Goal: Task Accomplishment & Management: Manage account settings

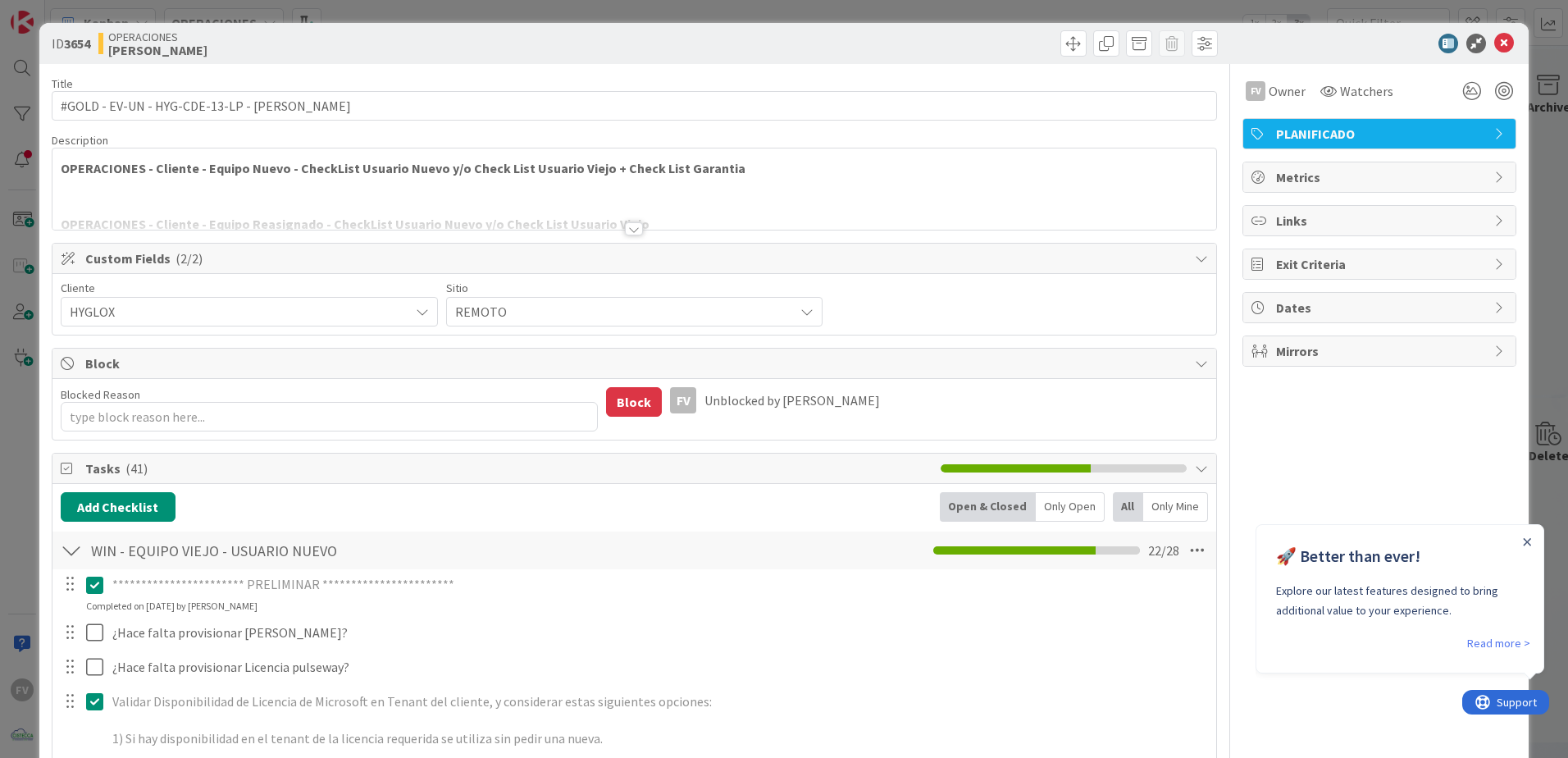
click at [1528, 282] on div "**********" at bounding box center [784, 379] width 1568 height 758
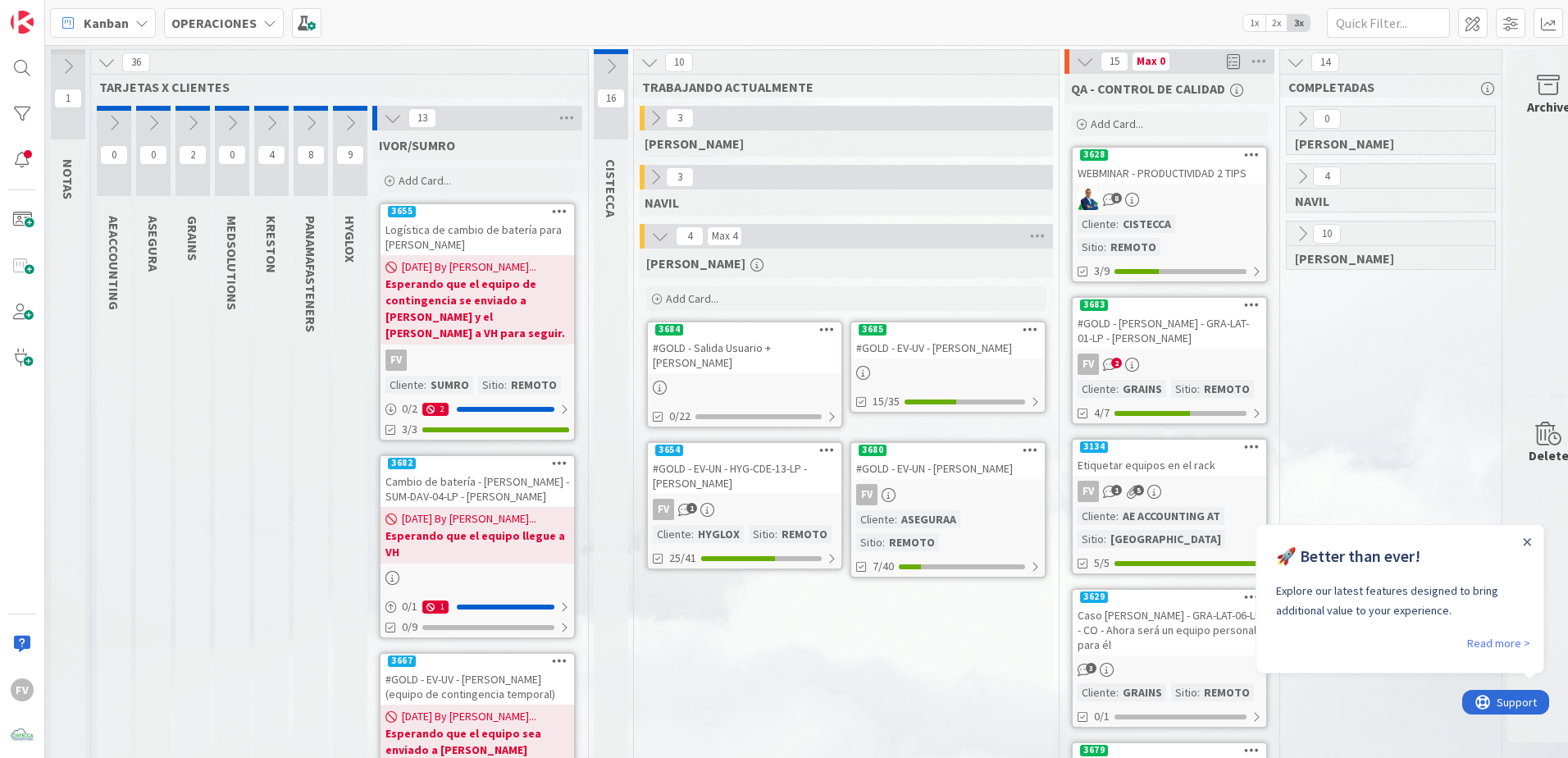
click at [705, 381] on div at bounding box center [745, 387] width 193 height 18
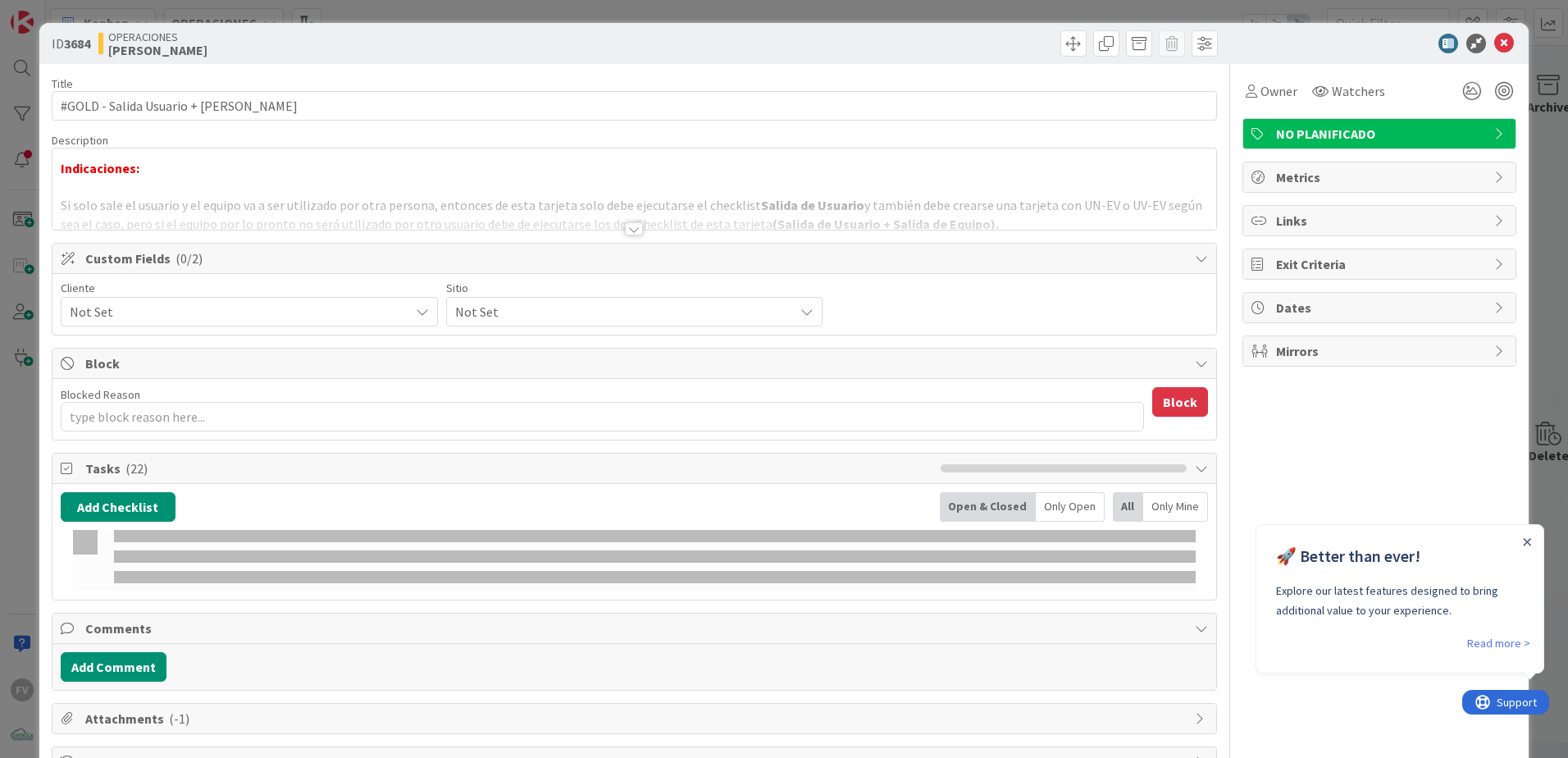
type textarea "x"
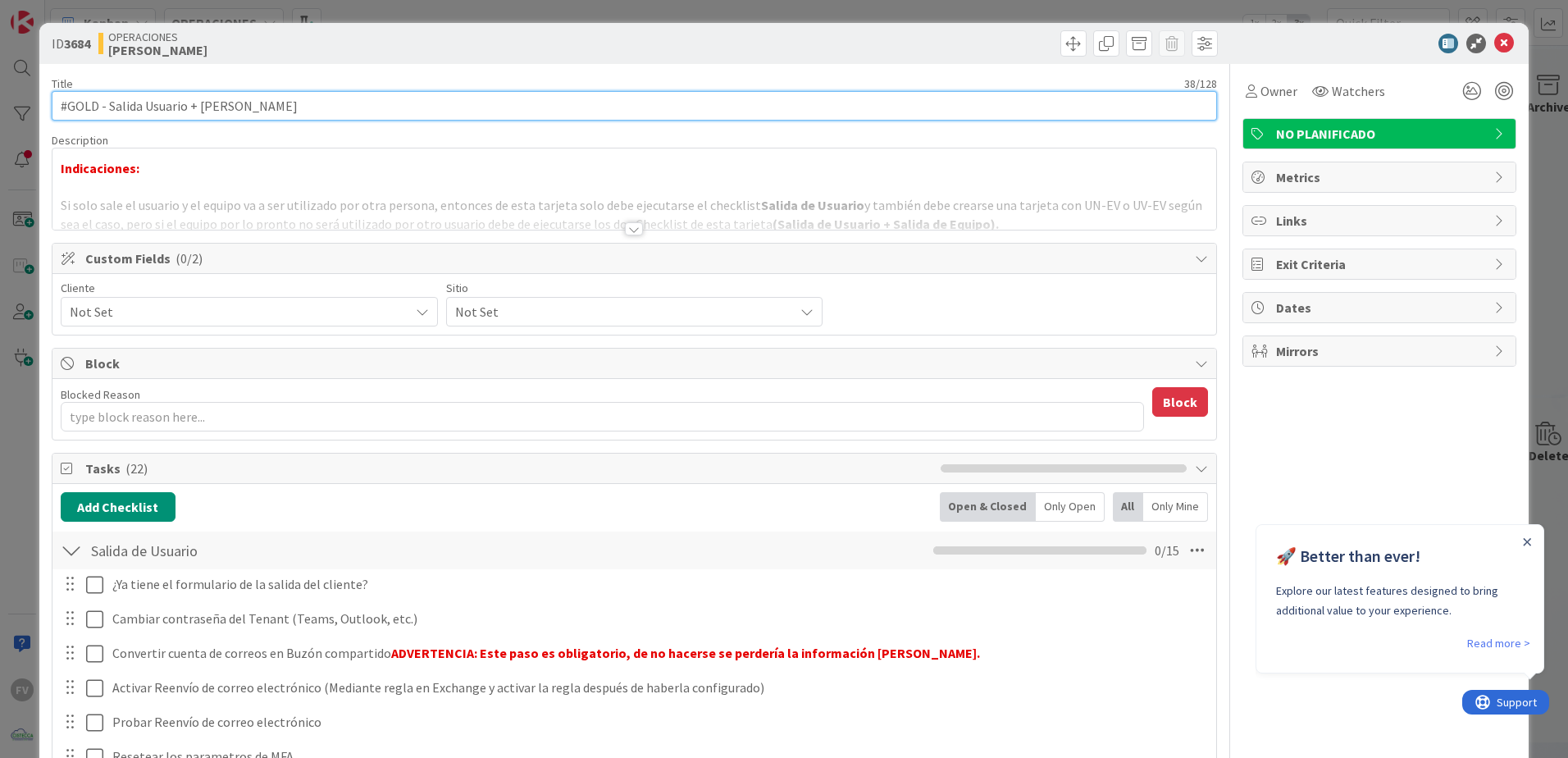
click at [337, 99] on input "#GOLD - Salida Usuario + [PERSON_NAME]" at bounding box center [634, 105] width 1165 height 29
type input "#GOLD - Salida Usuario + Salida Equipo - [PERSON_NAME]"
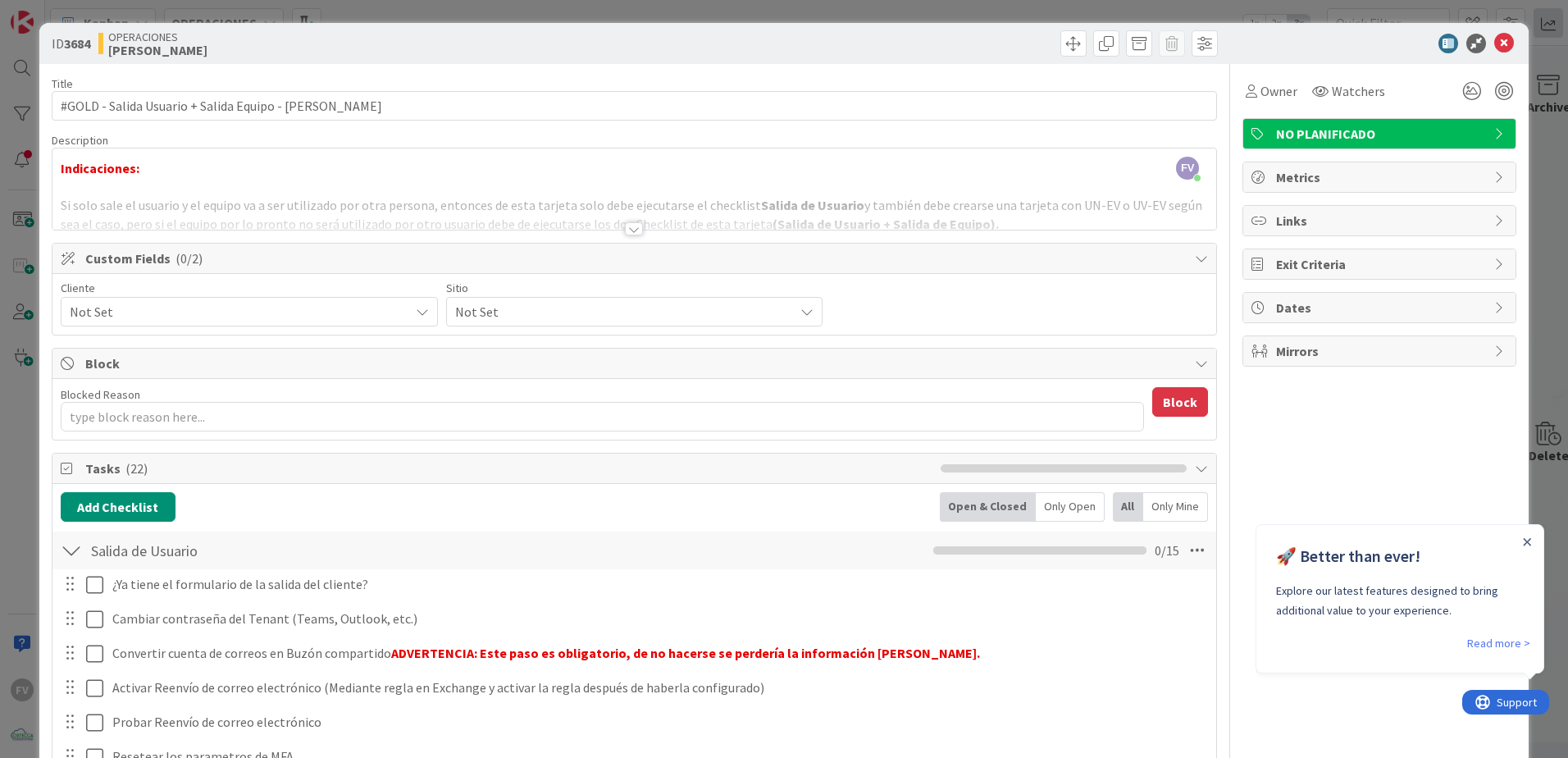
drag, startPoint x: 1548, startPoint y: 23, endPoint x: 1538, endPoint y: 23, distance: 10.0
click at [1549, 23] on div "ID 3684 OPERACIONES FERNANDO Title 53 / 128 #GOLD - Salida Usuario + Salida Equ…" at bounding box center [784, 379] width 1568 height 758
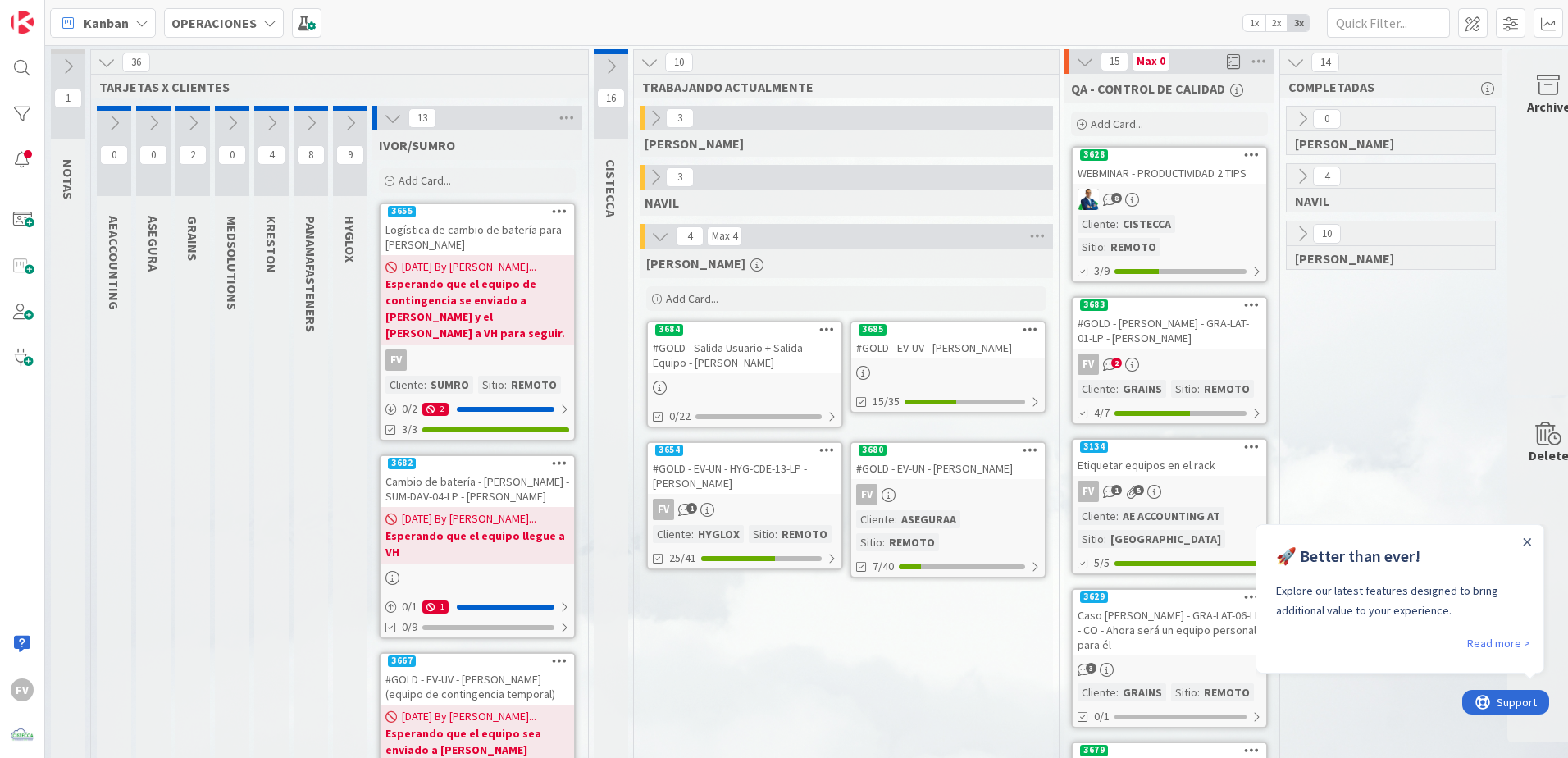
click at [658, 184] on icon at bounding box center [655, 176] width 18 height 18
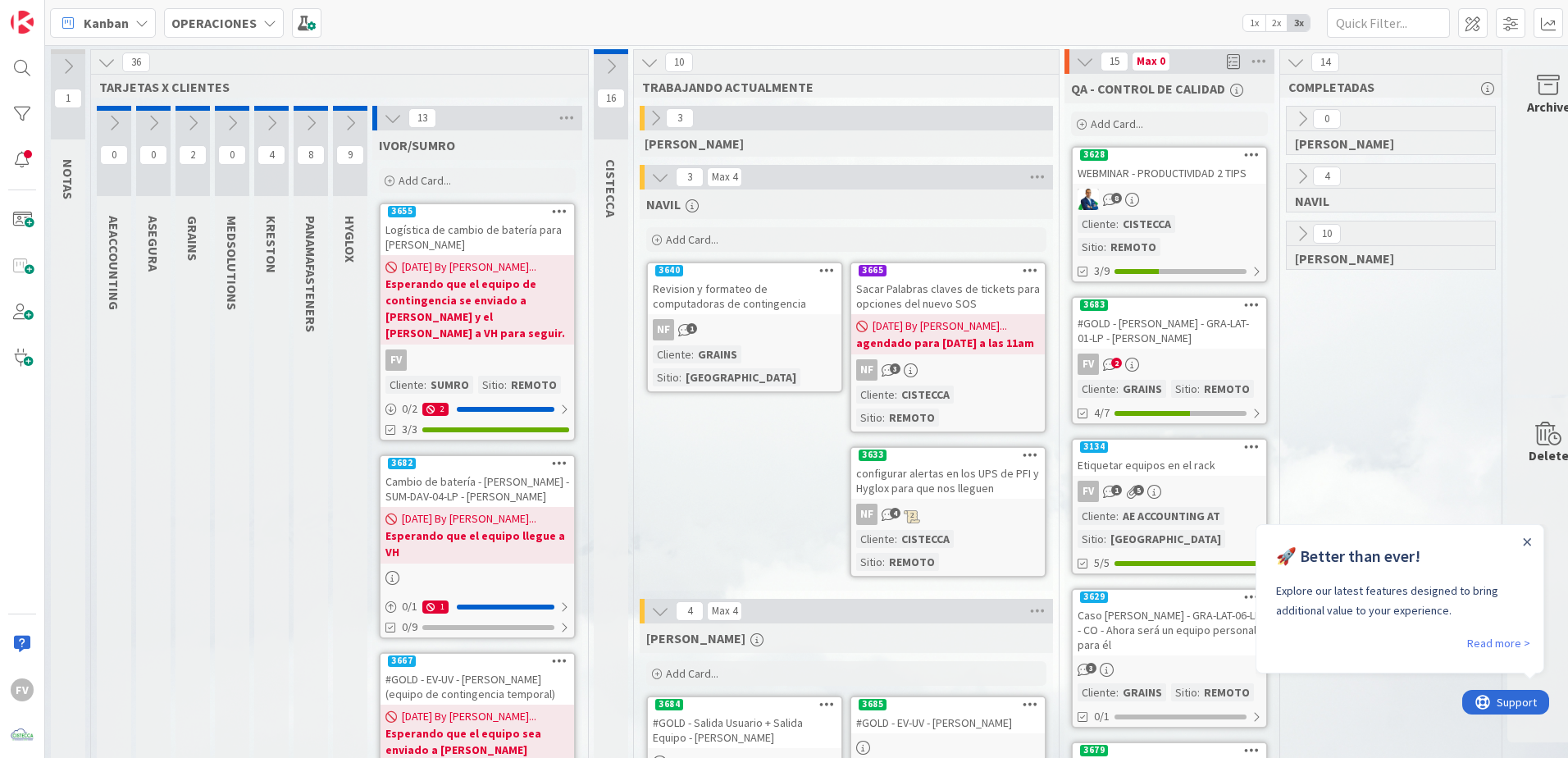
click at [655, 173] on icon at bounding box center [660, 176] width 18 height 18
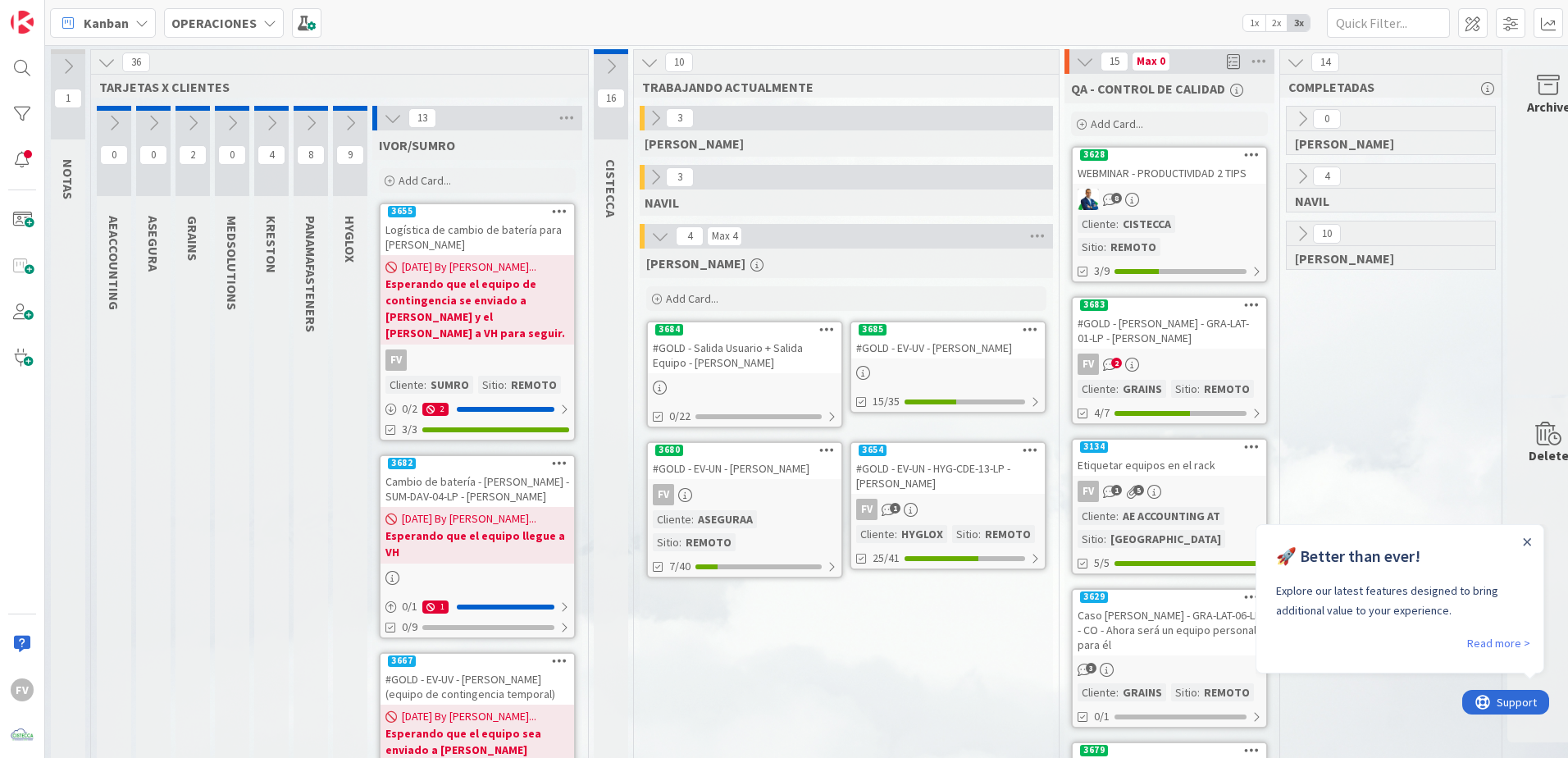
click at [991, 484] on div "#GOLD - EV-UN - HYG-CDE-13-LP - [PERSON_NAME]" at bounding box center [948, 476] width 193 height 36
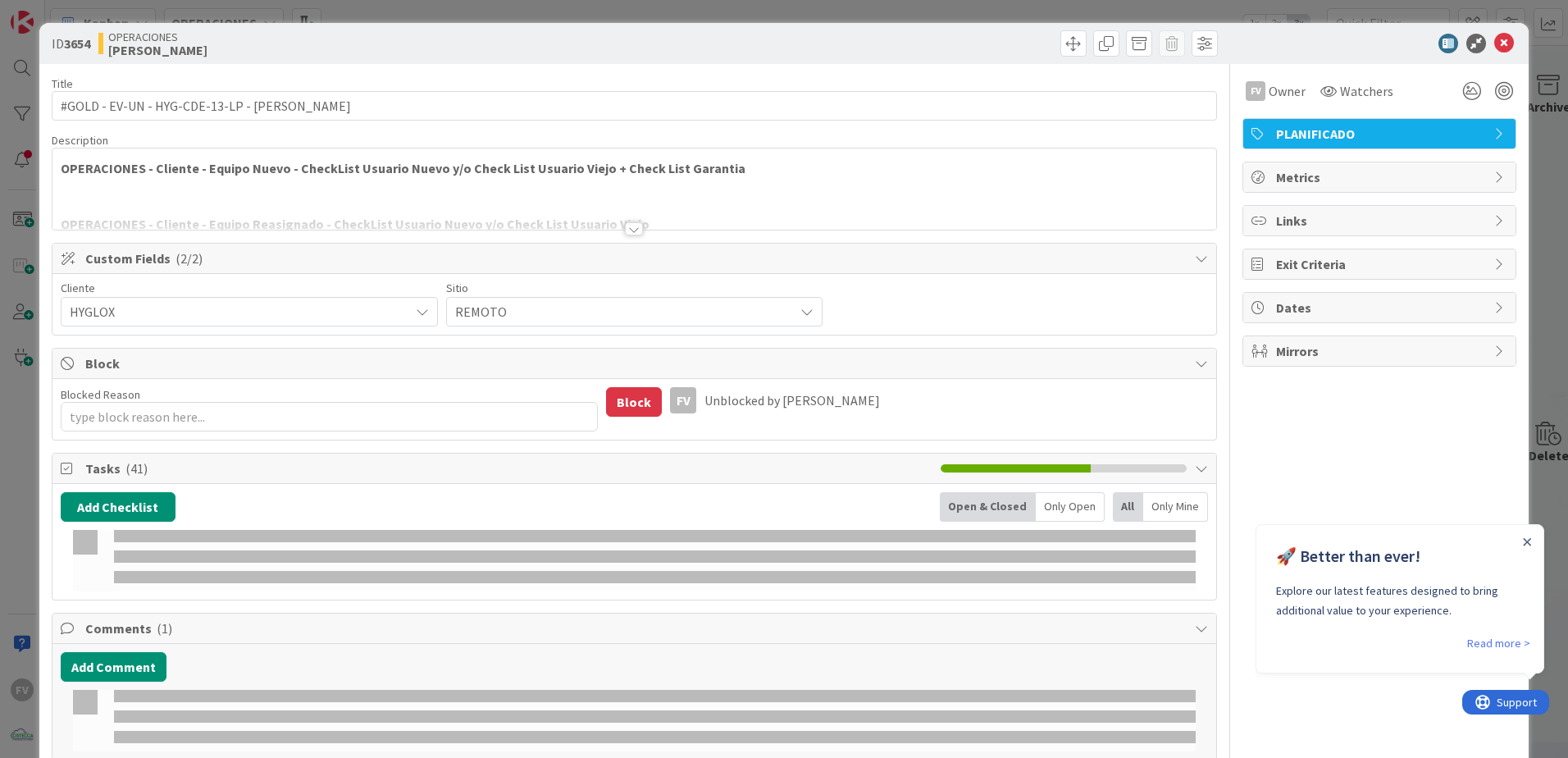
type textarea "x"
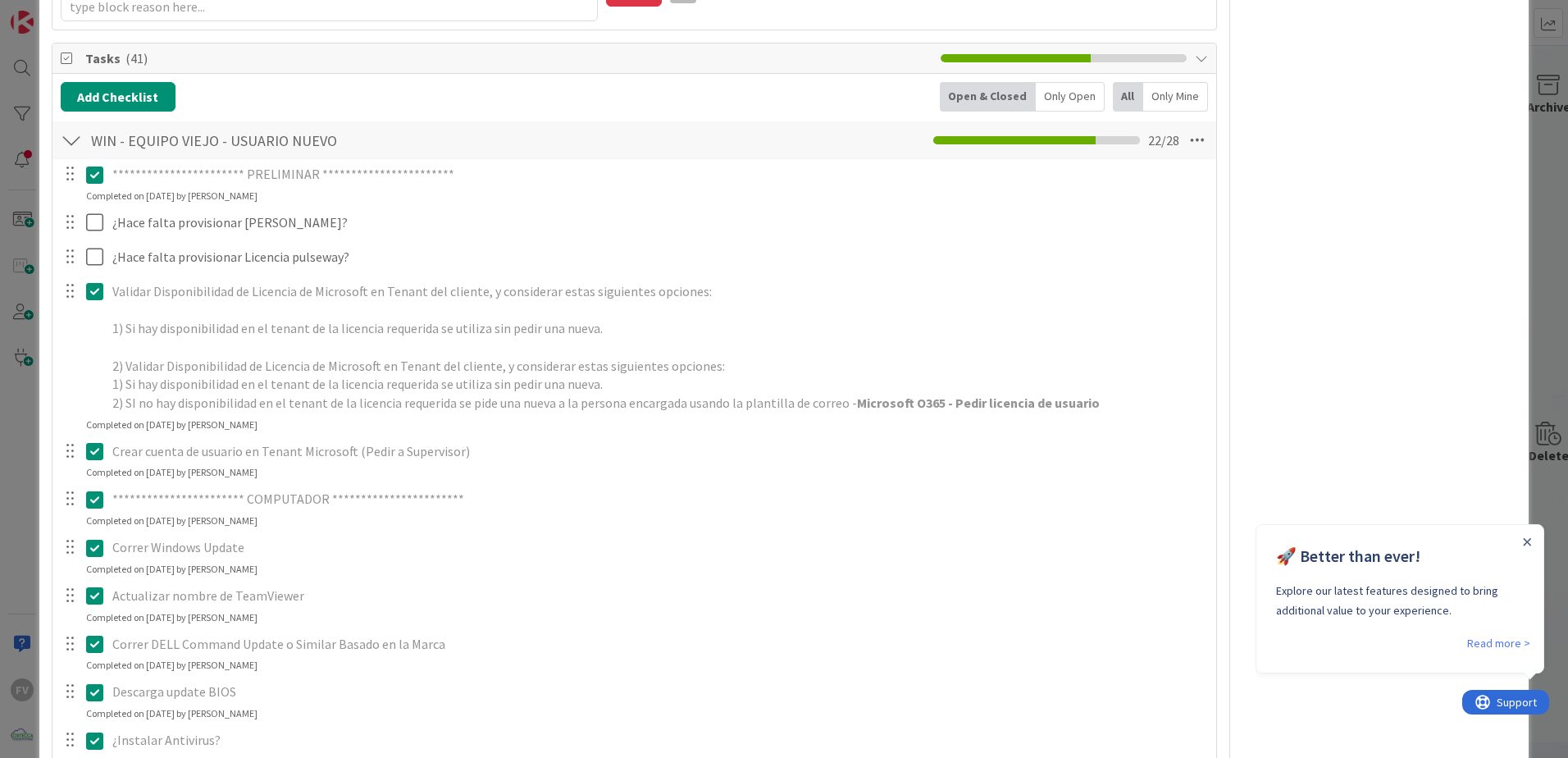
scroll to position [246, 0]
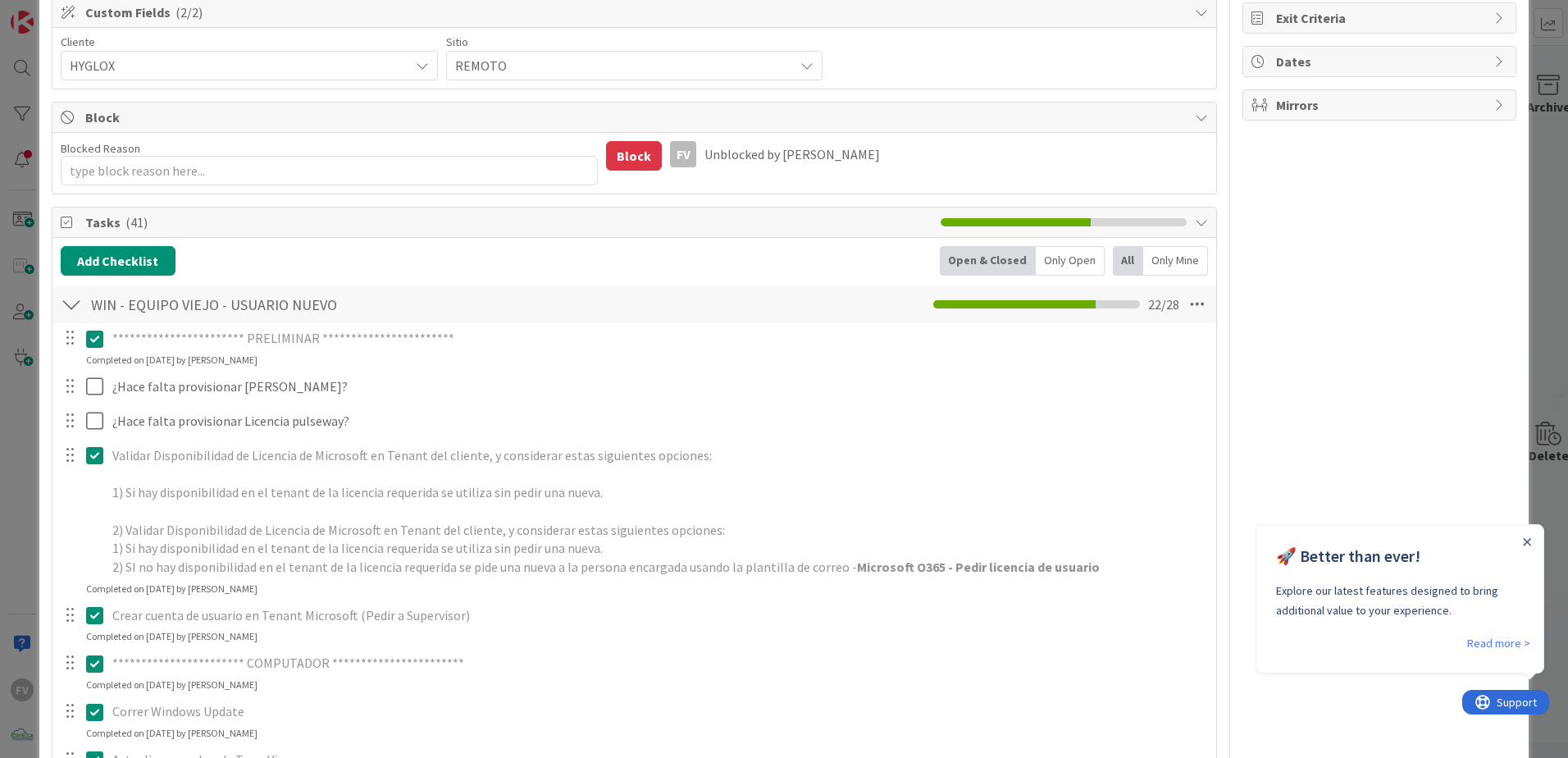
click at [29, 288] on div "**********" at bounding box center [784, 379] width 1568 height 758
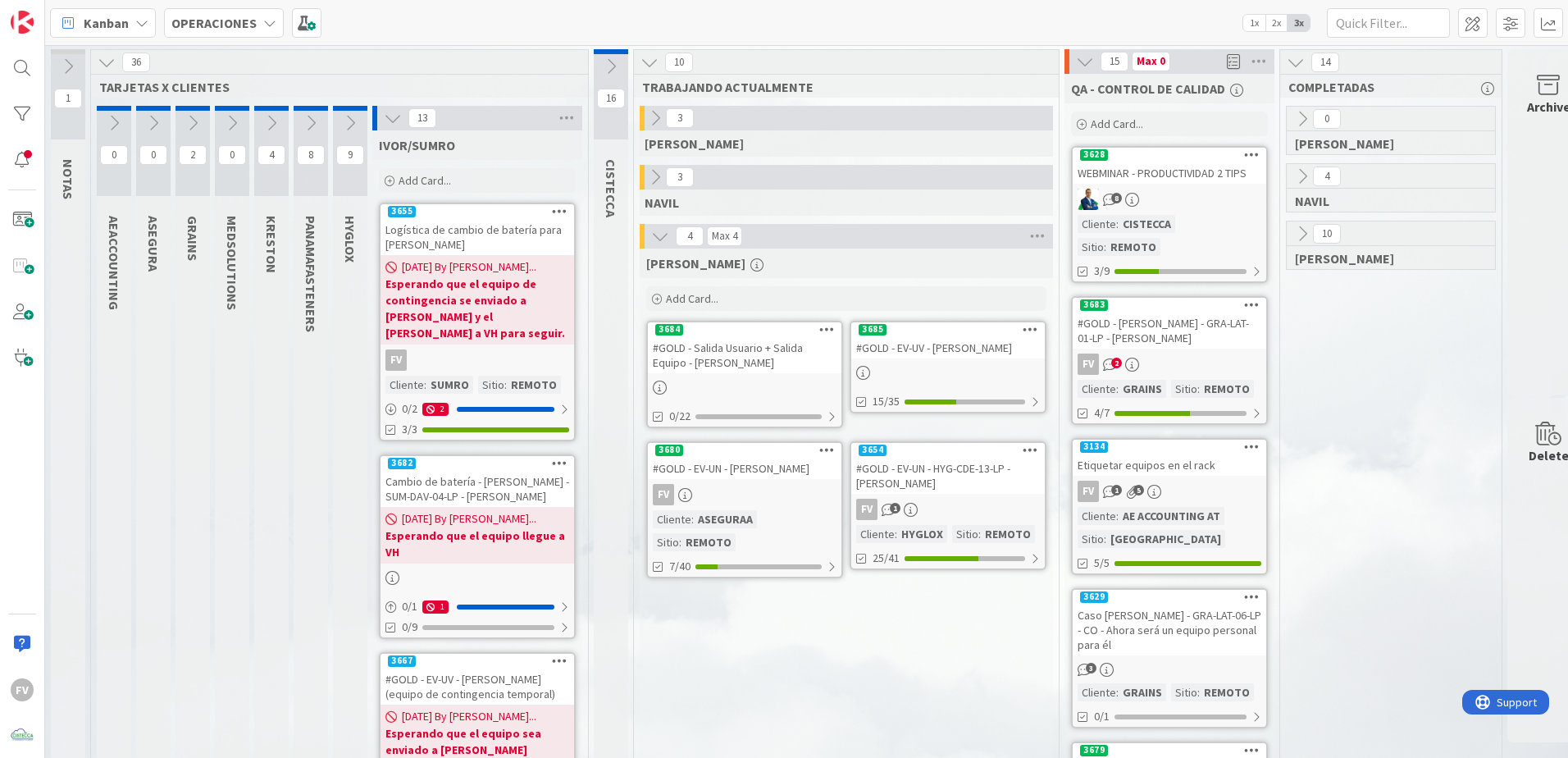
click at [929, 333] on div "3685" at bounding box center [948, 330] width 193 height 15
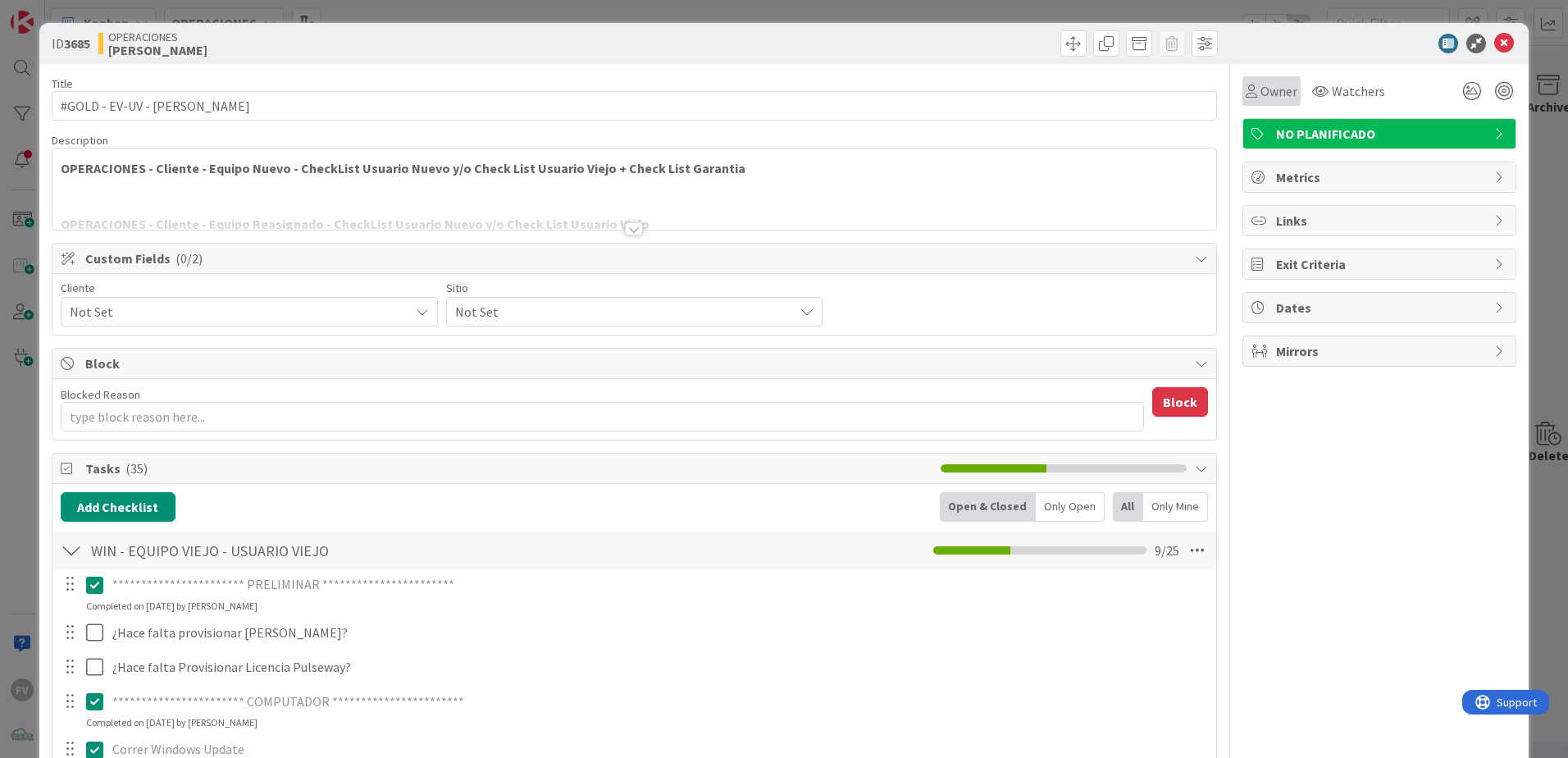
click at [1261, 92] on span "Owner" at bounding box center [1279, 91] width 37 height 20
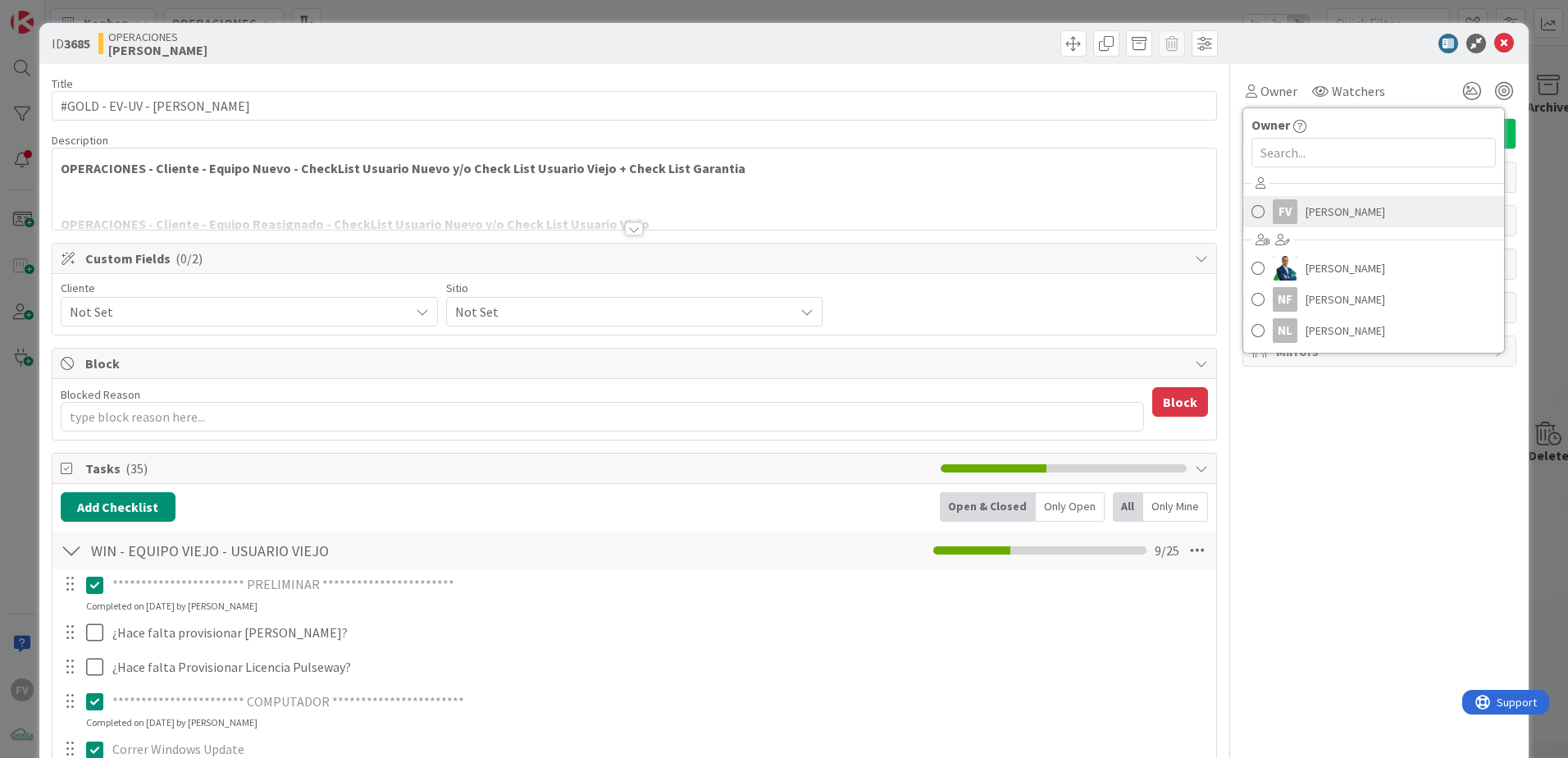
click at [1328, 200] on span "[PERSON_NAME]" at bounding box center [1346, 211] width 80 height 24
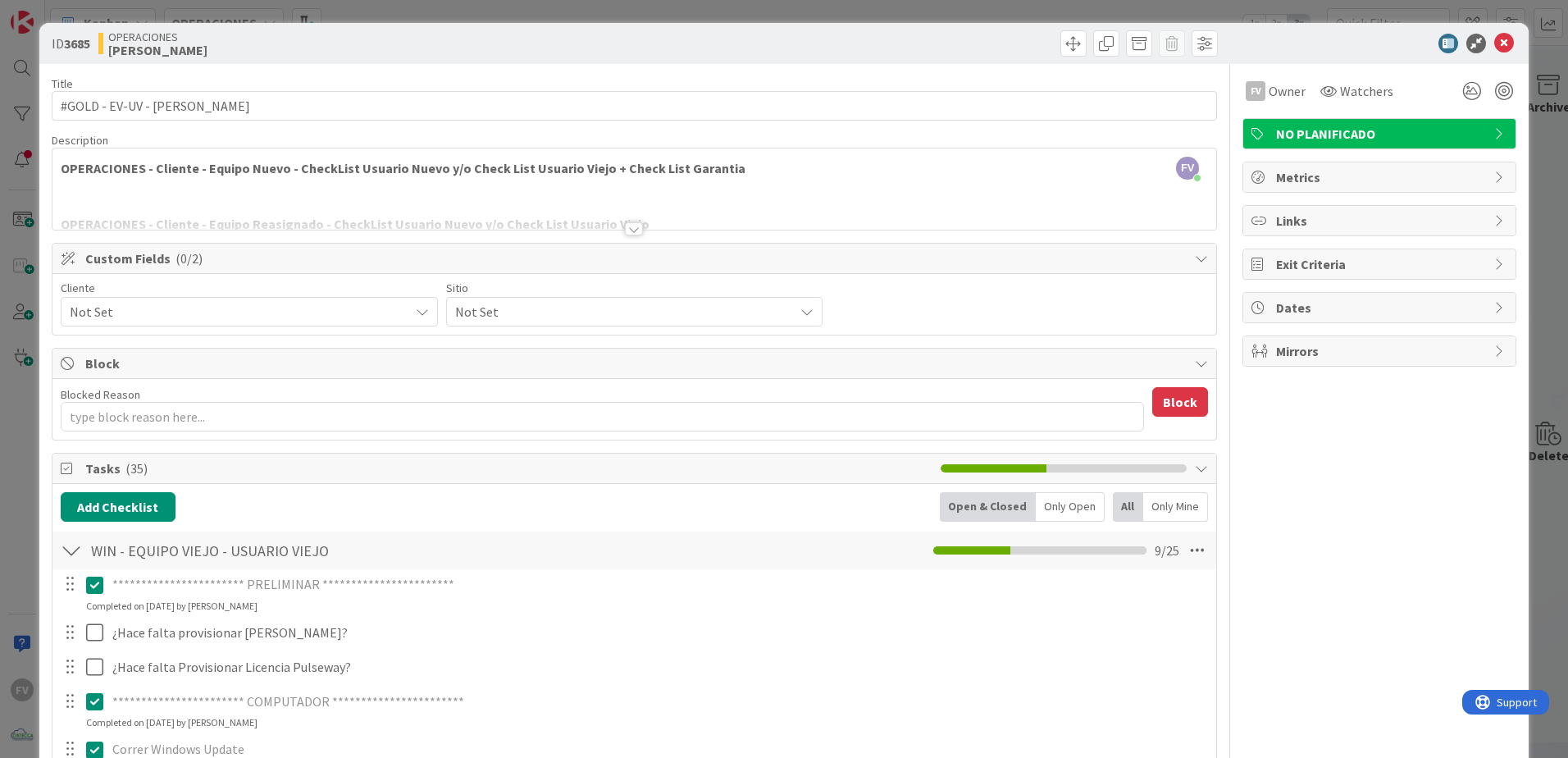
scroll to position [164, 0]
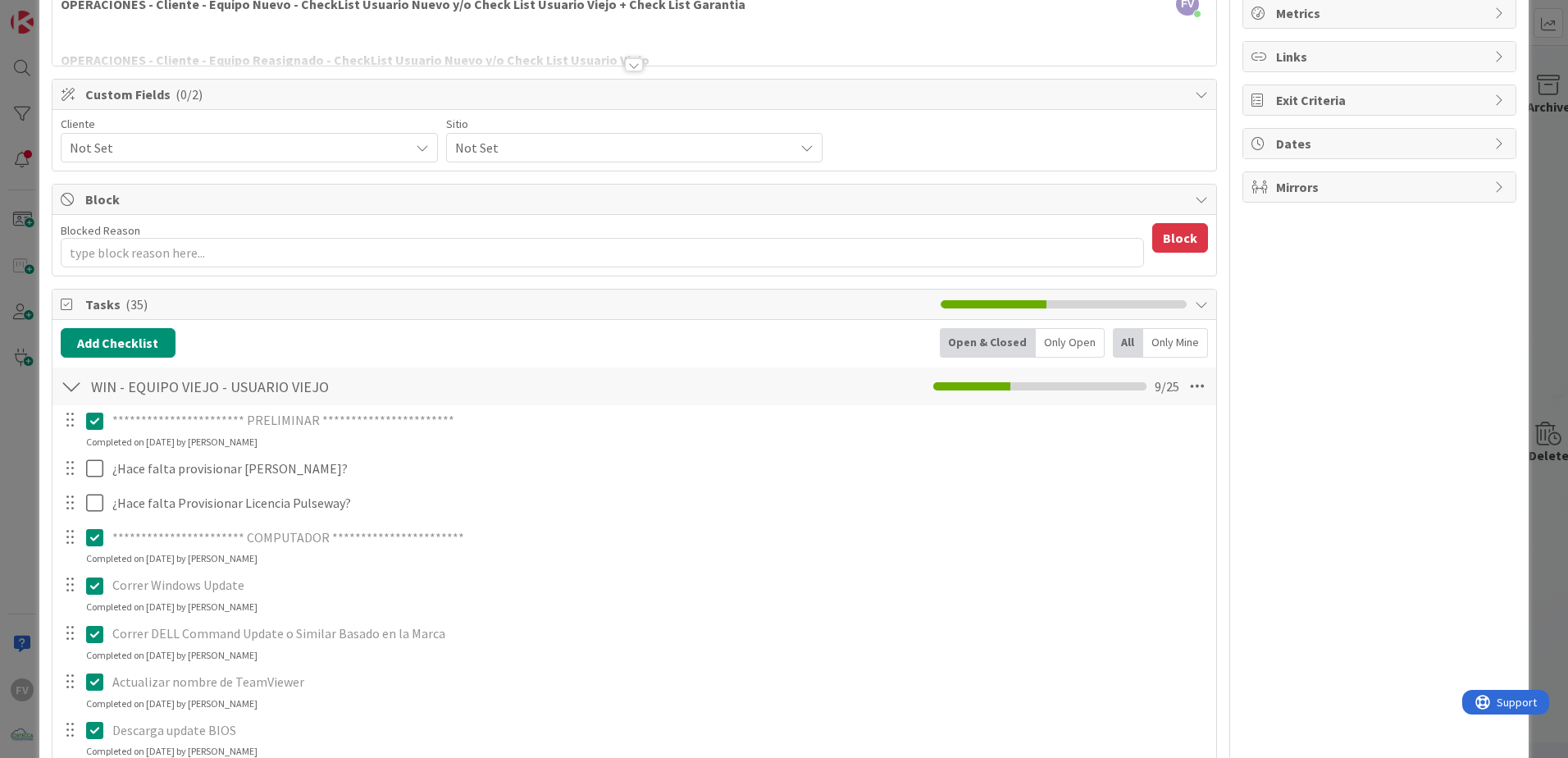
type textarea "x"
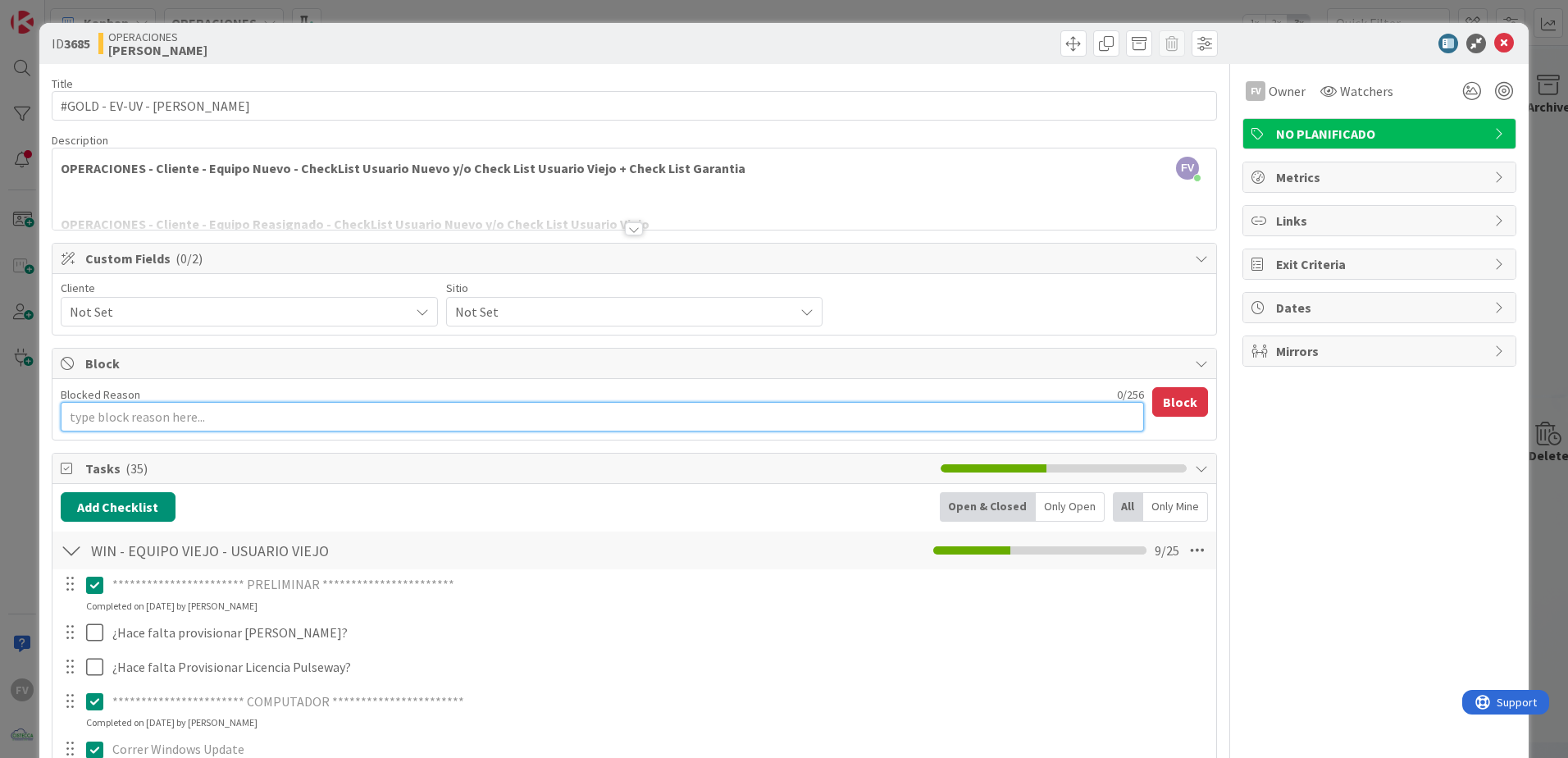
click at [201, 414] on textarea "Blocked Reason" at bounding box center [602, 416] width 1084 height 29
type textarea "E"
type textarea "x"
type textarea "Es"
type textarea "x"
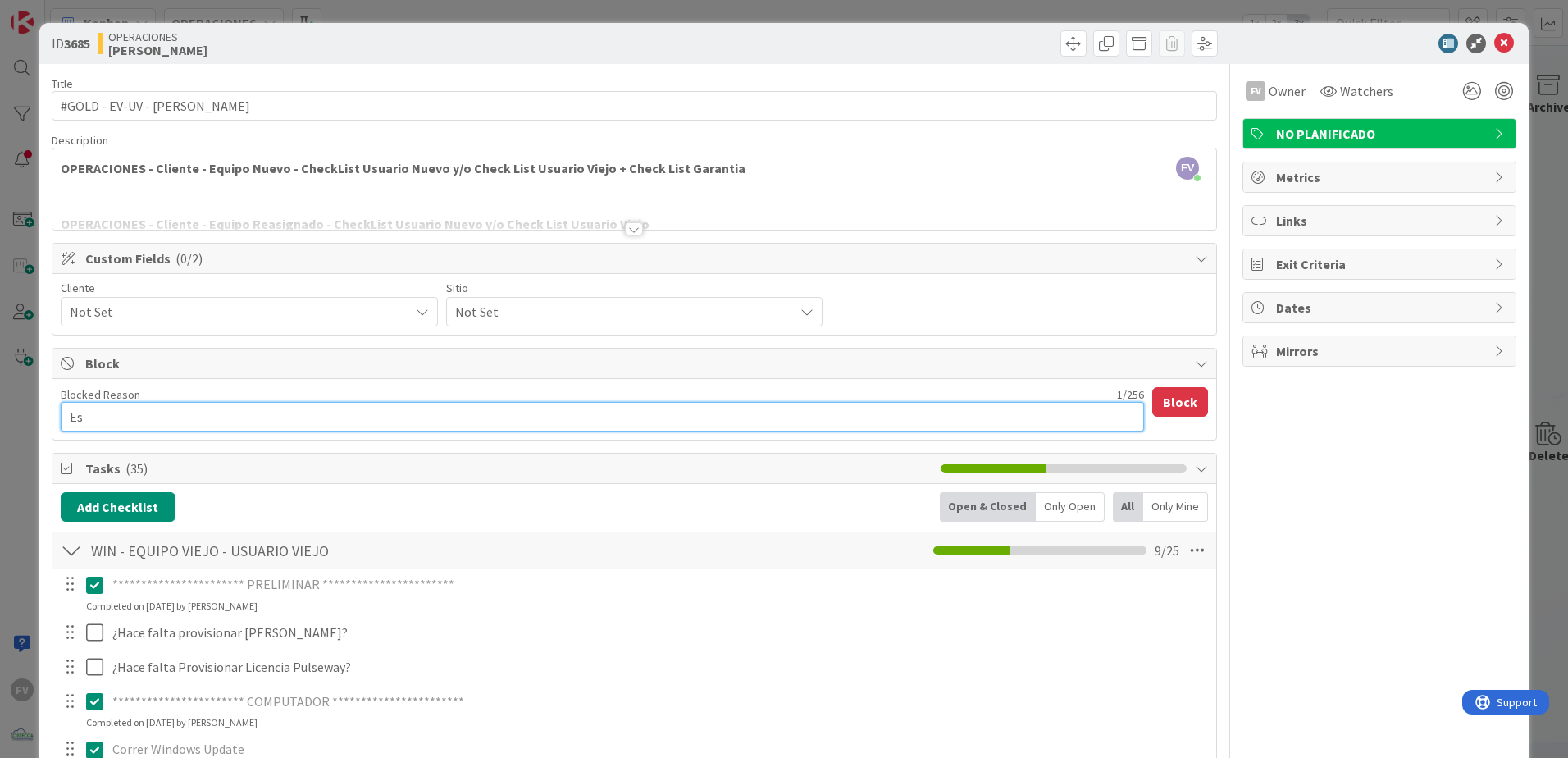
type textarea "Esp"
type textarea "x"
type textarea "Espe"
type textarea "x"
type textarea "Esper"
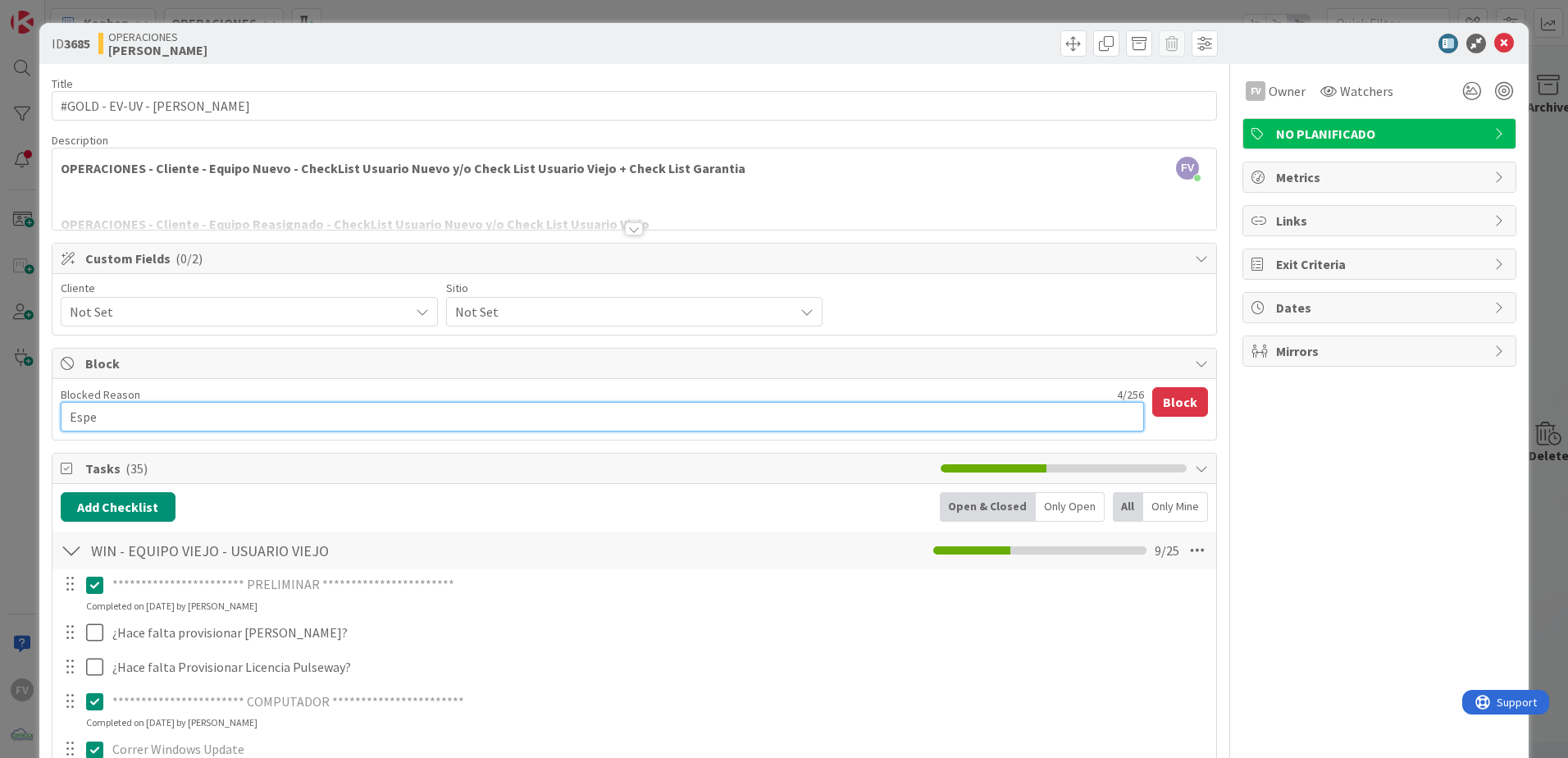
type textarea "x"
type textarea "Espera"
type textarea "x"
type textarea "Esperan"
type textarea "x"
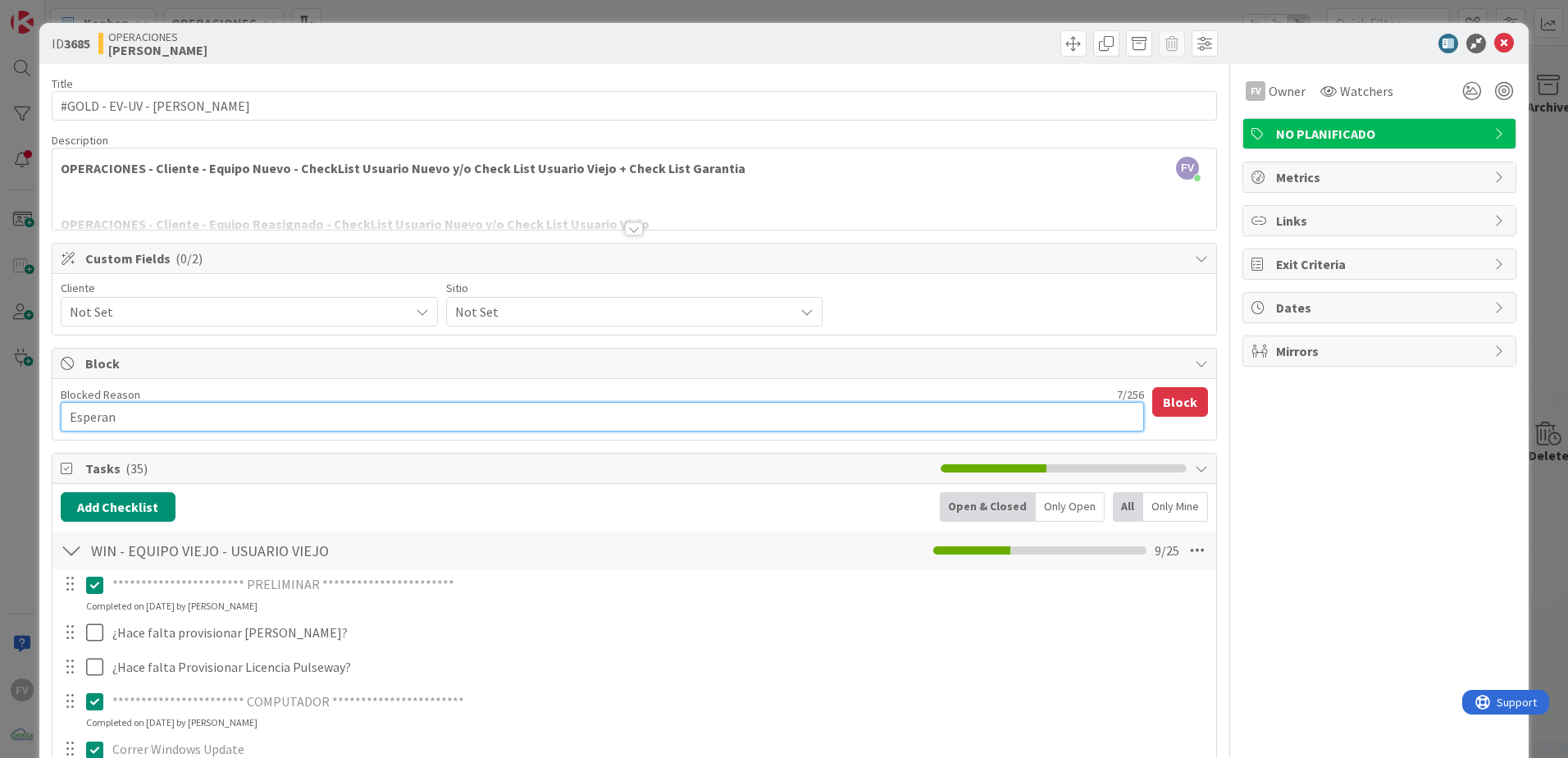
type textarea "Esperand"
type textarea "x"
type textarea "Esperando"
type textarea "x"
type textarea "Esperando"
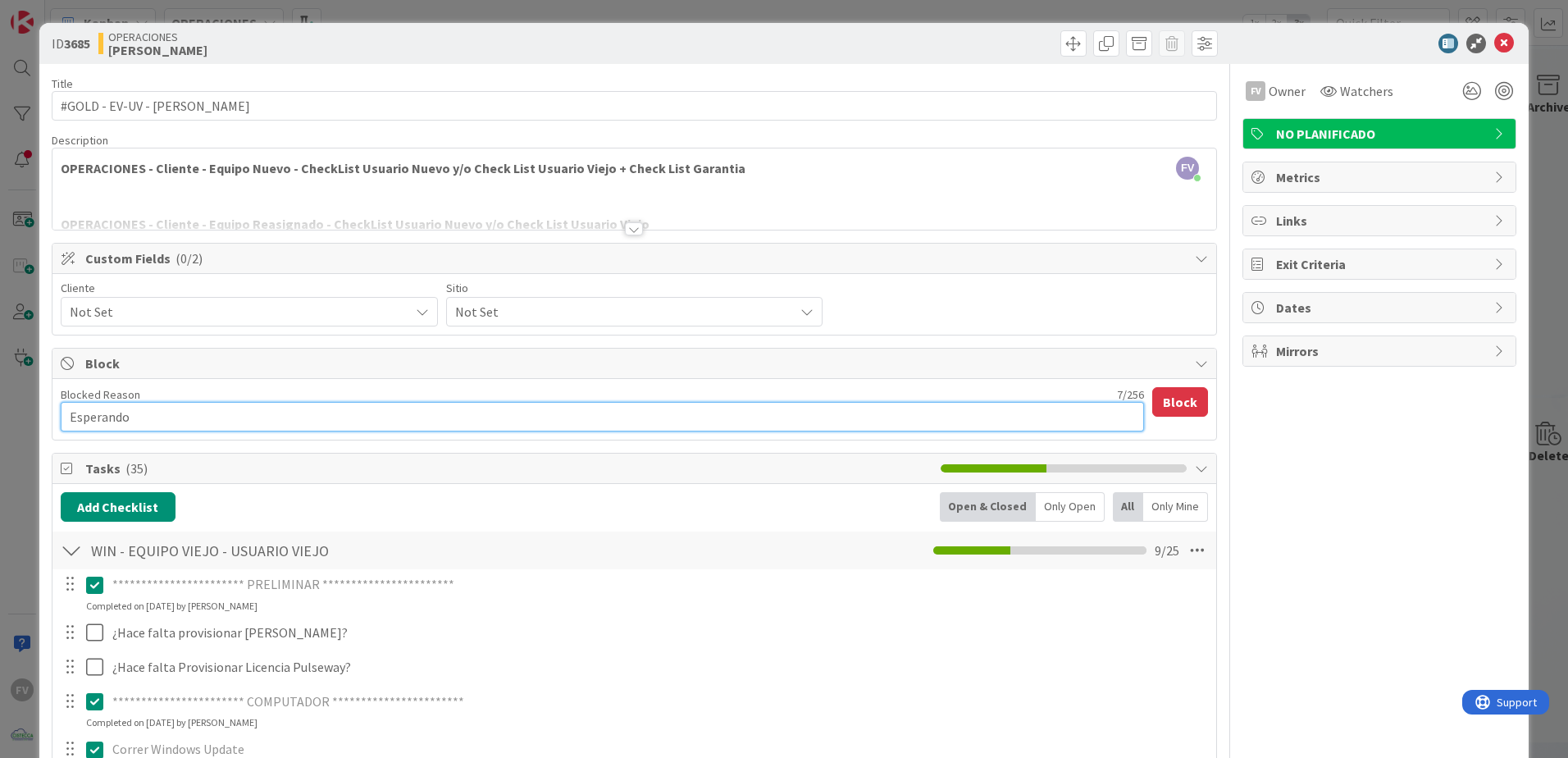
type textarea "x"
type textarea "Esperando p"
type textarea "x"
type textarea "Esperando por"
type textarea "x"
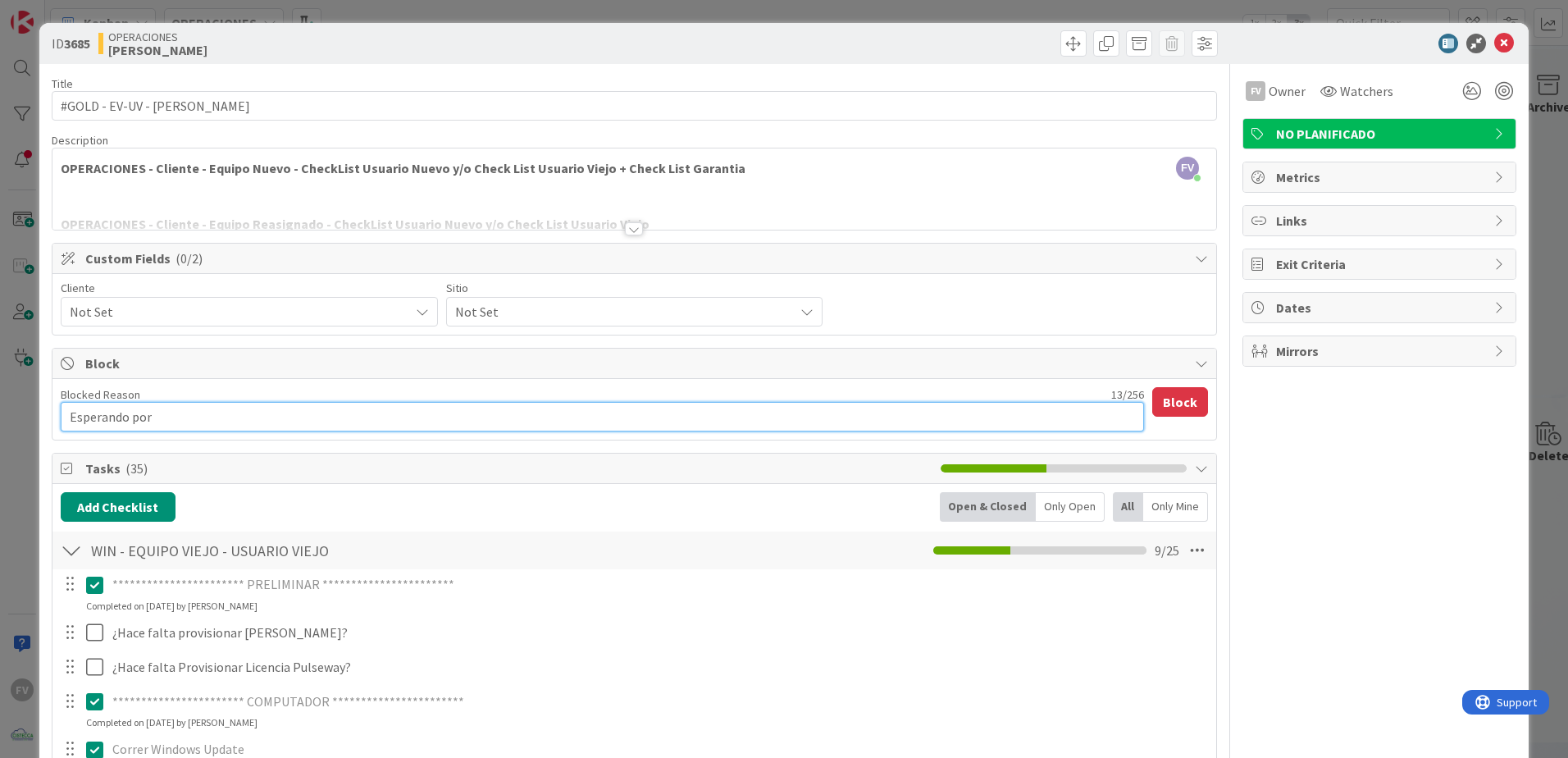
type textarea "Esperando por"
type textarea "x"
type textarea "Esperando por D"
type textarea "x"
type textarea "Esperando por Dh"
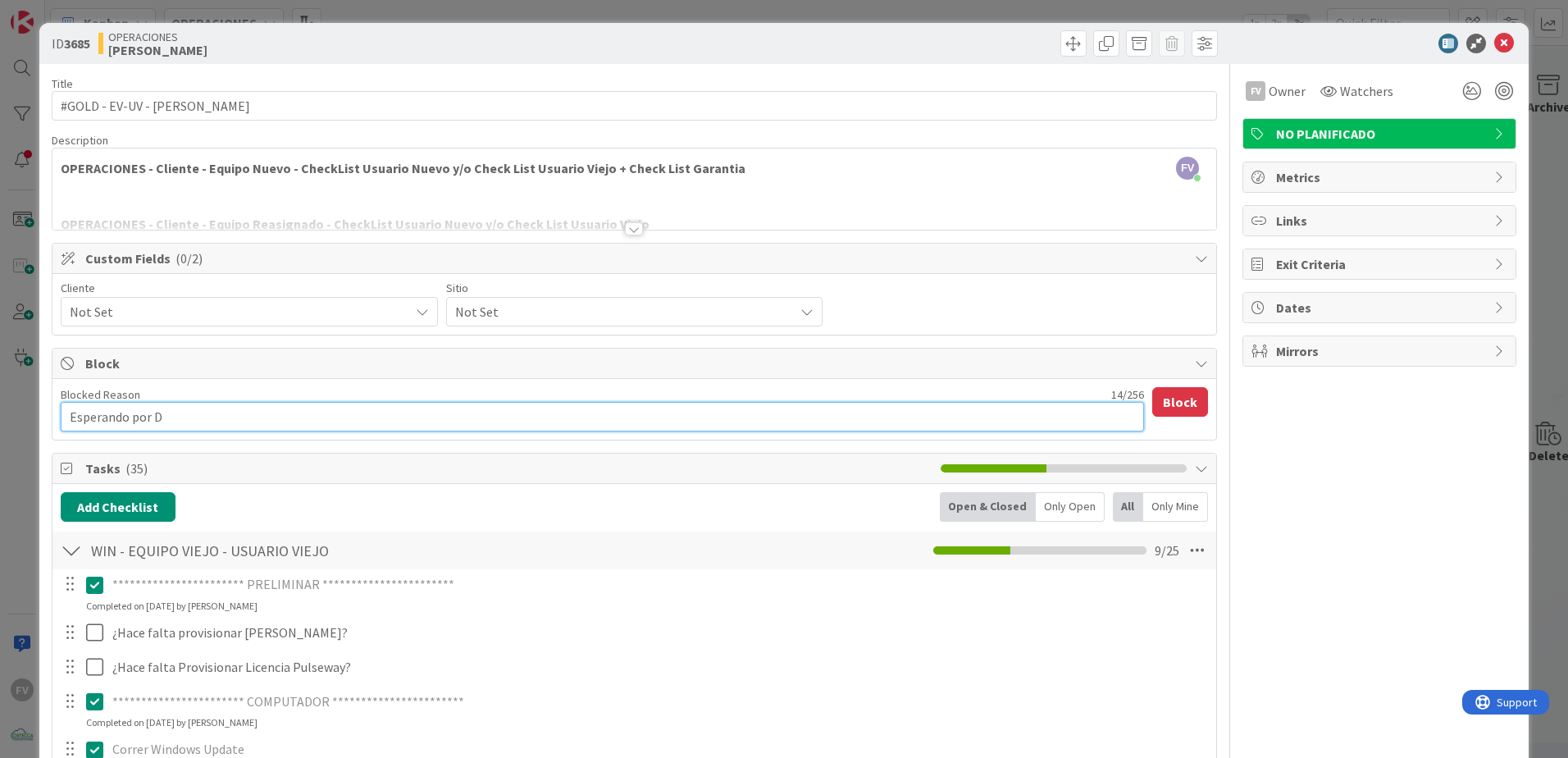
type textarea "x"
type textarea "Esperando por Dhe"
type textarea "x"
type textarea "Esperando por [PERSON_NAME]"
type textarea "x"
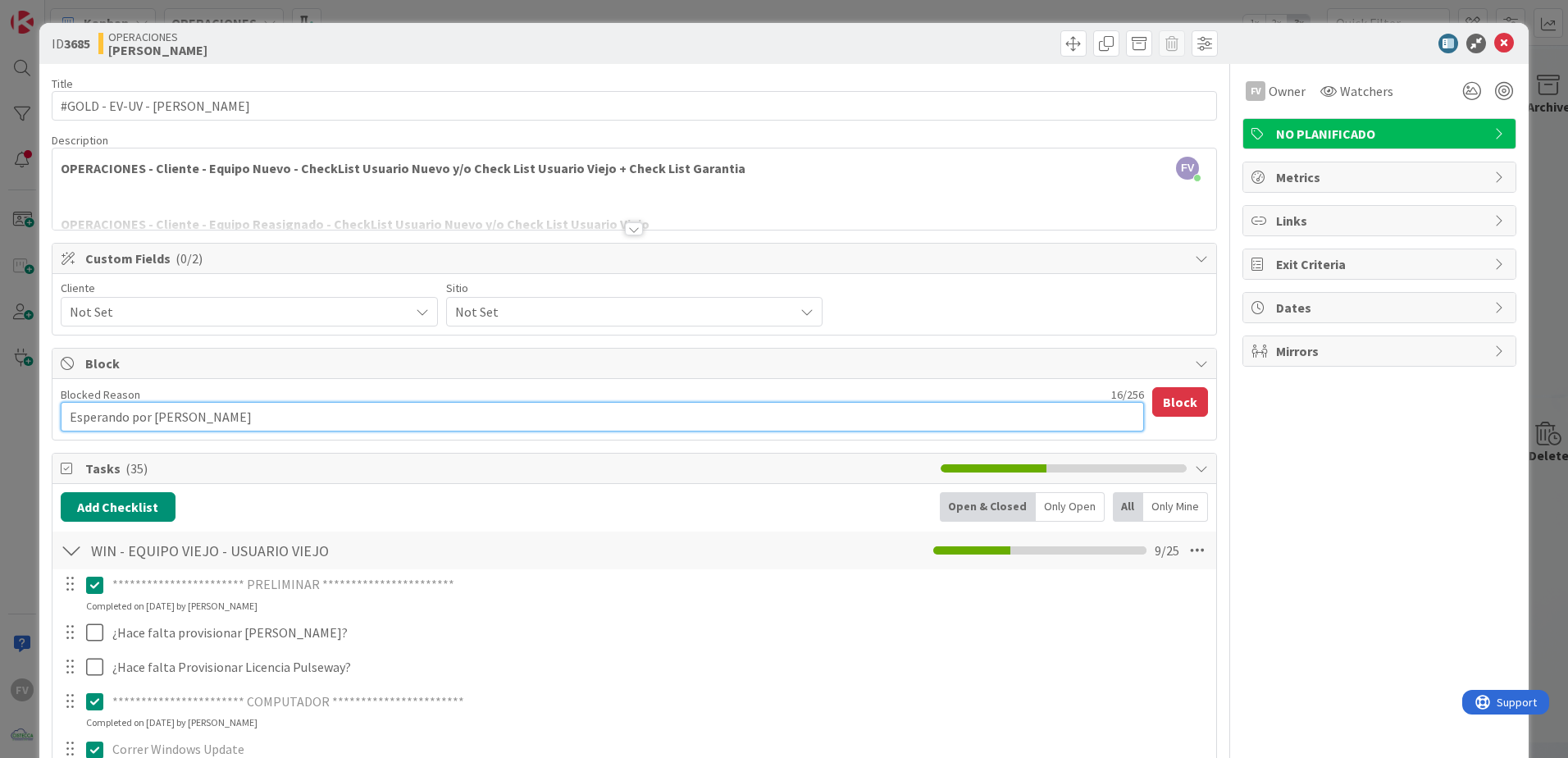
type textarea "Esperando por [PERSON_NAME]"
type textarea "x"
type textarea "Esperando por Dheria"
type textarea "x"
type textarea "Esperando por Dheria"
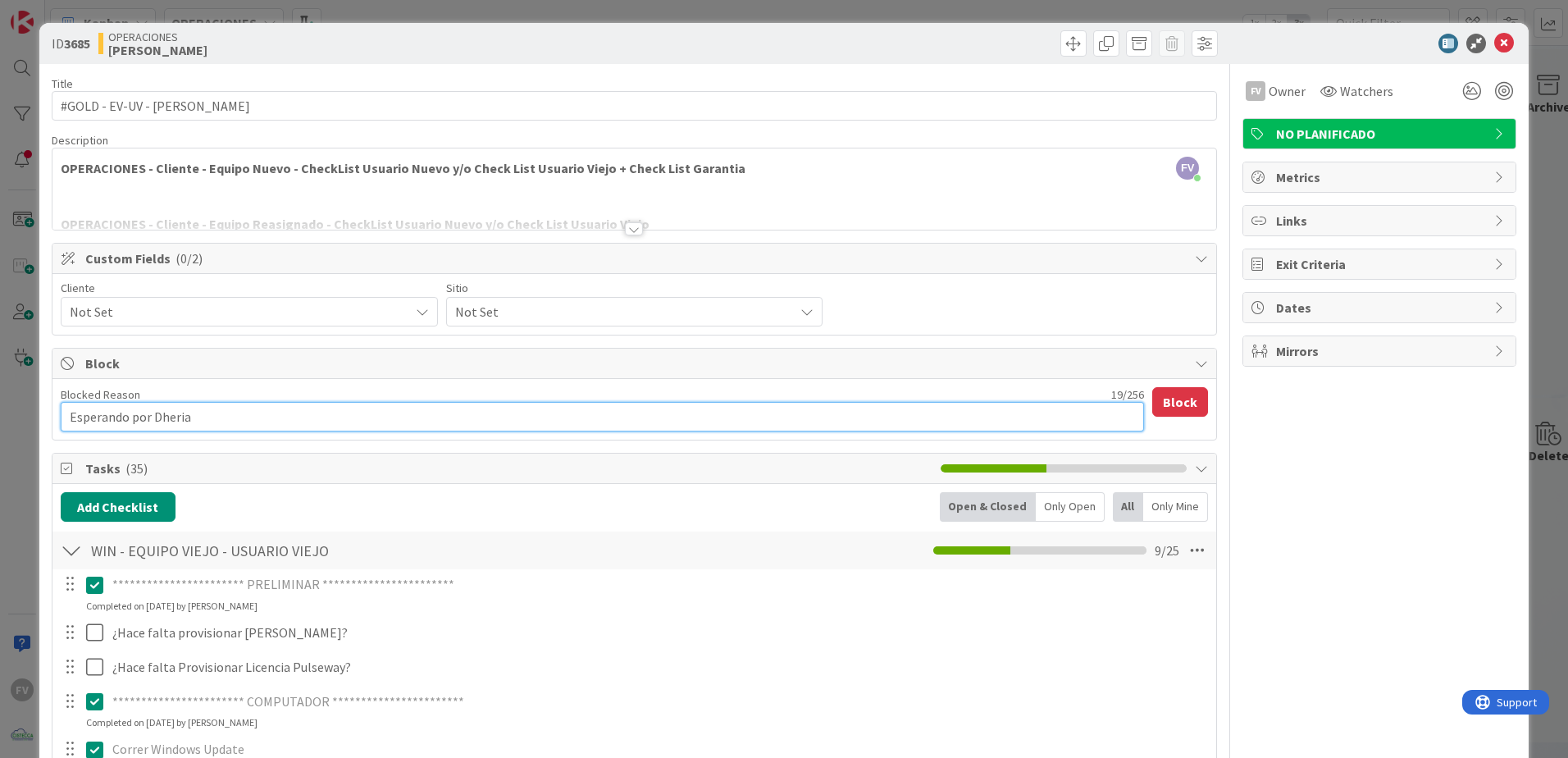
type textarea "x"
type textarea "Esperando por Dheria"
type textarea "x"
type textarea "Esperando por [PERSON_NAME]"
type textarea "x"
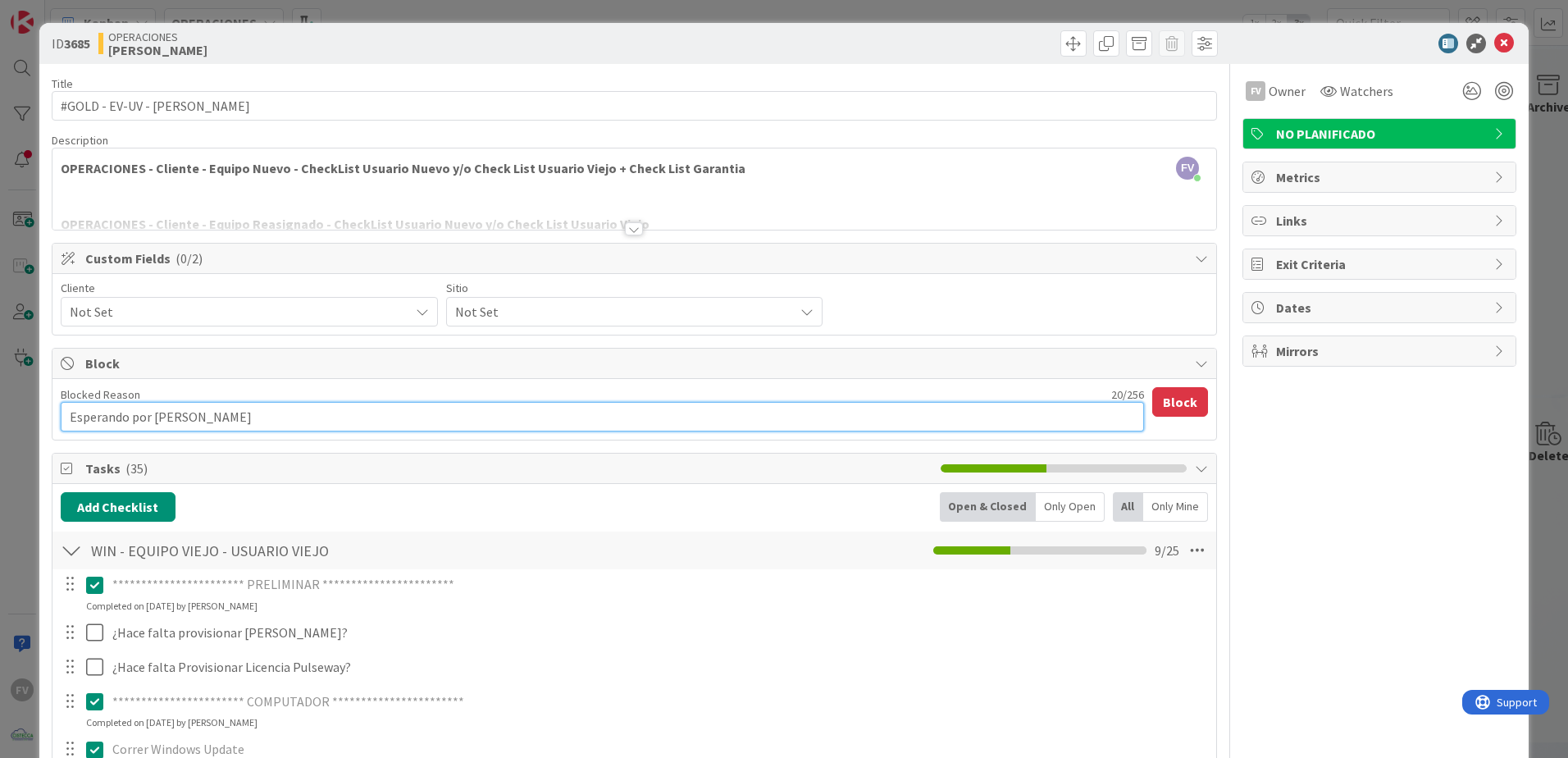
type textarea "Esperando por [PERSON_NAME]"
type textarea "x"
type textarea "Esperando por [PERSON_NAME] q"
type textarea "x"
type textarea "Esperando por [PERSON_NAME] qu"
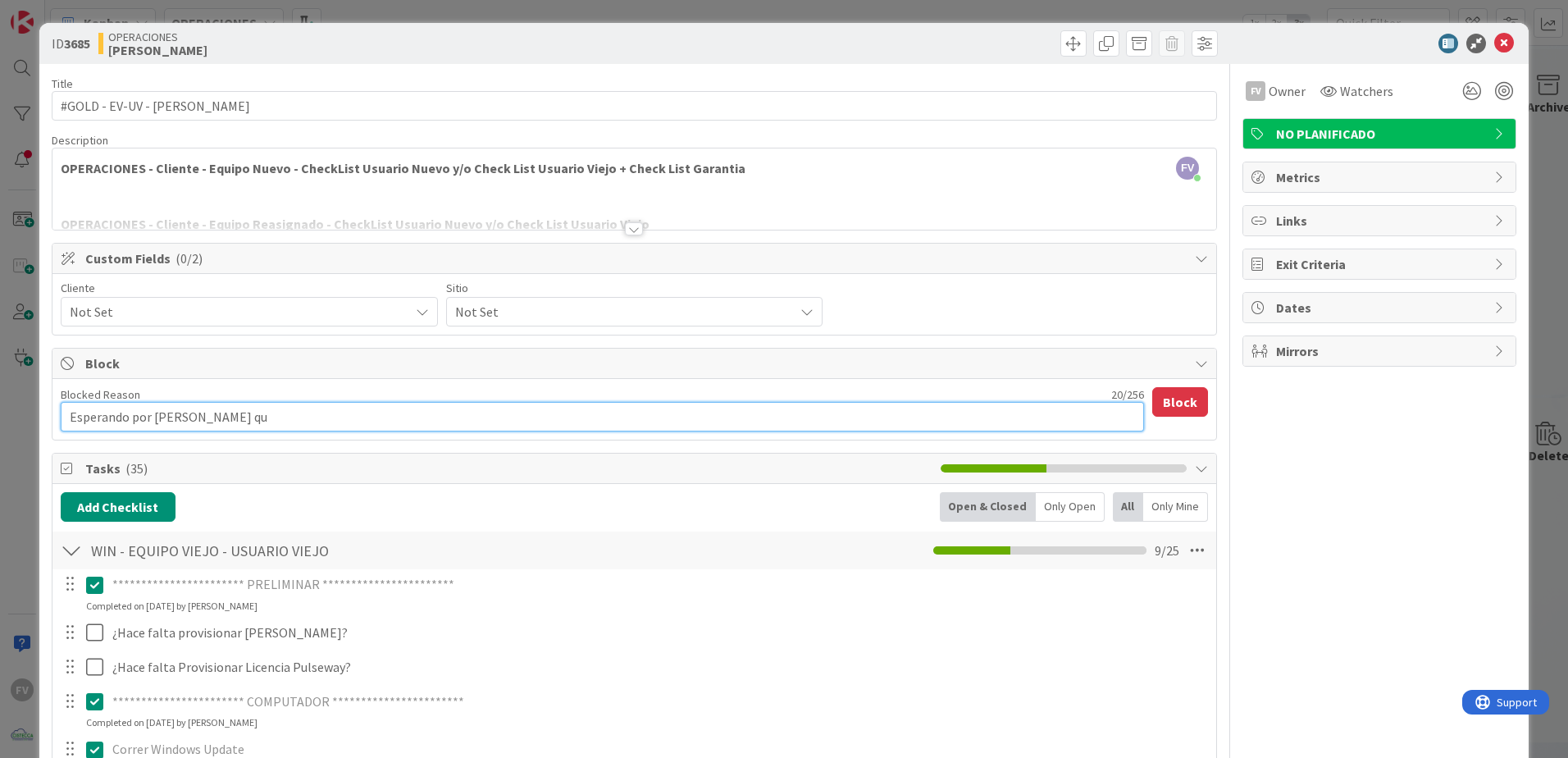
type textarea "x"
type textarea "Esperando por [PERSON_NAME] que"
type textarea "x"
type textarea "Esperando por [PERSON_NAME] que"
type textarea "x"
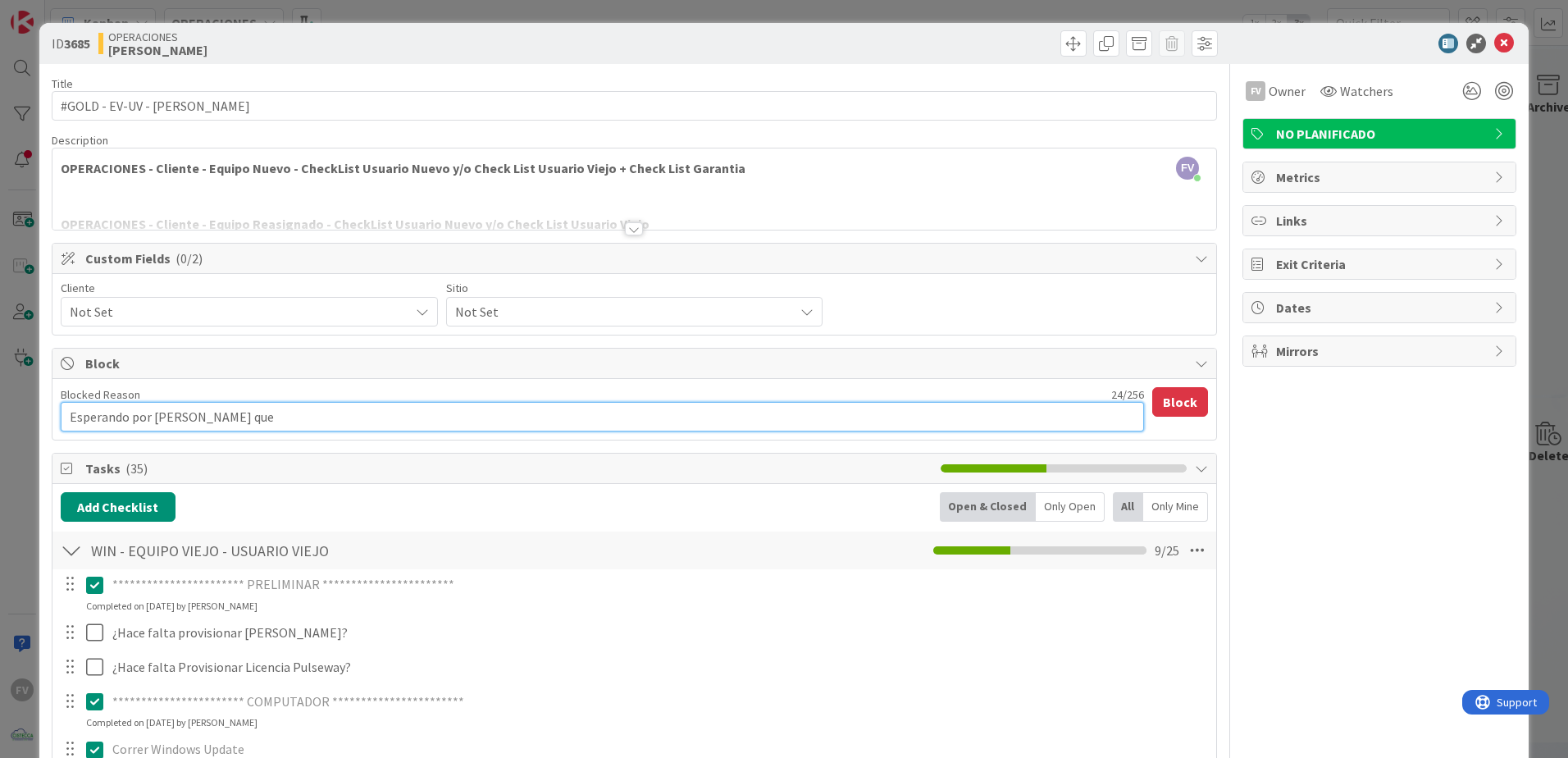
type textarea "Esperando por [PERSON_NAME] que l"
type textarea "x"
type textarea "Esperando por [PERSON_NAME] que ll"
type textarea "x"
type textarea "Esperando por [PERSON_NAME] que l"
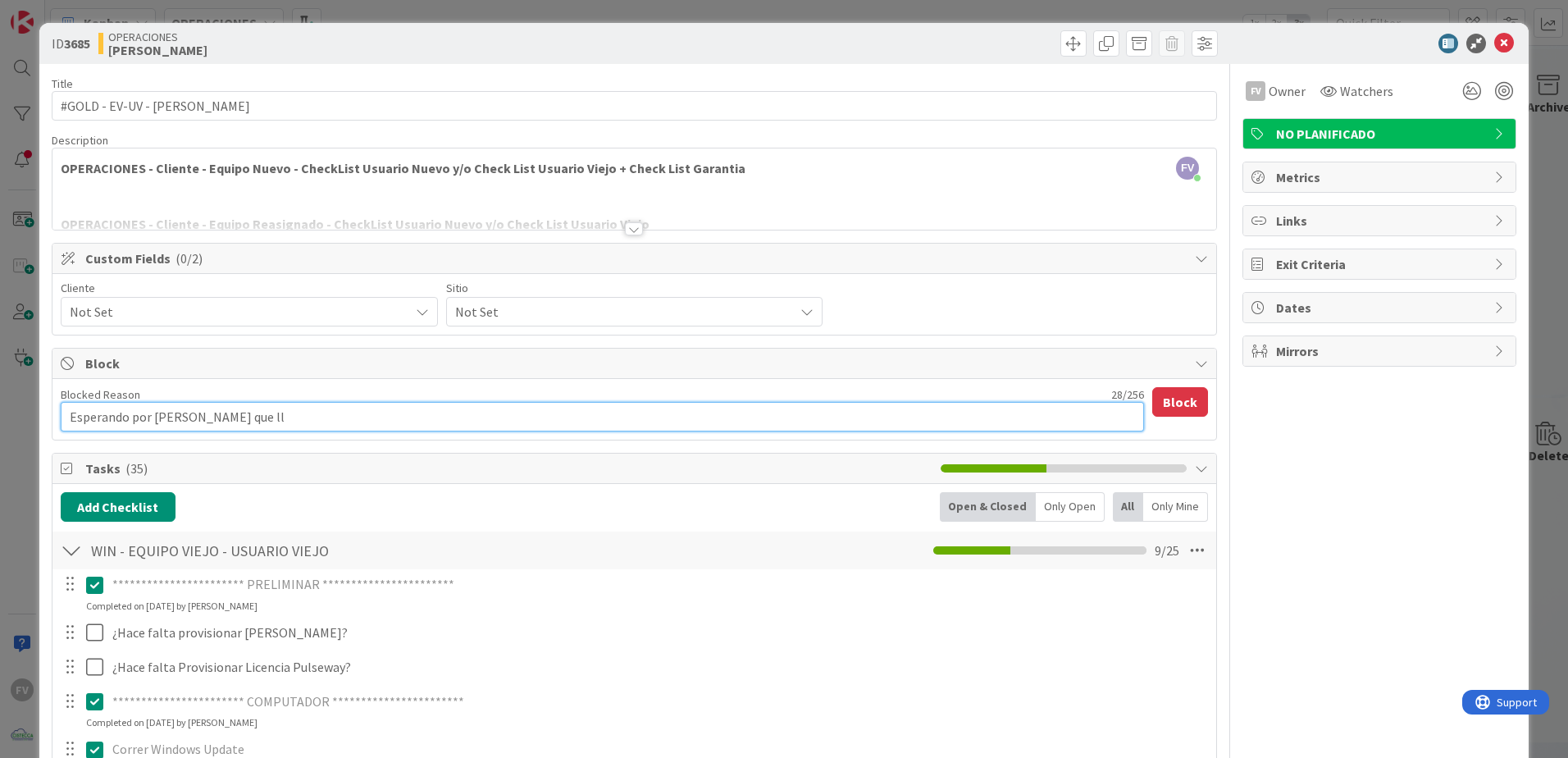
type textarea "x"
type textarea "Esperando por [PERSON_NAME] que"
type textarea "x"
type textarea "Esperando por [PERSON_NAME] que l"
type textarea "x"
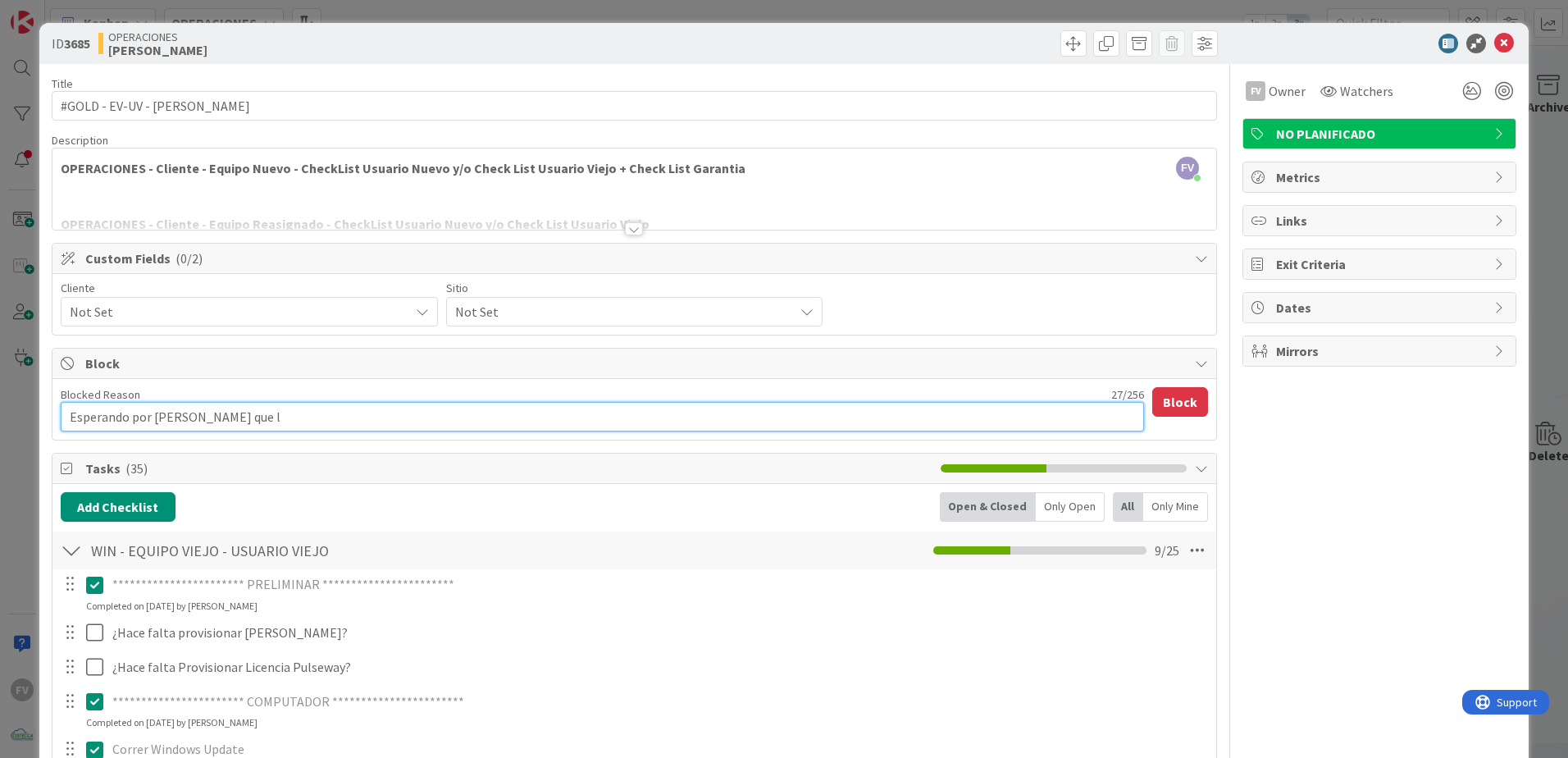
type textarea "Esperando por [PERSON_NAME] que ll"
type textarea "x"
type textarea "Esperando por [PERSON_NAME] que lle"
type textarea "x"
type textarea "Esperando por [PERSON_NAME] que lleg"
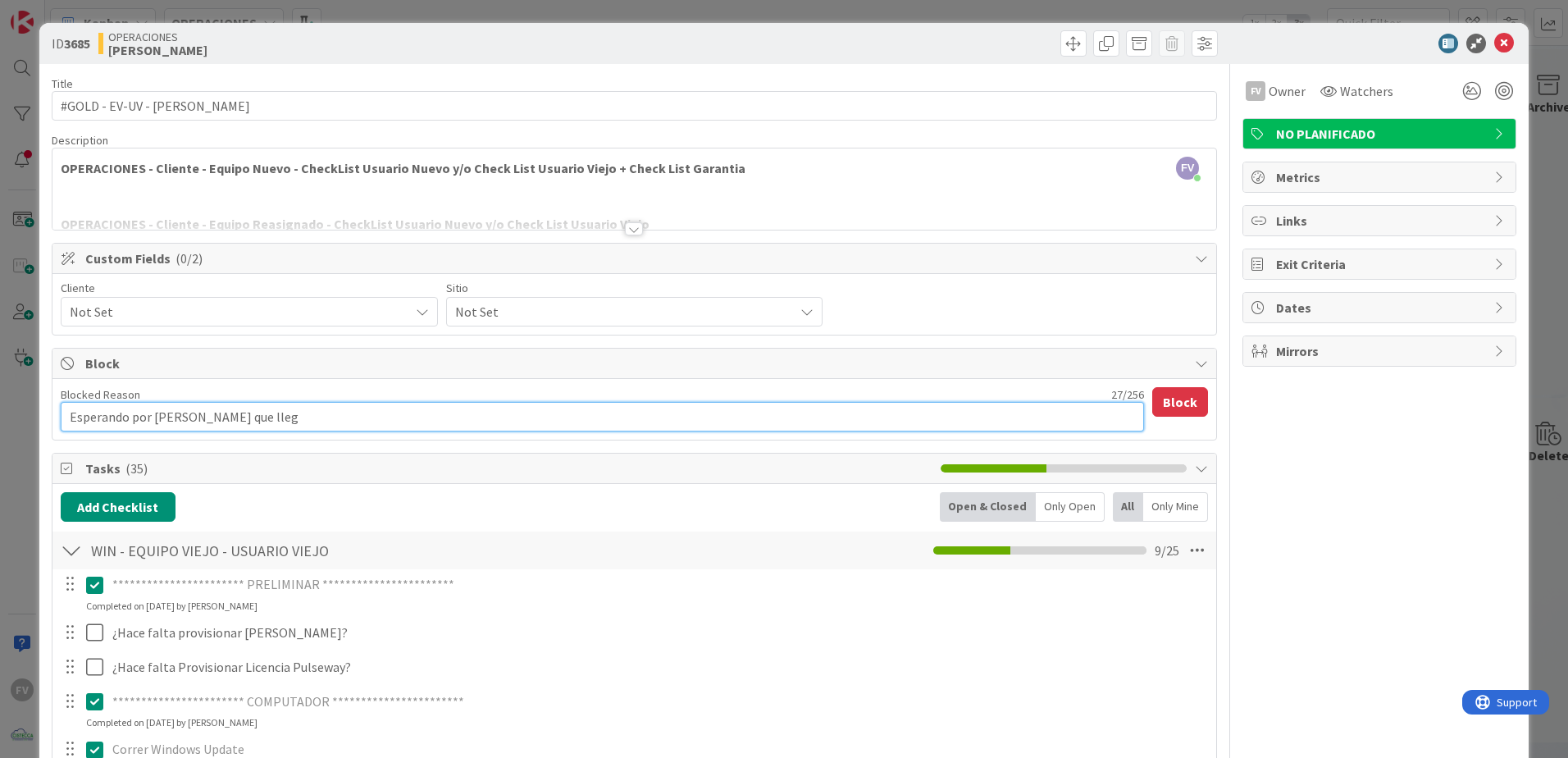
type textarea "x"
type textarea "Esperando por [PERSON_NAME] que llegu"
type textarea "x"
type textarea "Esperando por [PERSON_NAME] que llegue"
type textarea "x"
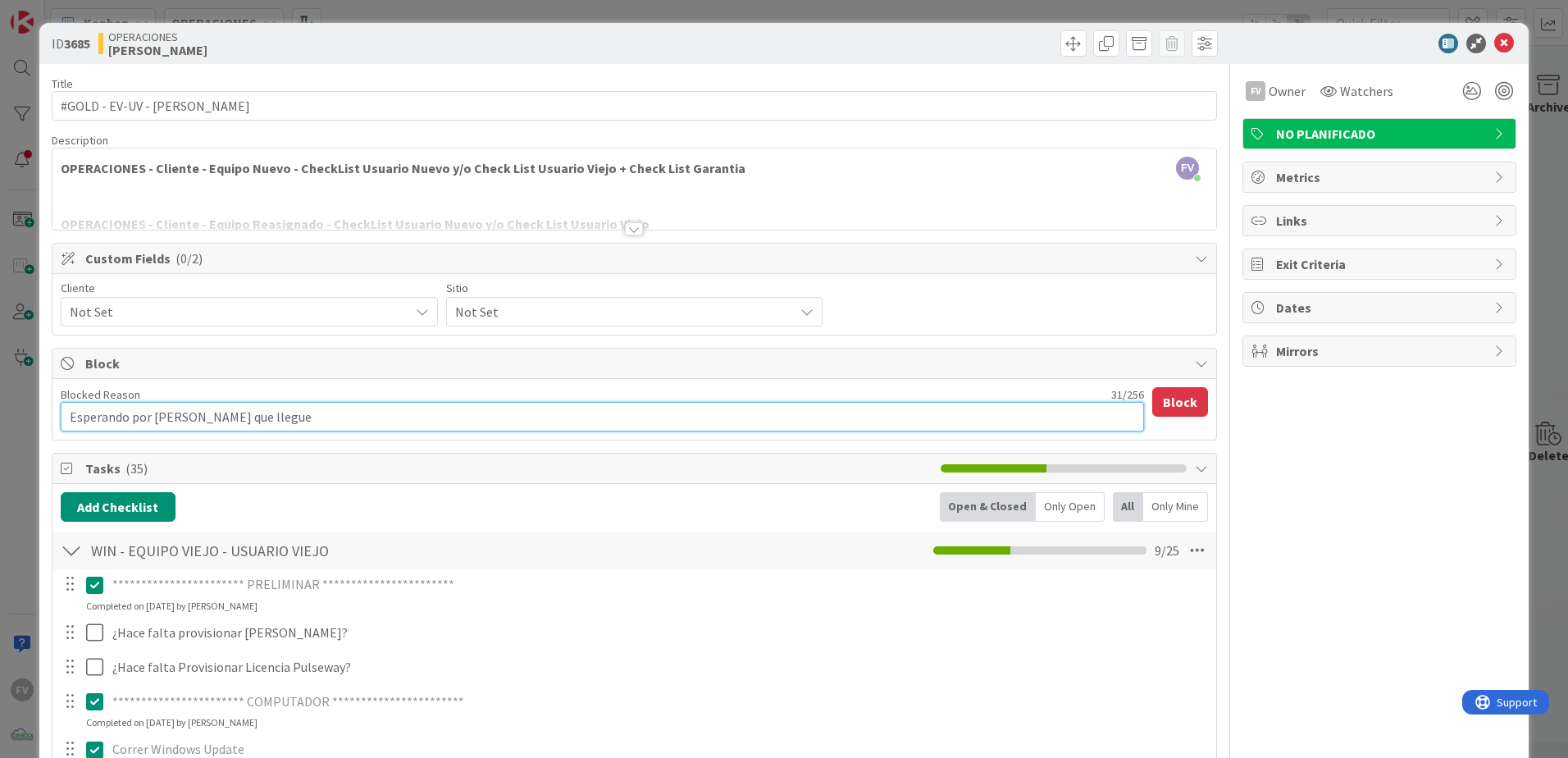
type textarea "Esperando por [PERSON_NAME] que llegue"
type textarea "x"
type textarea "Esperando por [PERSON_NAME] que llegue a"
type textarea "x"
type textarea "Esperando por [PERSON_NAME] que llegue a"
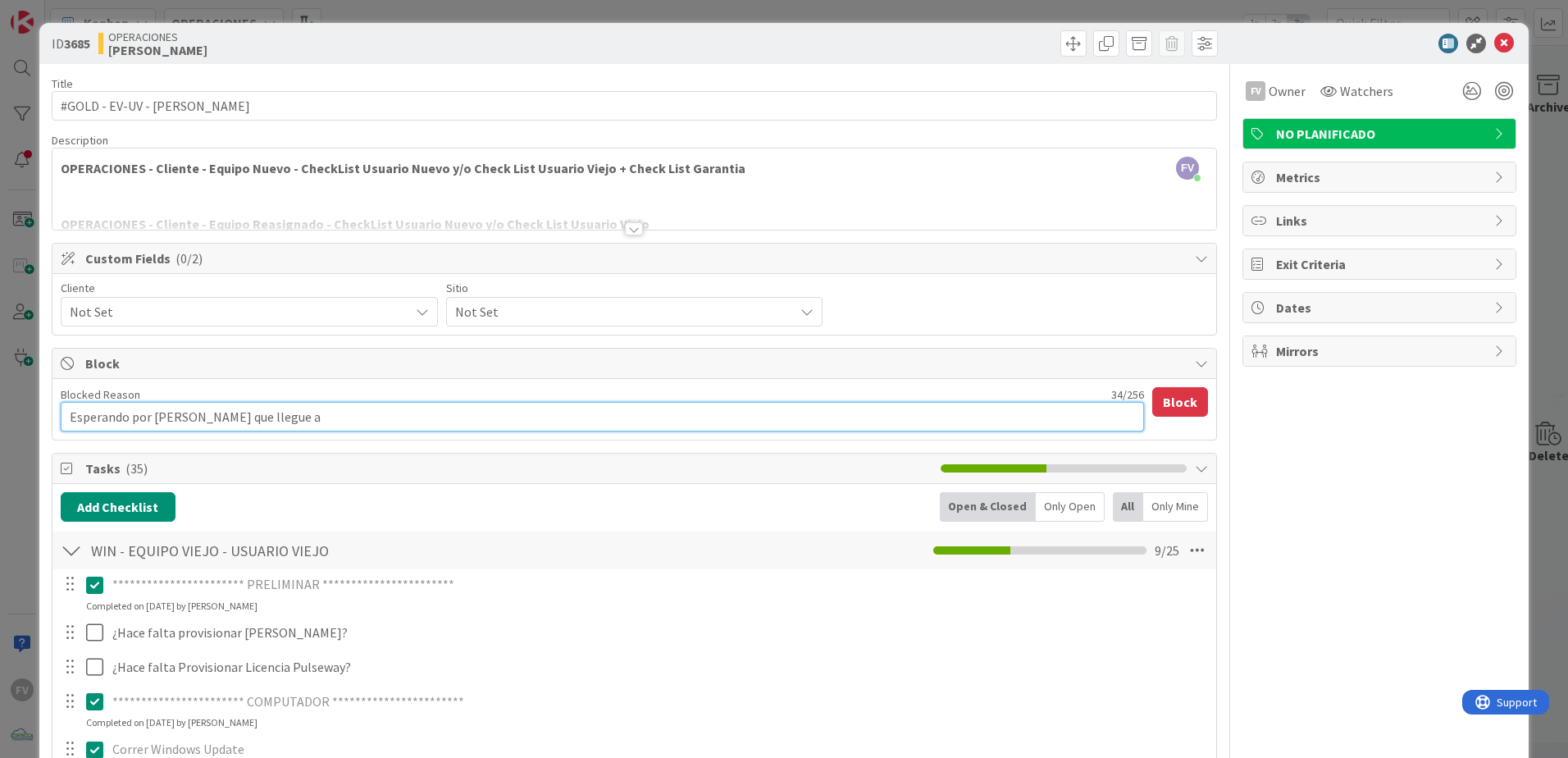
type textarea "x"
type textarea "Esperando por [PERSON_NAME] que llegue a l"
type textarea "x"
type textarea "Esperando por [PERSON_NAME] que llegue a la"
type textarea "x"
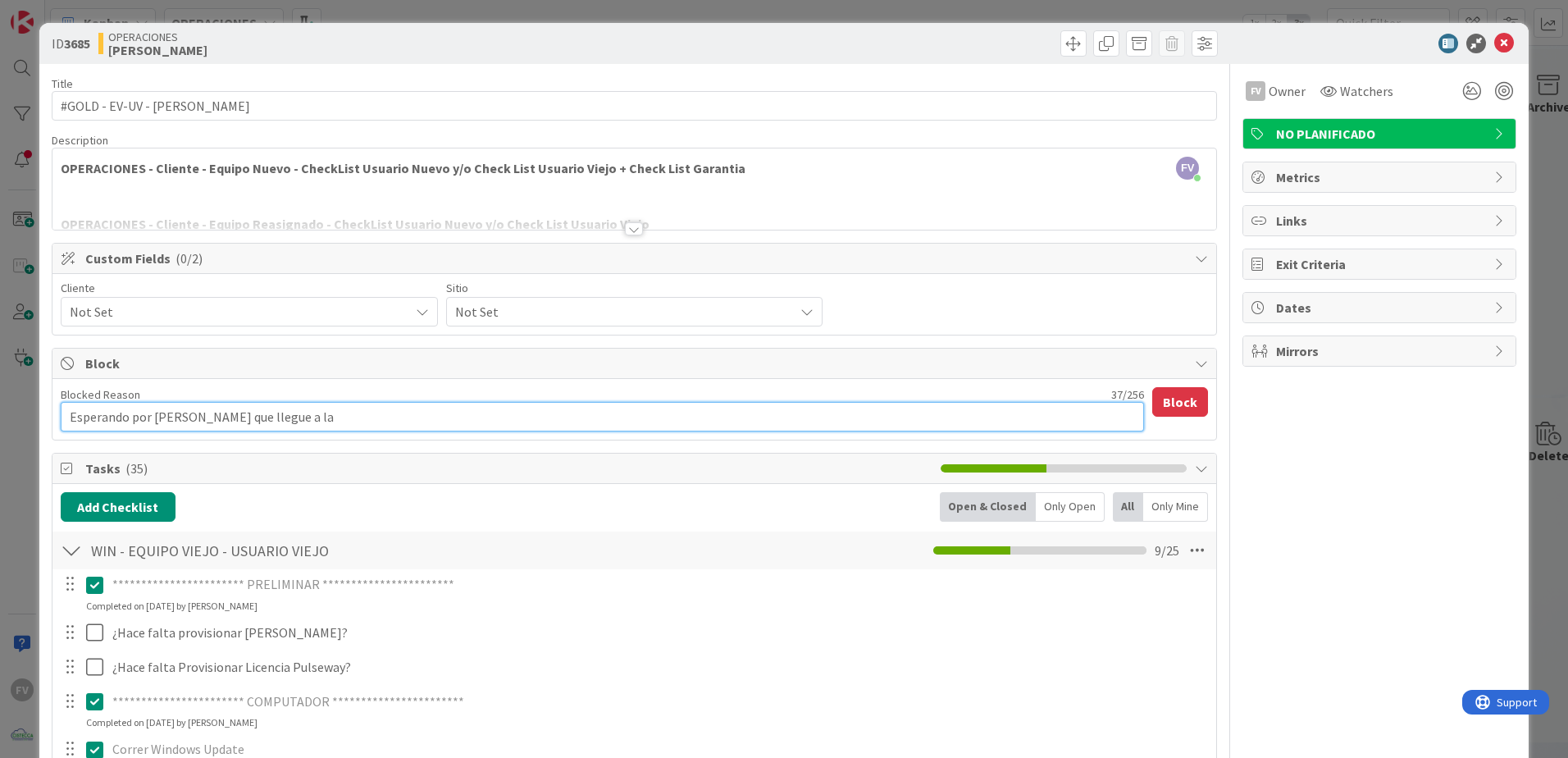
type textarea "Esperando por [PERSON_NAME] que llegue a la"
type textarea "x"
type textarea "Esperando por [PERSON_NAME] que llegue a la o"
type textarea "x"
type textarea "Esperando por [PERSON_NAME] que llegue a la of"
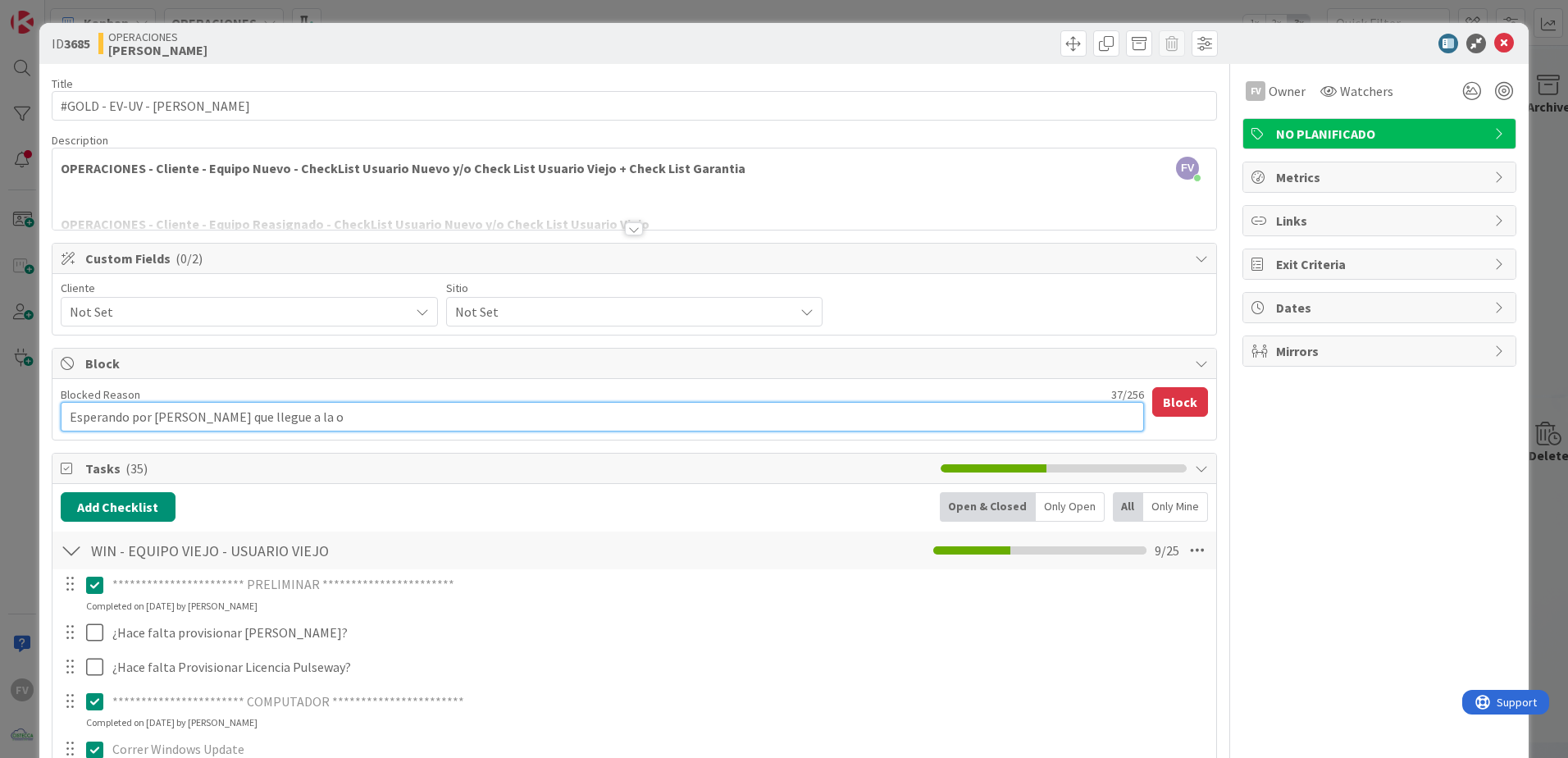
type textarea "x"
type textarea "Esperando por [PERSON_NAME] que llegue a la ofi"
type textarea "x"
type textarea "Esperando por [PERSON_NAME] que llegue a la ofic"
type textarea "x"
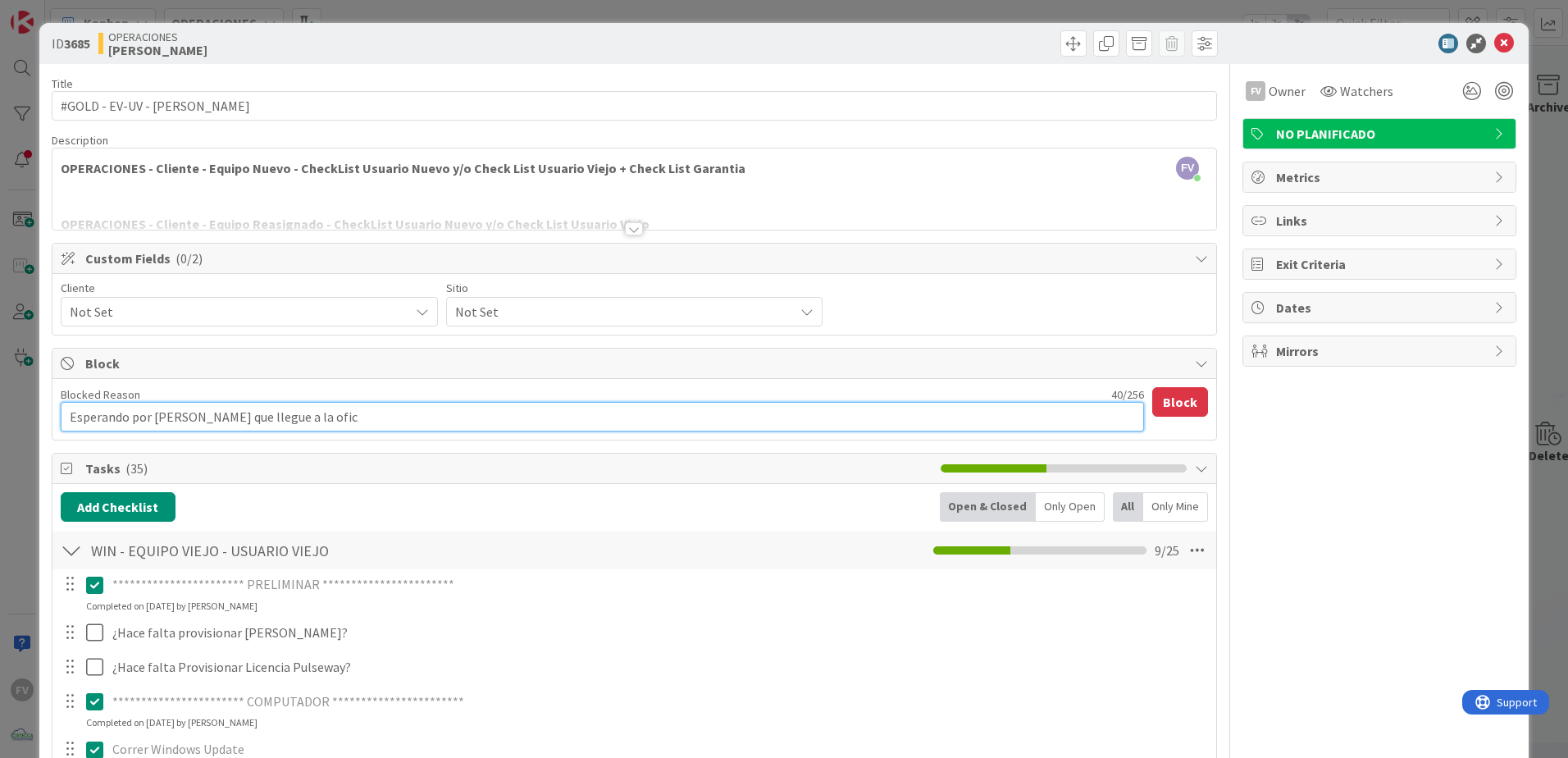
type textarea "Esperando por [PERSON_NAME] que llegue a la ofici"
type textarea "x"
type textarea "Esperando por [PERSON_NAME] que llegue a la oficin"
type textarea "x"
type textarea "Esperando por [PERSON_NAME] que llegue a la oficina"
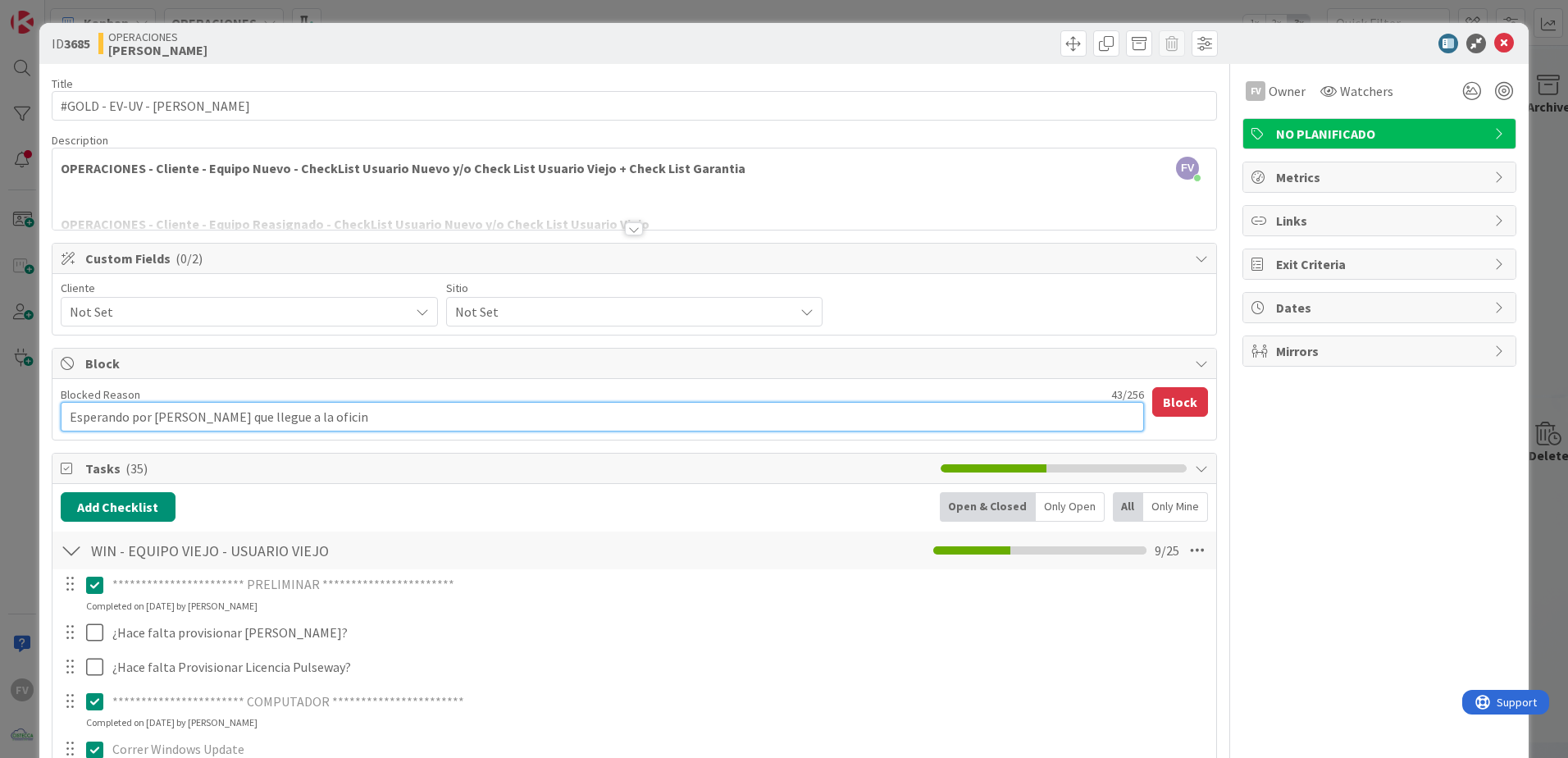
type textarea "x"
type textarea "Esperando por [PERSON_NAME] que llegue a la oficina"
type textarea "x"
type textarea "Esperando por [PERSON_NAME] que llegue a la oficina y"
type textarea "x"
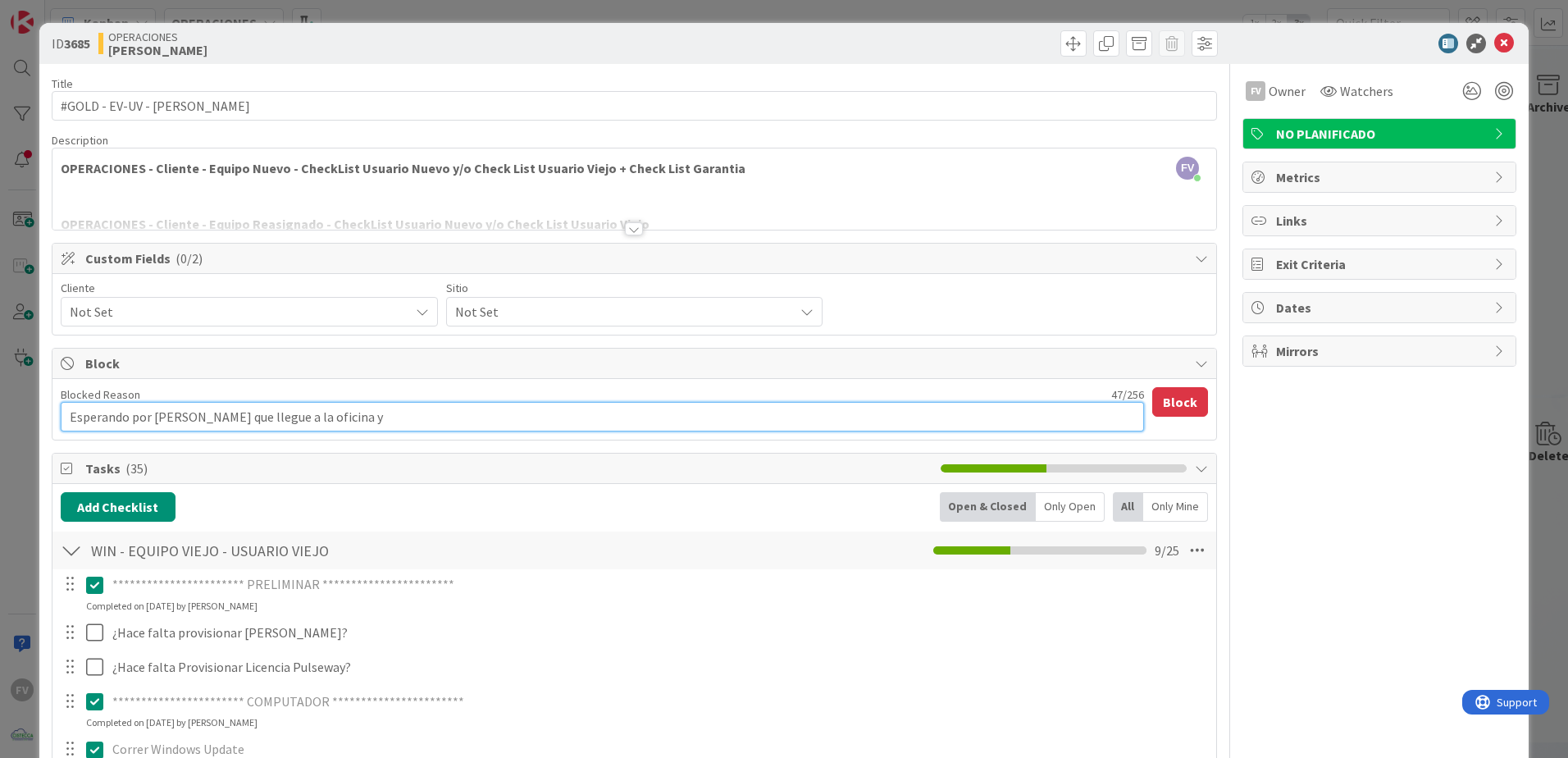
type textarea "Esperando por [PERSON_NAME] que llegue a la oficina y"
type textarea "x"
type textarea "Esperando por [PERSON_NAME] que llegue a la oficina y o"
type textarea "x"
type textarea "Esperando por [PERSON_NAME] que llegue a la oficina y"
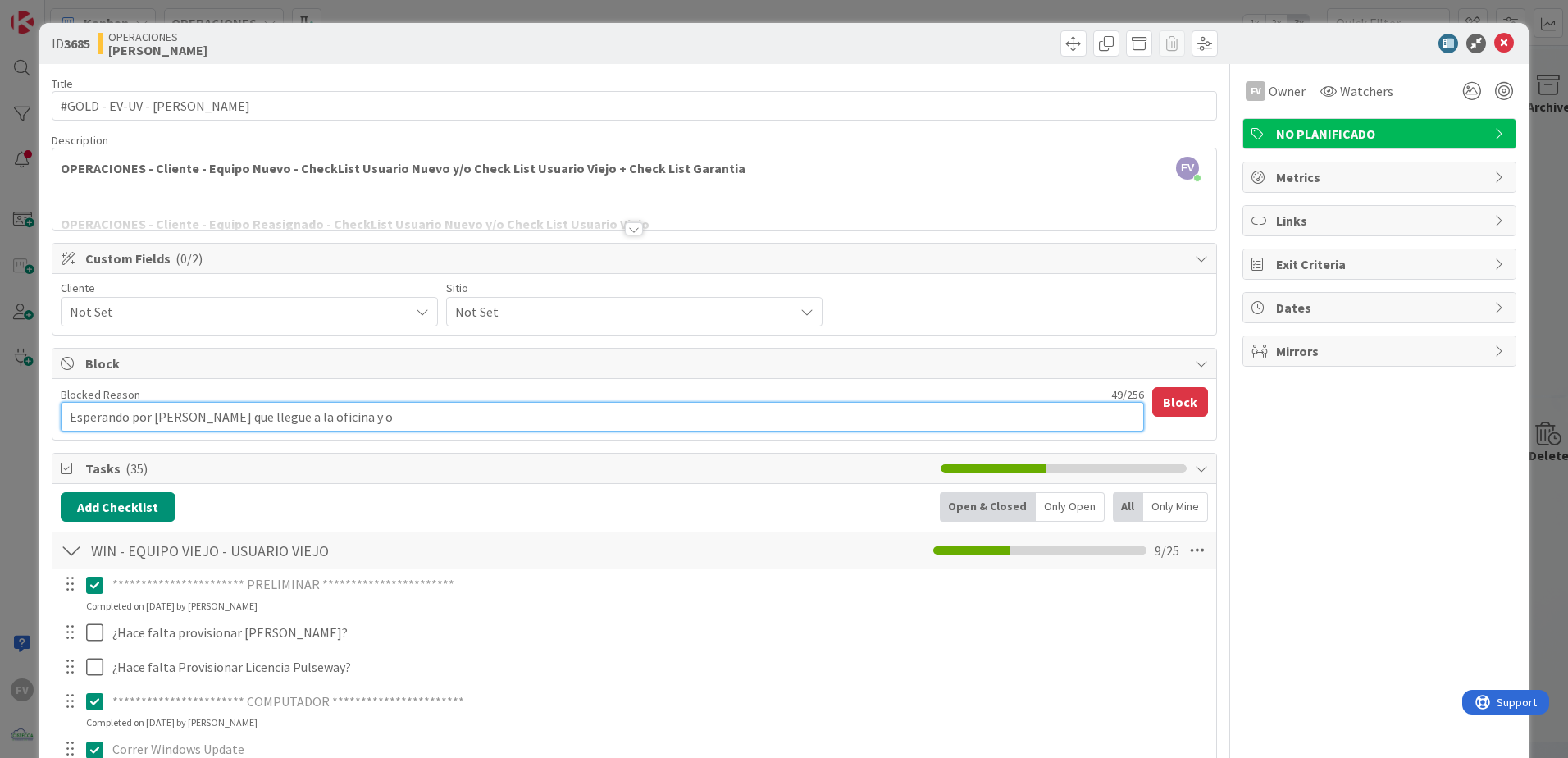
type textarea "x"
type textarea "Esperando por [PERSON_NAME] que llegue a la oficina y t"
type textarea "x"
type textarea "Esperando por [PERSON_NAME] que llegue a la oficina y to"
type textarea "x"
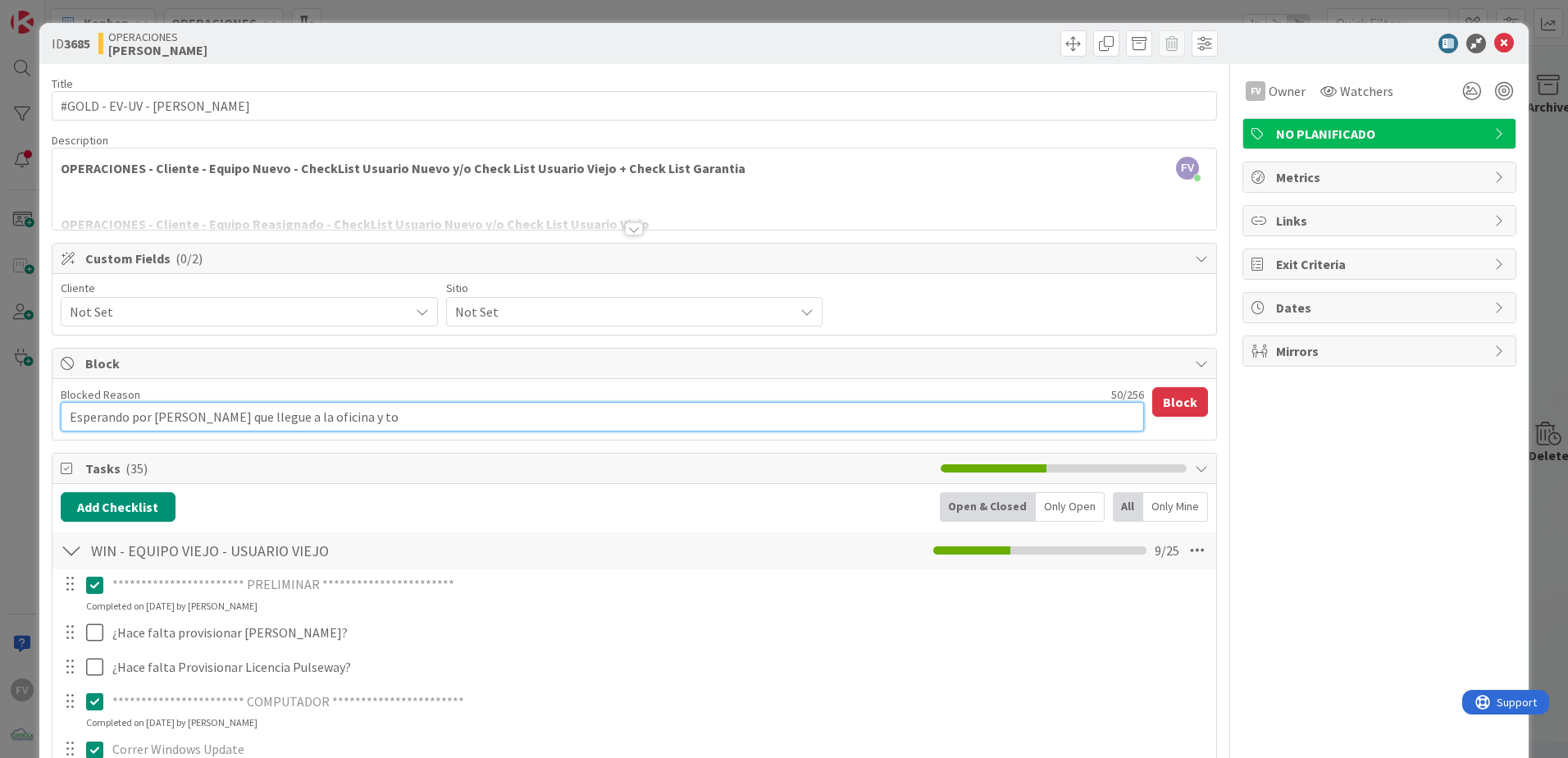
type textarea "Esperando por [PERSON_NAME] que llegue a la oficina y [PERSON_NAME]"
type textarea "x"
type textarea "Esperando por [PERSON_NAME] que llegue a la oficina y tome"
type textarea "x"
type textarea "Esperando por [PERSON_NAME] que llegue a la oficina y tome"
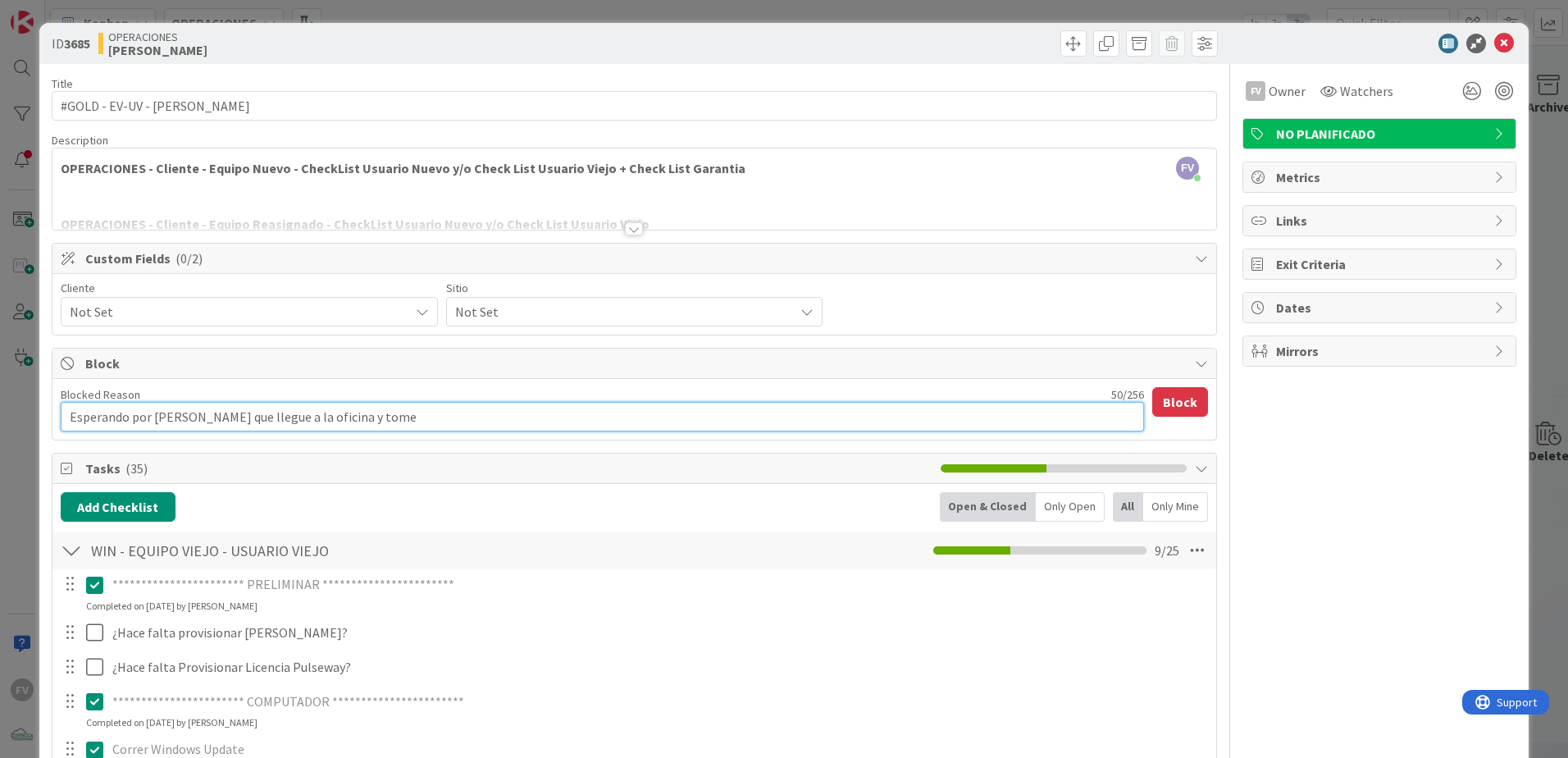
type textarea "x"
type textarea "Esperando por [PERSON_NAME] que llegue a la oficina y tome e"
type textarea "x"
type textarea "Esperando por [PERSON_NAME] que llegue a la oficina y tome el"
type textarea "x"
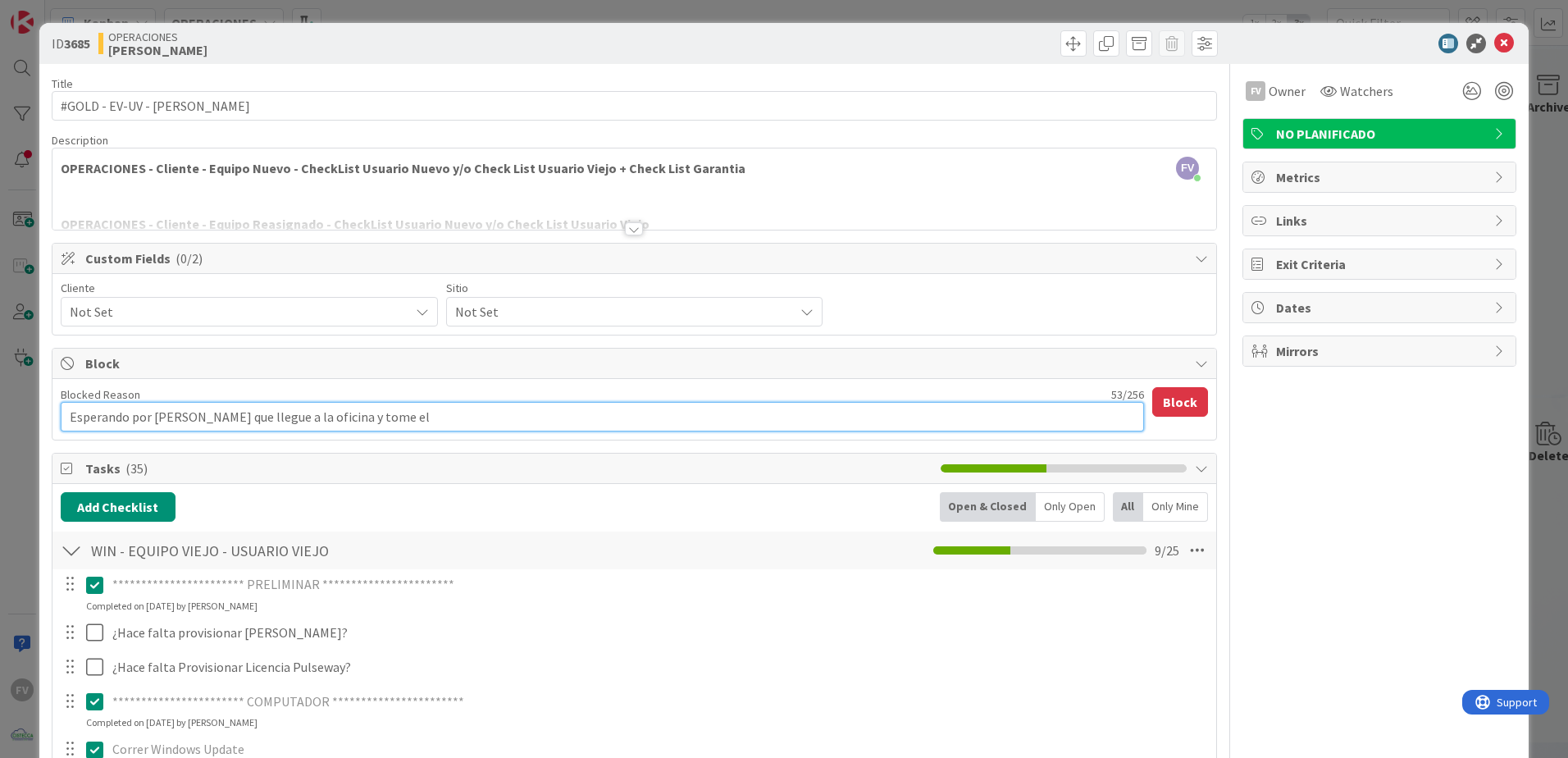
type textarea "Esperando por [PERSON_NAME] que llegue a la oficina y tome el"
type textarea "x"
type textarea "Esperando por [PERSON_NAME] que llegue a la oficina y tome el eq"
type textarea "x"
type textarea "Esperando por [PERSON_NAME] que llegue a la oficina y tome el equ"
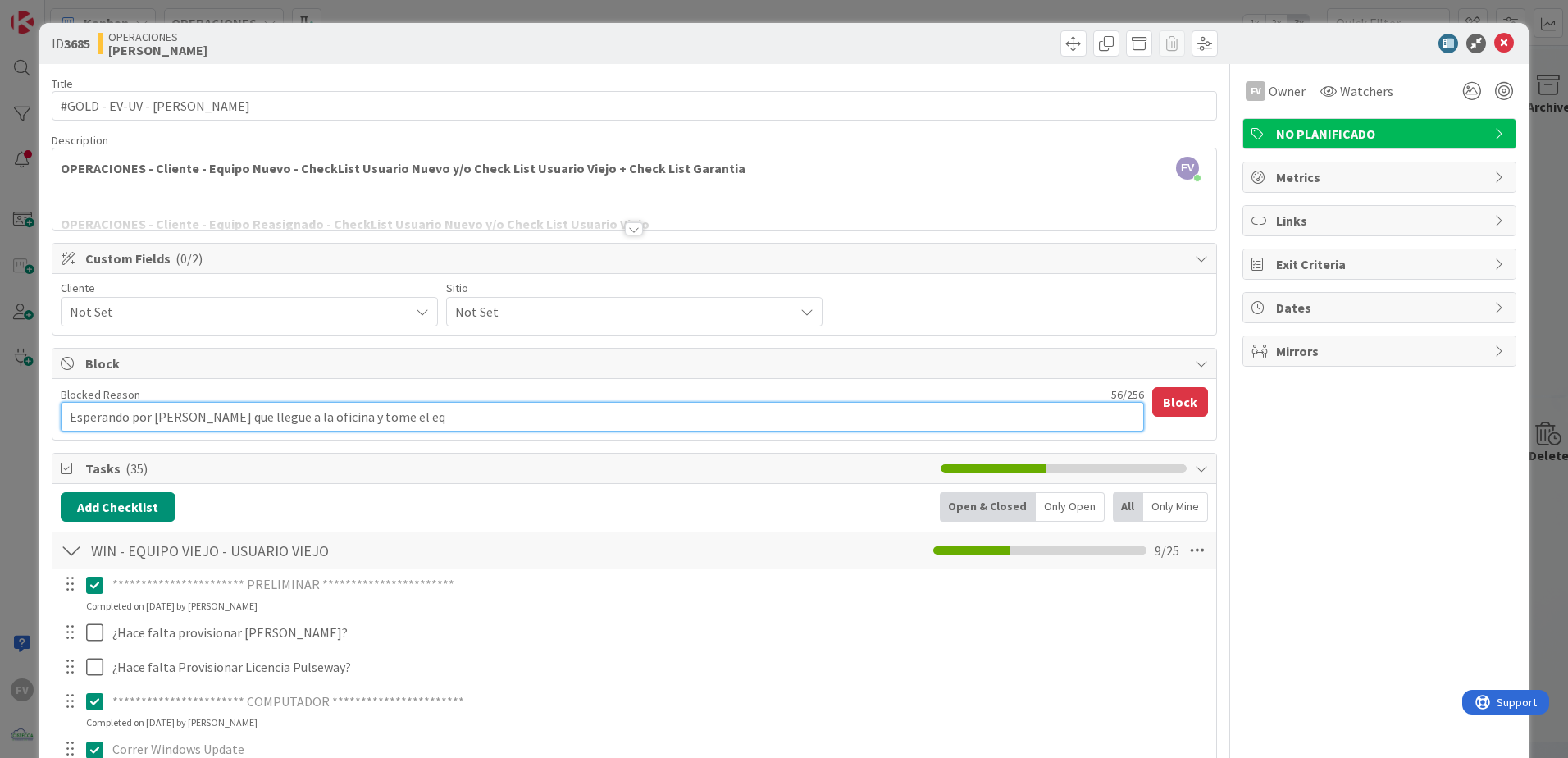
type textarea "x"
type textarea "Esperando por [PERSON_NAME] que llegue a la oficina y tome el equi"
type textarea "x"
type textarea "Esperando por [PERSON_NAME] que llegue a la oficina y tome el equip"
type textarea "x"
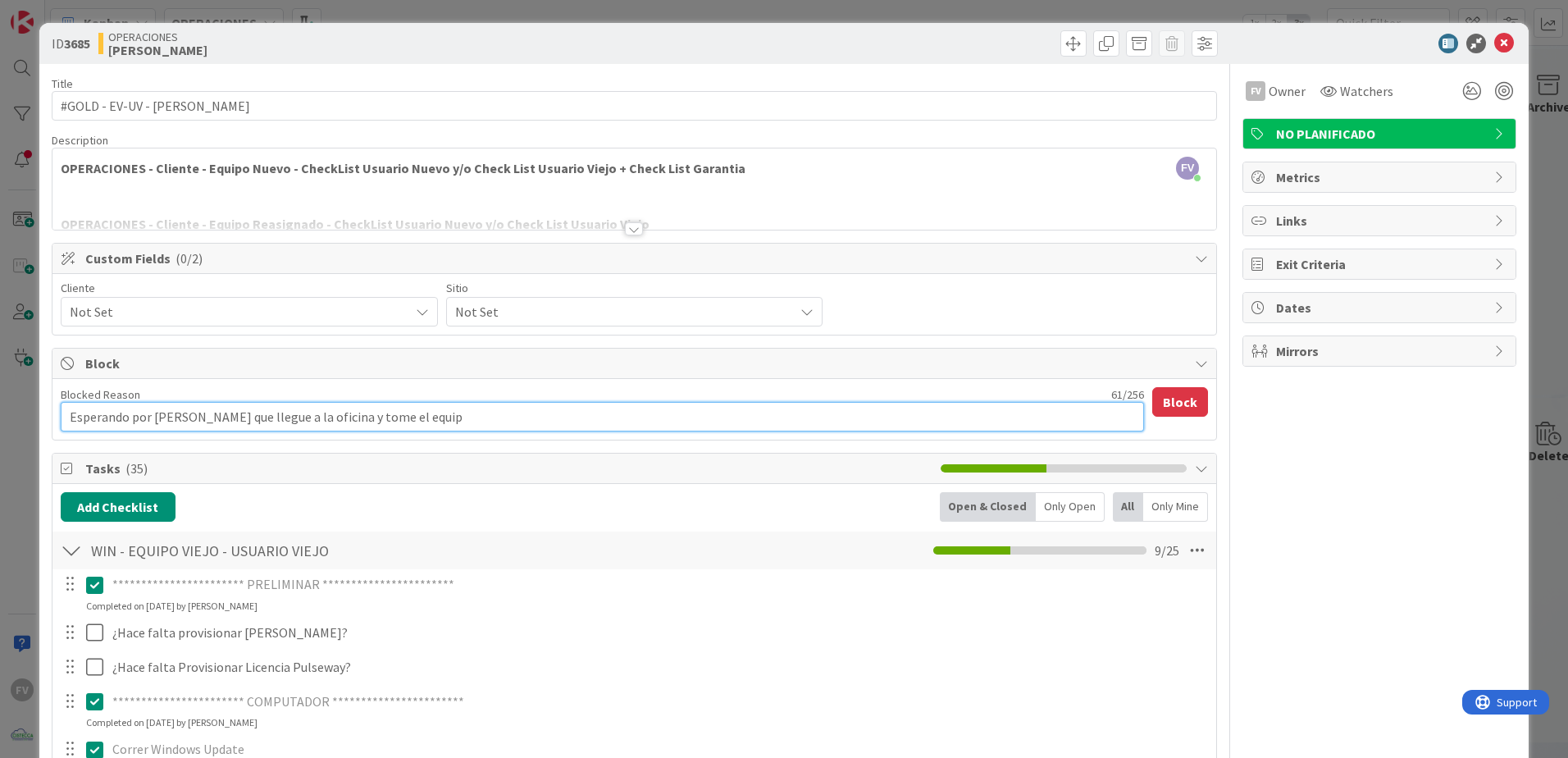
type textarea "Esperando por [PERSON_NAME] que llegue a la oficina y tome el equipo"
type textarea "x"
type textarea "Esperando por [PERSON_NAME] que llegue a la oficina y tome el equipo"
type textarea "x"
type textarea "Esperando por [PERSON_NAME] que llegue a la oficina y tome el equipo p"
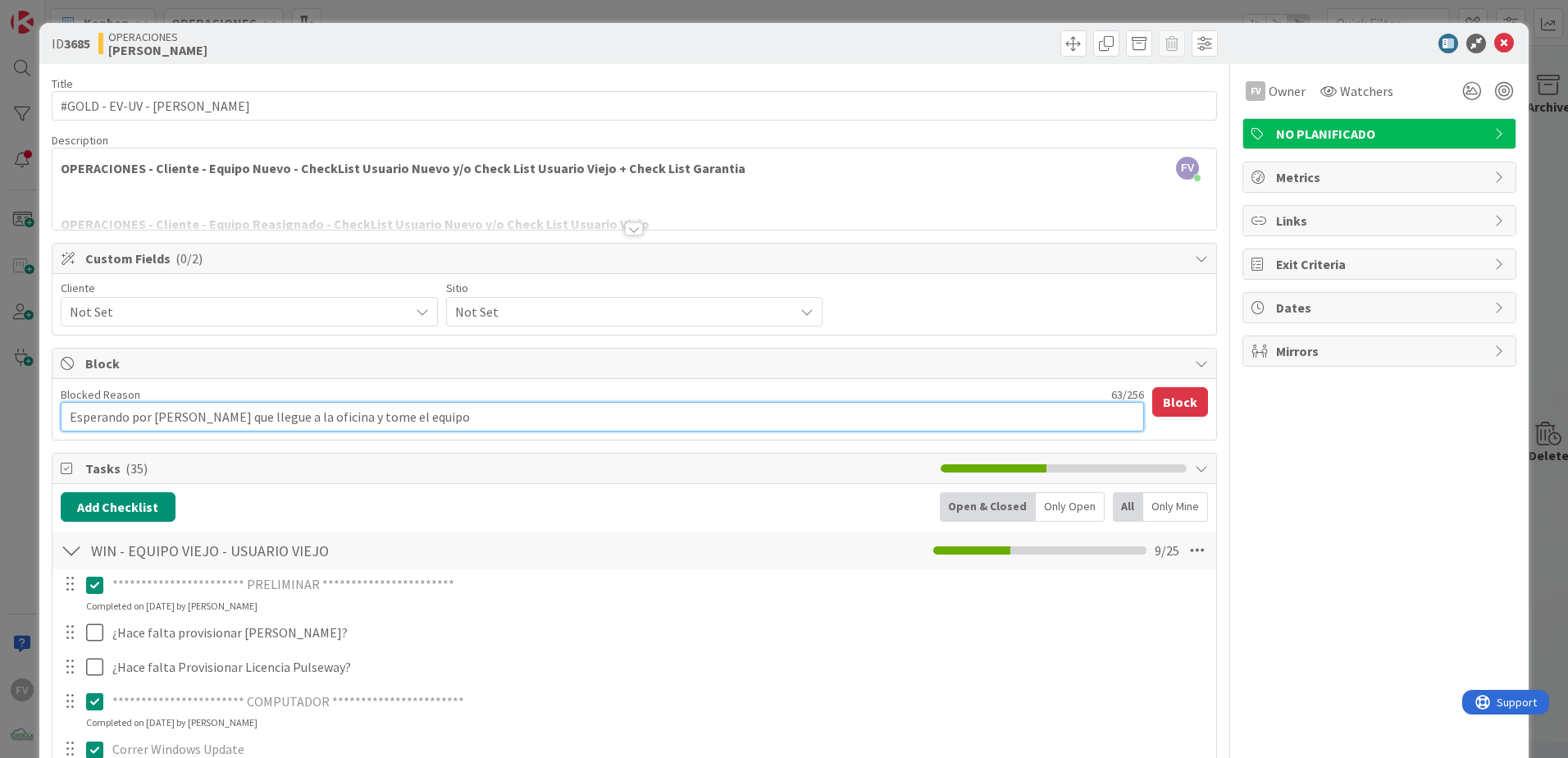
type textarea "x"
type textarea "Esperando por [PERSON_NAME] que llegue a la oficina y tome el equipo pa"
type textarea "x"
type textarea "Esperando por [PERSON_NAME] que llegue a la oficina y tome el equipo par"
type textarea "x"
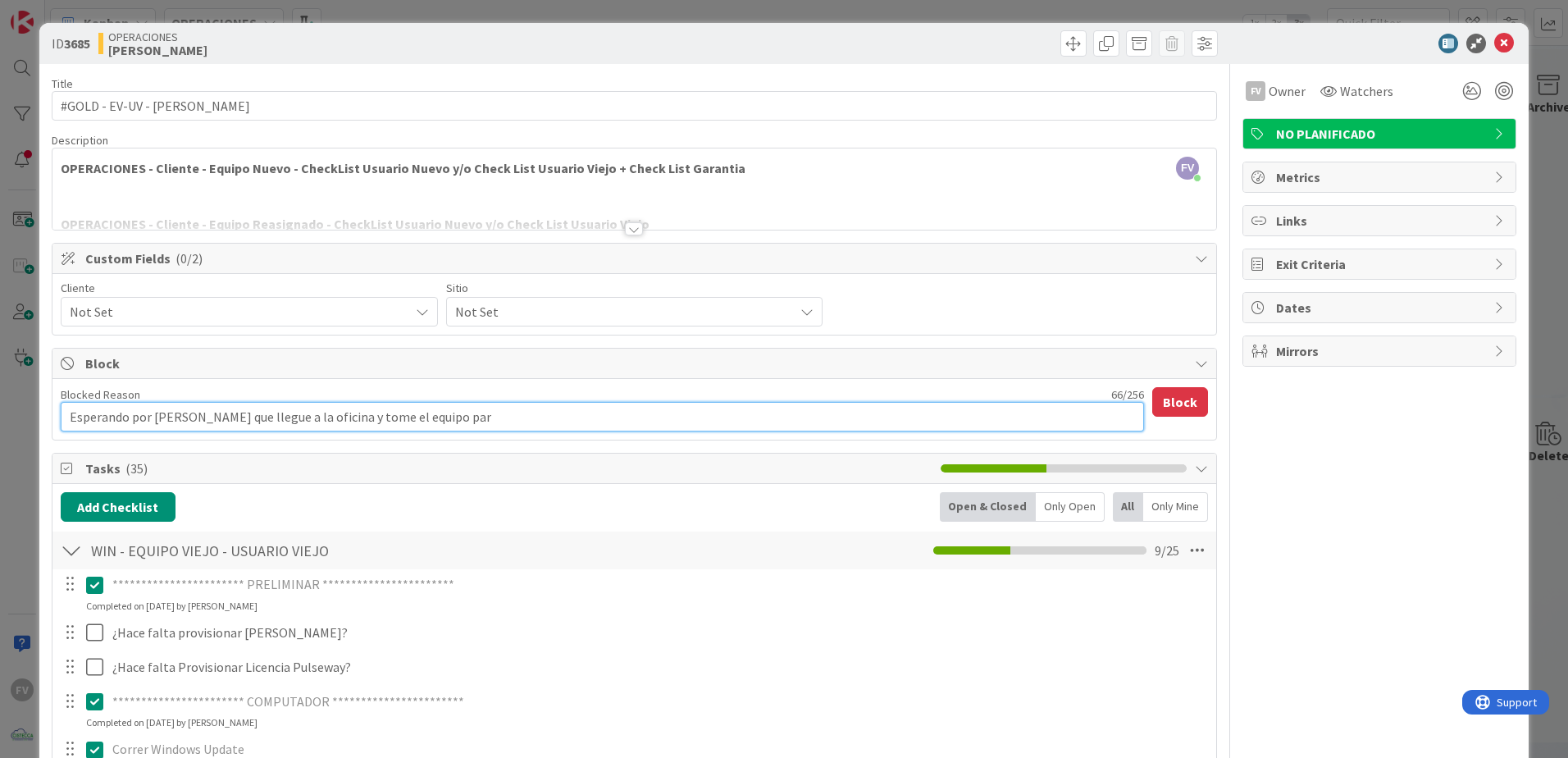
type textarea "Esperando por [PERSON_NAME] que llegue a la oficina y tome el equipo para"
type textarea "x"
type textarea "Esperando por [PERSON_NAME] que llegue a la oficina y tome el equipo para"
type textarea "x"
type textarea "Esperando por [PERSON_NAME] que llegue a la oficina y tome el equipo para q"
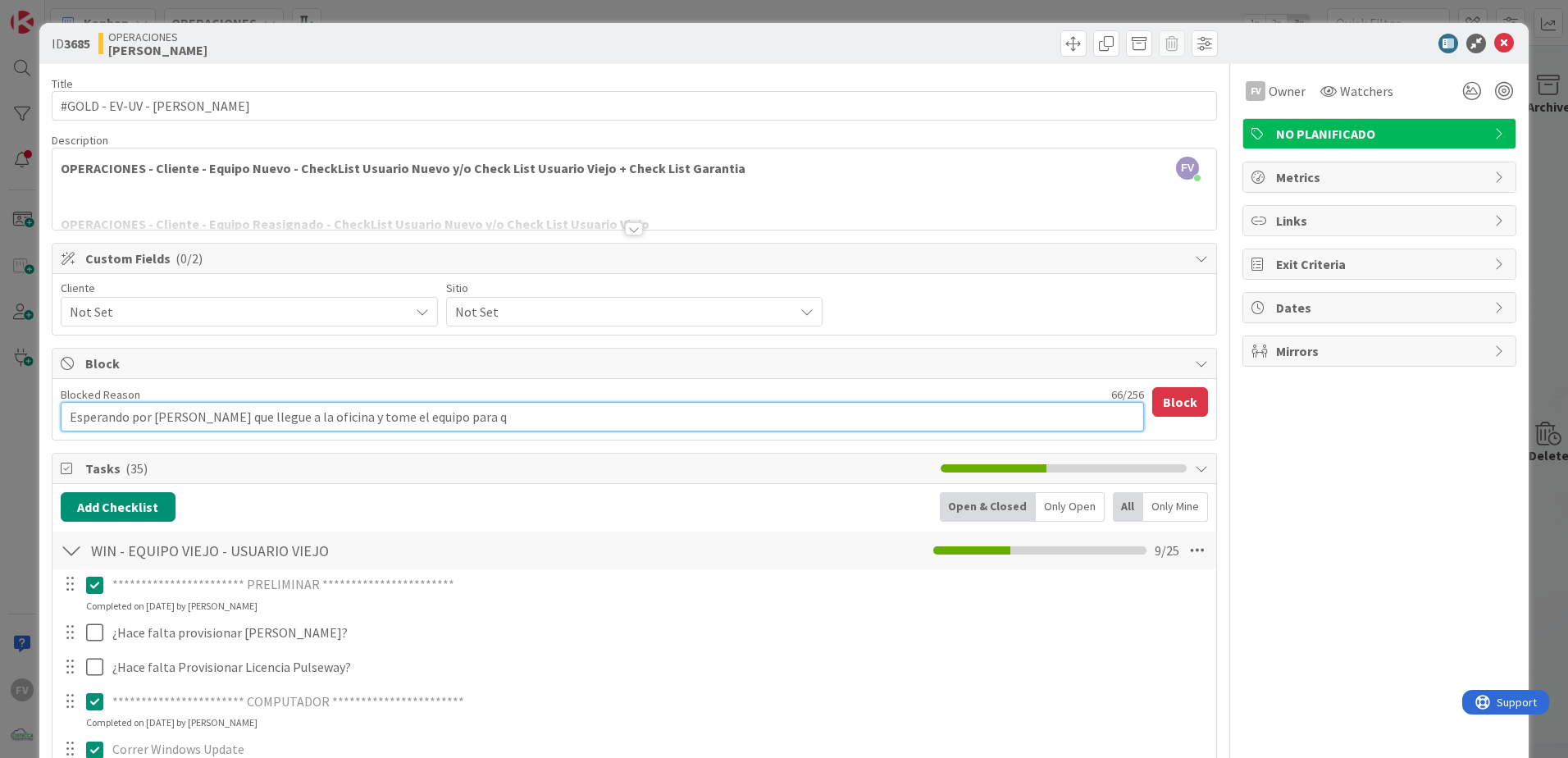
type textarea "x"
type textarea "Esperando por [PERSON_NAME] que llegue a la oficina y tome el equipo para qu"
type textarea "x"
type textarea "Esperando por [PERSON_NAME] que llegue a la oficina y tome el equipo para que"
type textarea "x"
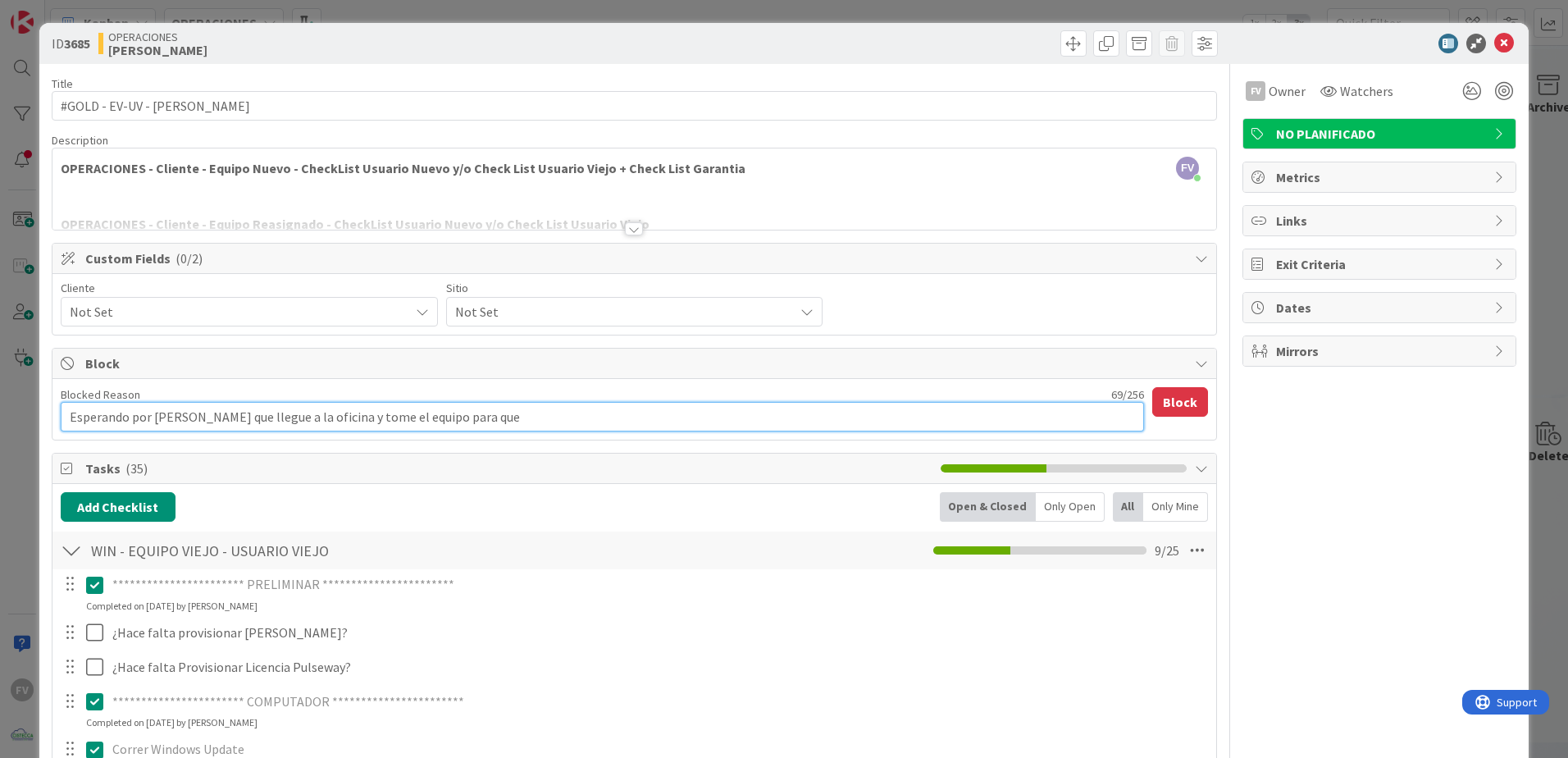
type textarea "Esperando por [PERSON_NAME] que llegue a la oficina y tome el equipo para que"
type textarea "x"
type textarea "Esperando por [PERSON_NAME] que llegue a la oficina y tome el equipo para que j"
type textarea "x"
type textarea "Esperando por [PERSON_NAME] que llegue a la oficina y tome el equipo para que ju"
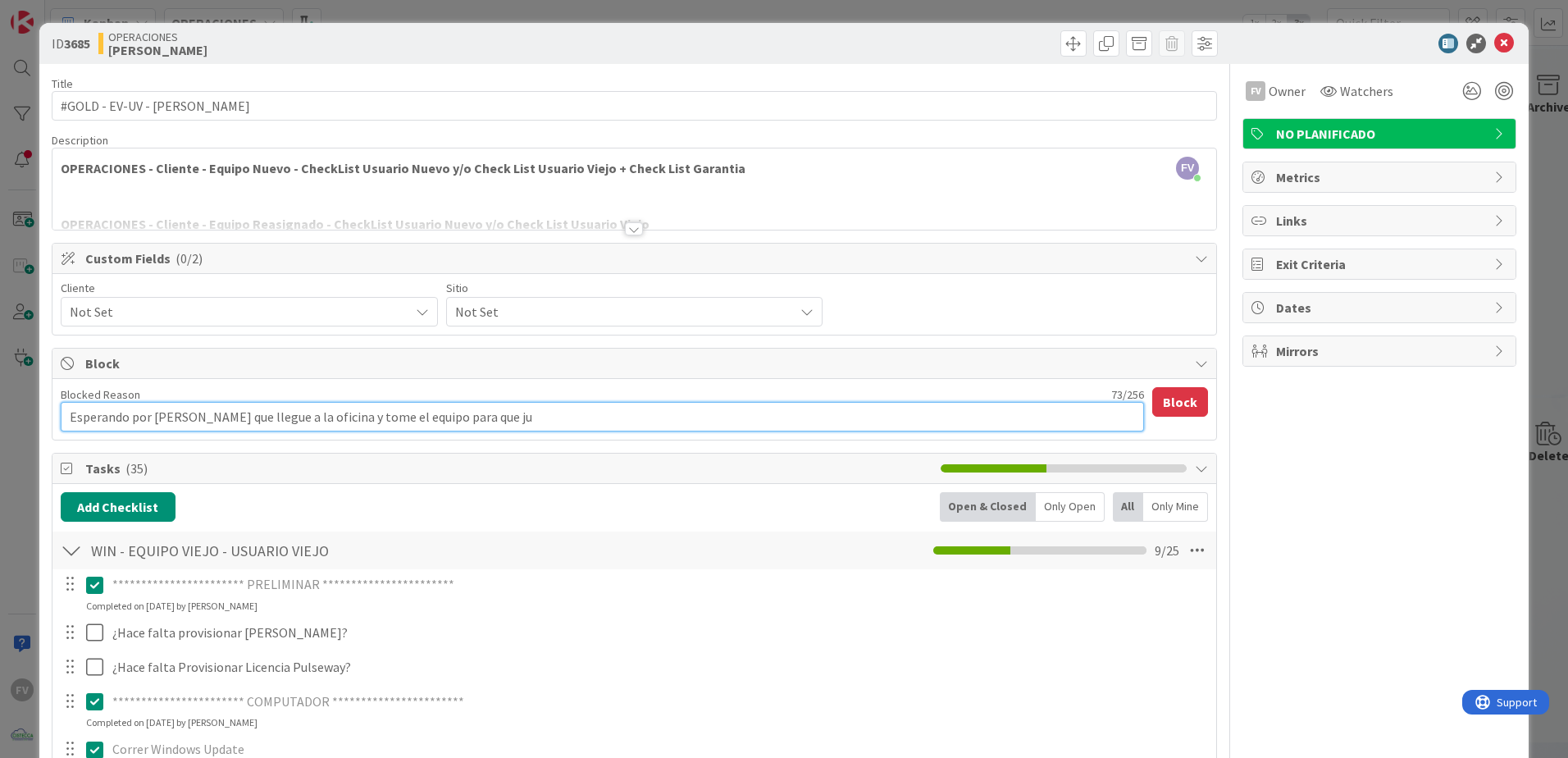
type textarea "x"
type textarea "Esperando por [PERSON_NAME] que llegue a la oficina y tome el equipo para que j…"
type textarea "x"
type textarea "Esperando por [PERSON_NAME] que llegue a la oficina y tome el equipo para que j…"
type textarea "x"
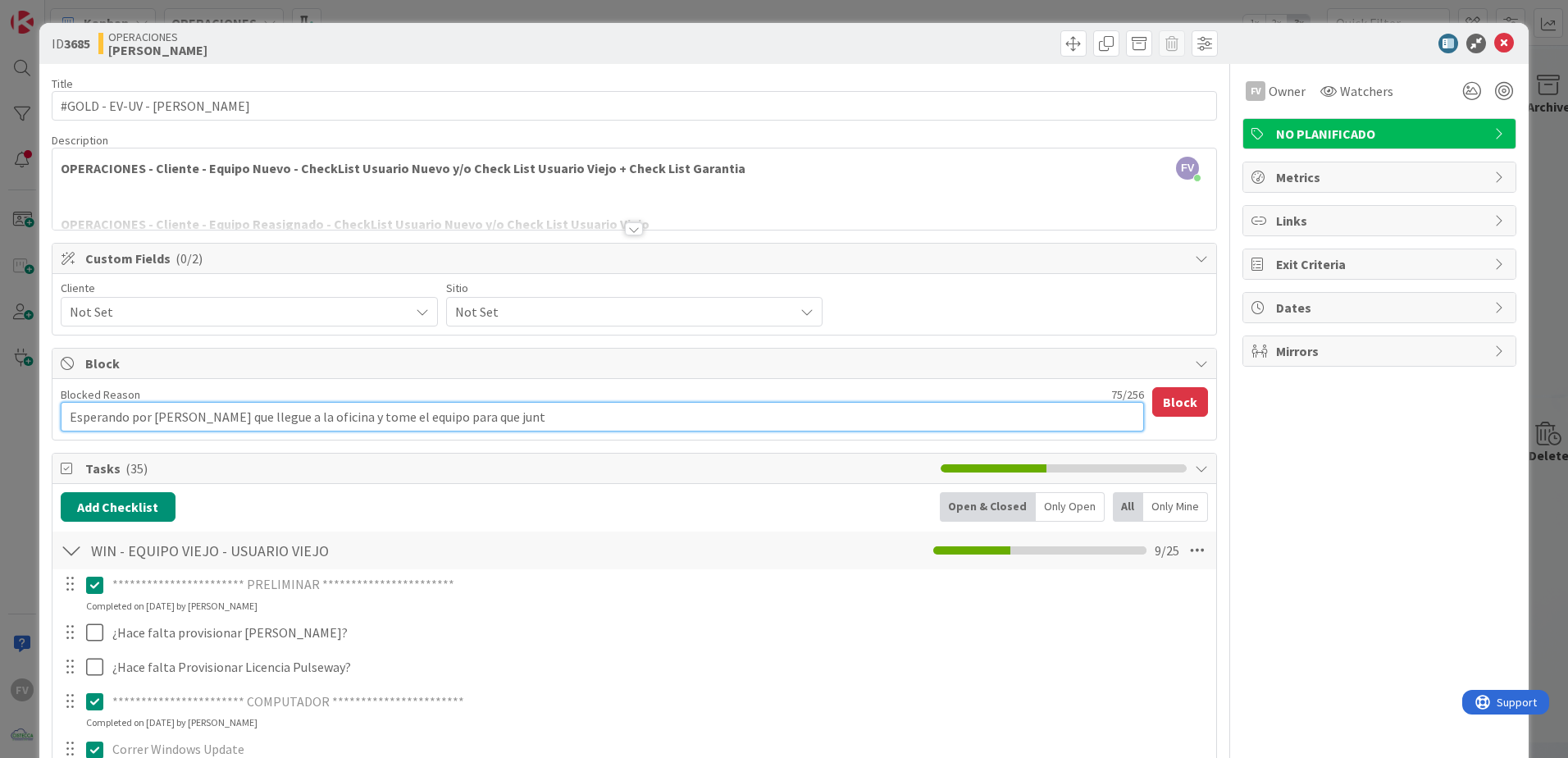
type textarea "Esperando por [PERSON_NAME] que llegue a la oficina y tome el equipo para que j…"
type textarea "x"
type textarea "Esperando por [PERSON_NAME] que llegue a la oficina y tome el equipo para que j…"
type textarea "x"
type textarea "Esperando por [PERSON_NAME] que llegue a la oficina y tome el equipo para que j…"
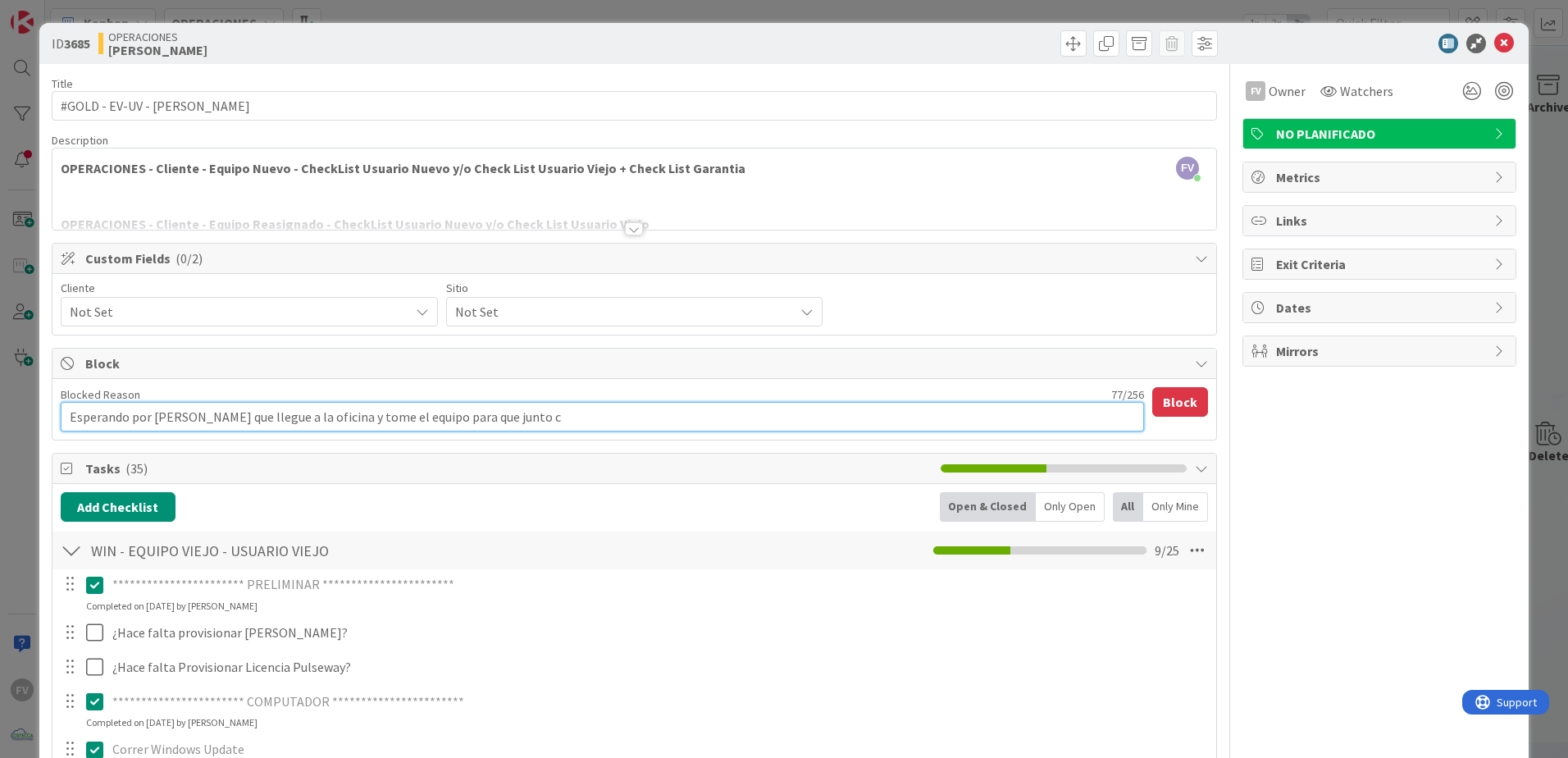
type textarea "x"
type textarea "Esperando por [PERSON_NAME] que llegue a la oficina y tome el equipo para que j…"
type textarea "x"
type textarea "Esperando por [PERSON_NAME] que llegue a la oficina y tome el equipo para que j…"
type textarea "x"
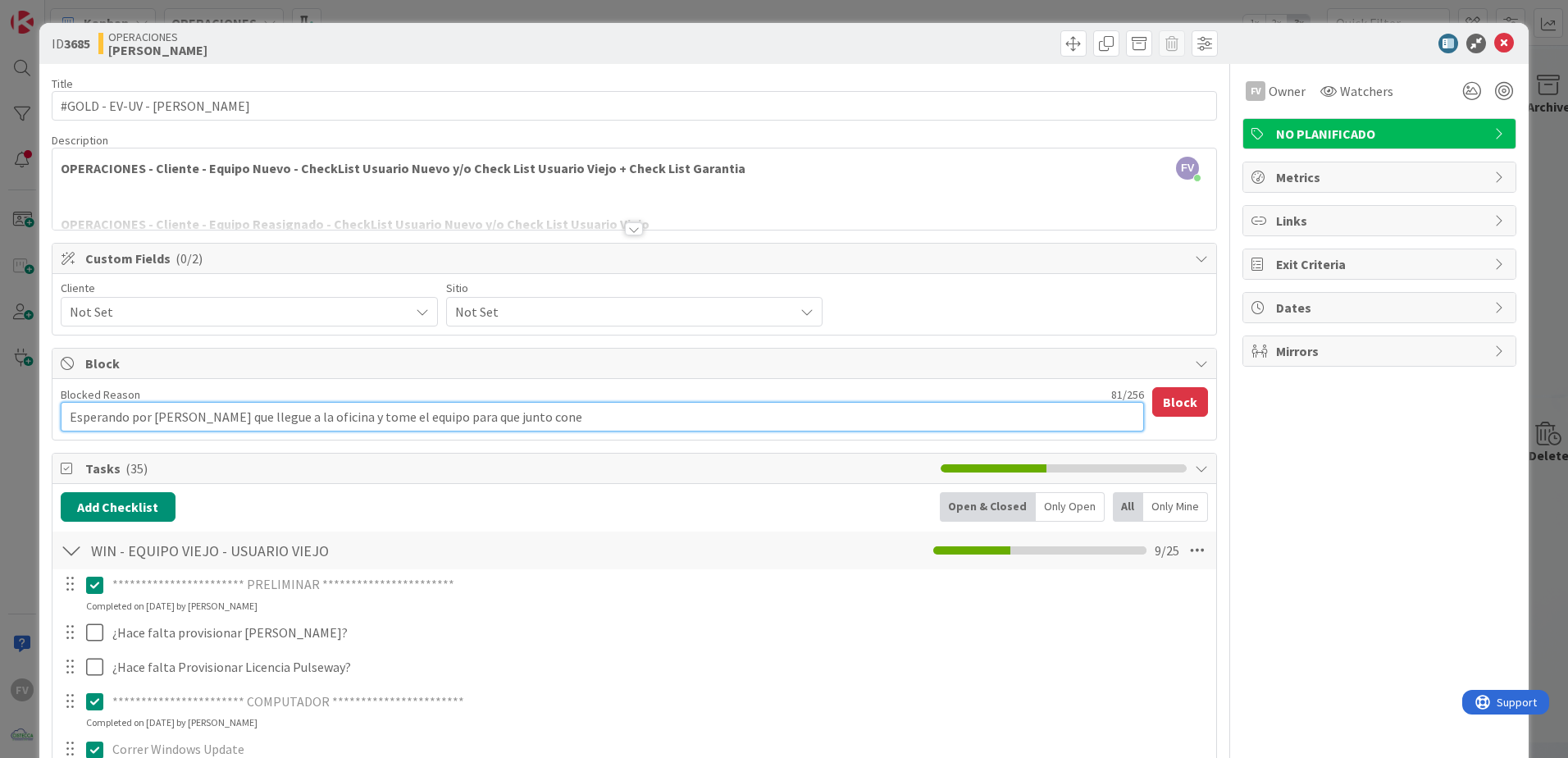
type textarea "Esperando por [PERSON_NAME] que llegue a la oficina y tome el equipo para que j…"
type textarea "x"
type textarea "Esperando por [PERSON_NAME] que llegue a la oficina y tome el equipo para que j…"
type textarea "x"
type textarea "Esperando por [PERSON_NAME] que llegue a la oficina y tome el equipo para que j…"
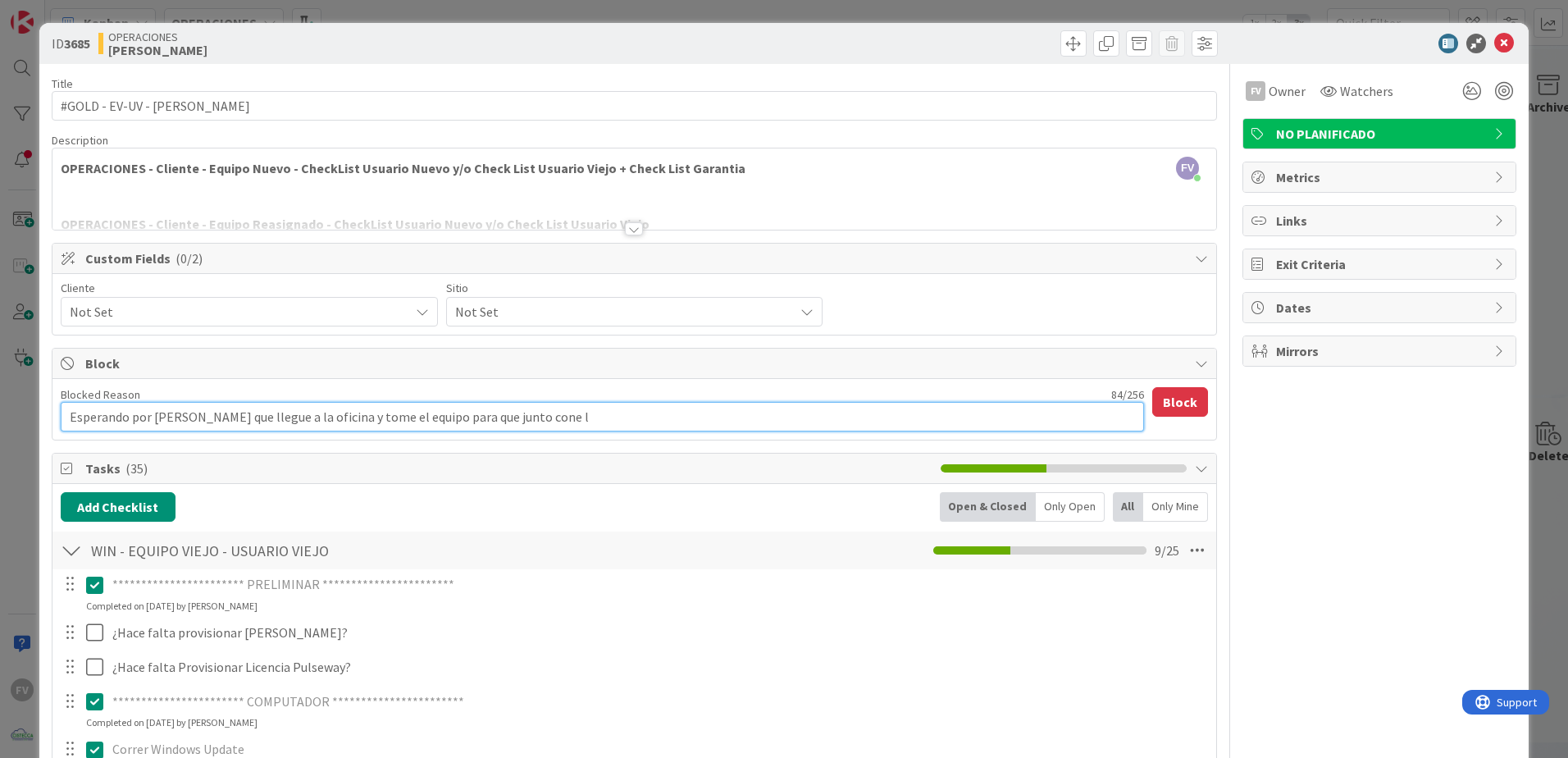
type textarea "x"
type textarea "Esperando por [PERSON_NAME] que llegue a la oficina y tome el equipo para que j…"
type textarea "x"
type textarea "Esperando por [PERSON_NAME] que llegue a la oficina y tome el equipo para que j…"
type textarea "x"
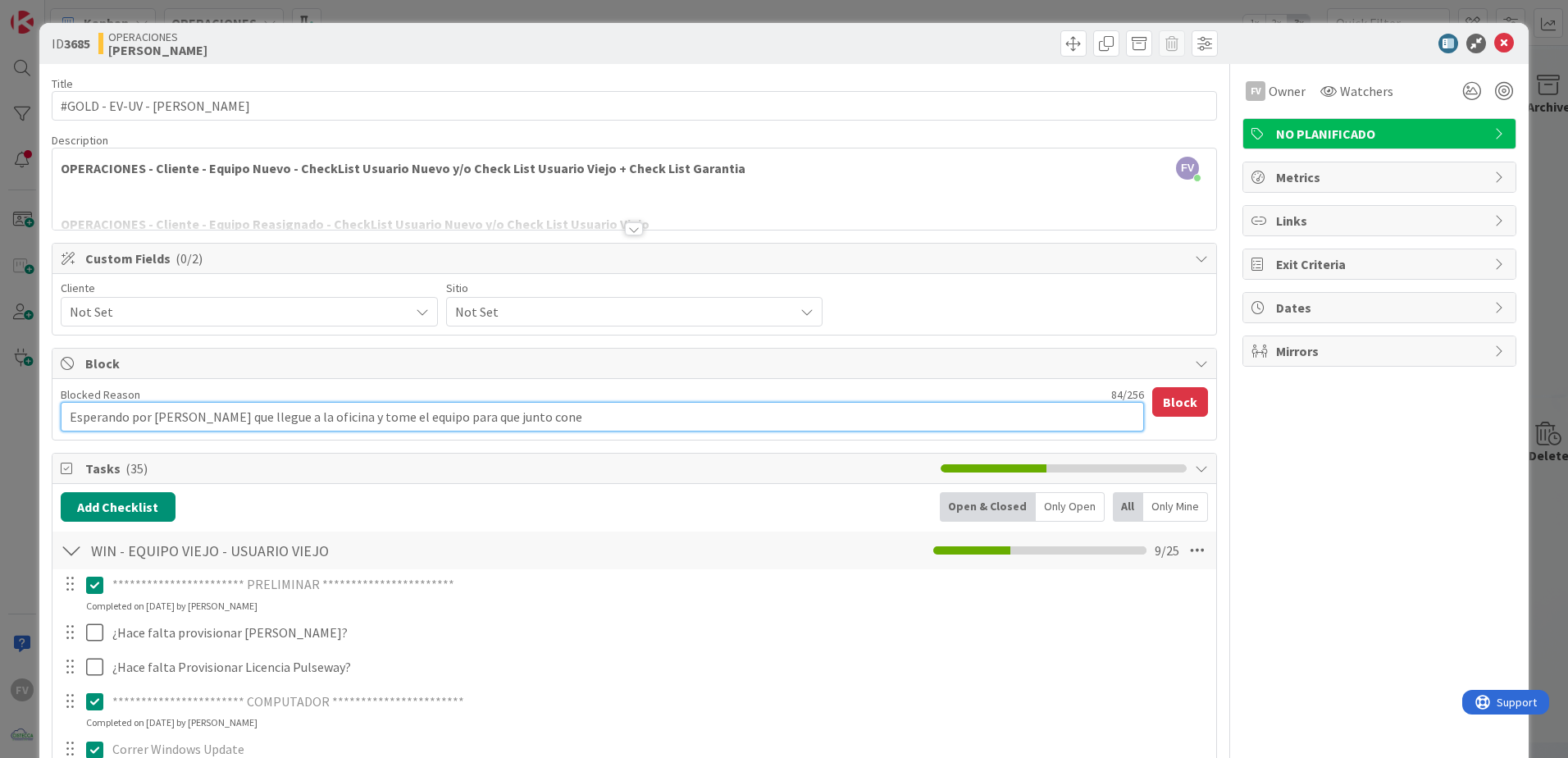
type textarea "Esperando por [PERSON_NAME] que llegue a la oficina y tome el equipo para que j…"
type textarea "x"
type textarea "Esperando por [PERSON_NAME] que llegue a la oficina y tome el equipo para que j…"
type textarea "x"
type textarea "Esperando por [PERSON_NAME] que llegue a la oficina y tome el equipo para que j…"
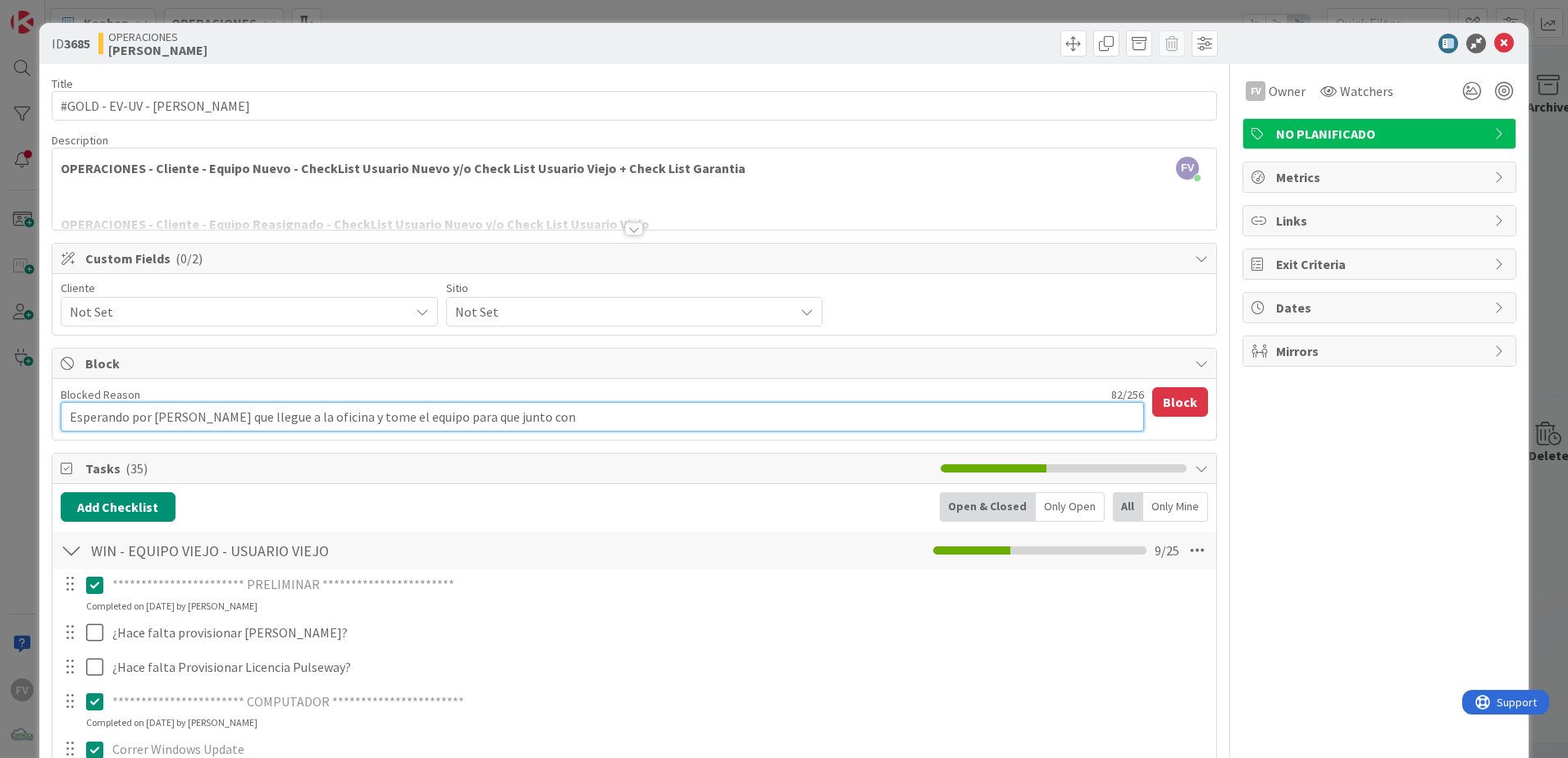
type textarea "x"
type textarea "Esperando por [PERSON_NAME] que llegue a la oficina y tome el equipo para que j…"
type textarea "x"
type textarea "Esperando por [PERSON_NAME] que llegue a la oficina y tome el equipo para que j…"
type textarea "x"
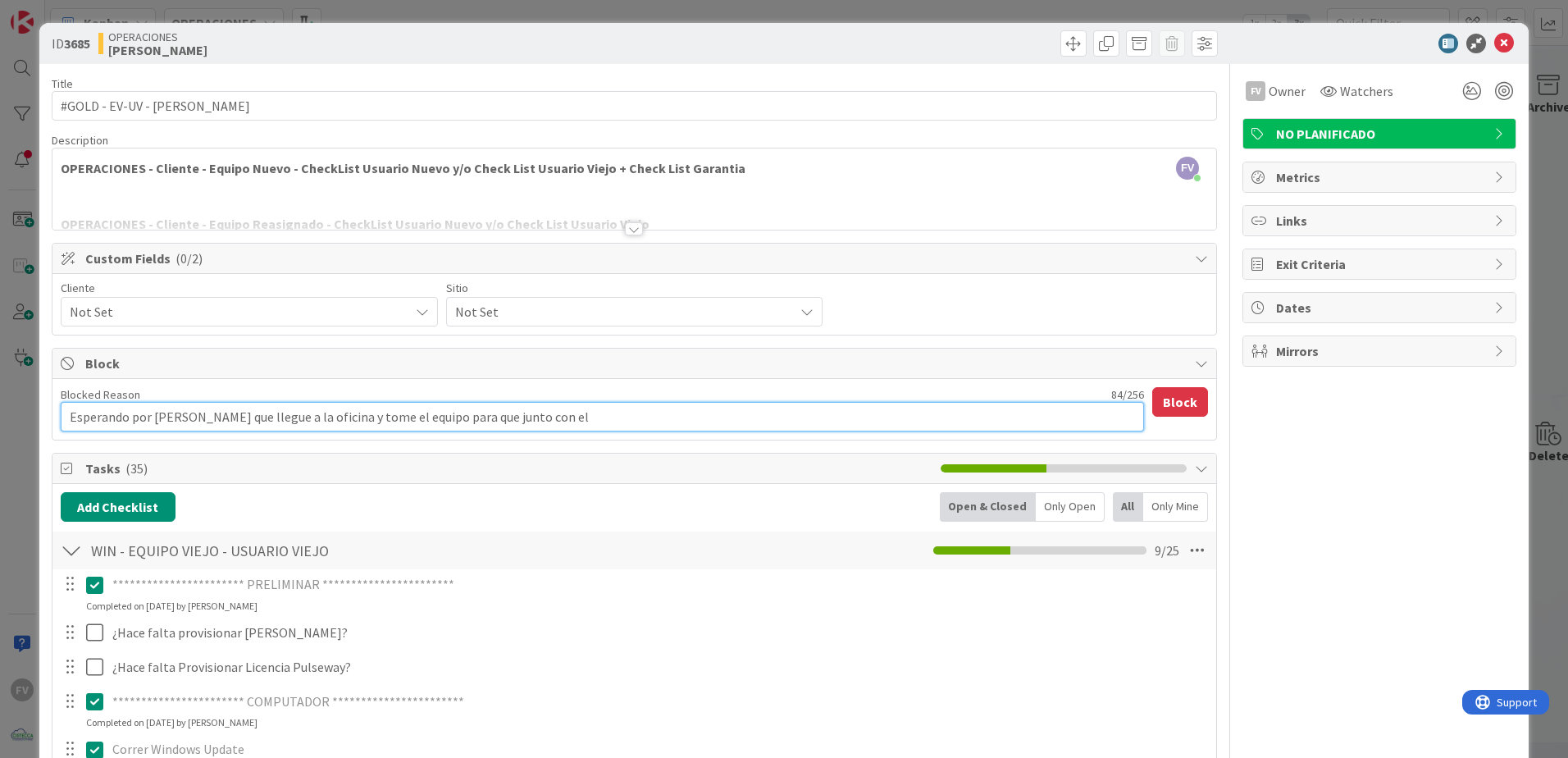
type textarea "Esperando por [PERSON_NAME] que llegue a la oficina y tome el equipo para que j…"
type textarea "x"
type textarea "Esperando por [PERSON_NAME] que llegue a la oficina y tome el equipo para que j…"
type textarea "x"
type textarea "Esperando por [PERSON_NAME] que llegue a la oficina y tome el equipo para que j…"
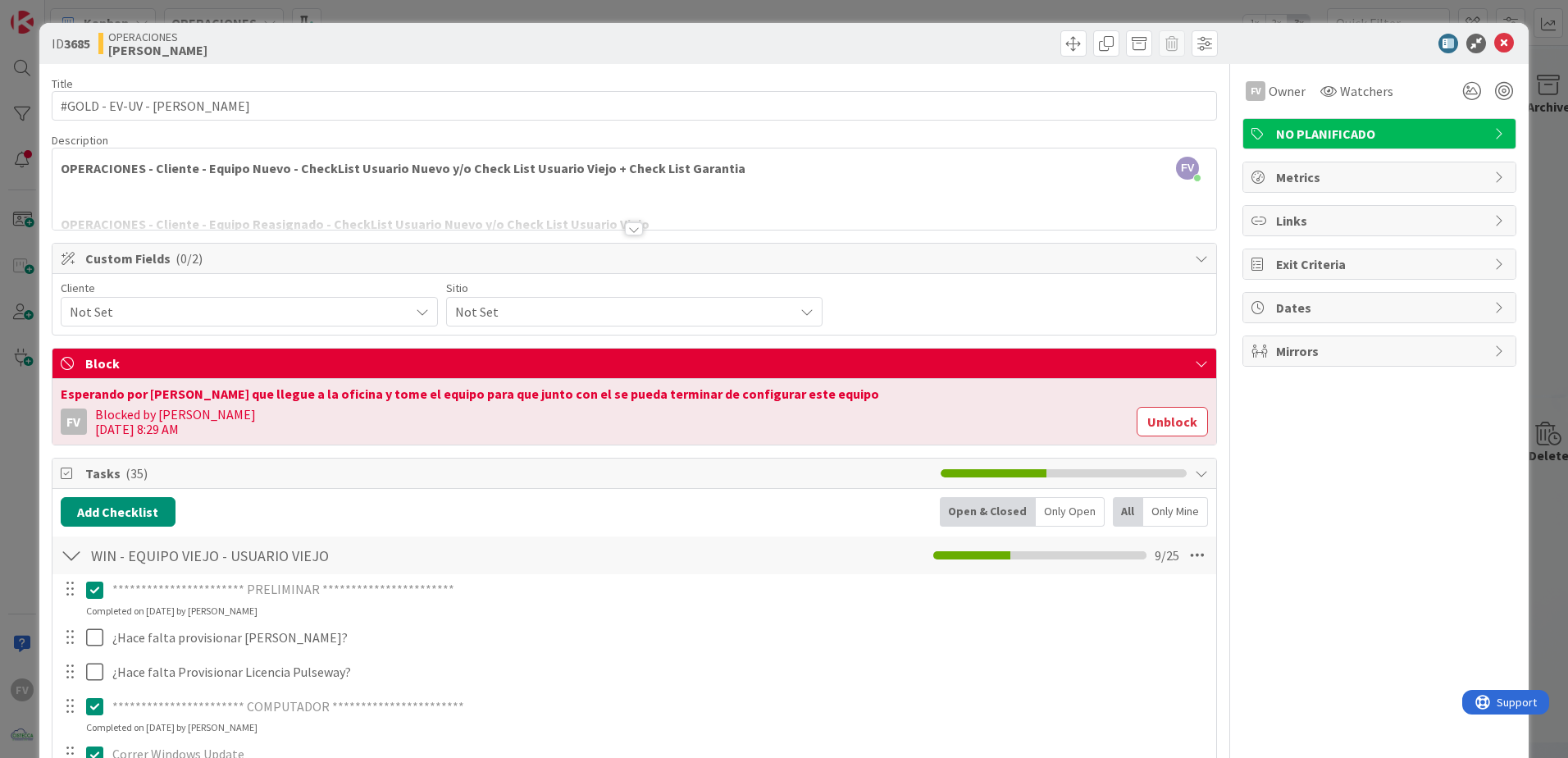
click at [1519, 409] on div "**********" at bounding box center [784, 379] width 1568 height 758
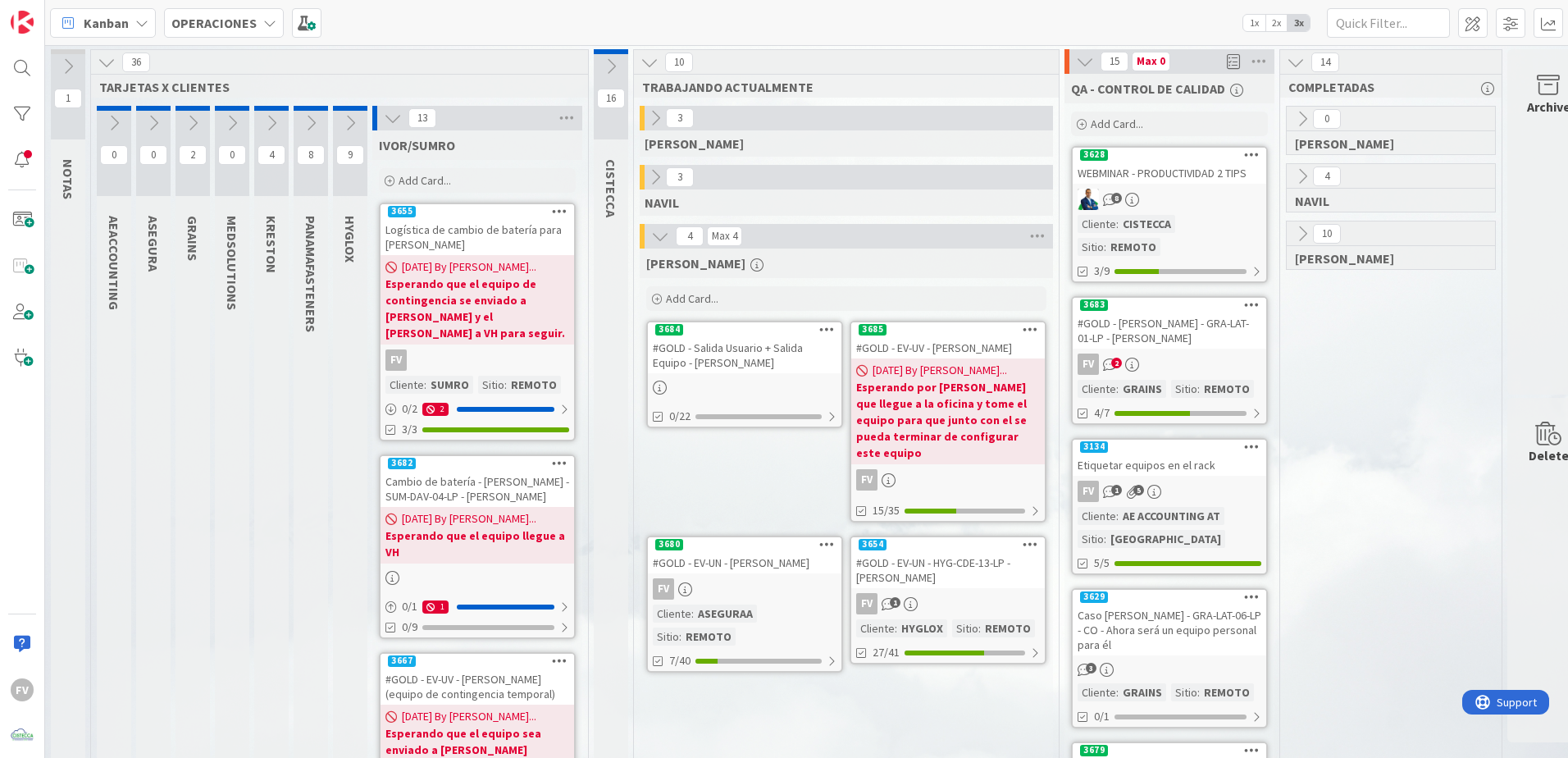
click at [504, 137] on div "IVOR/SUMRO" at bounding box center [478, 144] width 197 height 16
click at [711, 552] on div "#GOLD - EV-UN - [PERSON_NAME]" at bounding box center [745, 562] width 193 height 22
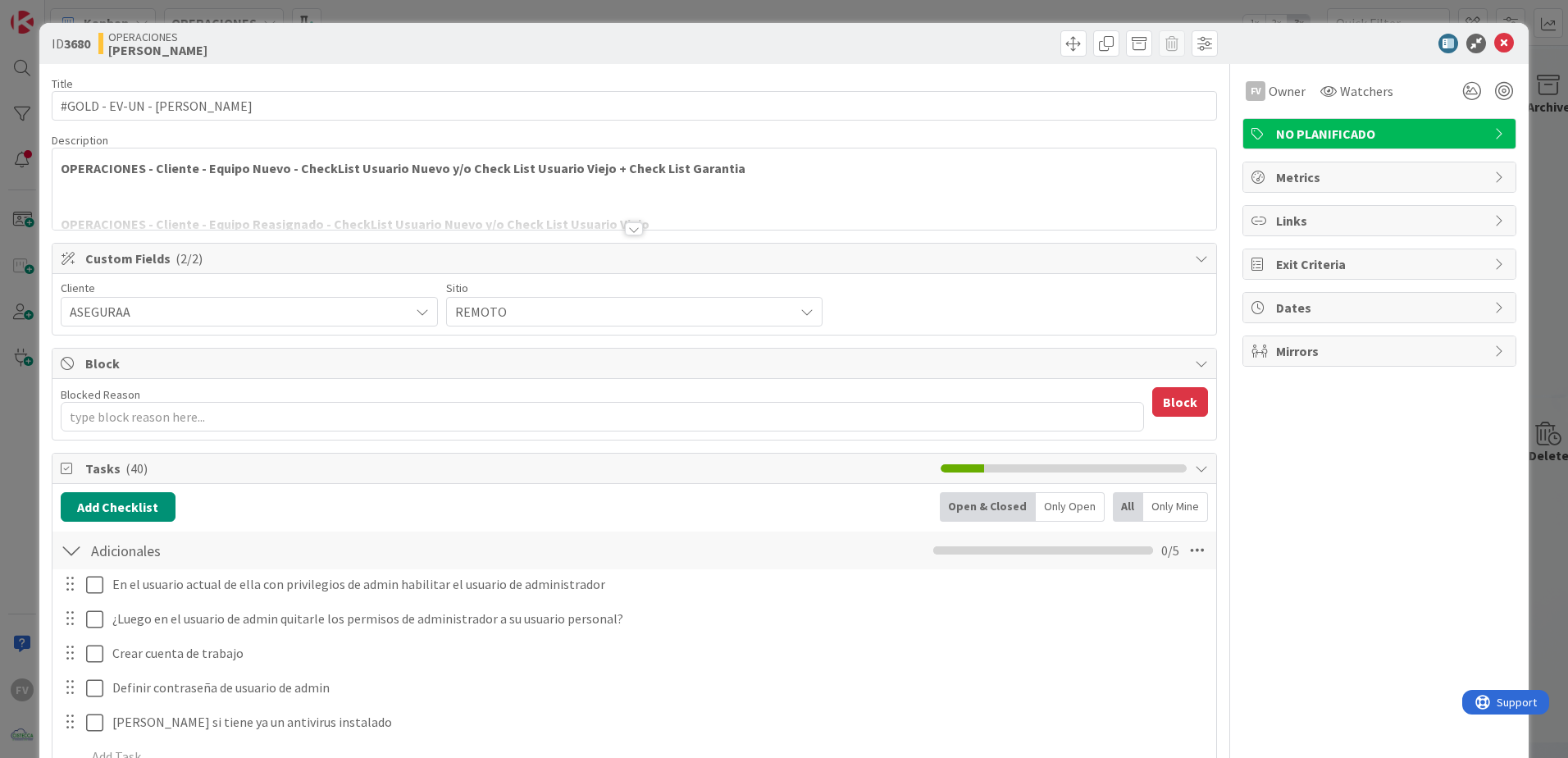
click at [213, 363] on span "Block" at bounding box center [636, 363] width 1102 height 20
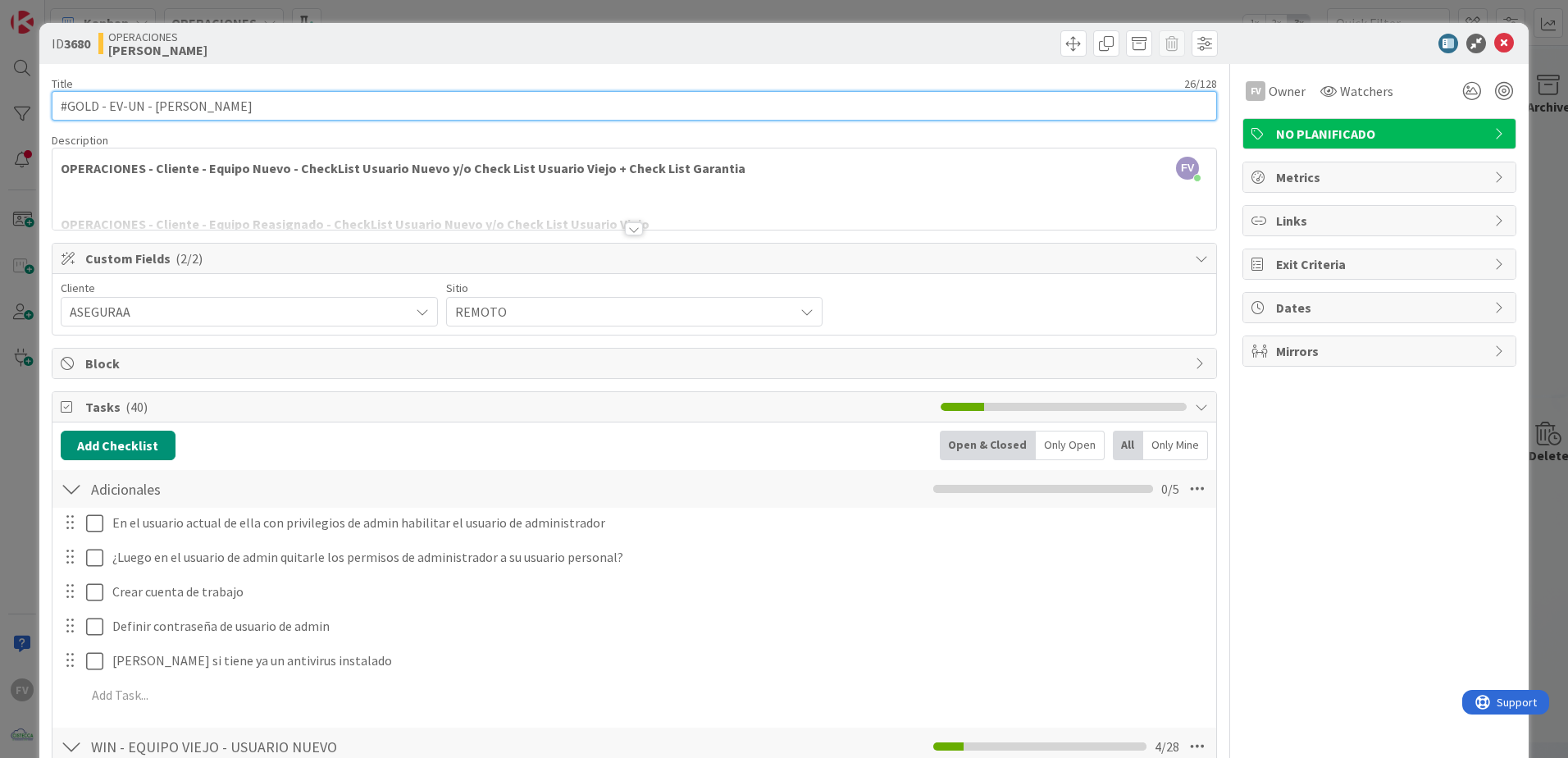
click at [153, 107] on input "#GOLD - EV-UN - [PERSON_NAME]" at bounding box center [634, 105] width 1165 height 29
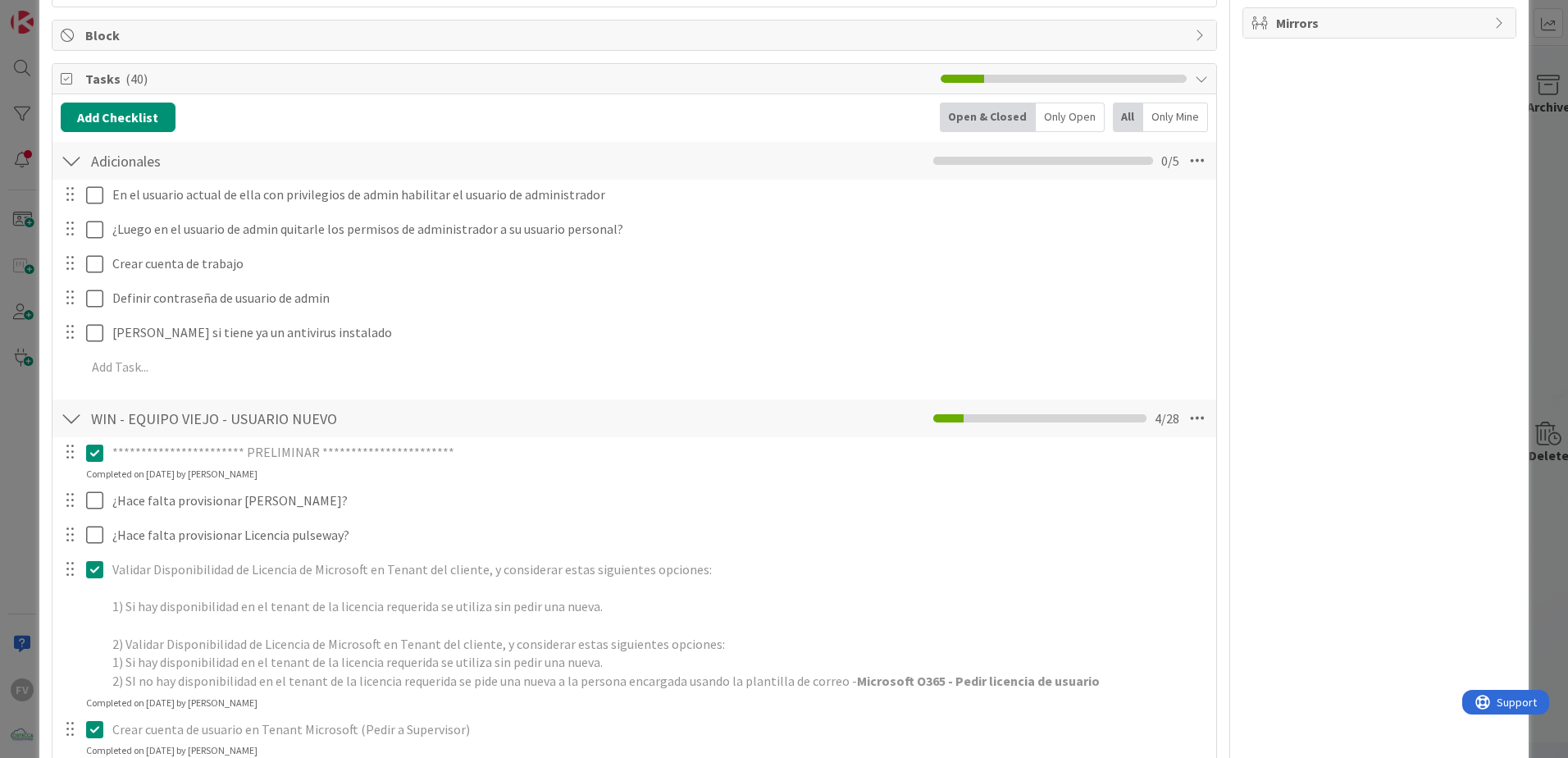
scroll to position [246, 0]
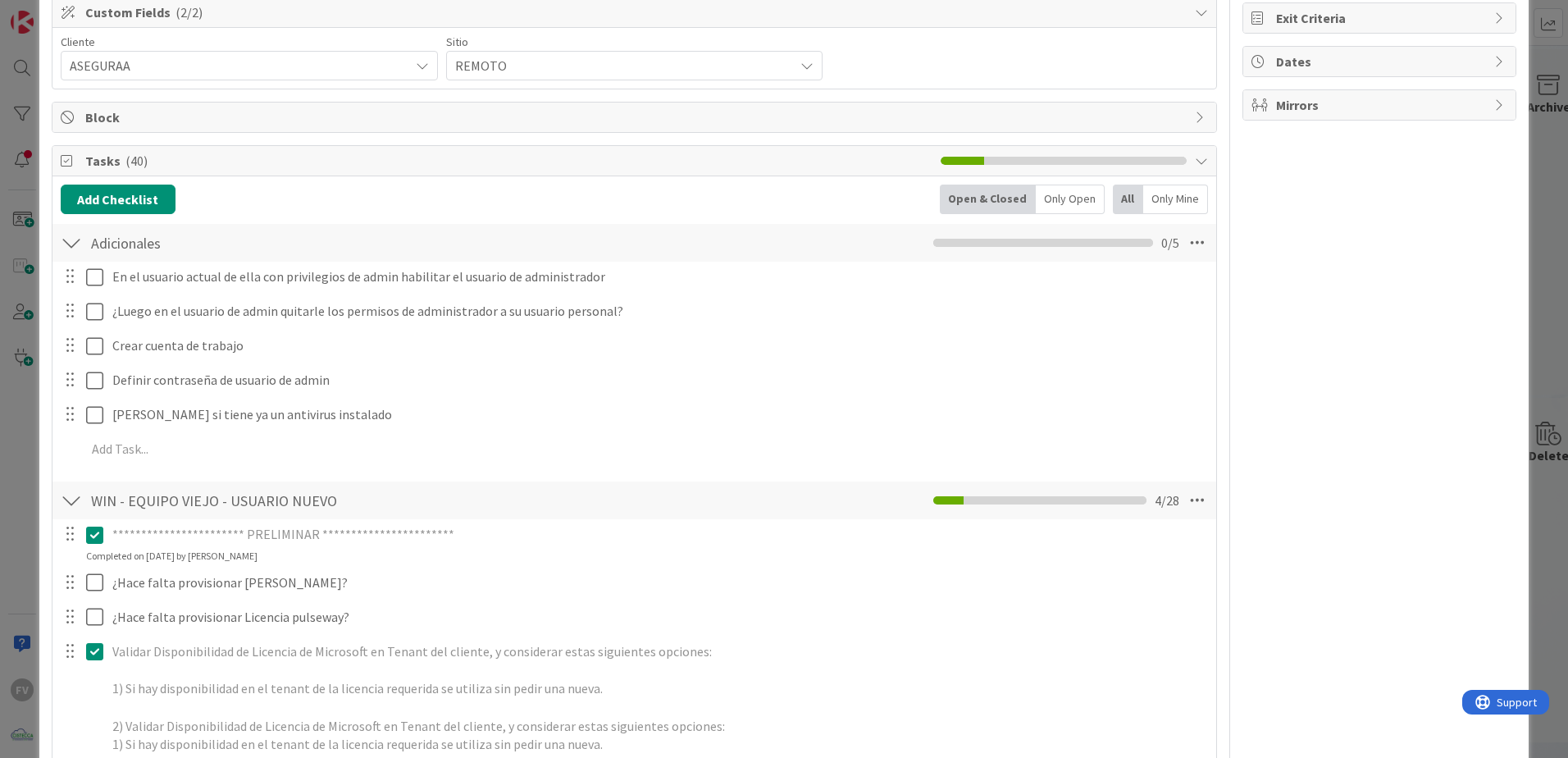
click at [19, 269] on div "ID 3680 OPERACIONES [PERSON_NAME] Title 42 / 128 #GOLD - EV-UN - ASE-OBA-10-LP …" at bounding box center [784, 379] width 1568 height 758
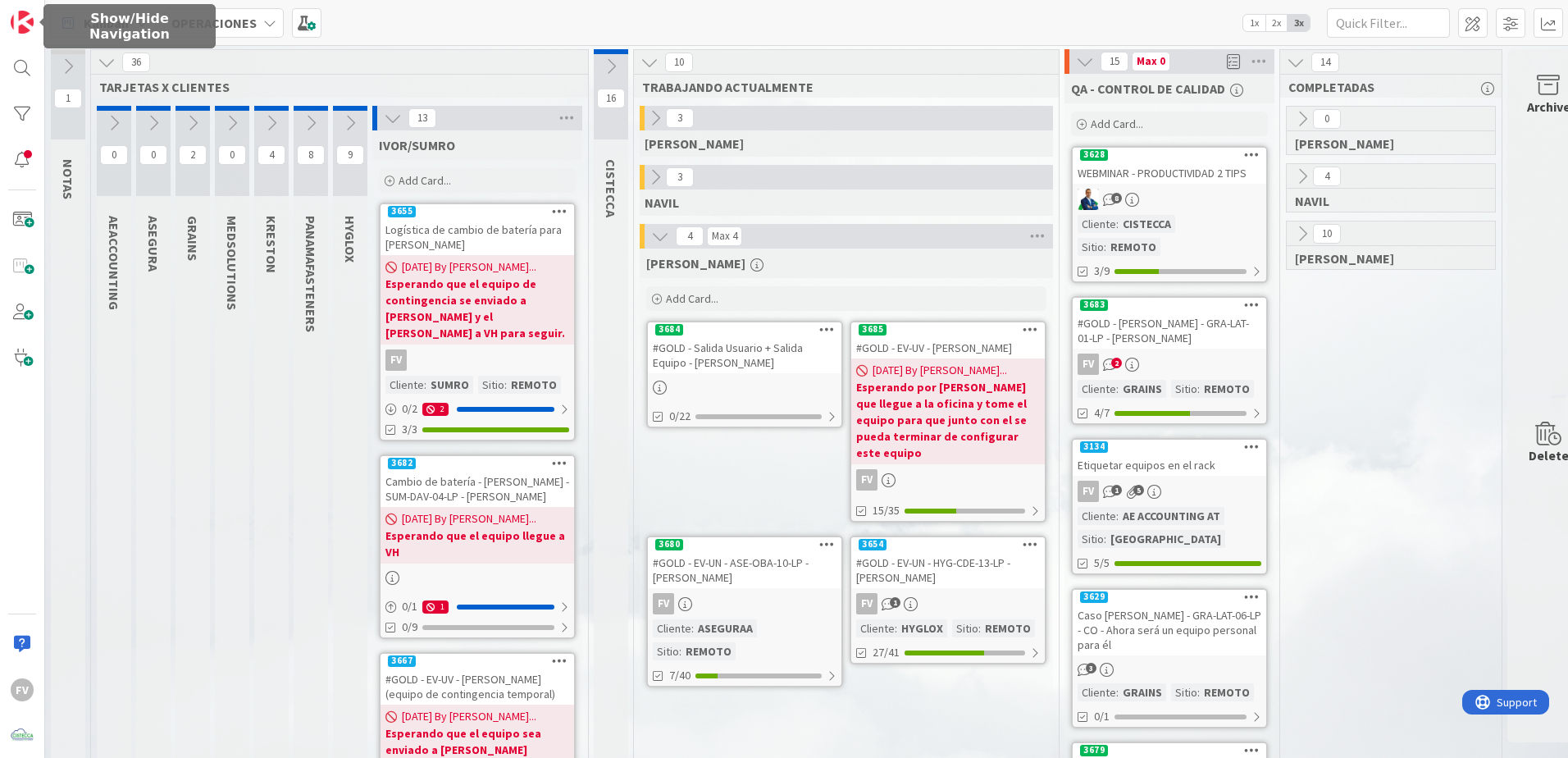
click at [393, 125] on icon at bounding box center [392, 117] width 18 height 18
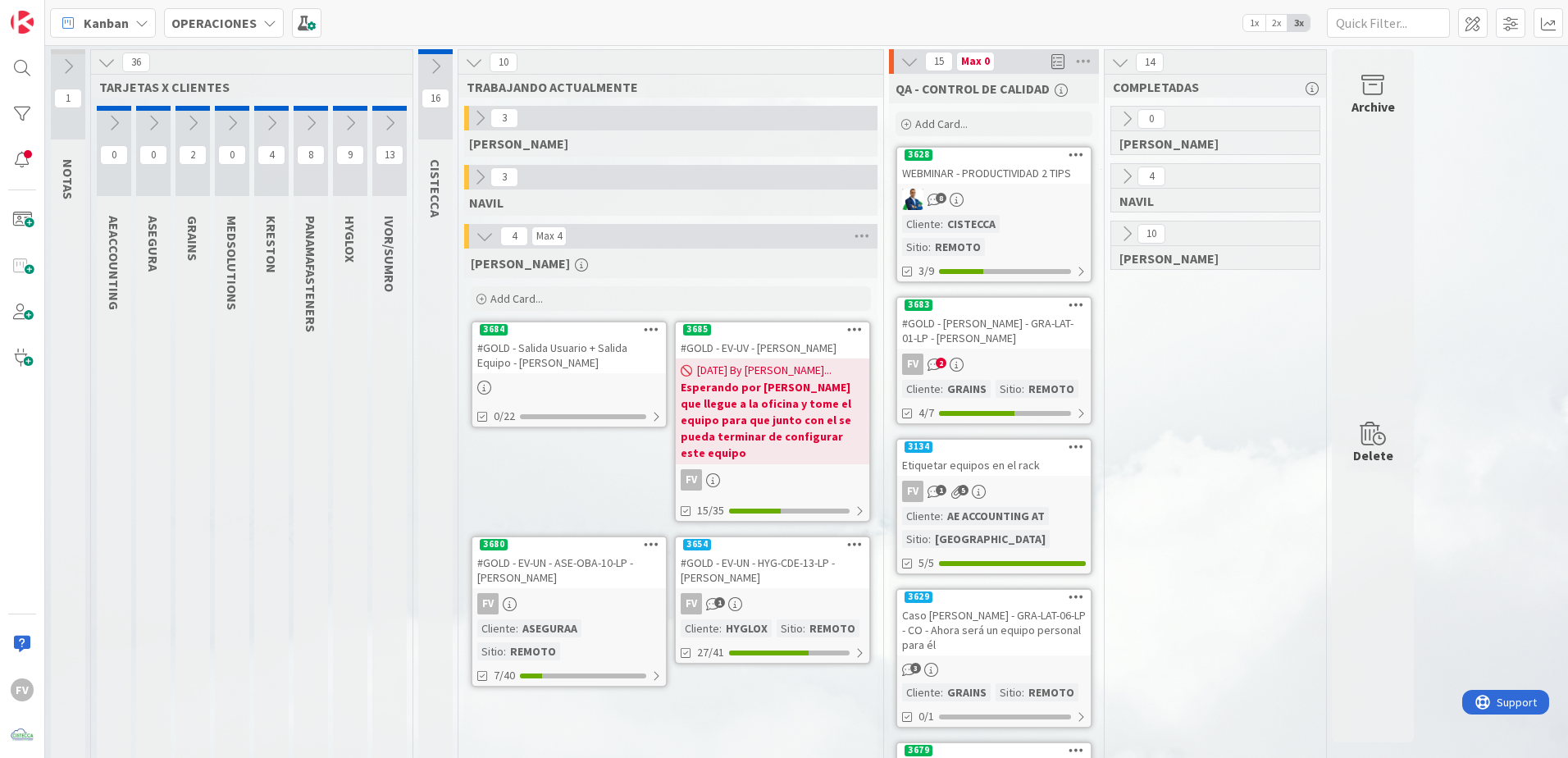
click at [430, 76] on button at bounding box center [435, 67] width 35 height 24
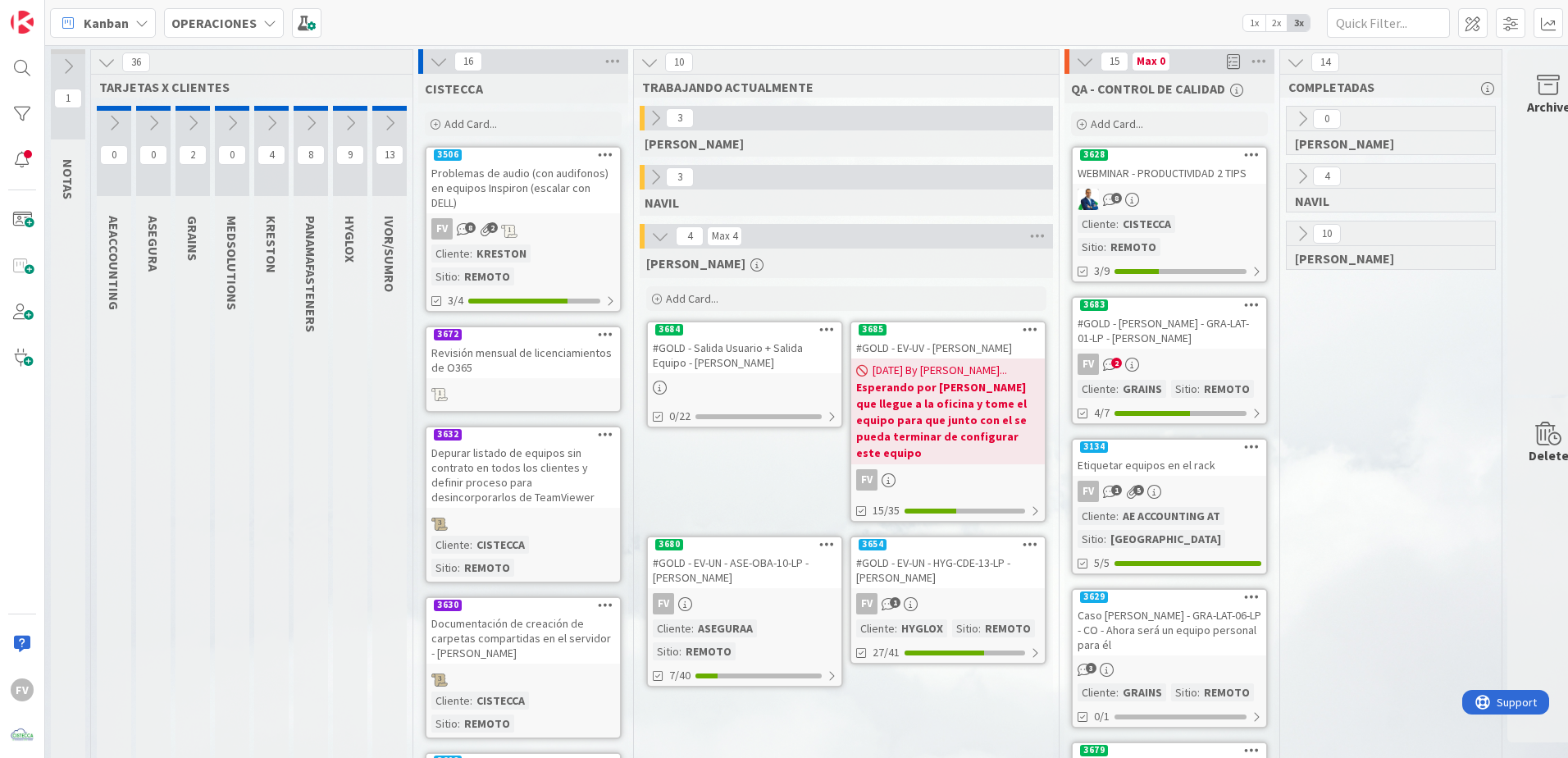
click at [267, 116] on icon at bounding box center [271, 123] width 18 height 18
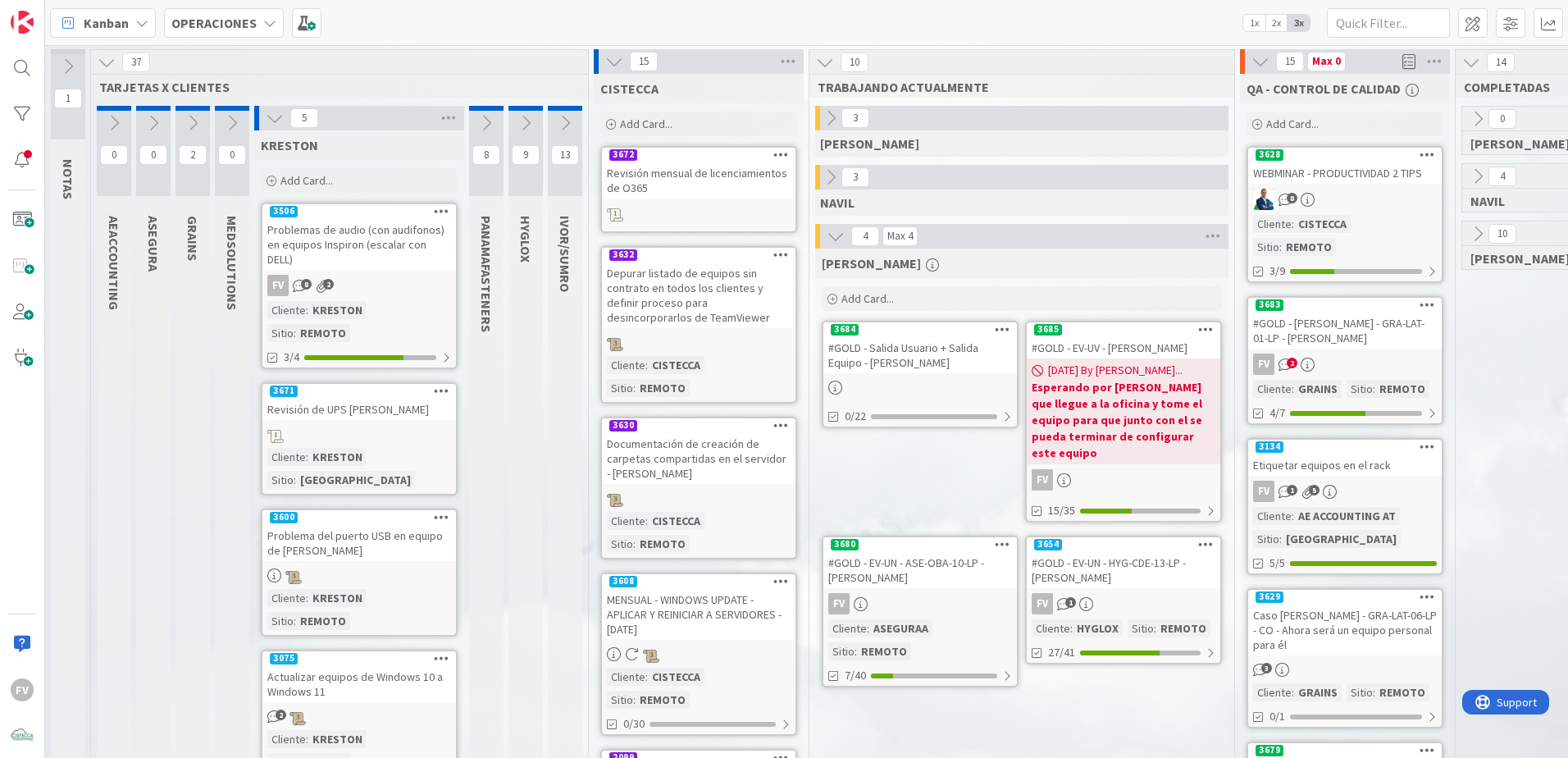
click at [615, 60] on icon at bounding box center [614, 61] width 18 height 18
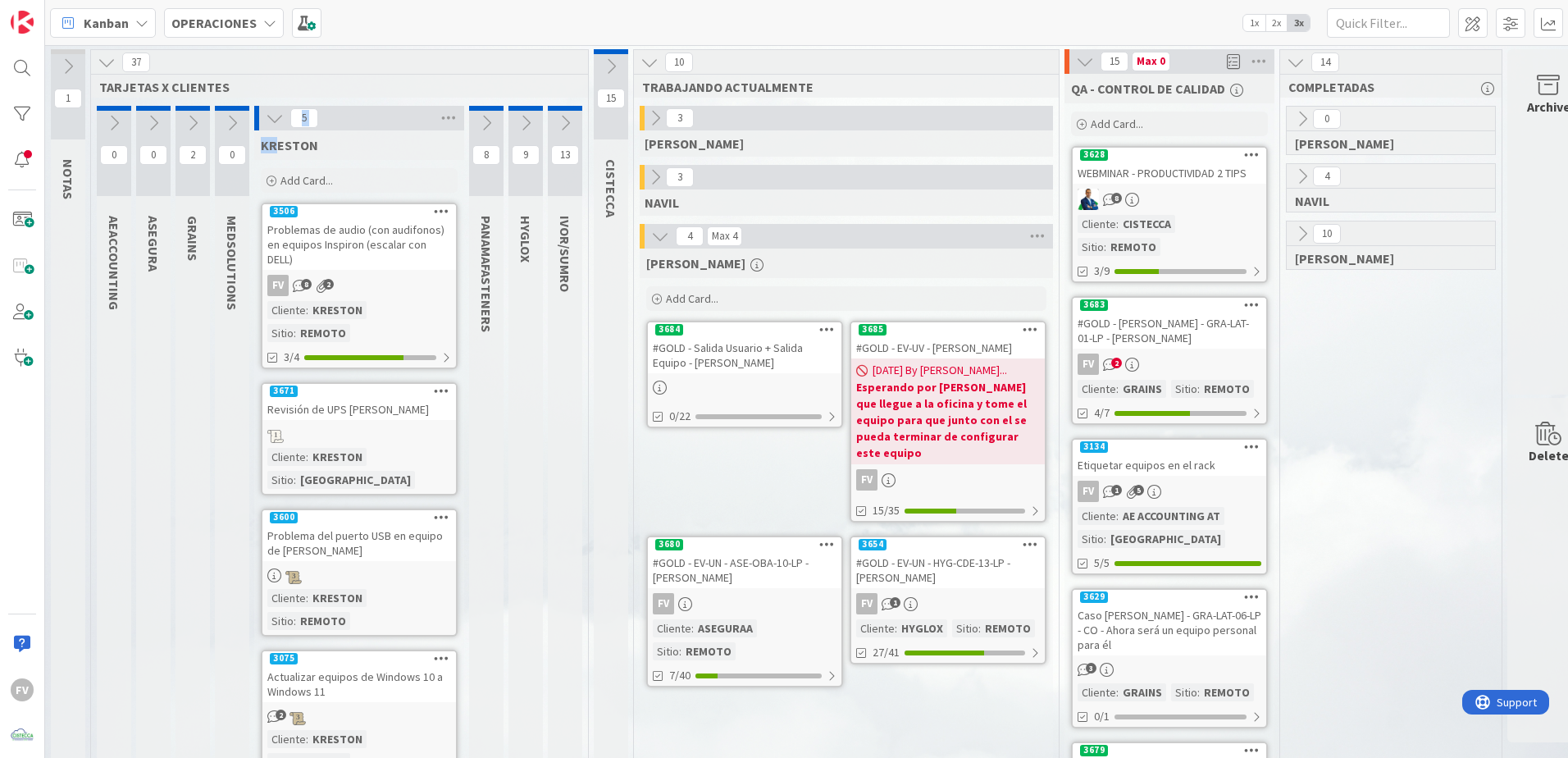
drag, startPoint x: 273, startPoint y: 131, endPoint x: 272, endPoint y: 120, distance: 11.0
click at [272, 120] on icon at bounding box center [274, 117] width 18 height 18
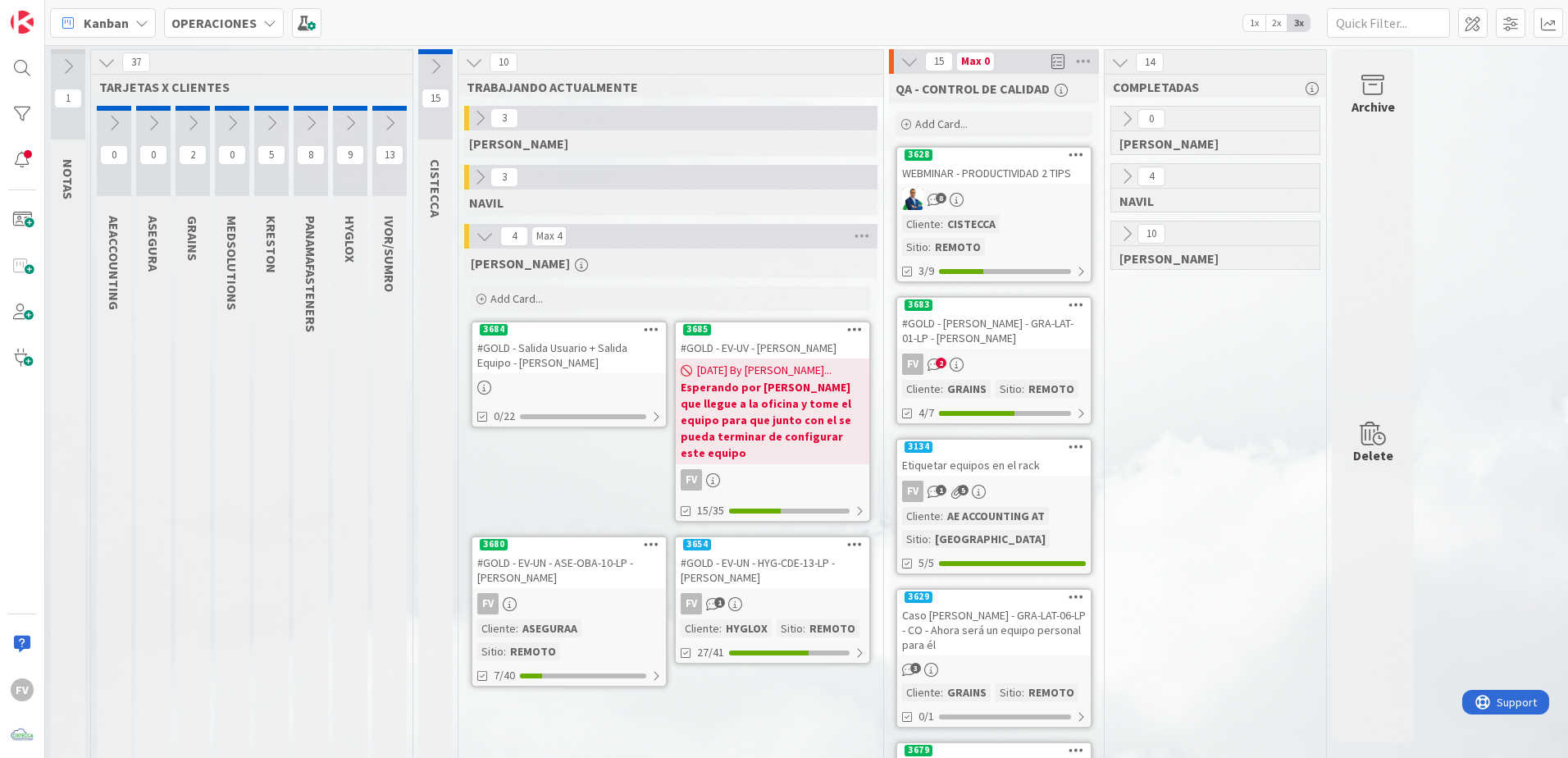
click at [547, 355] on div "#GOLD - Salida Usuario + Salida Equipo - [PERSON_NAME]" at bounding box center [569, 355] width 193 height 36
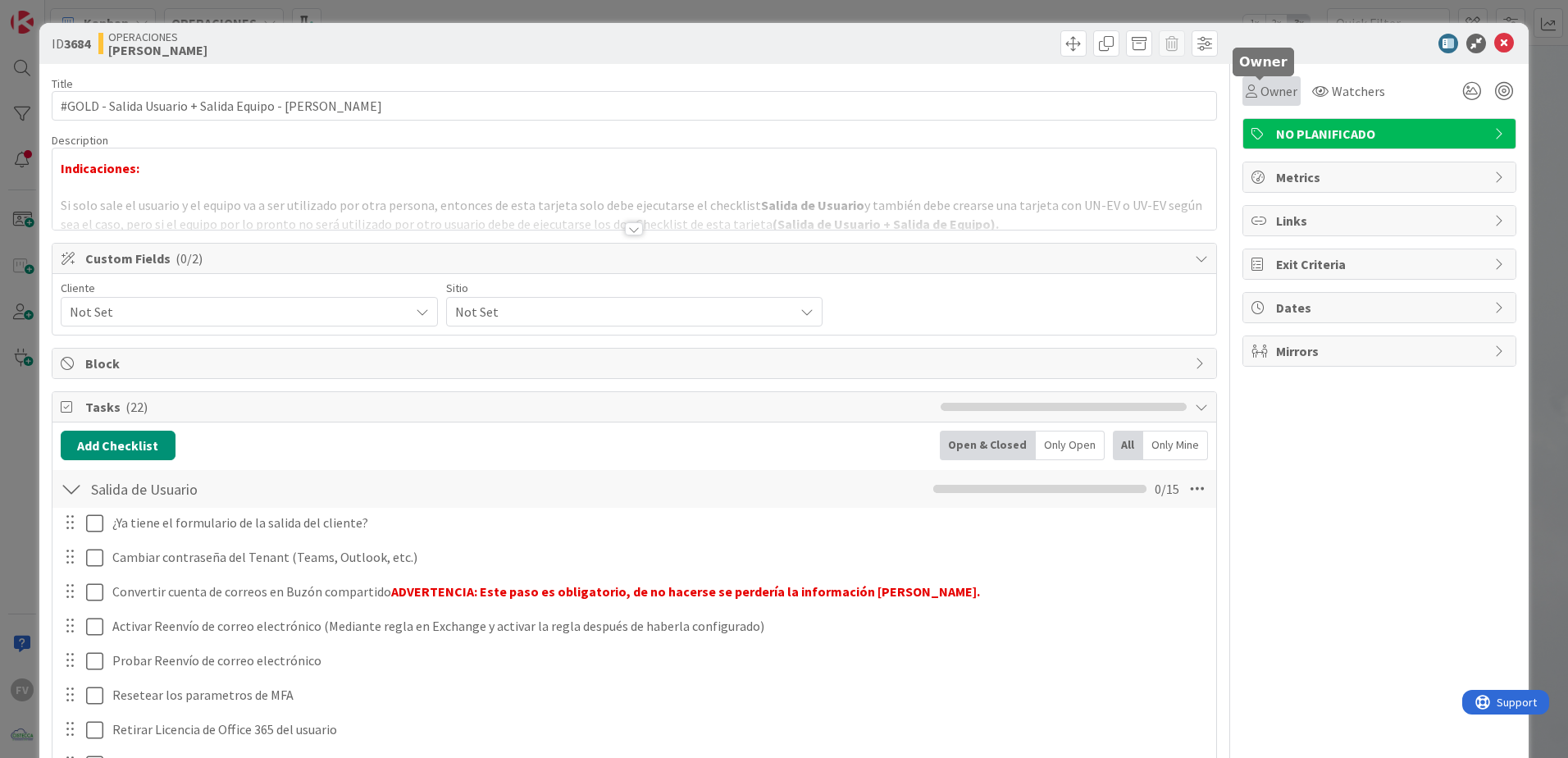
click at [1246, 86] on icon at bounding box center [1252, 91] width 11 height 13
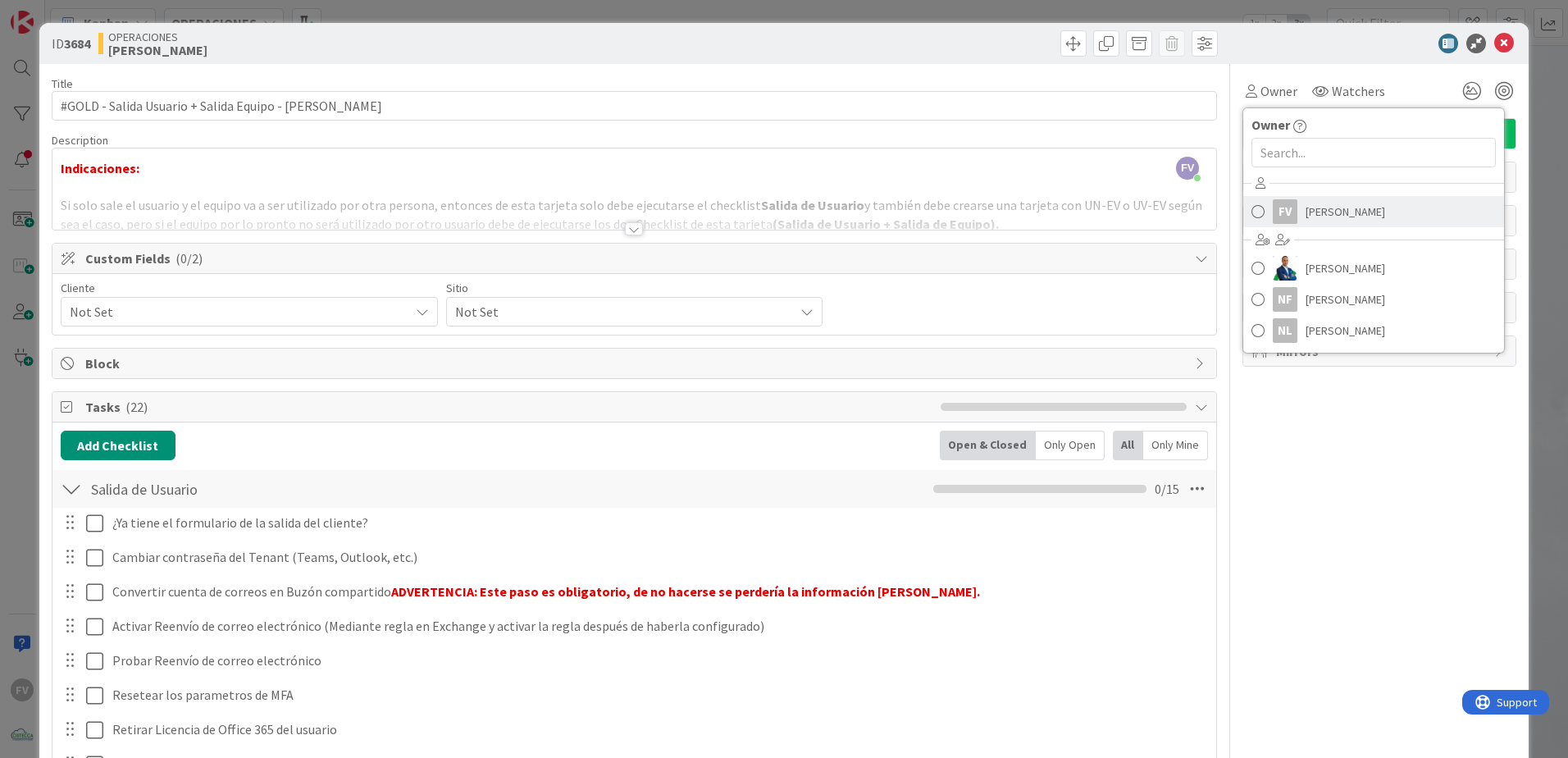
click at [1352, 216] on span "[PERSON_NAME]" at bounding box center [1346, 211] width 80 height 24
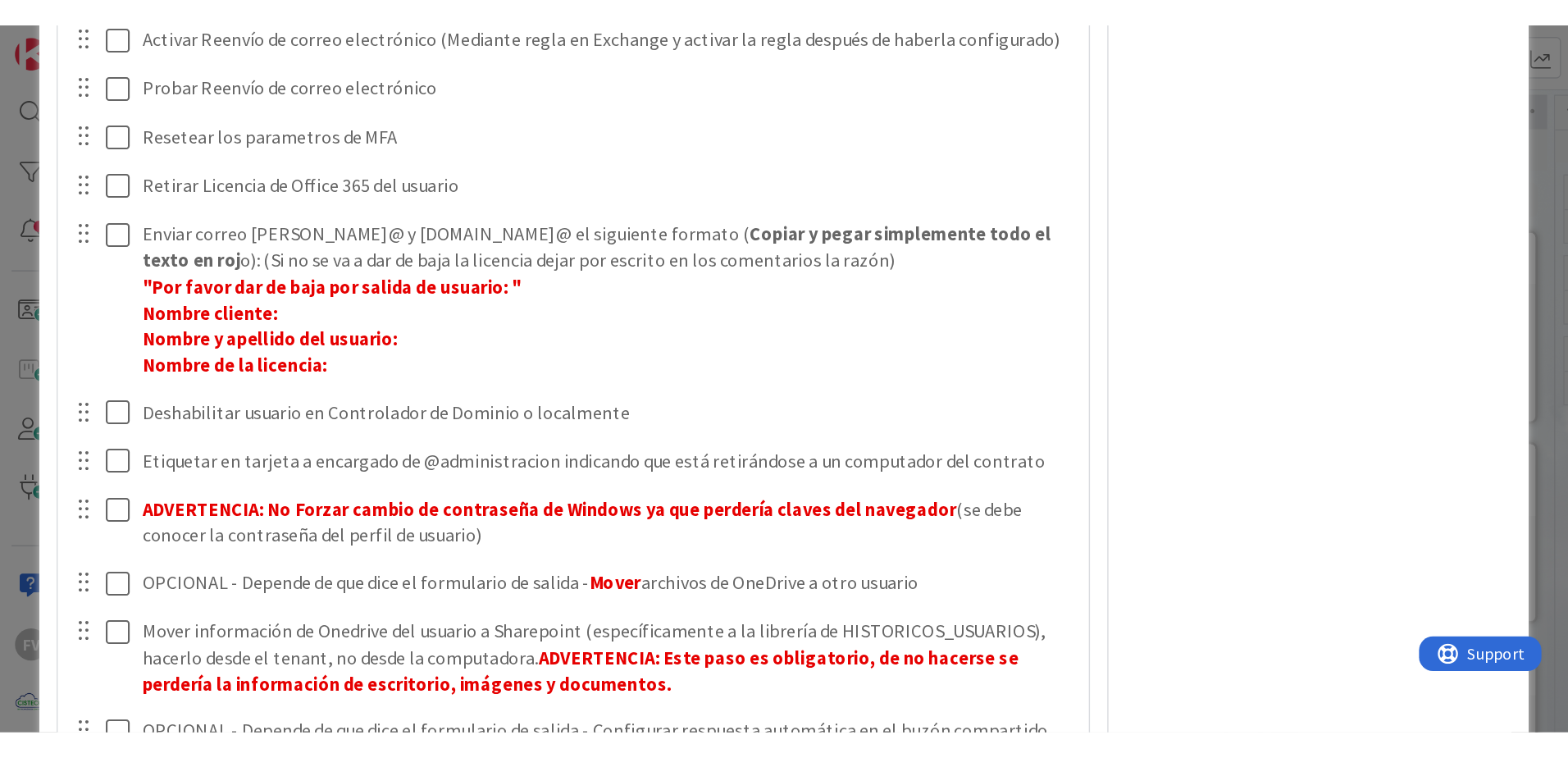
scroll to position [469, 0]
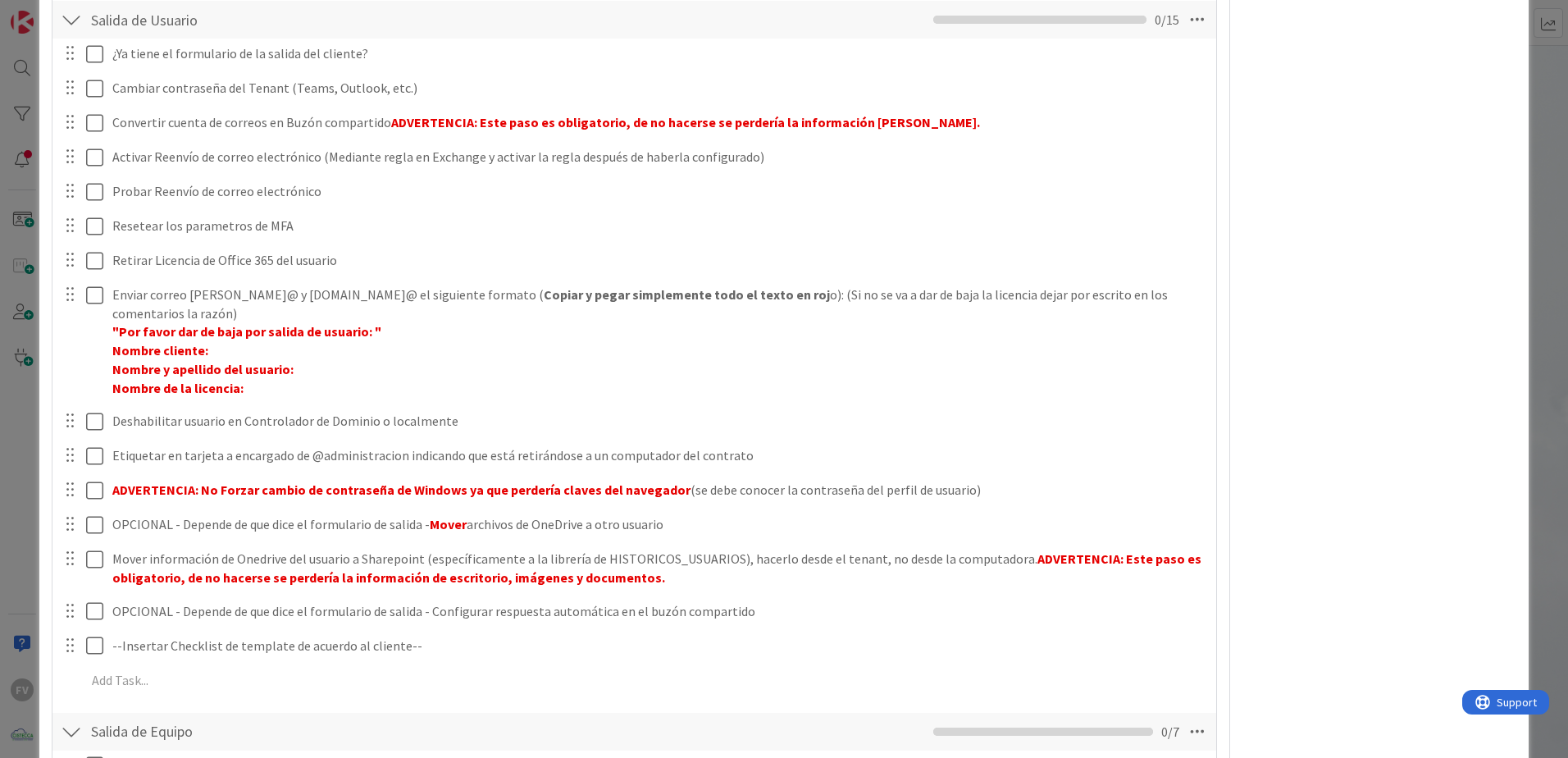
click at [23, 189] on div "ID 3684 OPERACIONES [PERSON_NAME] Title 53 / 128 #GOLD - Salida Usuario + Salid…" at bounding box center [784, 379] width 1568 height 758
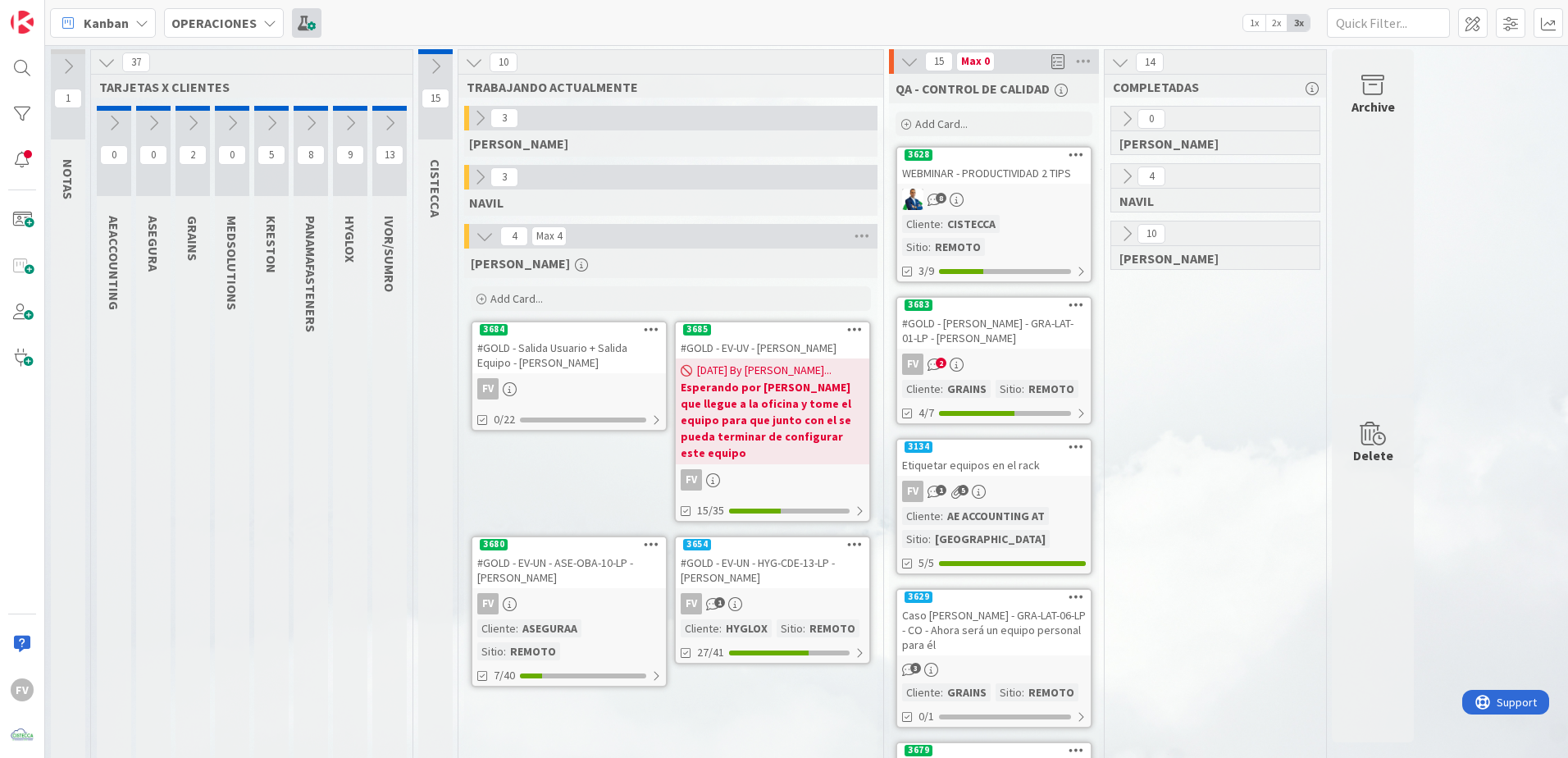
click at [310, 16] on span at bounding box center [306, 23] width 29 height 29
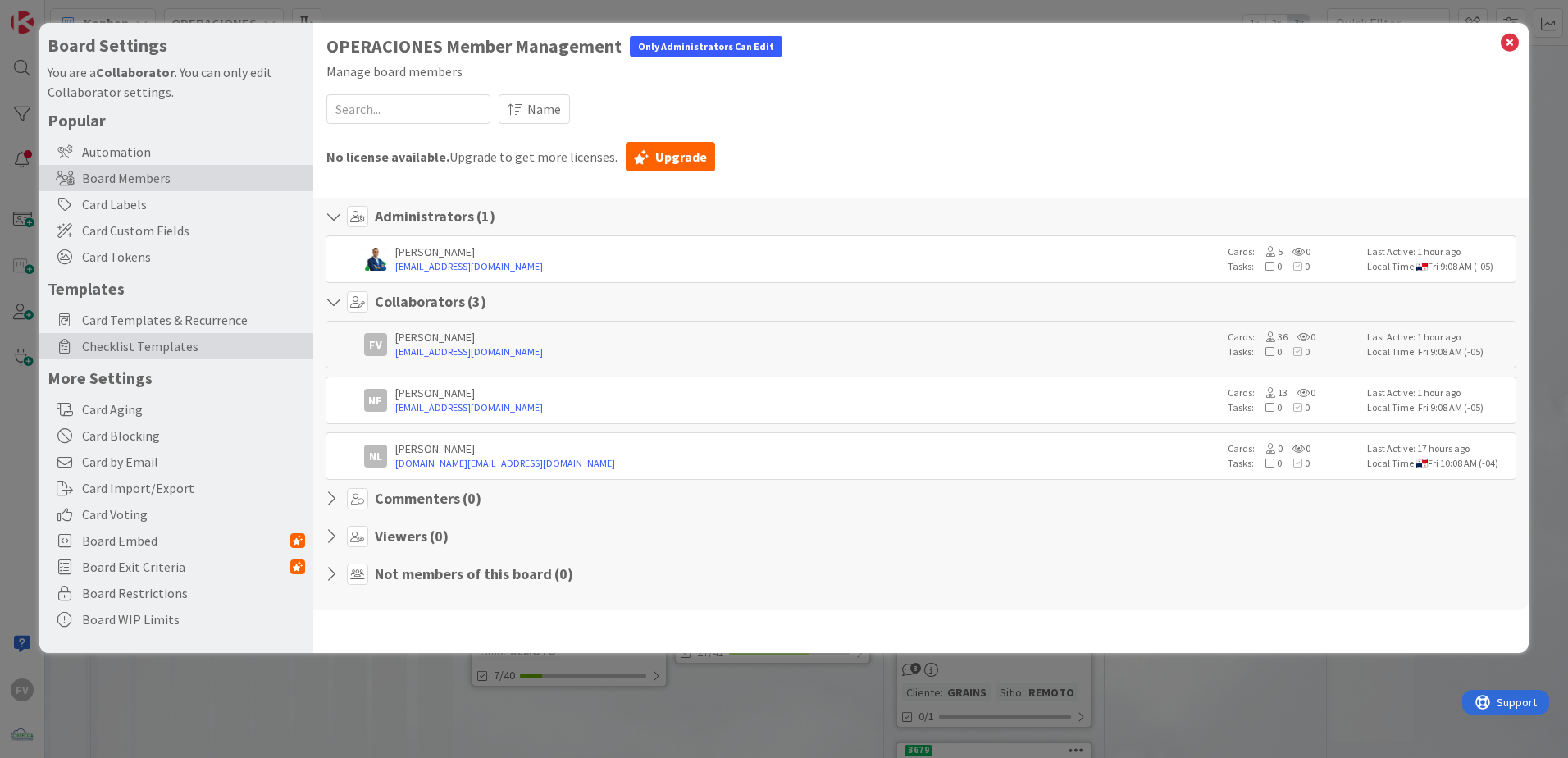
click at [154, 350] on span "Checklist Templates" at bounding box center [193, 345] width 223 height 20
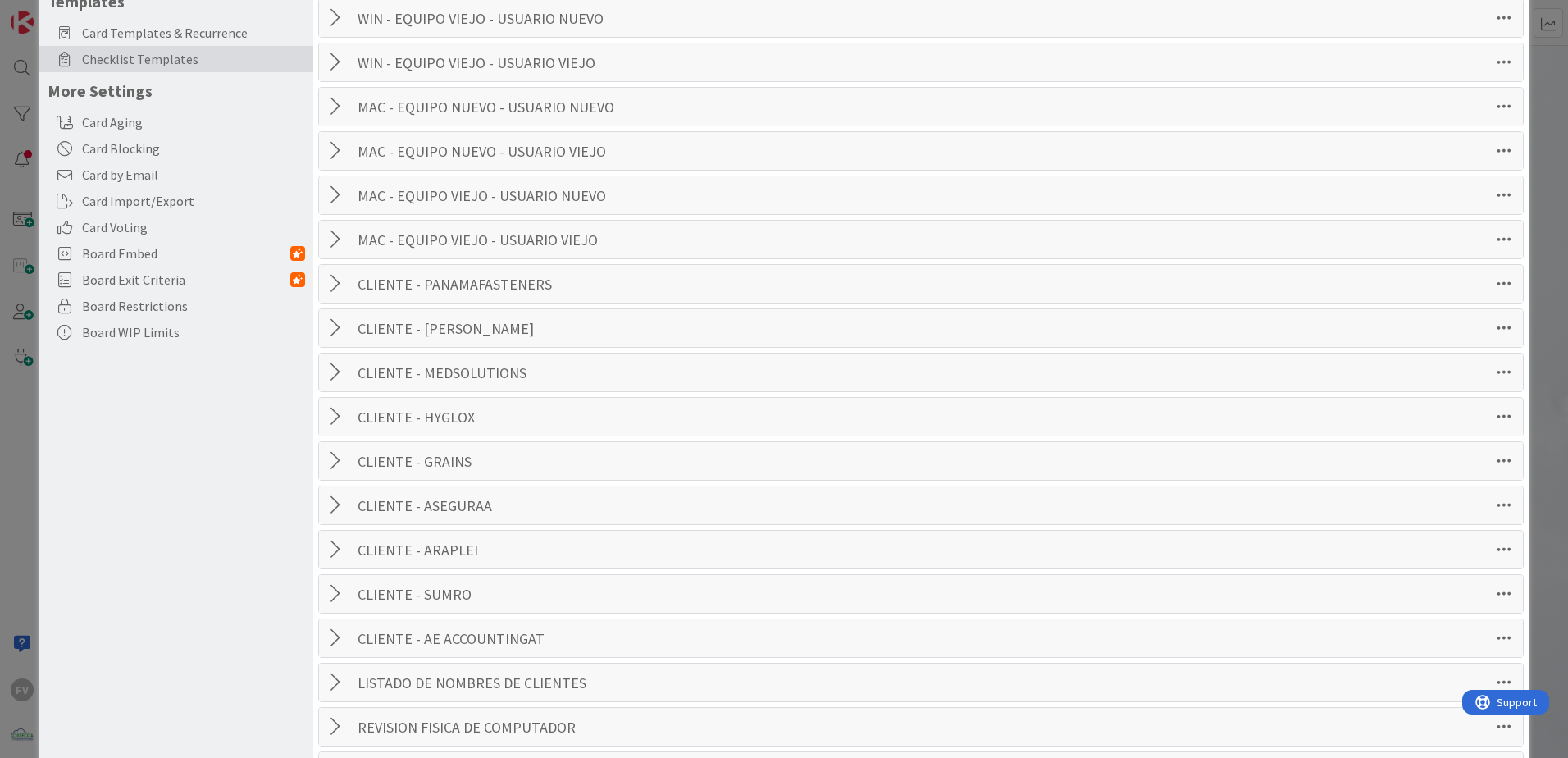
scroll to position [246, 0]
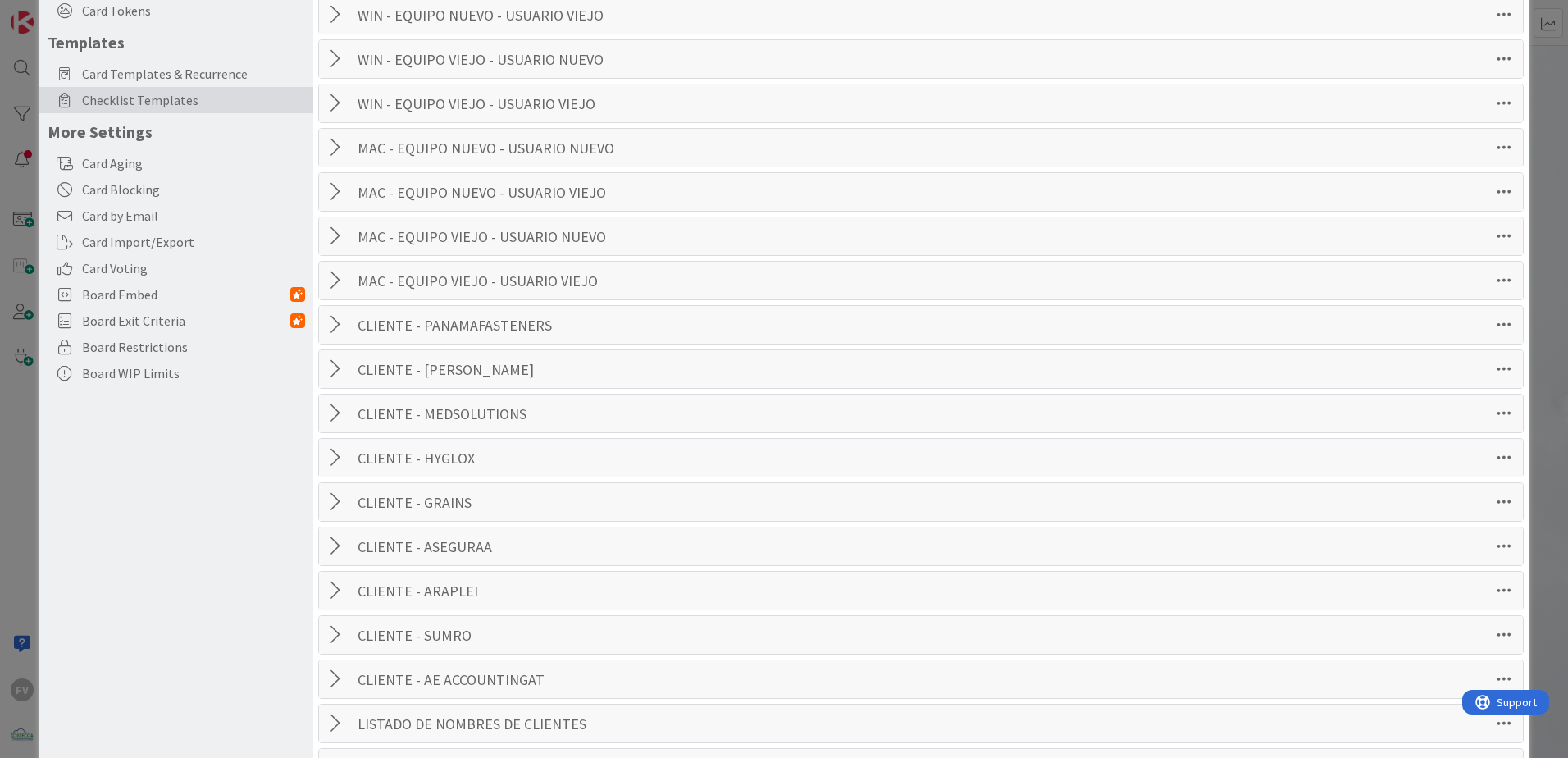
click at [338, 648] on div at bounding box center [338, 634] width 22 height 29
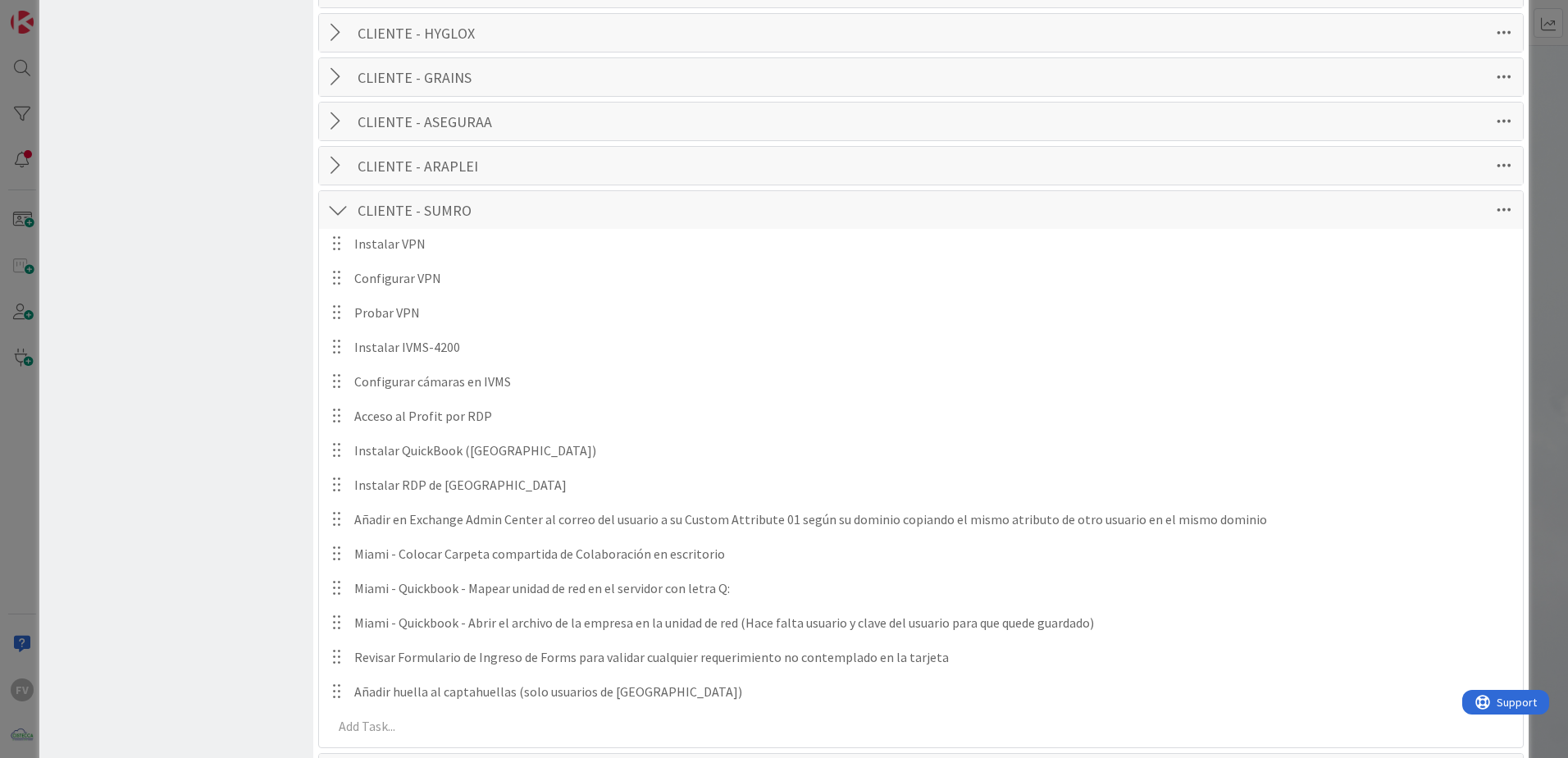
scroll to position [738, 0]
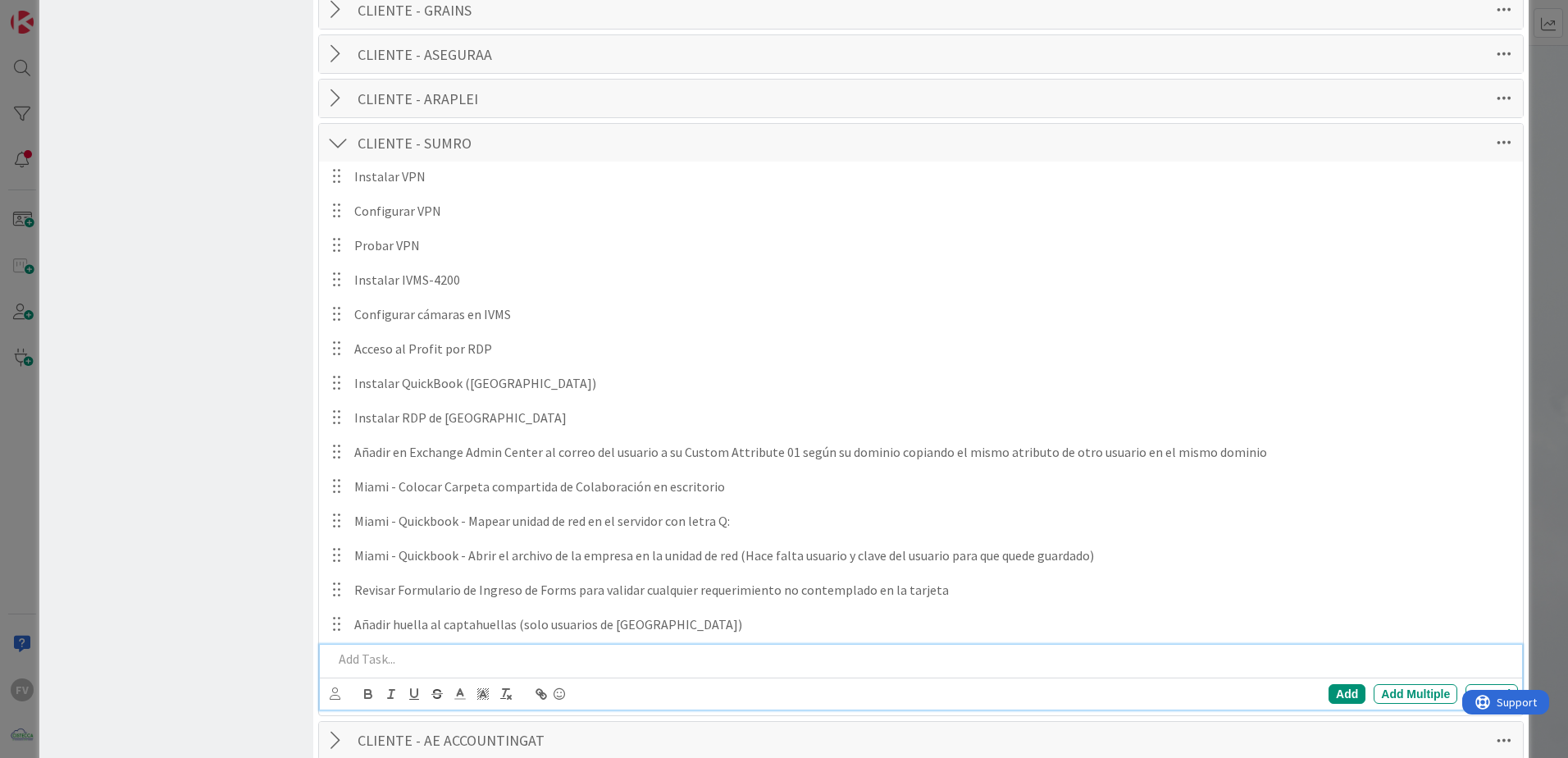
click at [432, 647] on div at bounding box center [922, 659] width 1192 height 29
drag, startPoint x: 475, startPoint y: 668, endPoint x: 479, endPoint y: 640, distance: 28.3
click at [475, 668] on div at bounding box center [922, 659] width 1192 height 29
click at [617, 658] on p "Añadir" at bounding box center [922, 659] width 1179 height 19
click at [499, 646] on div "Añadir" at bounding box center [922, 659] width 1192 height 29
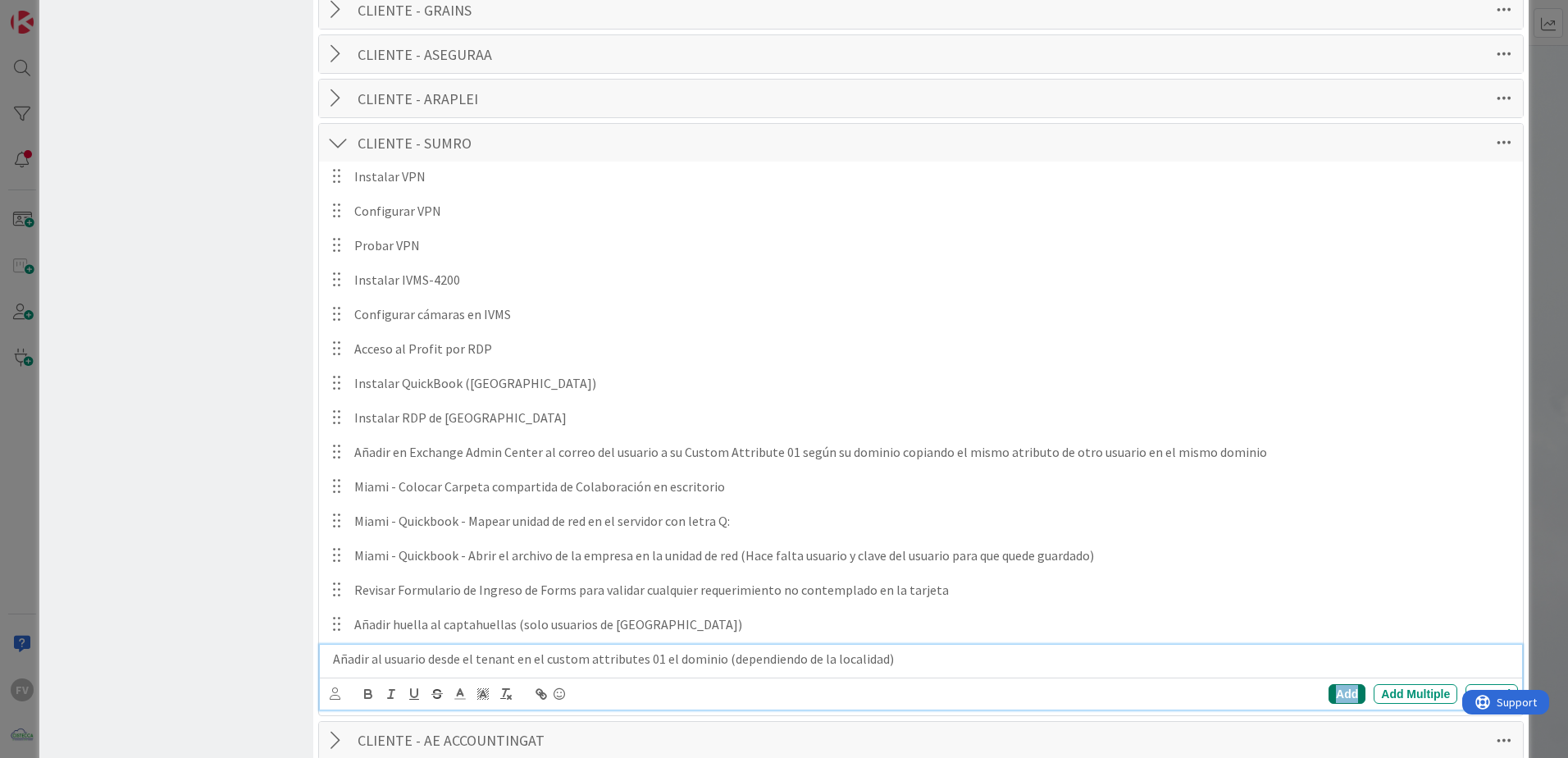
scroll to position [739, 0]
click at [1329, 689] on div "Add" at bounding box center [1347, 692] width 37 height 20
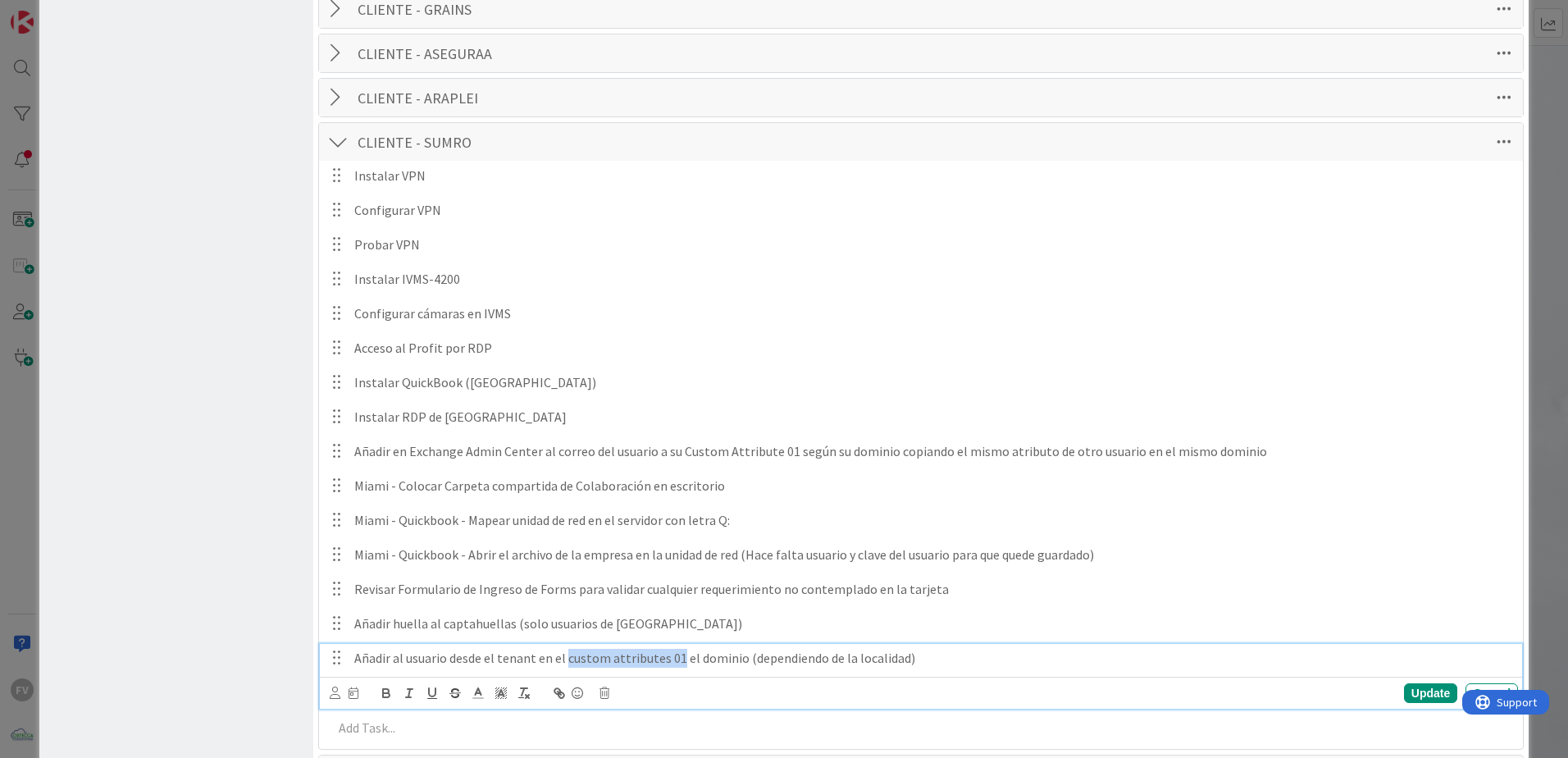
drag, startPoint x: 566, startPoint y: 659, endPoint x: 675, endPoint y: 656, distance: 109.0
click at [675, 656] on p "Añadir al usuario desde el tenant en el custom attributes 01 el dominio (depend…" at bounding box center [933, 658] width 1157 height 19
click at [383, 690] on icon "button" at bounding box center [386, 690] width 6 height 4
click at [959, 659] on p "Añadir al usuario desde el tenant en el custom attributes 01 el dominio (depend…" at bounding box center [933, 658] width 1157 height 19
click at [1439, 694] on div "Update" at bounding box center [1430, 692] width 53 height 20
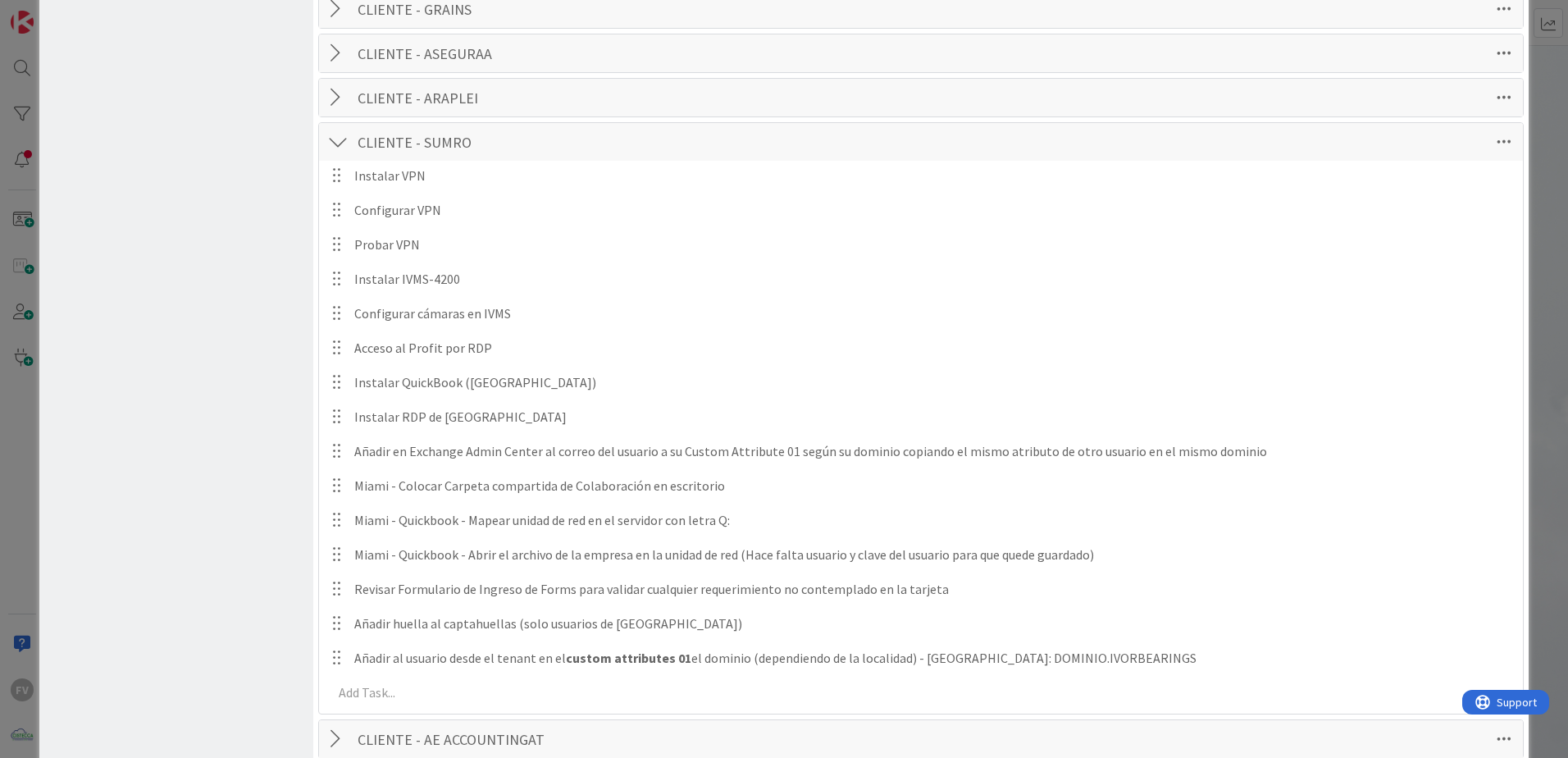
scroll to position [493, 0]
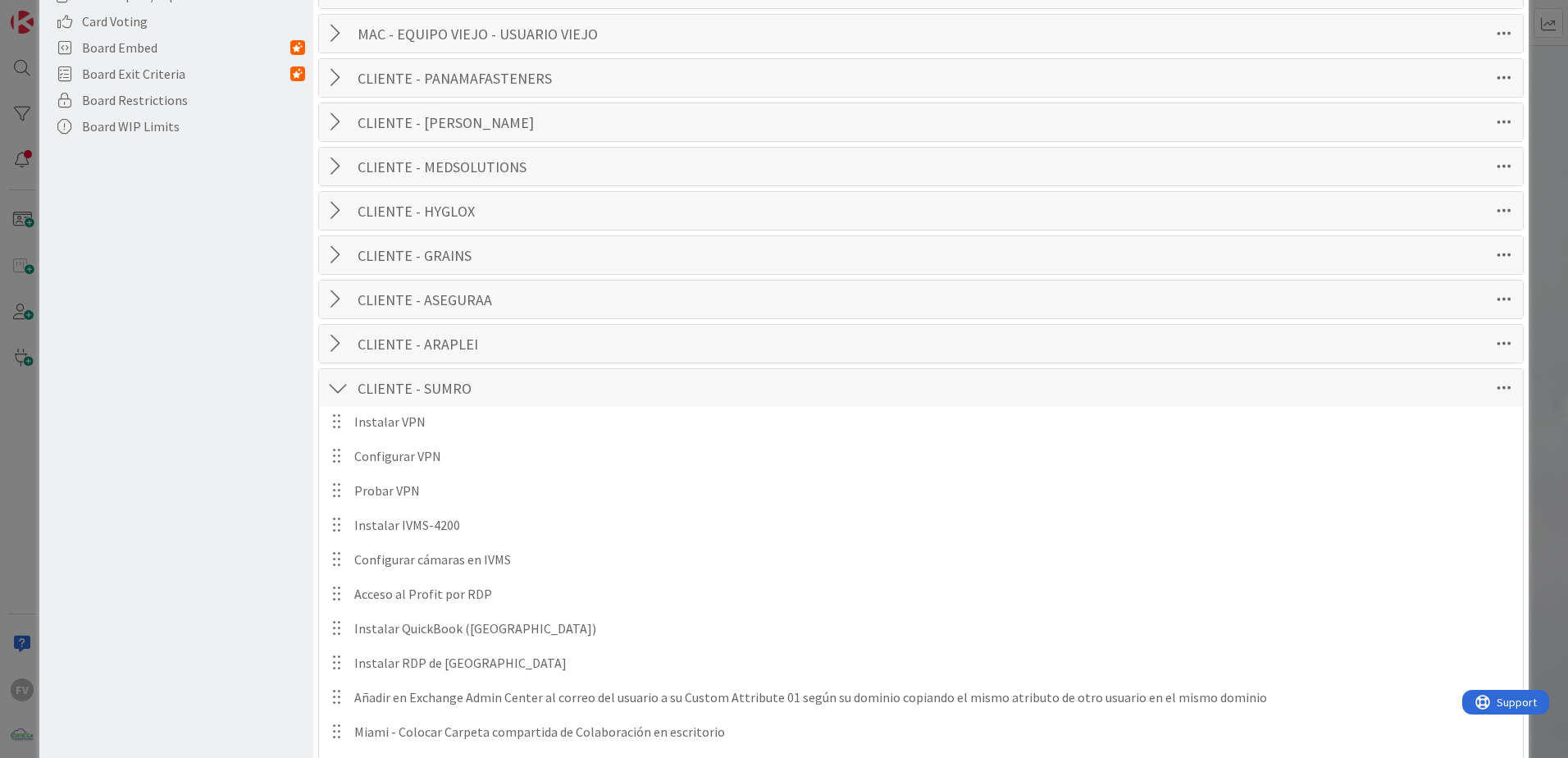
click at [345, 387] on div at bounding box center [338, 387] width 22 height 29
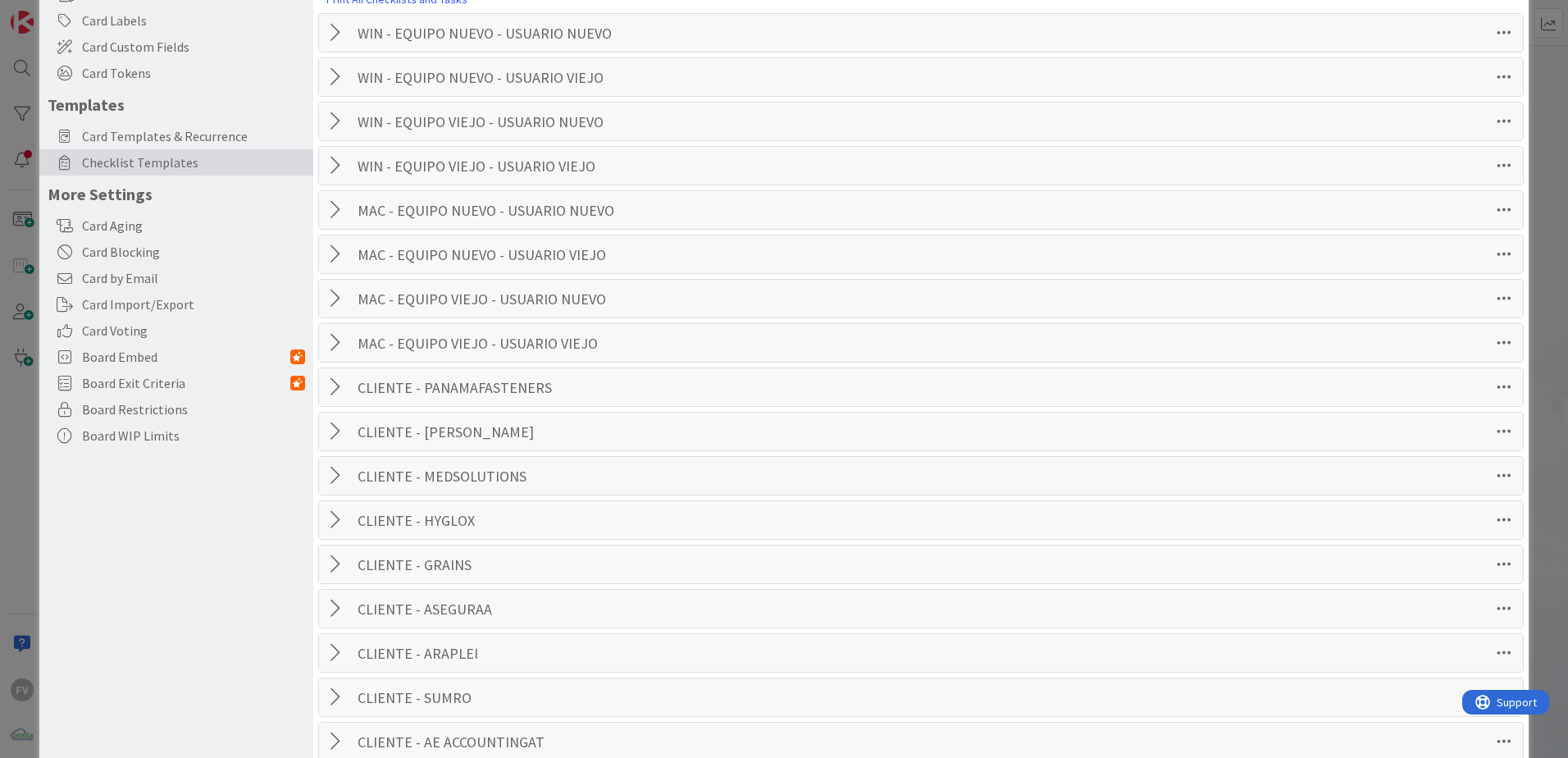
scroll to position [411, 0]
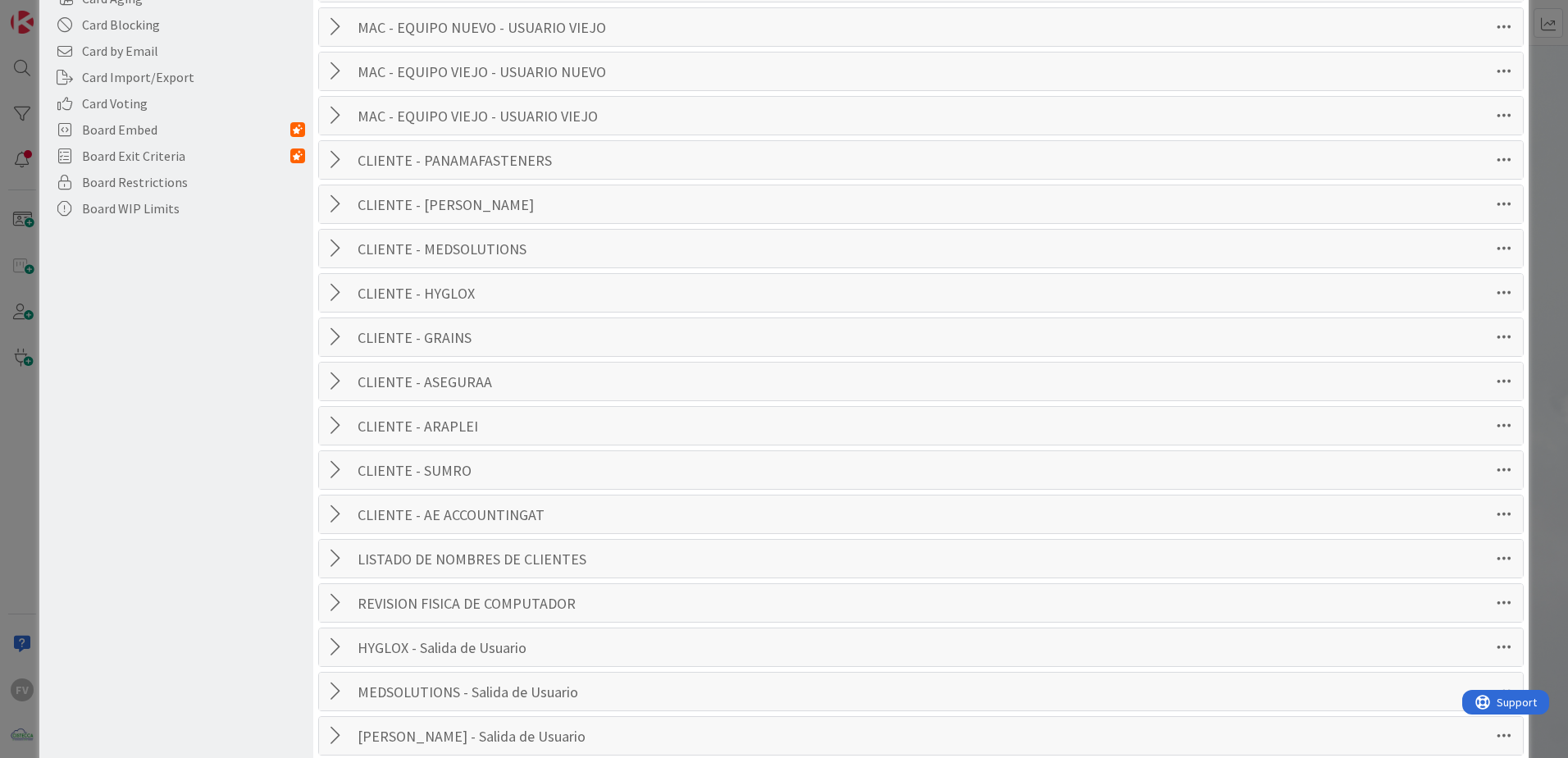
click at [341, 474] on div at bounding box center [338, 469] width 22 height 29
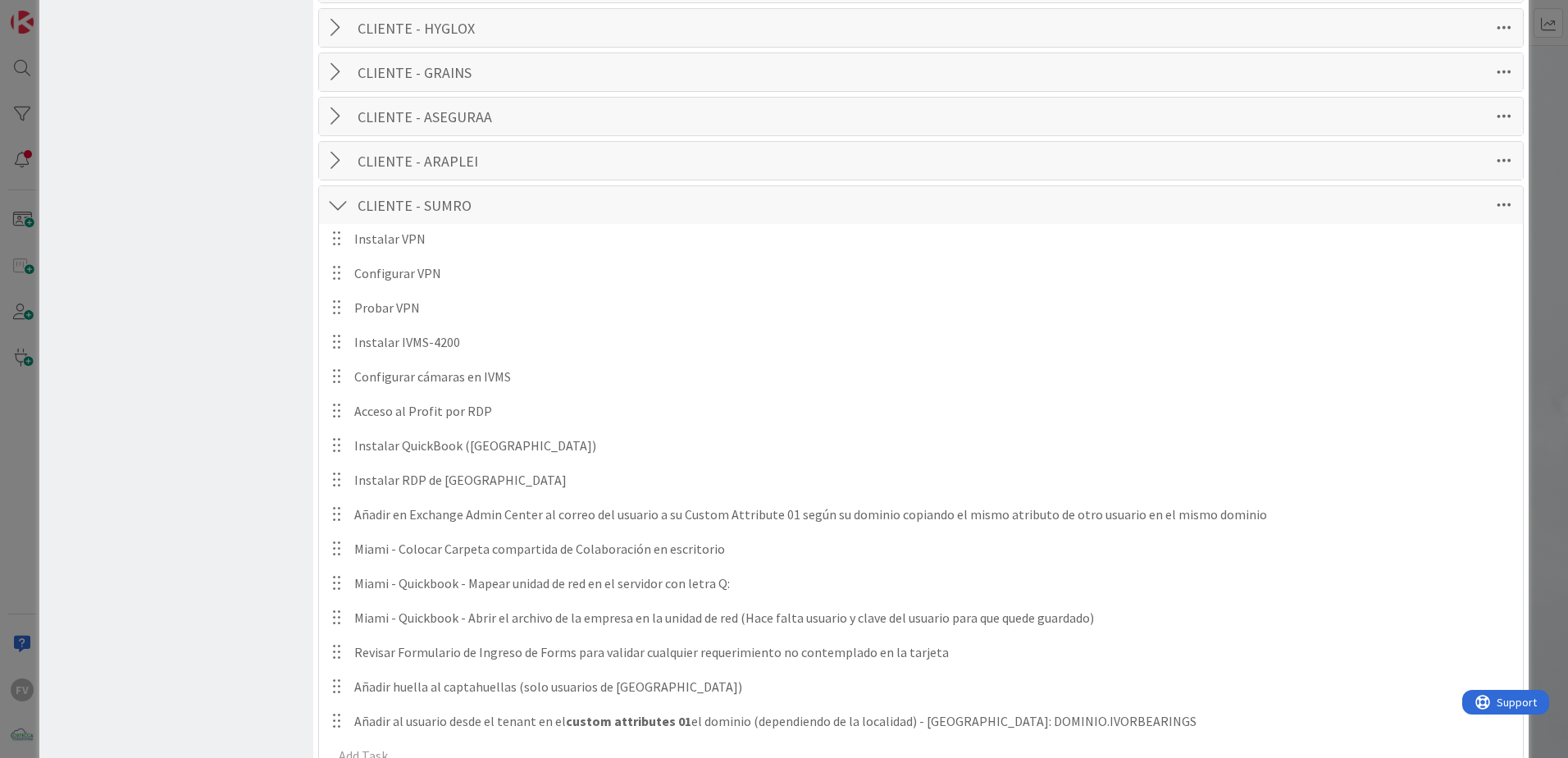
scroll to position [840, 0]
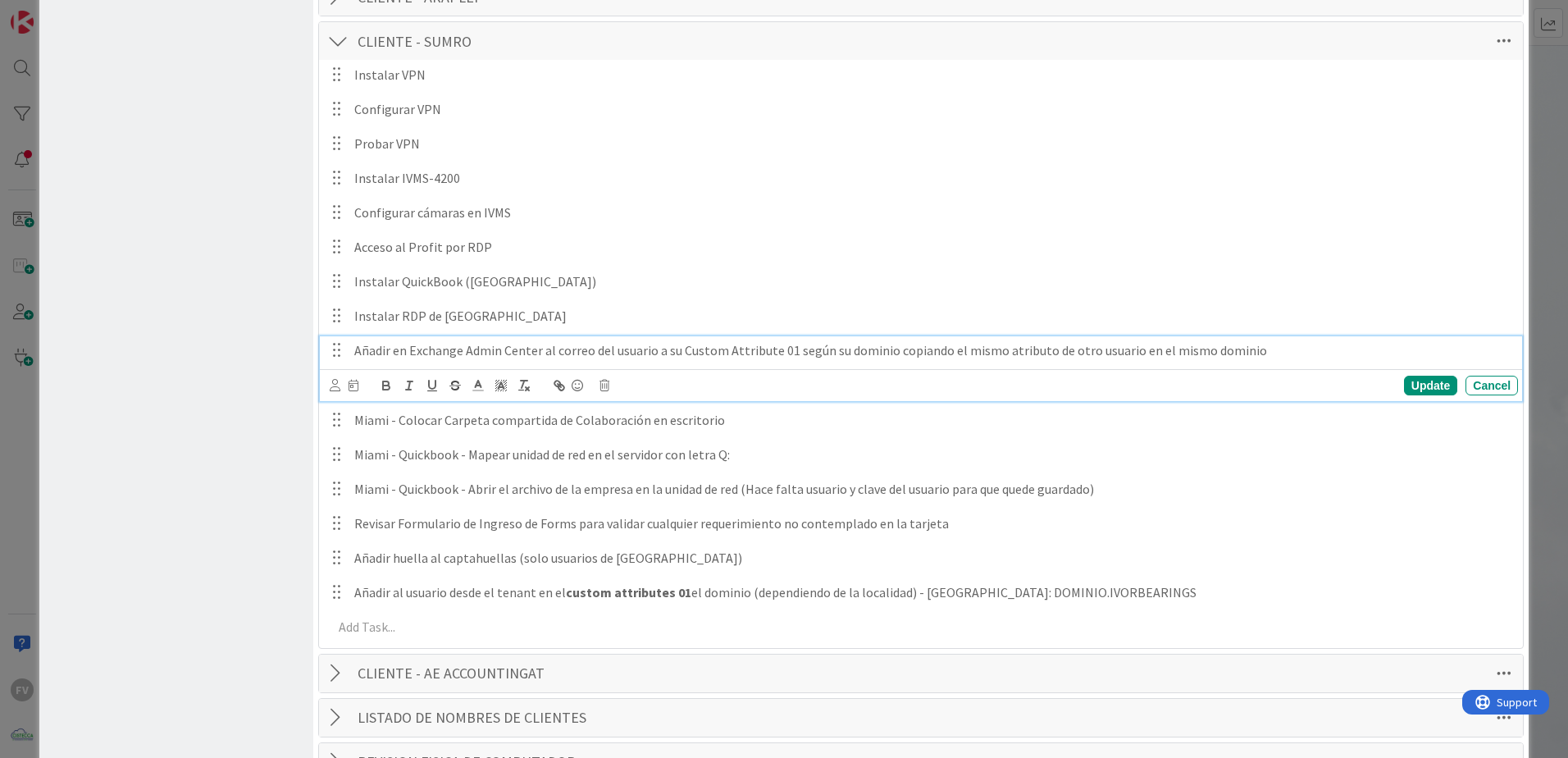
click at [722, 356] on p "Añadir en Exchange Admin Center al correo del usuario a su Custom Attribute 01 …" at bounding box center [933, 351] width 1157 height 19
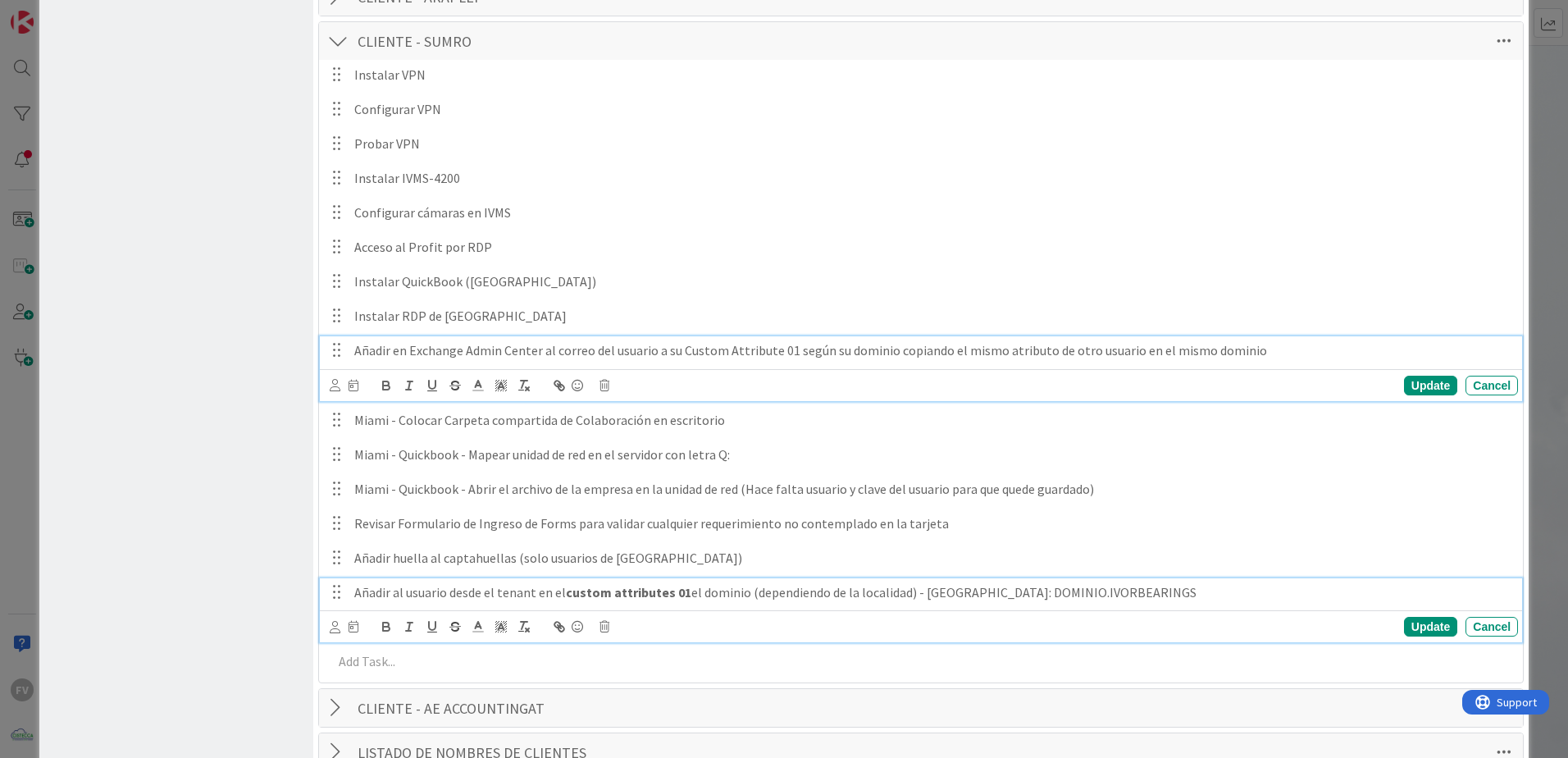
click at [1272, 600] on p "Añadir al usuario desde el tenant en el custom attributes 01 el dominio (depend…" at bounding box center [933, 592] width 1157 height 19
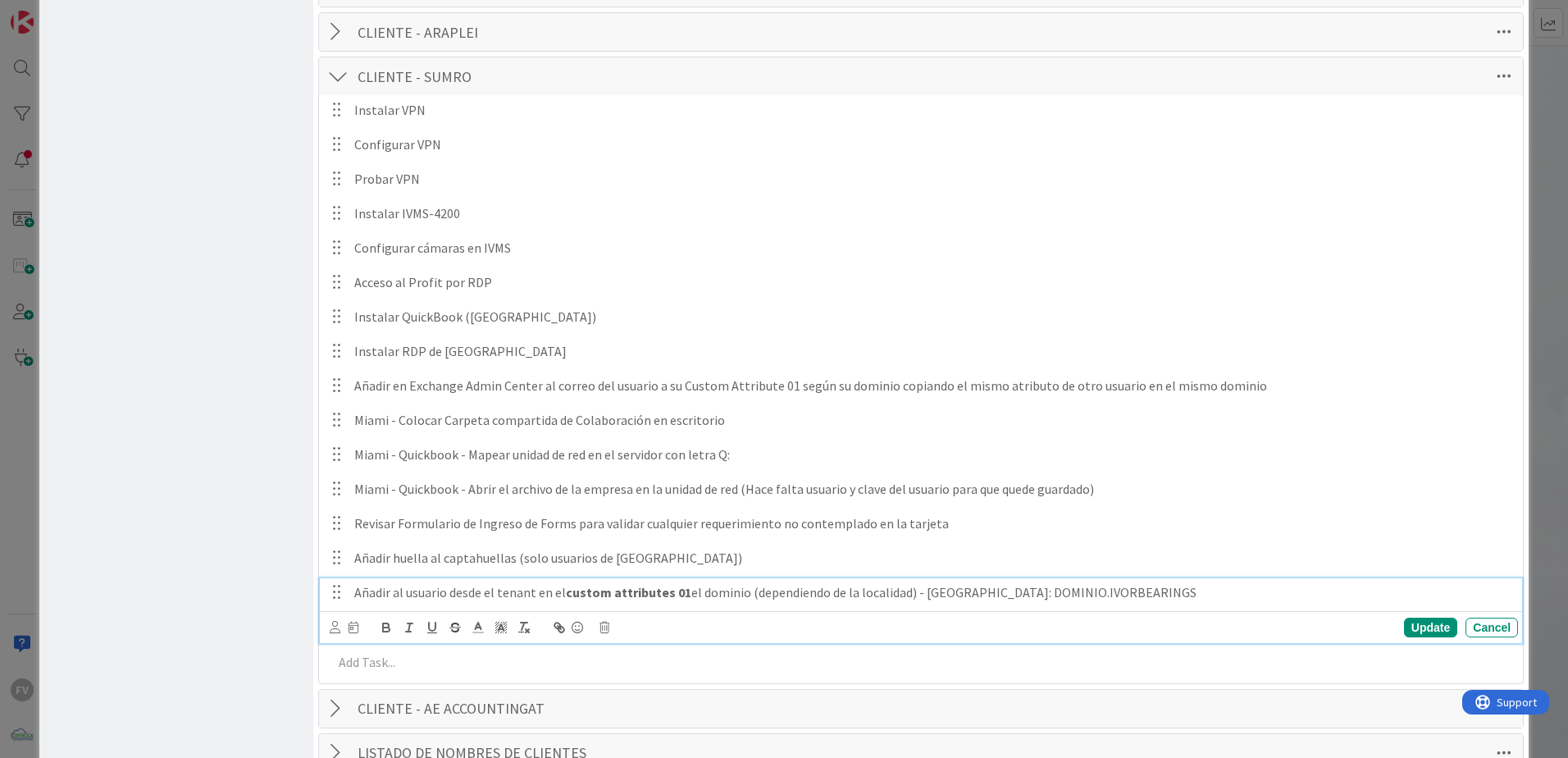
click at [603, 621] on div "Update Cancel" at bounding box center [923, 627] width 1189 height 23
click at [609, 632] on icon at bounding box center [604, 628] width 9 height 11
click at [642, 683] on div "Are you sure you want to delete this task? Delete Cancel" at bounding box center [739, 676] width 263 height 68
click at [647, 689] on div "Delete" at bounding box center [646, 696] width 61 height 29
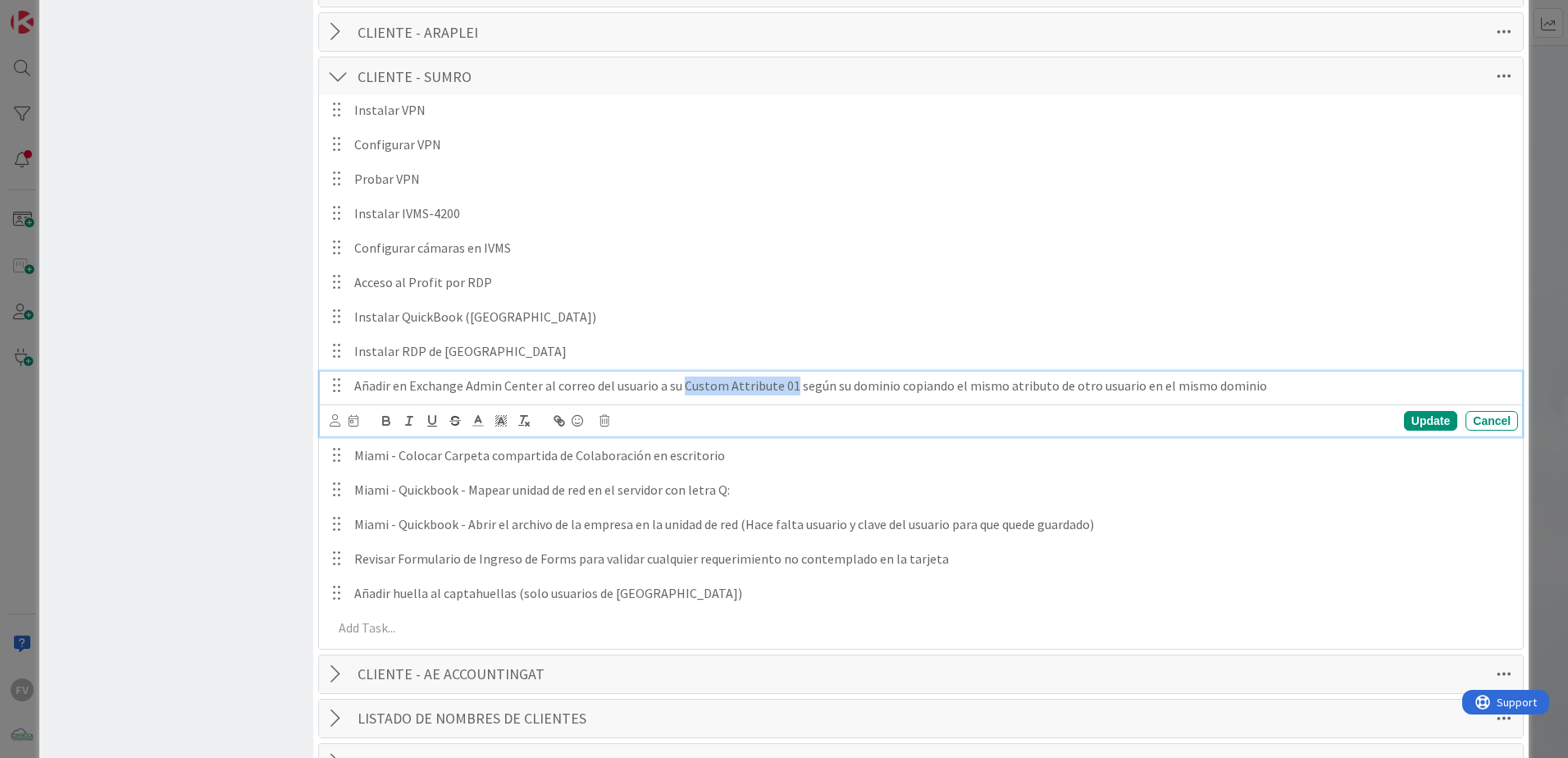
drag, startPoint x: 681, startPoint y: 385, endPoint x: 790, endPoint y: 383, distance: 109.0
click at [790, 383] on p "Añadir en Exchange Admin Center al correo del usuario a su Custom Attribute 01 …" at bounding box center [933, 386] width 1157 height 19
click at [387, 423] on icon "button" at bounding box center [387, 421] width 15 height 15
click at [1033, 392] on p "Añadir en Exchange Admin Center al correo del usuario a su Custom Attribute 01 …" at bounding box center [933, 386] width 1157 height 19
click at [1287, 387] on p "Añadir en Exchange Admin Center al correo del usuario a su Custom Attribute 01 …" at bounding box center [933, 386] width 1157 height 19
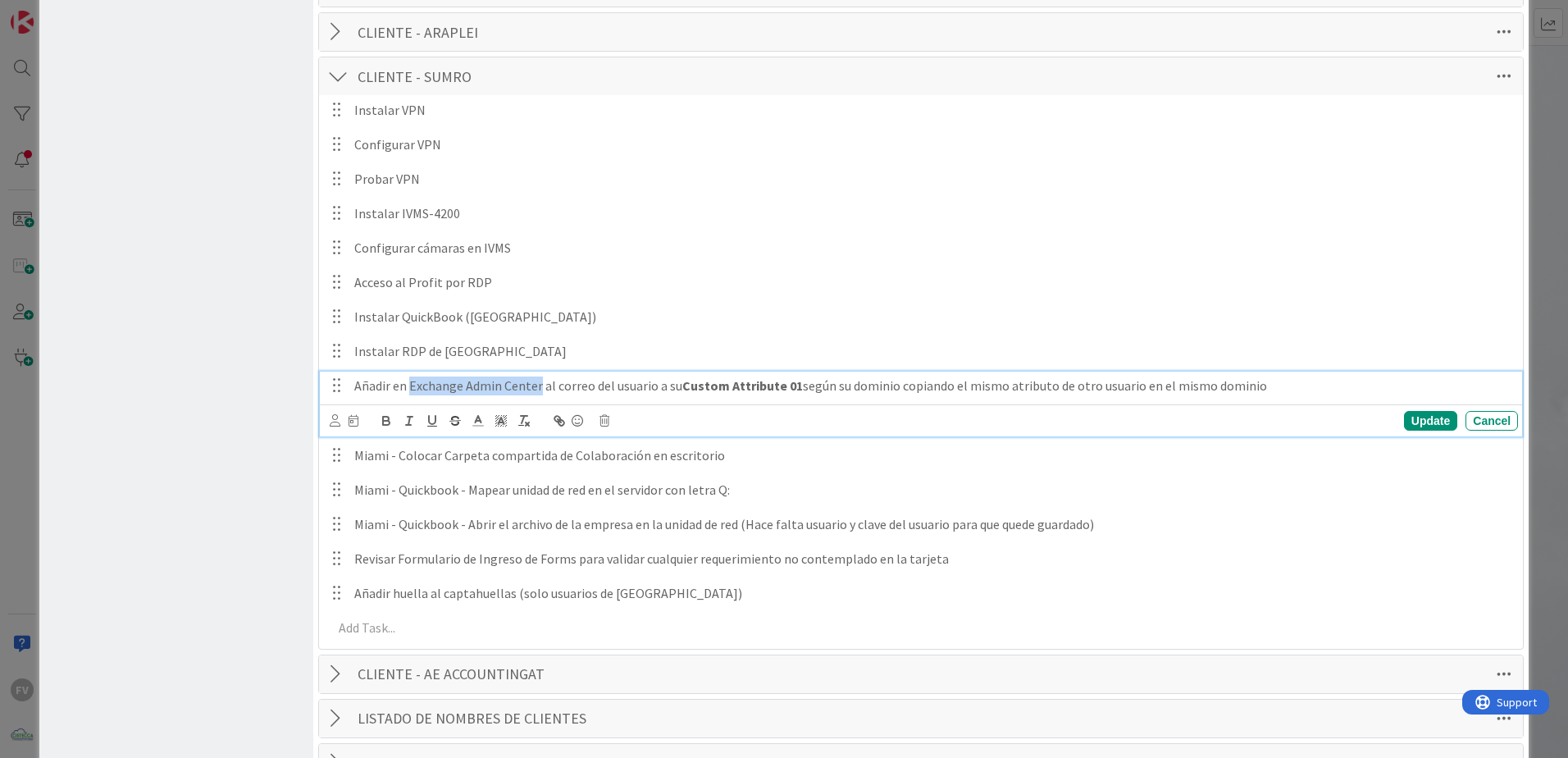
drag, startPoint x: 411, startPoint y: 385, endPoint x: 512, endPoint y: 393, distance: 101.3
click at [537, 387] on p "Añadir en Exchange Admin Center al correo del usuario a su Custom Attribute 01 …" at bounding box center [933, 386] width 1157 height 19
click at [390, 425] on icon "button" at bounding box center [387, 421] width 15 height 15
click at [1404, 426] on div "Update" at bounding box center [1430, 420] width 53 height 20
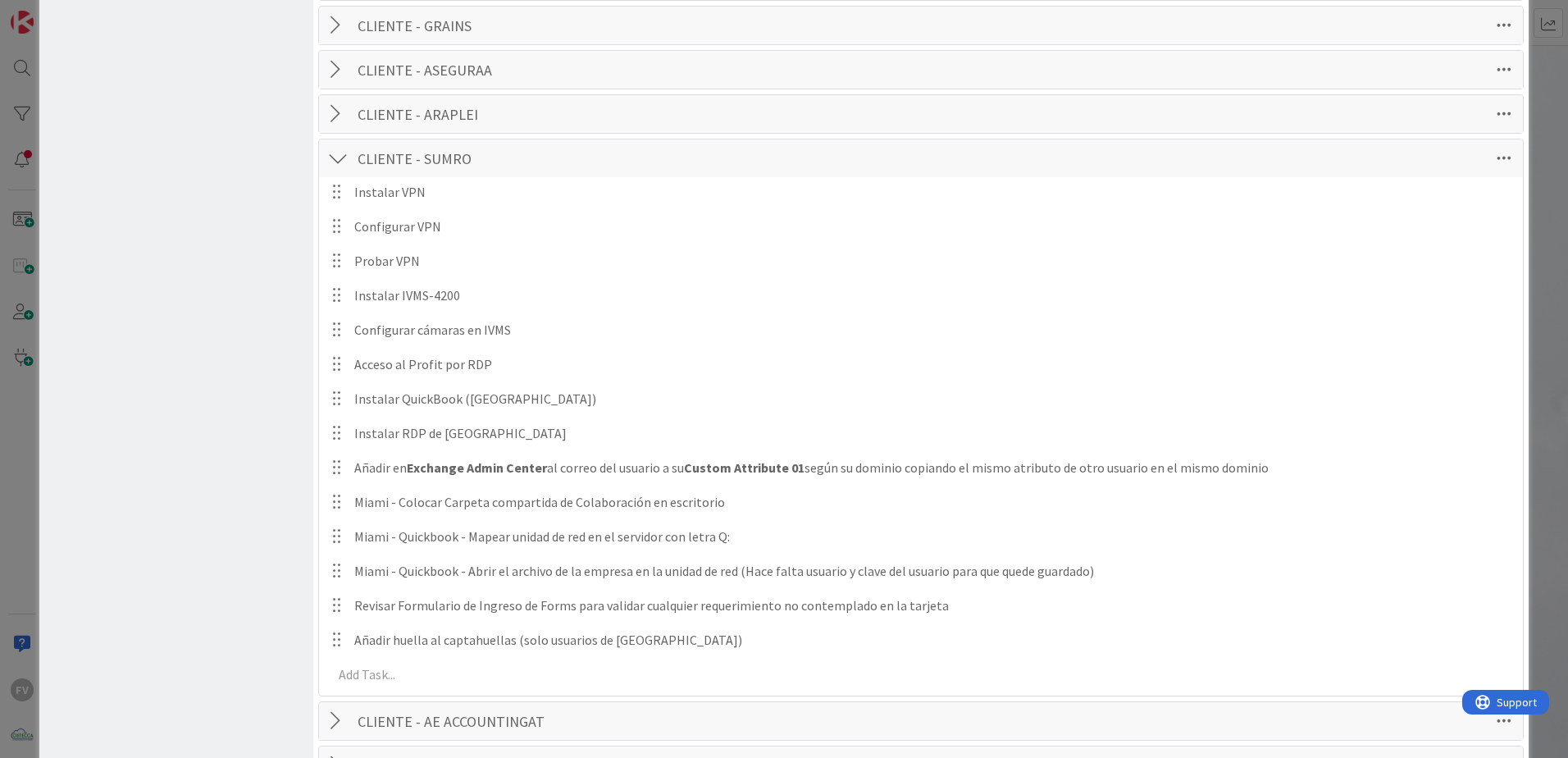
scroll to position [641, 0]
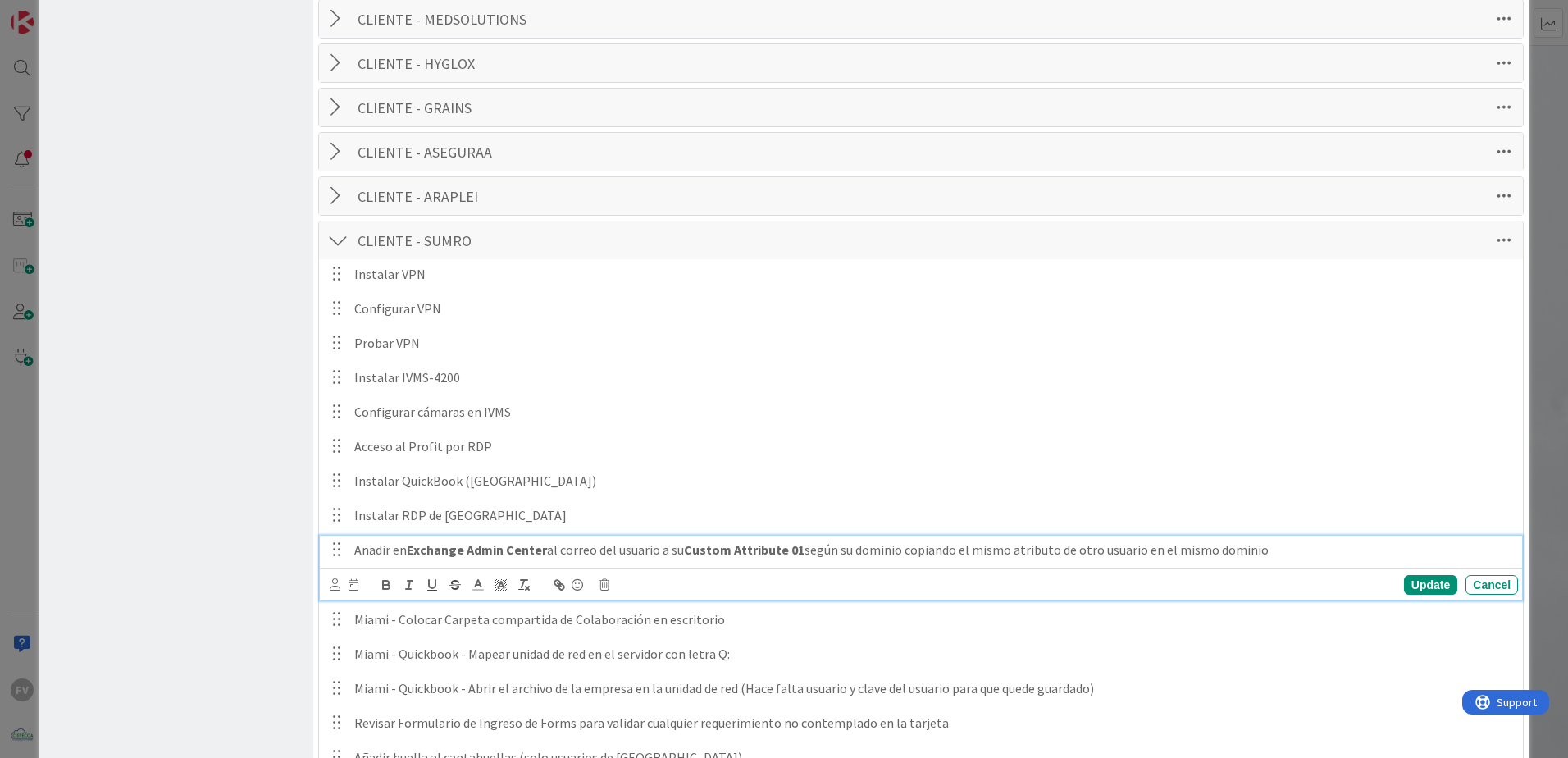
click at [476, 555] on strong "Exchange Admin Center" at bounding box center [477, 549] width 140 height 16
click at [1423, 585] on div "Update" at bounding box center [1430, 584] width 53 height 20
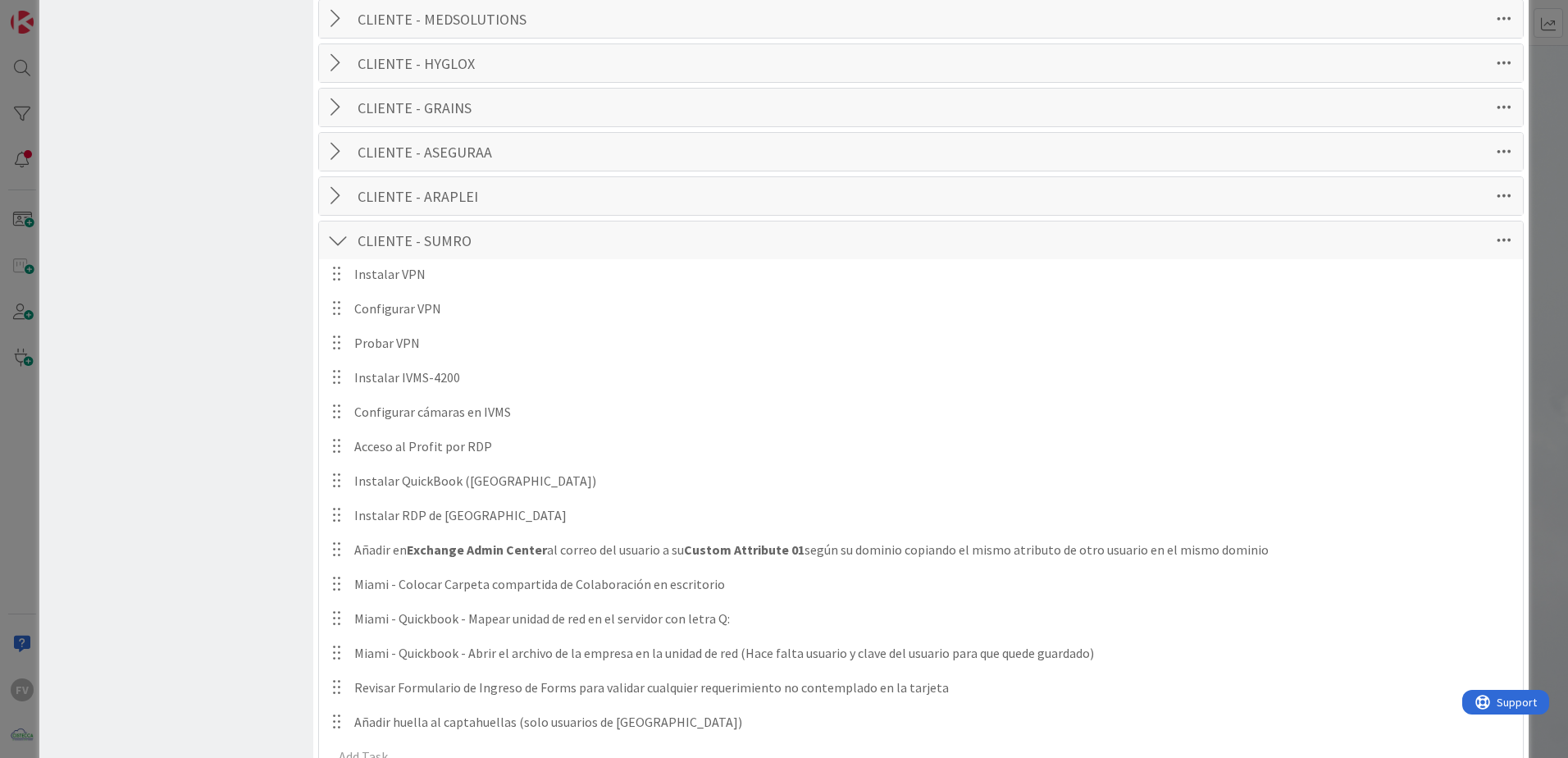
click at [347, 239] on div at bounding box center [338, 239] width 22 height 29
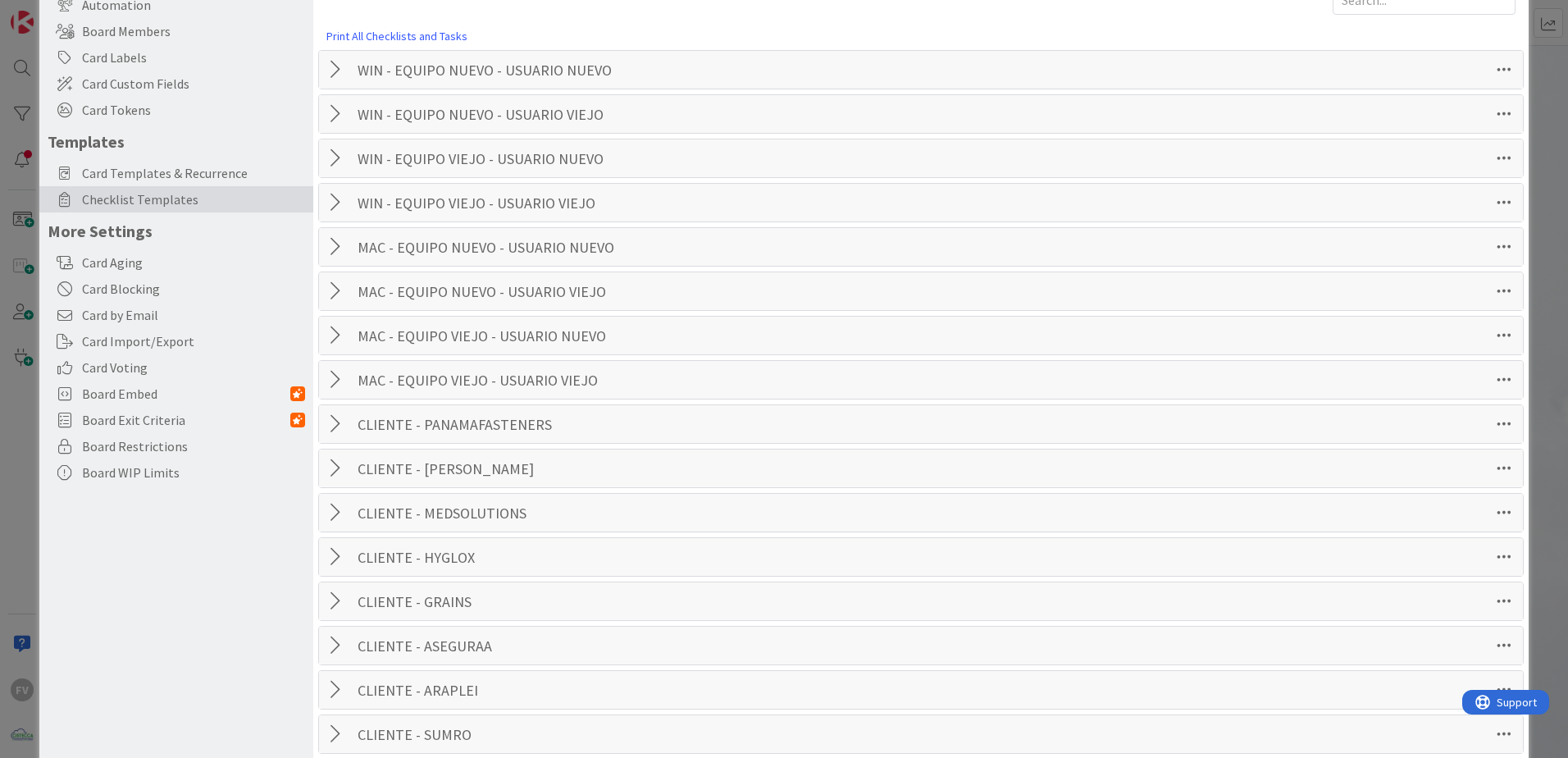
scroll to position [0, 0]
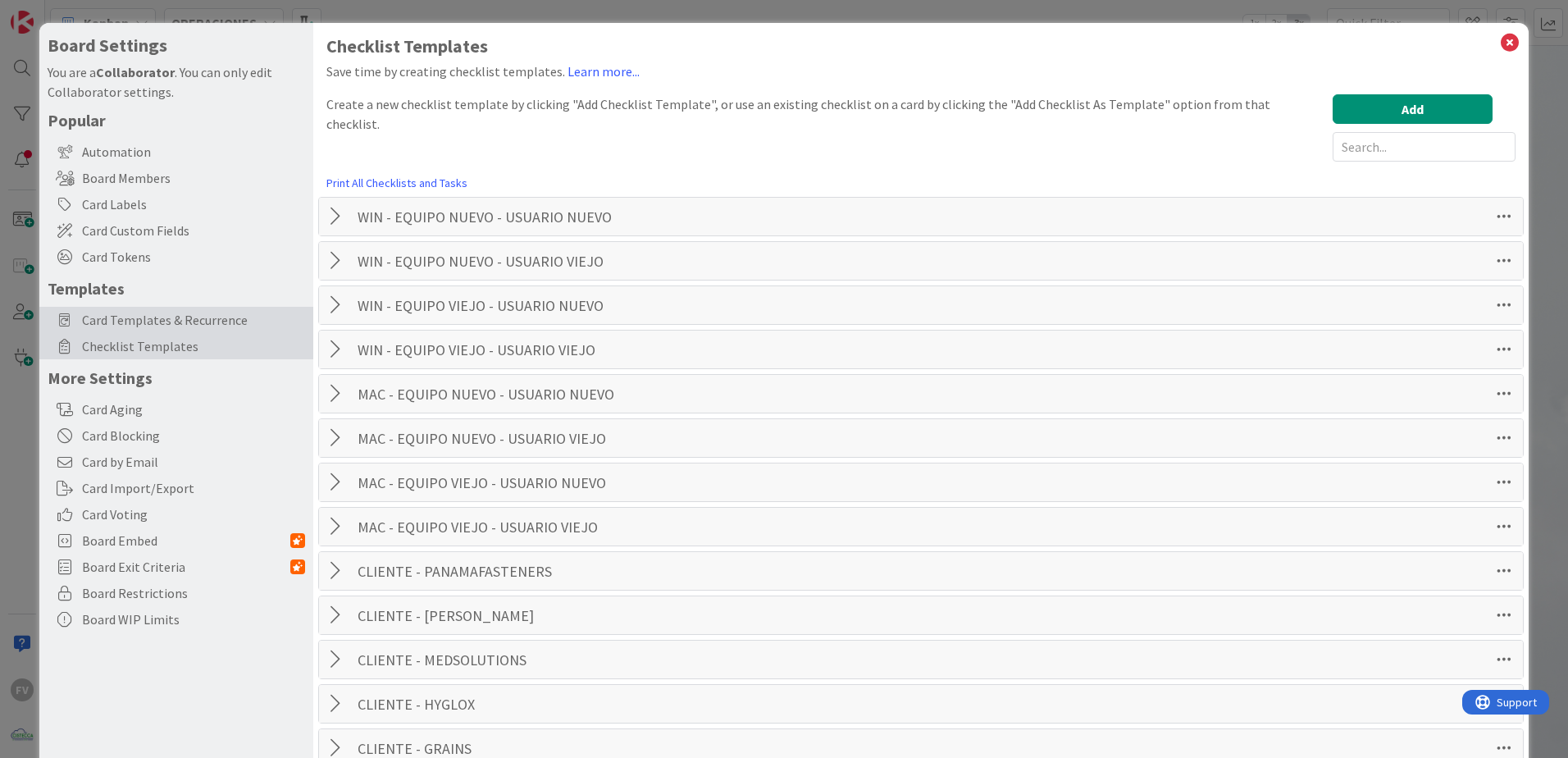
click at [187, 316] on span "Card Templates & Recurrence" at bounding box center [193, 319] width 223 height 20
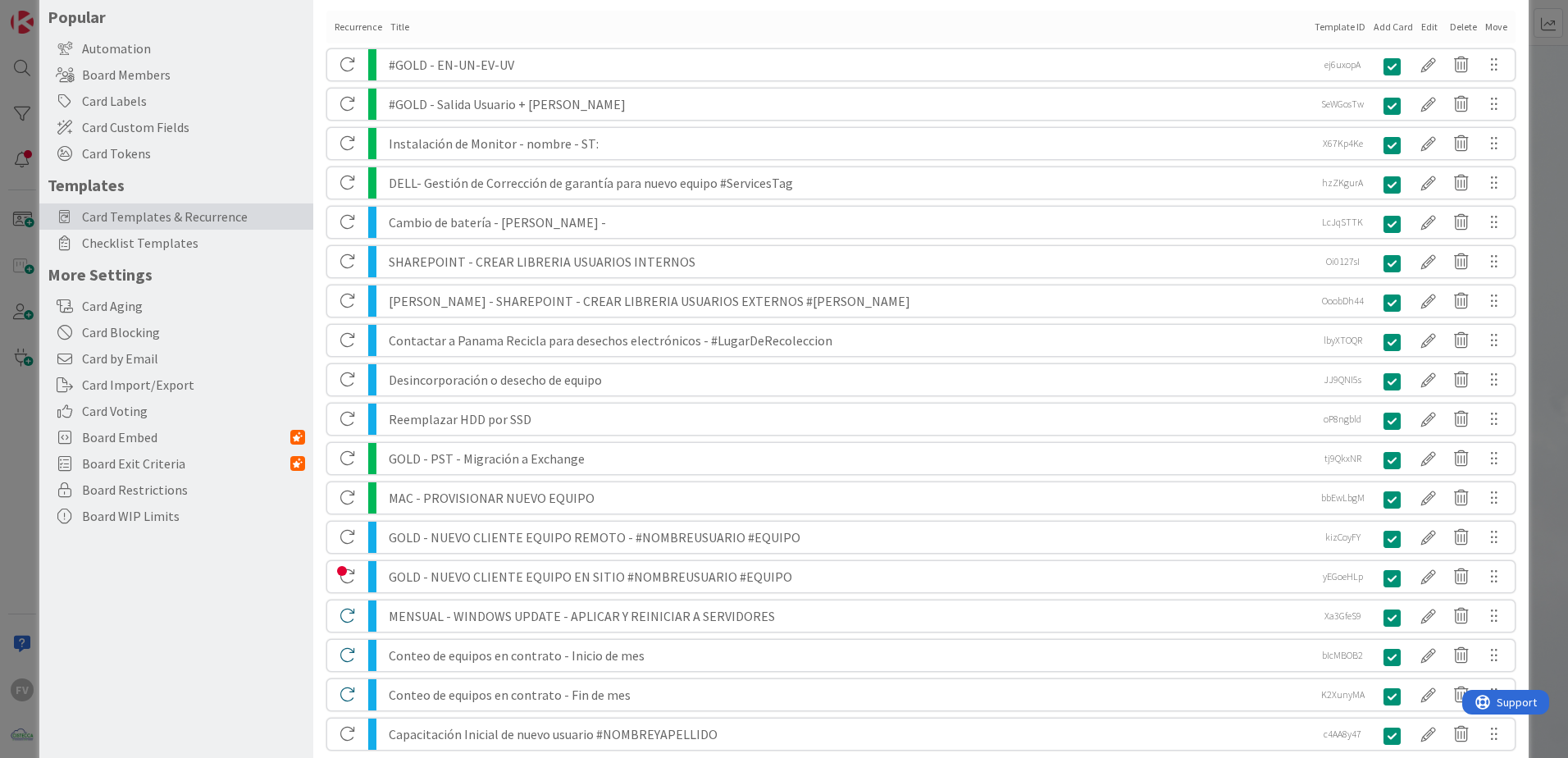
scroll to position [224, 0]
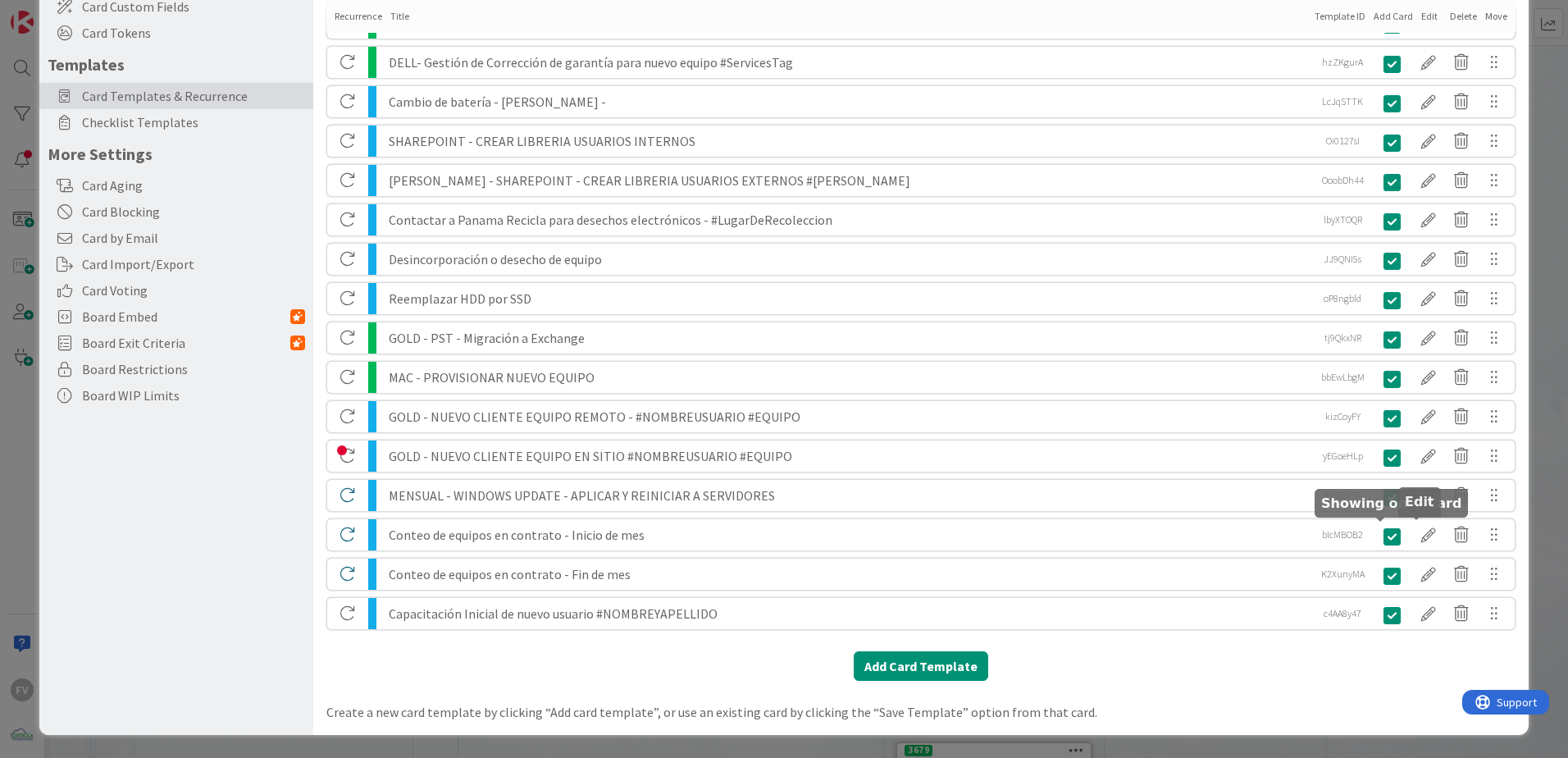
click at [1412, 523] on div at bounding box center [1428, 535] width 33 height 28
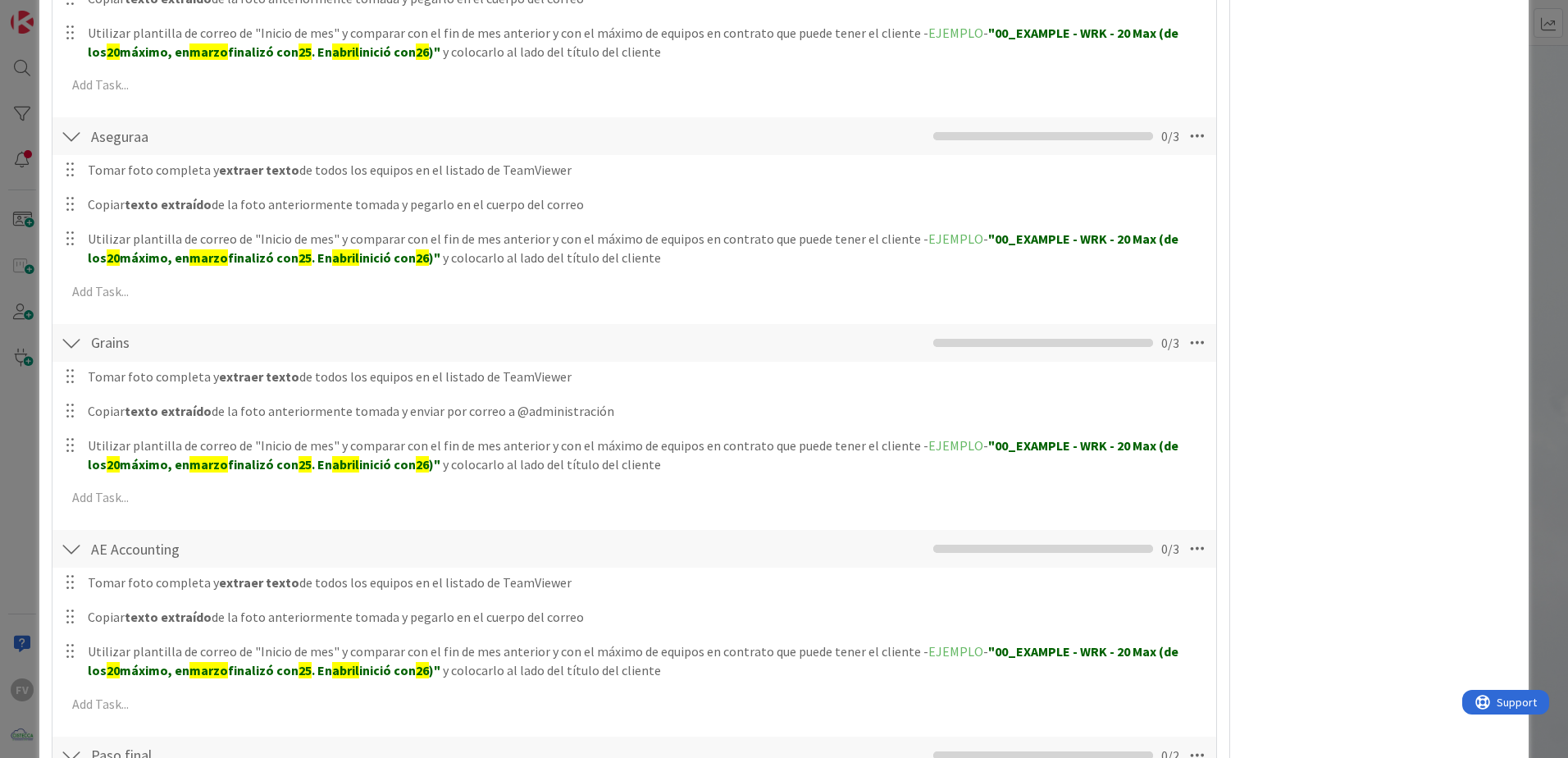
scroll to position [0, 0]
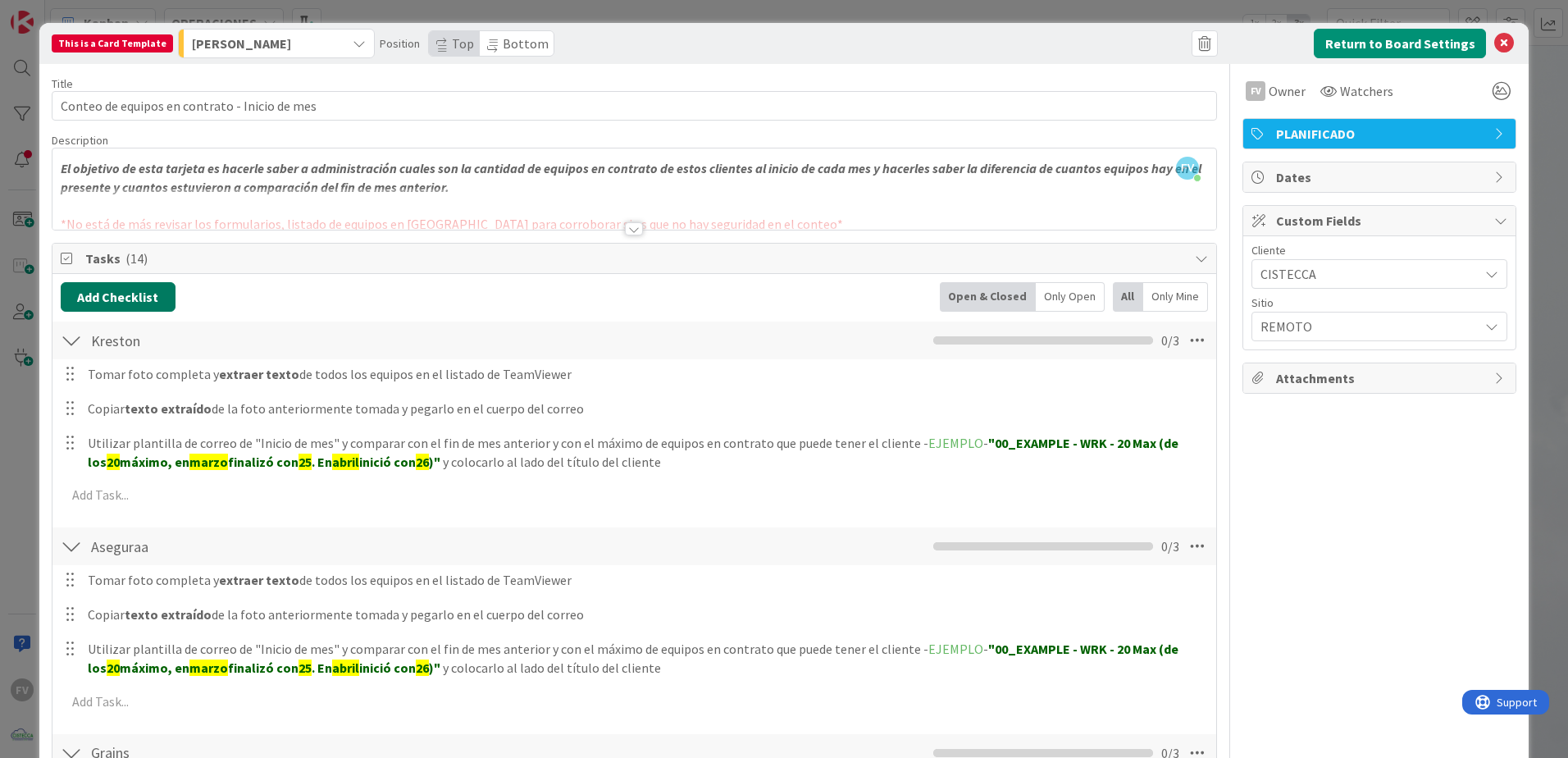
click at [120, 293] on button "Add Checklist" at bounding box center [118, 296] width 114 height 29
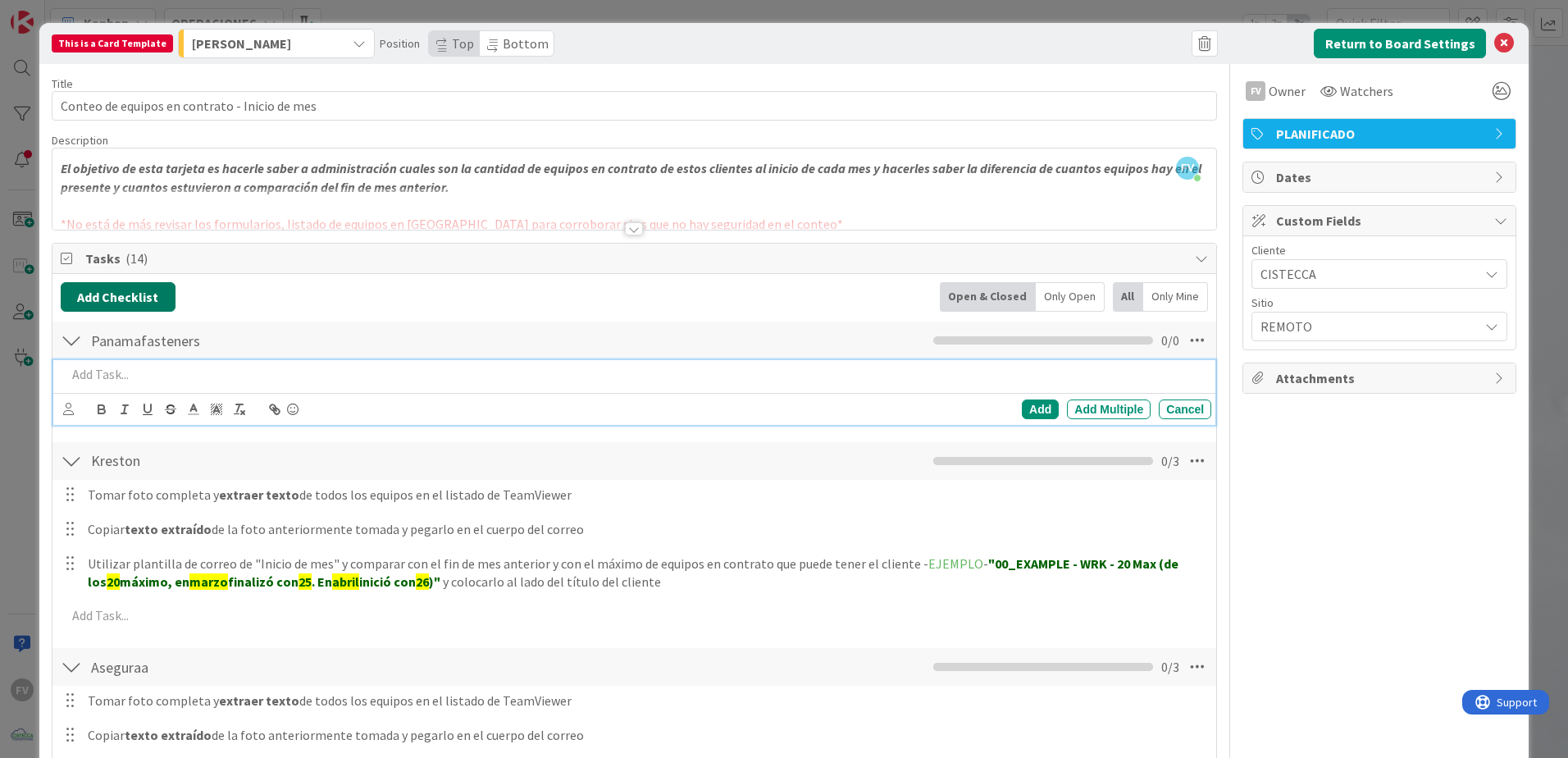
click at [126, 296] on button "Add Checklist" at bounding box center [118, 296] width 114 height 29
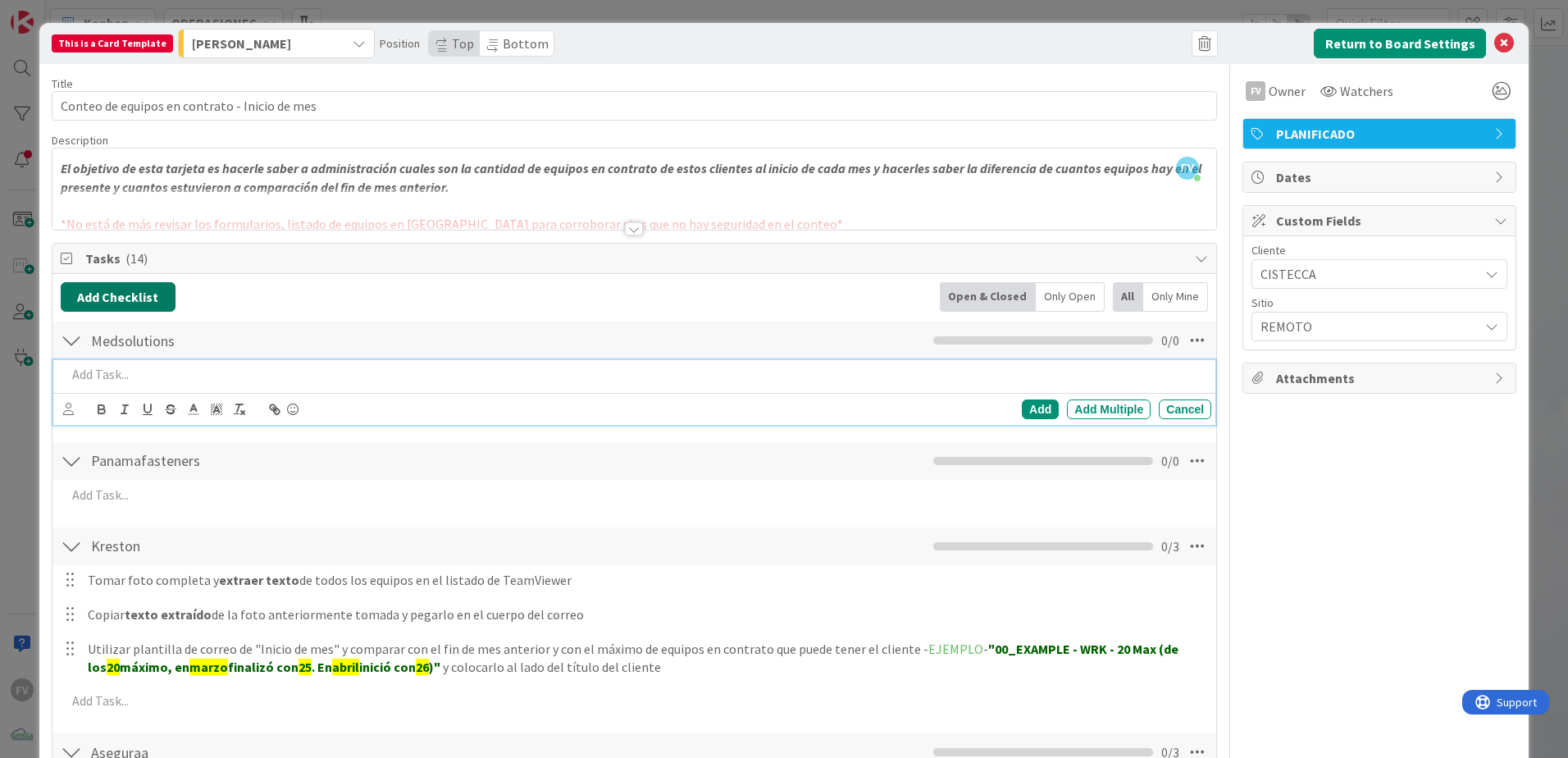
click at [160, 297] on button "Add Checklist" at bounding box center [118, 296] width 114 height 29
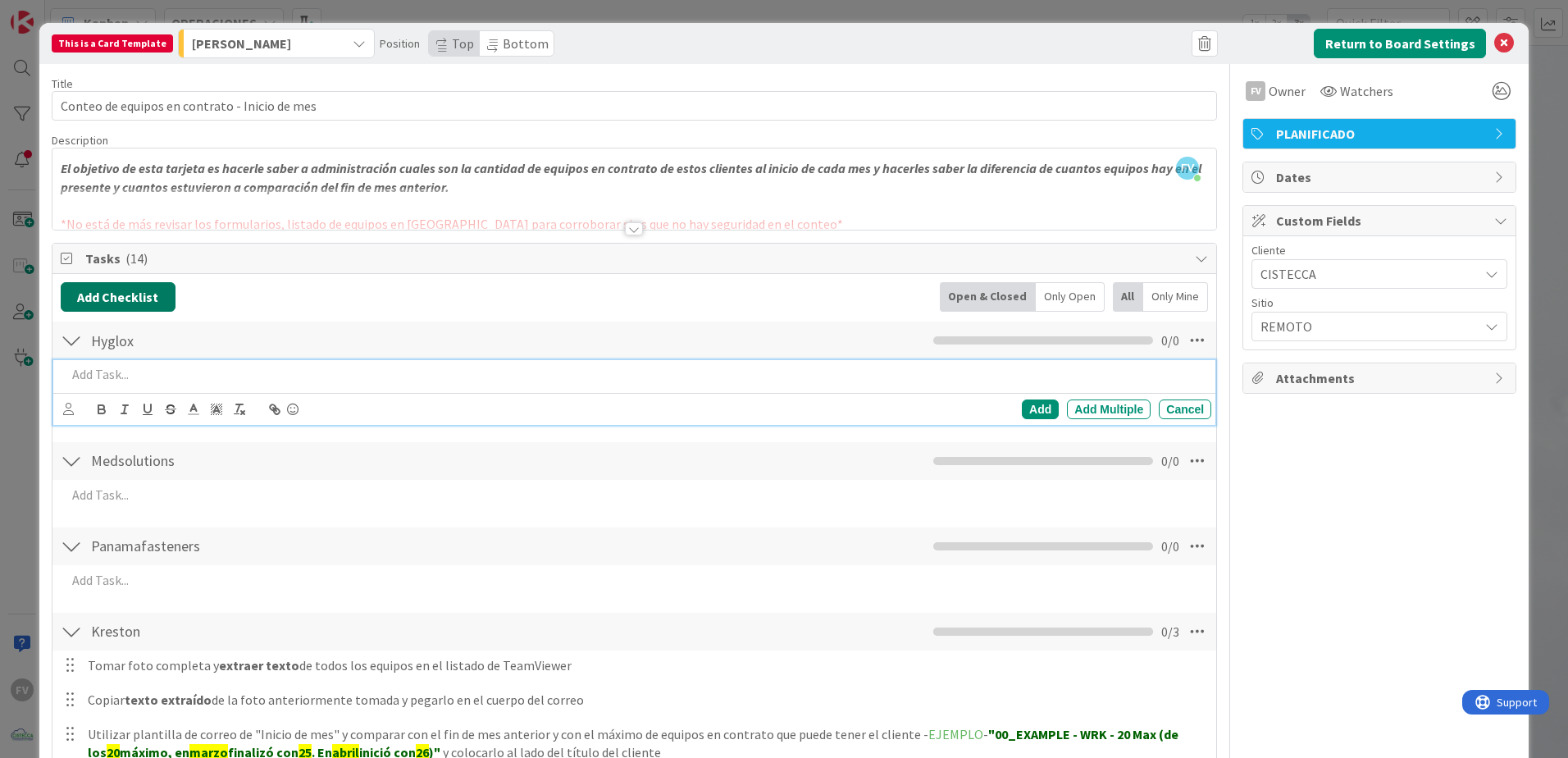
drag, startPoint x: 162, startPoint y: 307, endPoint x: 184, endPoint y: 350, distance: 48.3
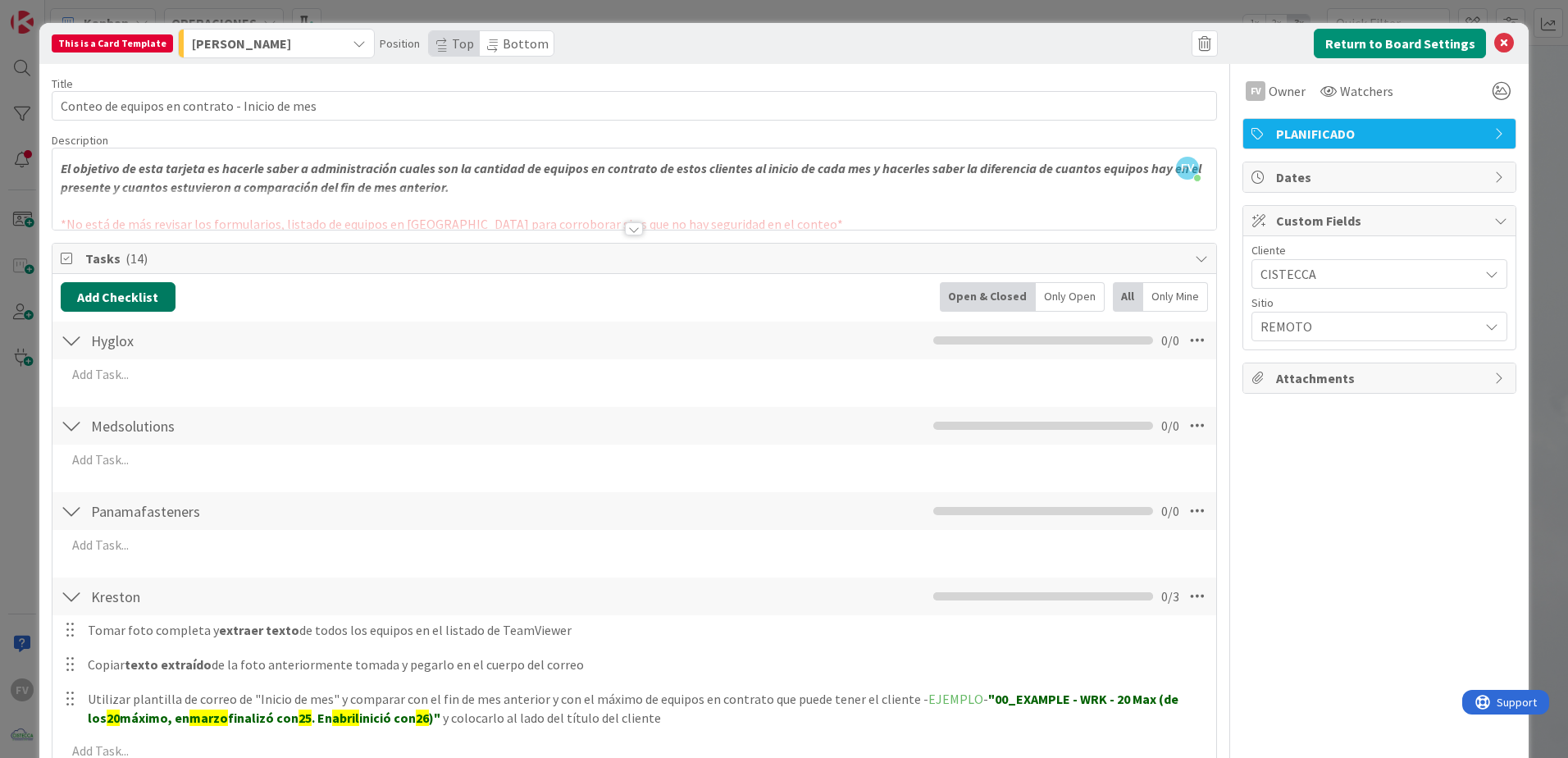
drag, startPoint x: 157, startPoint y: 296, endPoint x: 162, endPoint y: 321, distance: 25.5
click at [154, 296] on button "Add Checklist" at bounding box center [118, 296] width 114 height 29
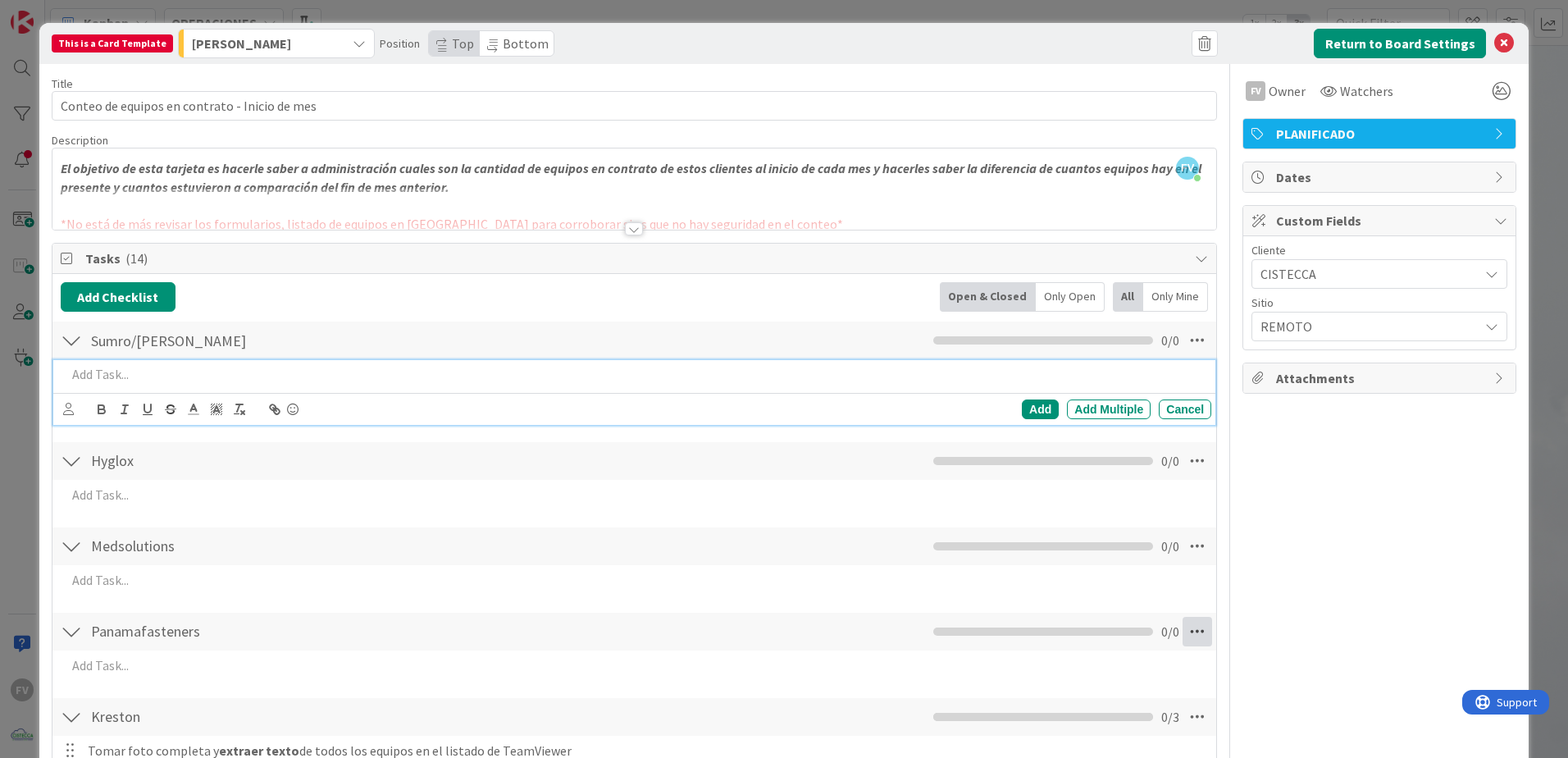
click at [1191, 631] on icon at bounding box center [1196, 630] width 29 height 29
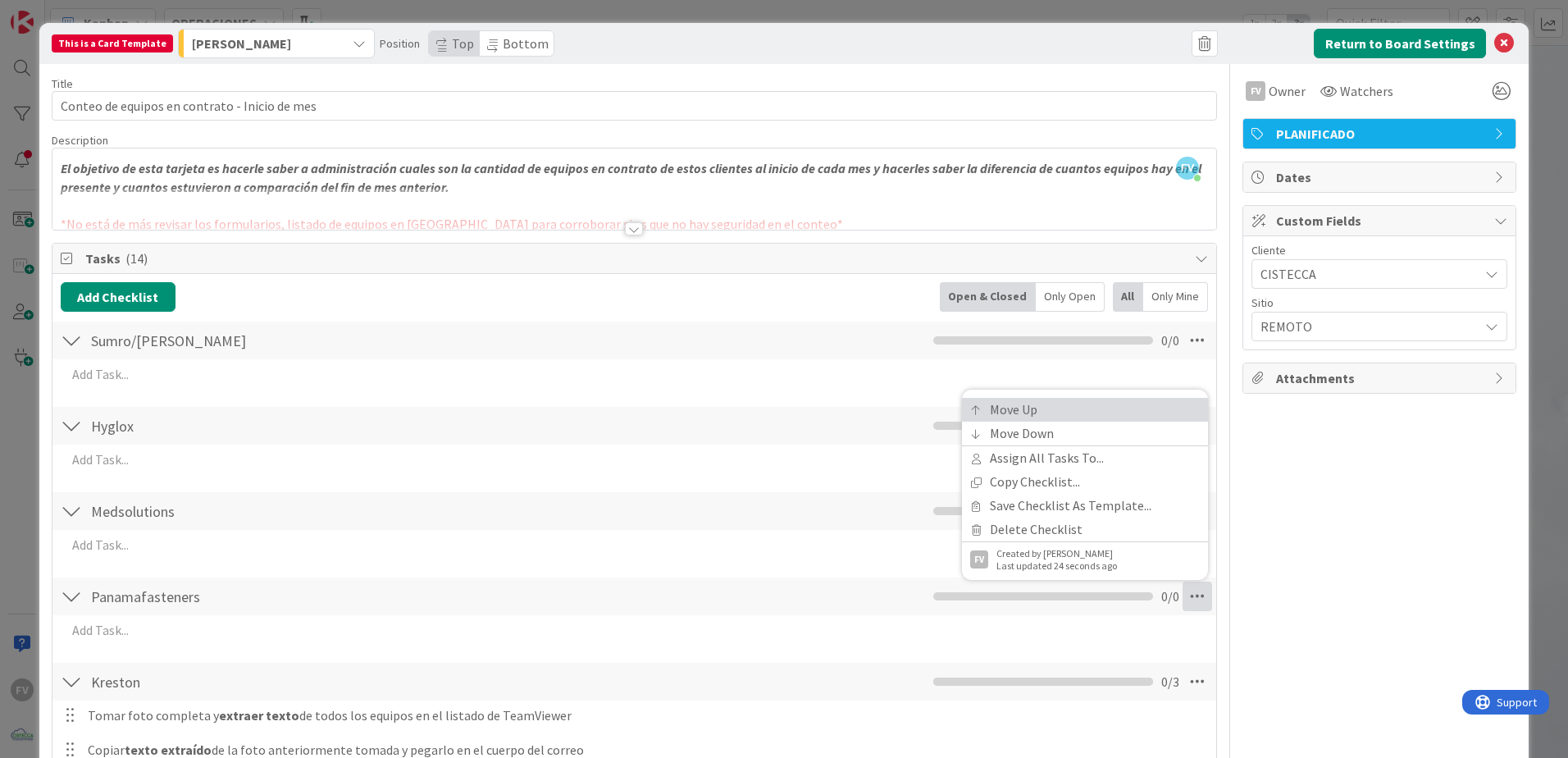
click at [1050, 410] on link "Move Up" at bounding box center [1085, 409] width 246 height 23
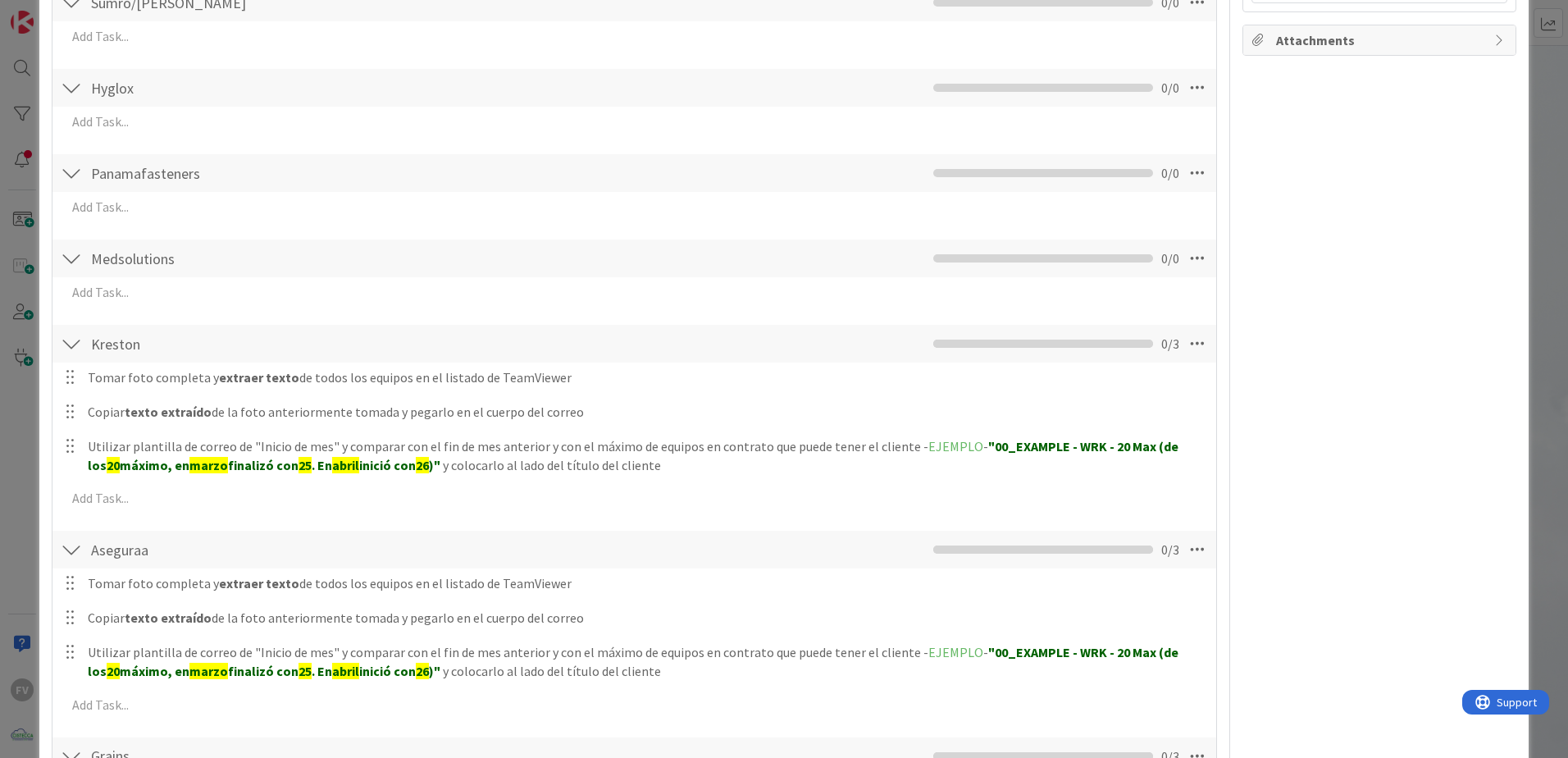
scroll to position [162, 0]
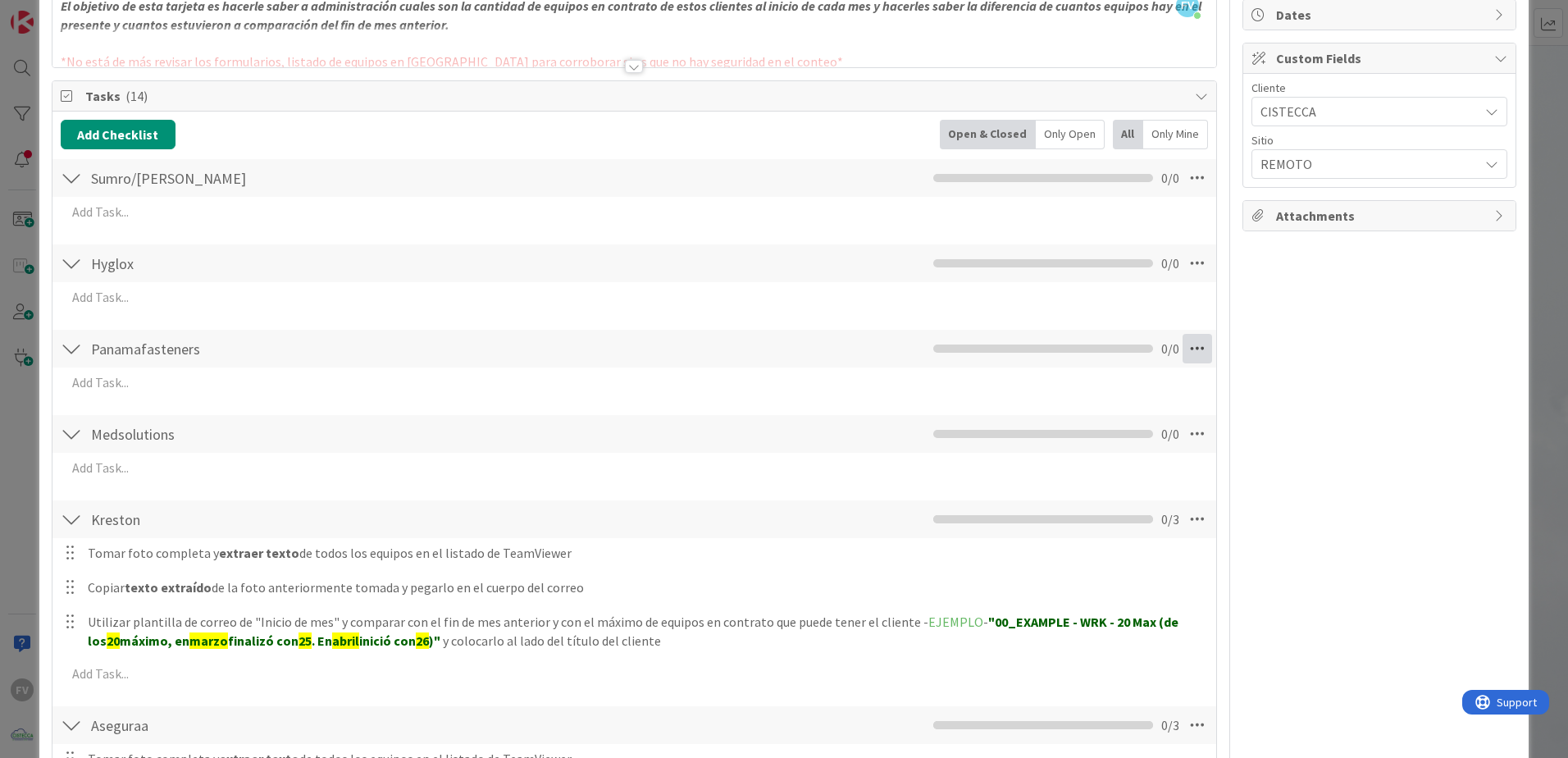
click at [1198, 349] on icon at bounding box center [1196, 348] width 29 height 29
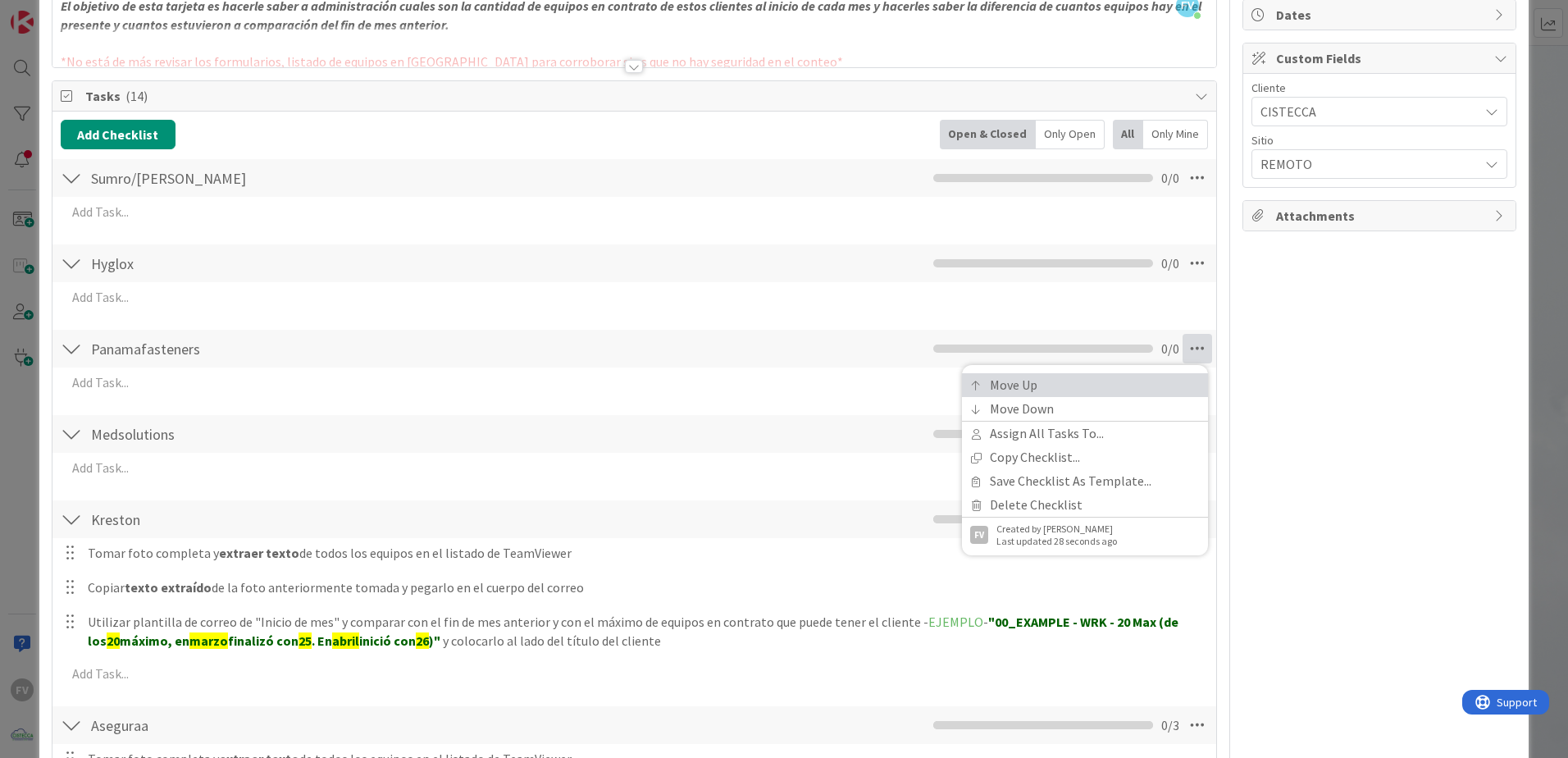
click at [1053, 387] on link "Move Up" at bounding box center [1085, 385] width 246 height 23
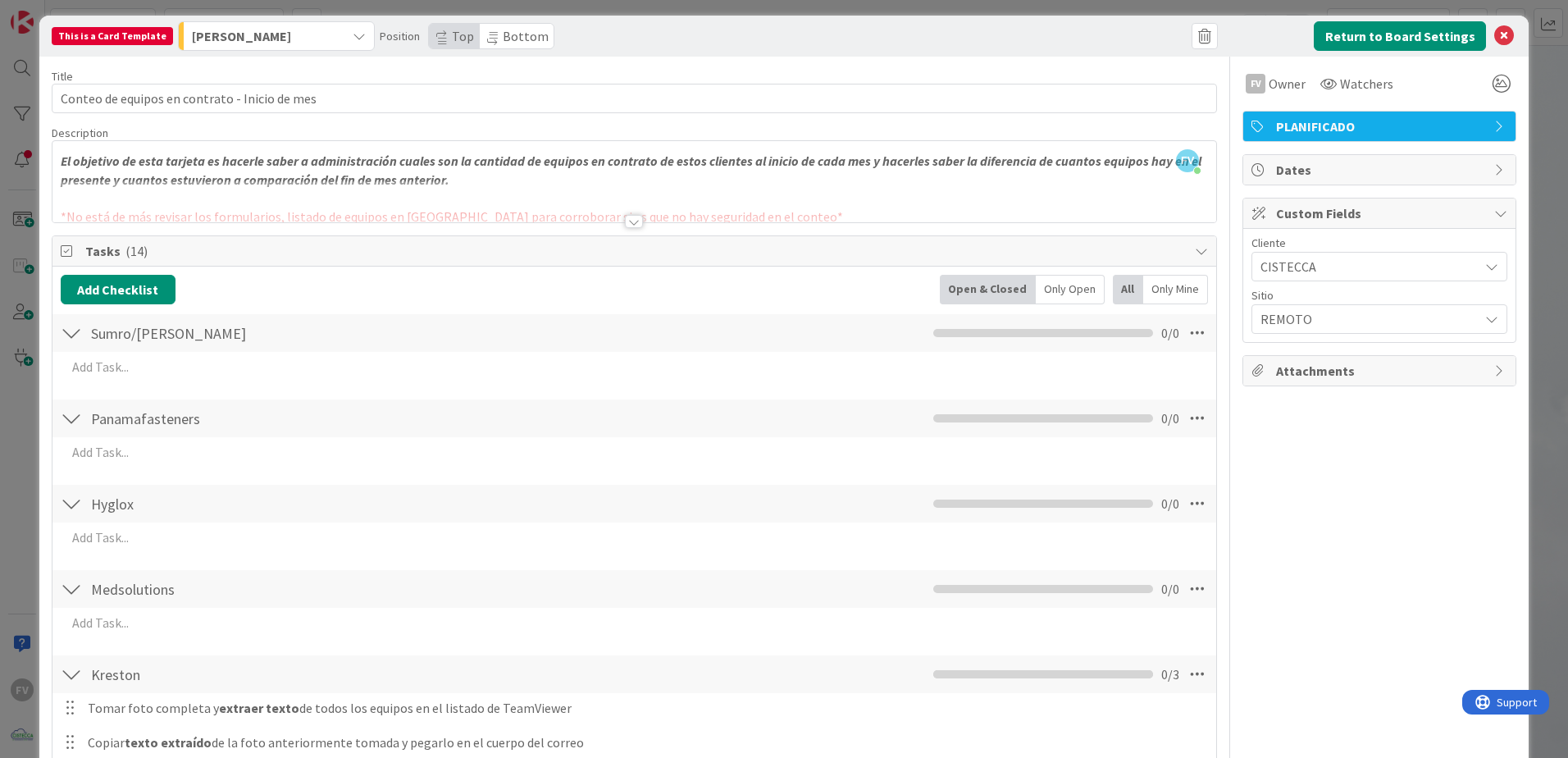
scroll to position [0, 0]
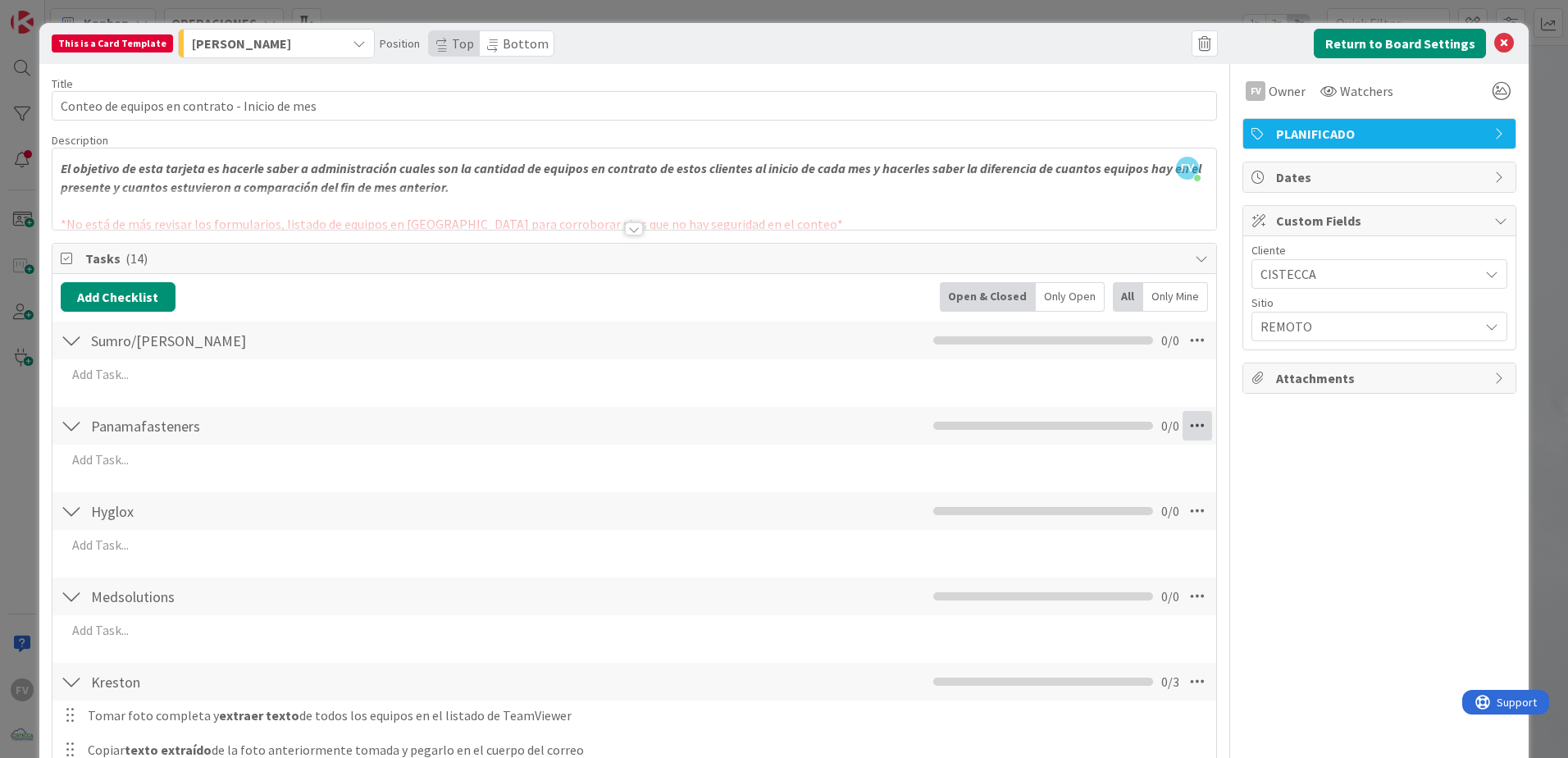
click at [1182, 420] on icon at bounding box center [1196, 425] width 29 height 29
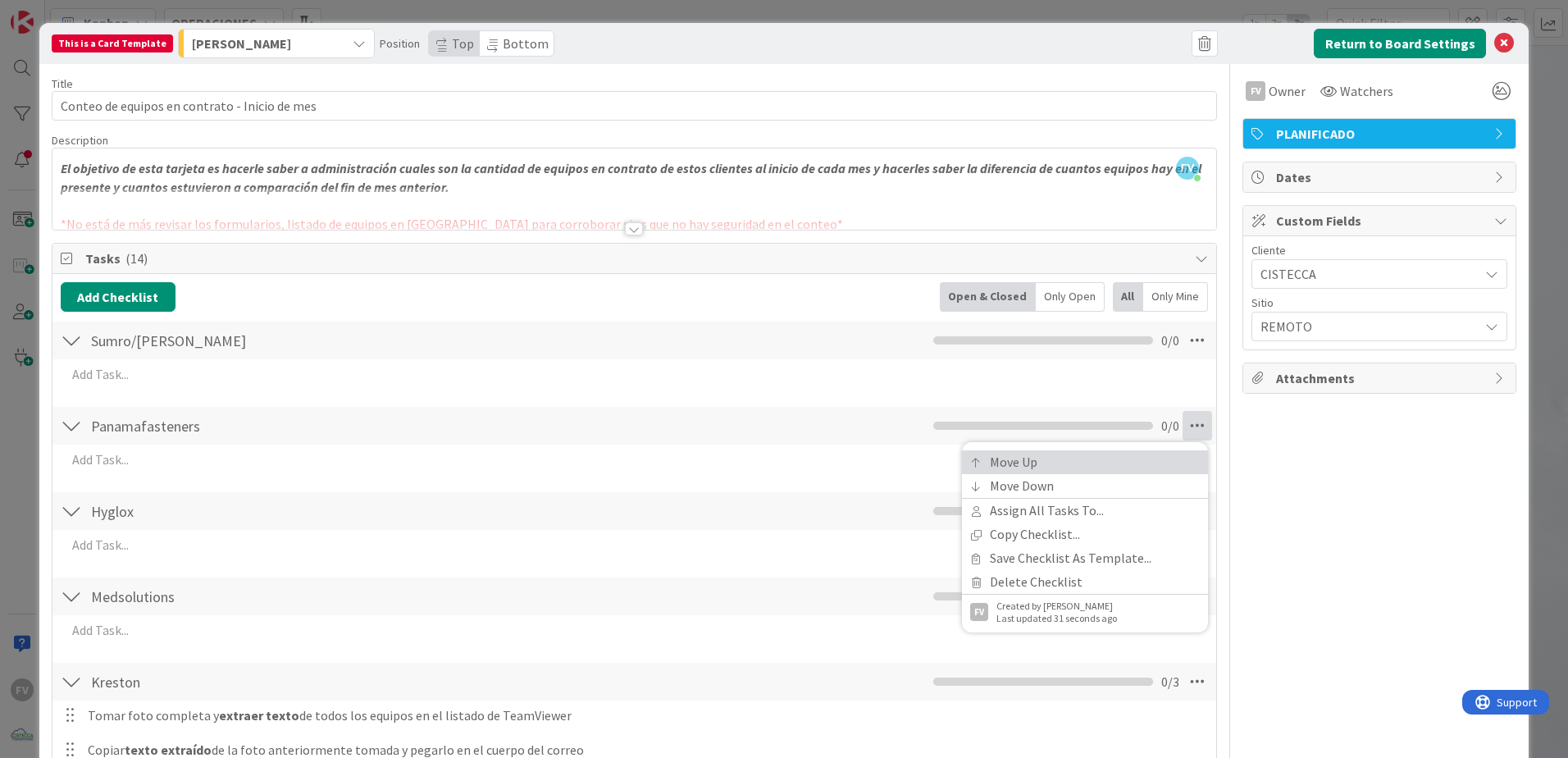
click at [1141, 456] on link "Move Up" at bounding box center [1085, 462] width 246 height 23
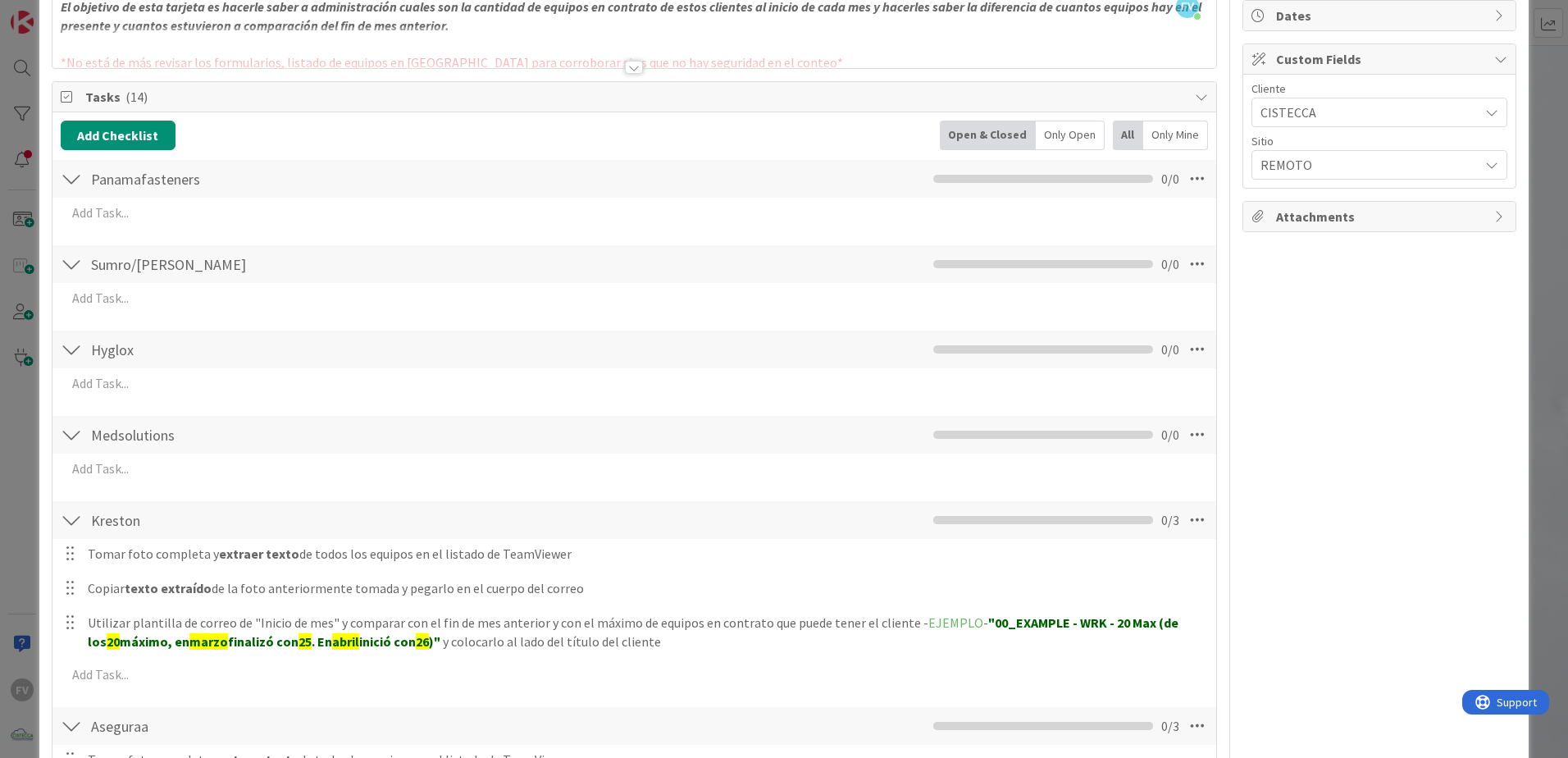
scroll to position [156, 0]
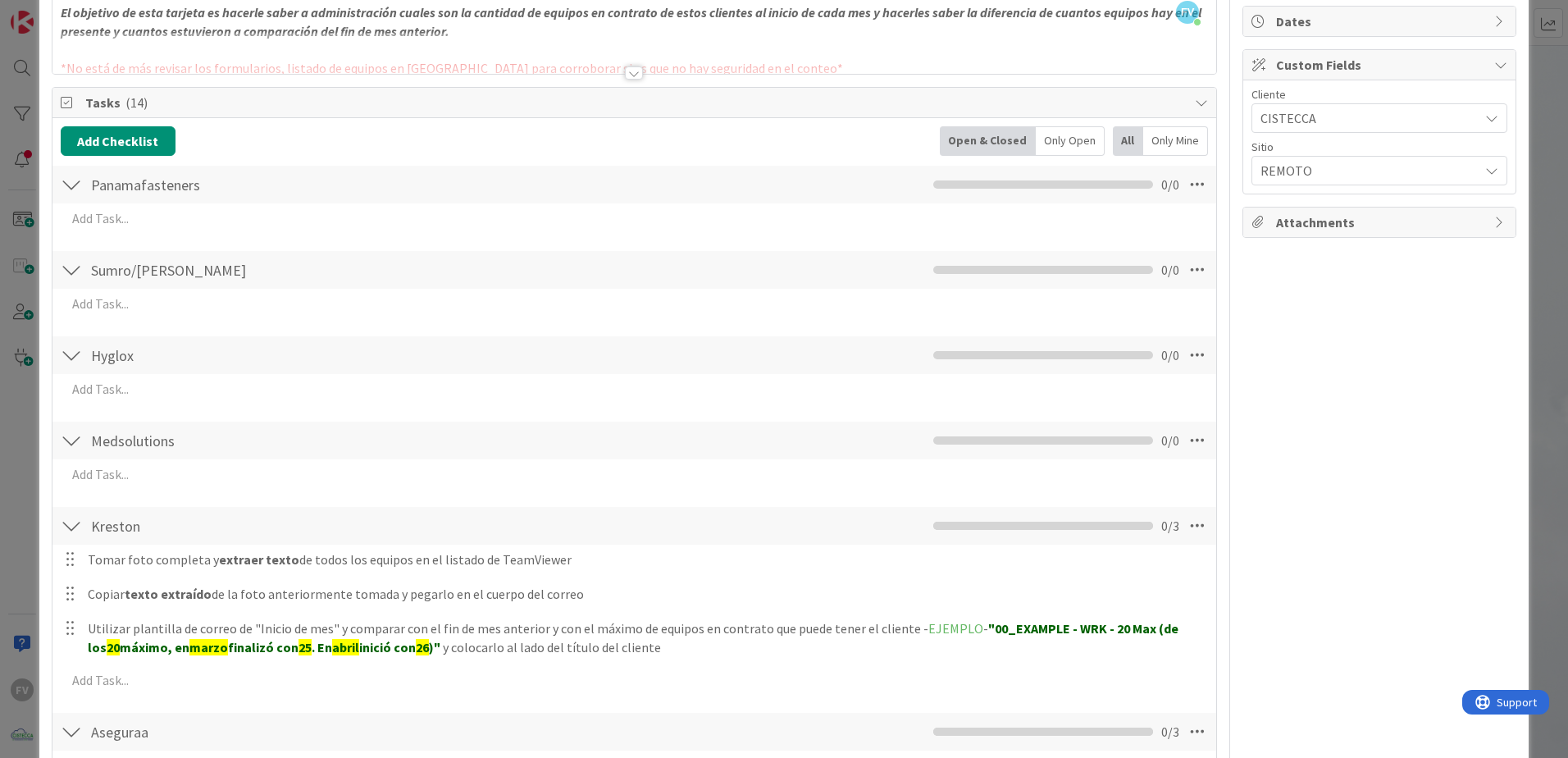
click at [1195, 455] on div "Medsolutions Checklist Name 12 / 64 Medsolutions 0 / 0" at bounding box center [634, 440] width 1164 height 38
click at [1194, 447] on icon at bounding box center [1196, 440] width 29 height 29
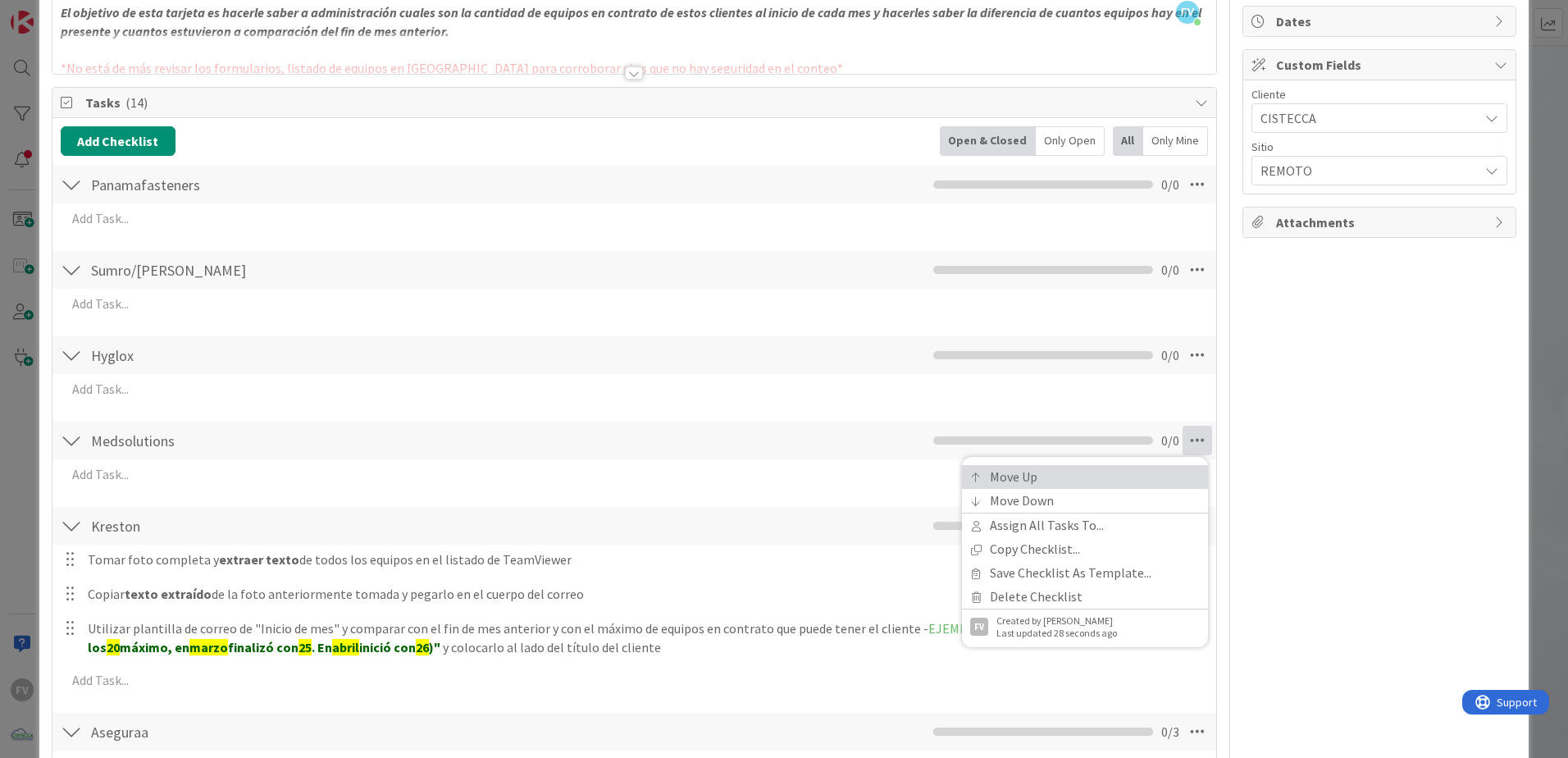
click at [1131, 466] on link "Move Up" at bounding box center [1085, 477] width 246 height 23
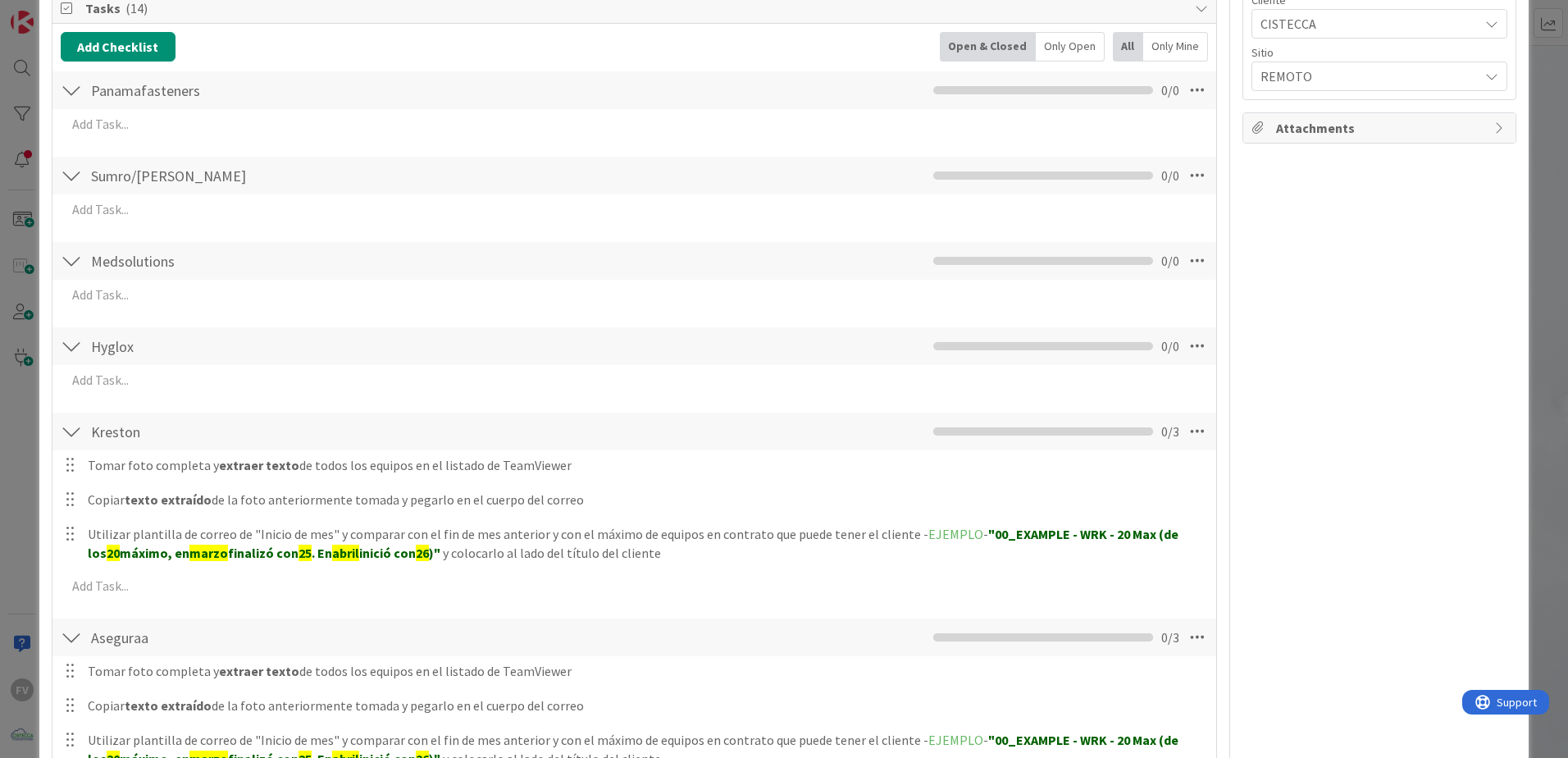
scroll to position [244, 0]
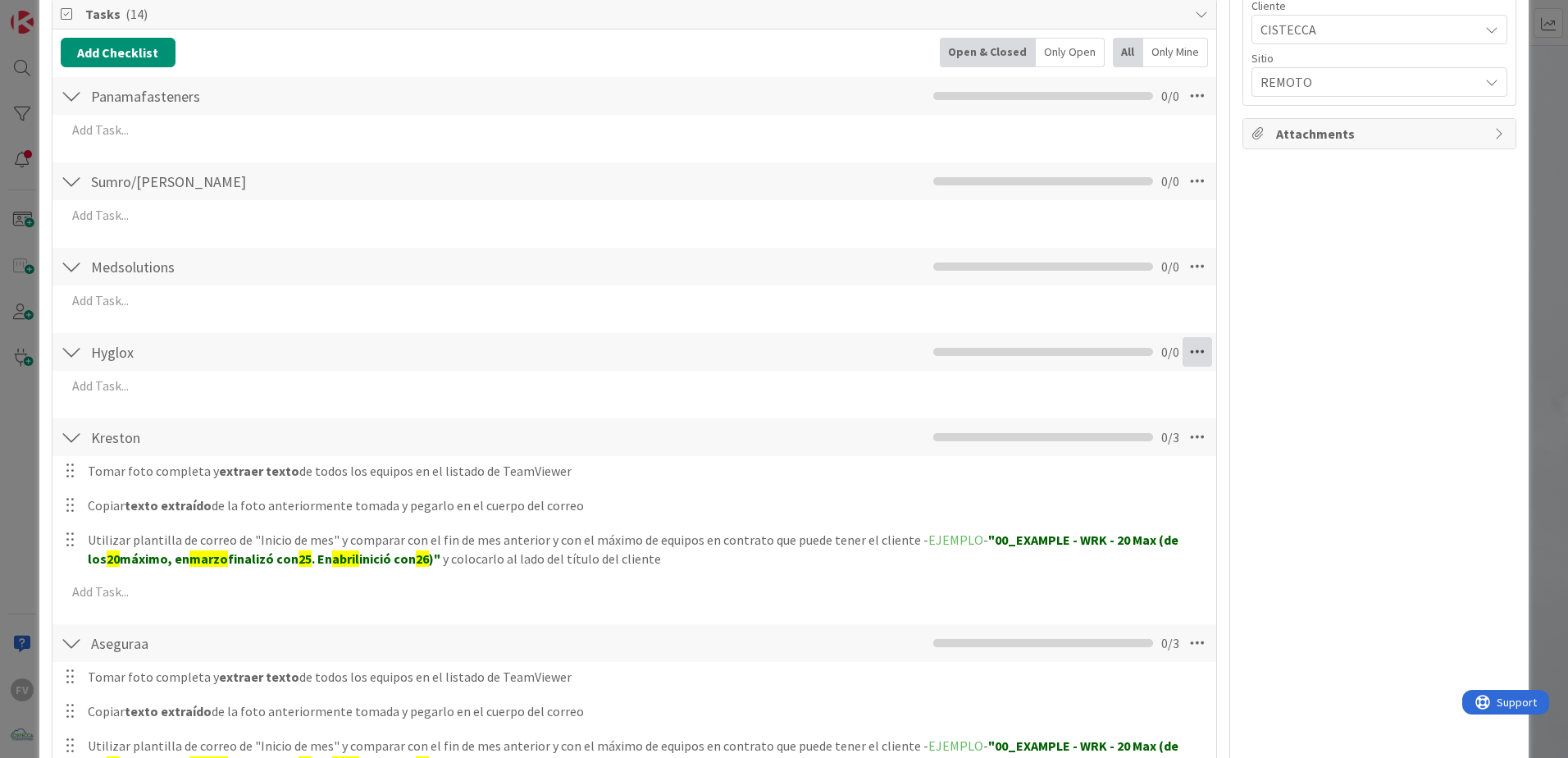
click at [1182, 355] on icon at bounding box center [1196, 351] width 29 height 29
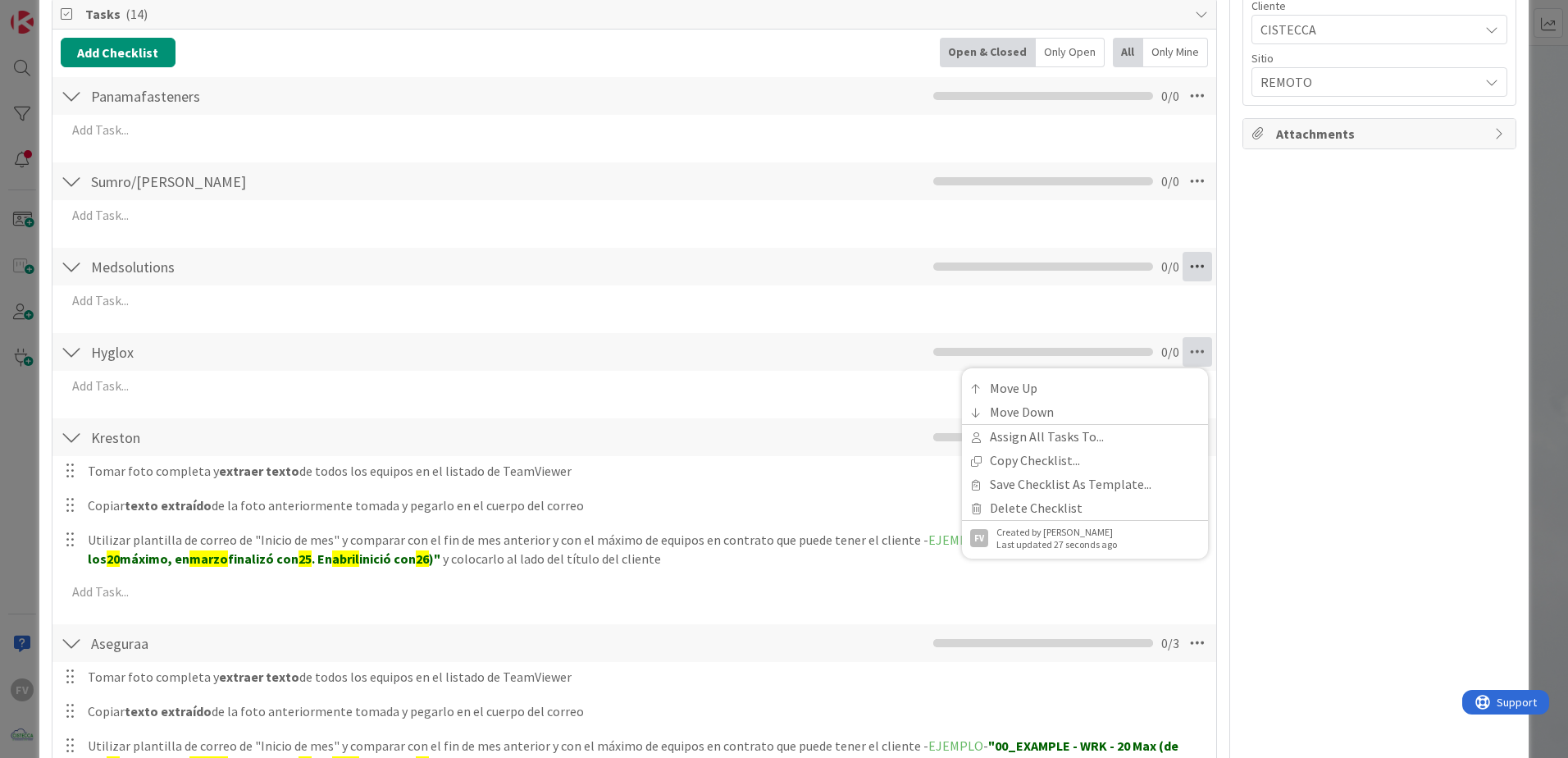
click at [1183, 270] on icon at bounding box center [1196, 265] width 29 height 29
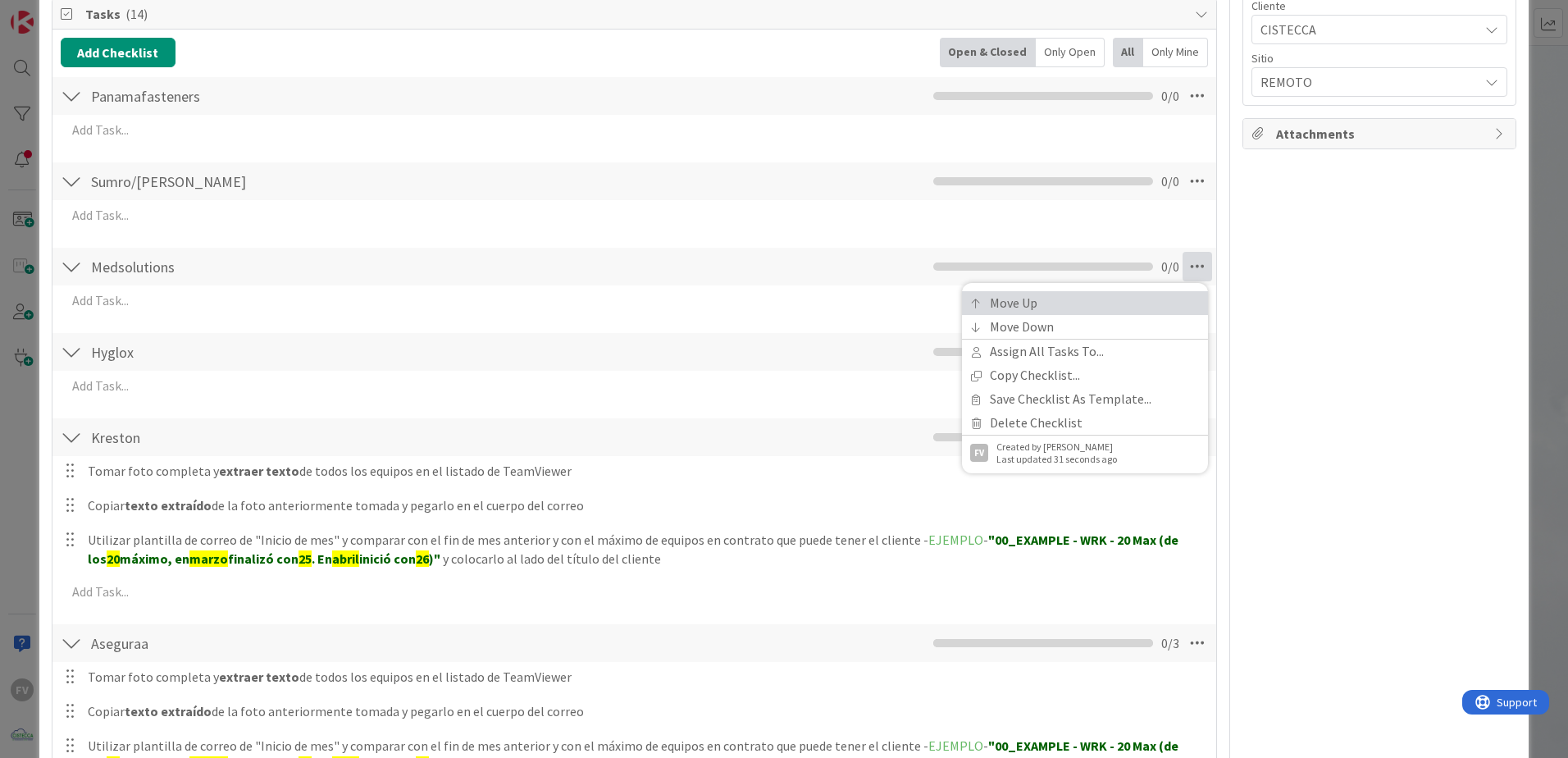
click at [1150, 298] on link "Move Up" at bounding box center [1085, 302] width 246 height 23
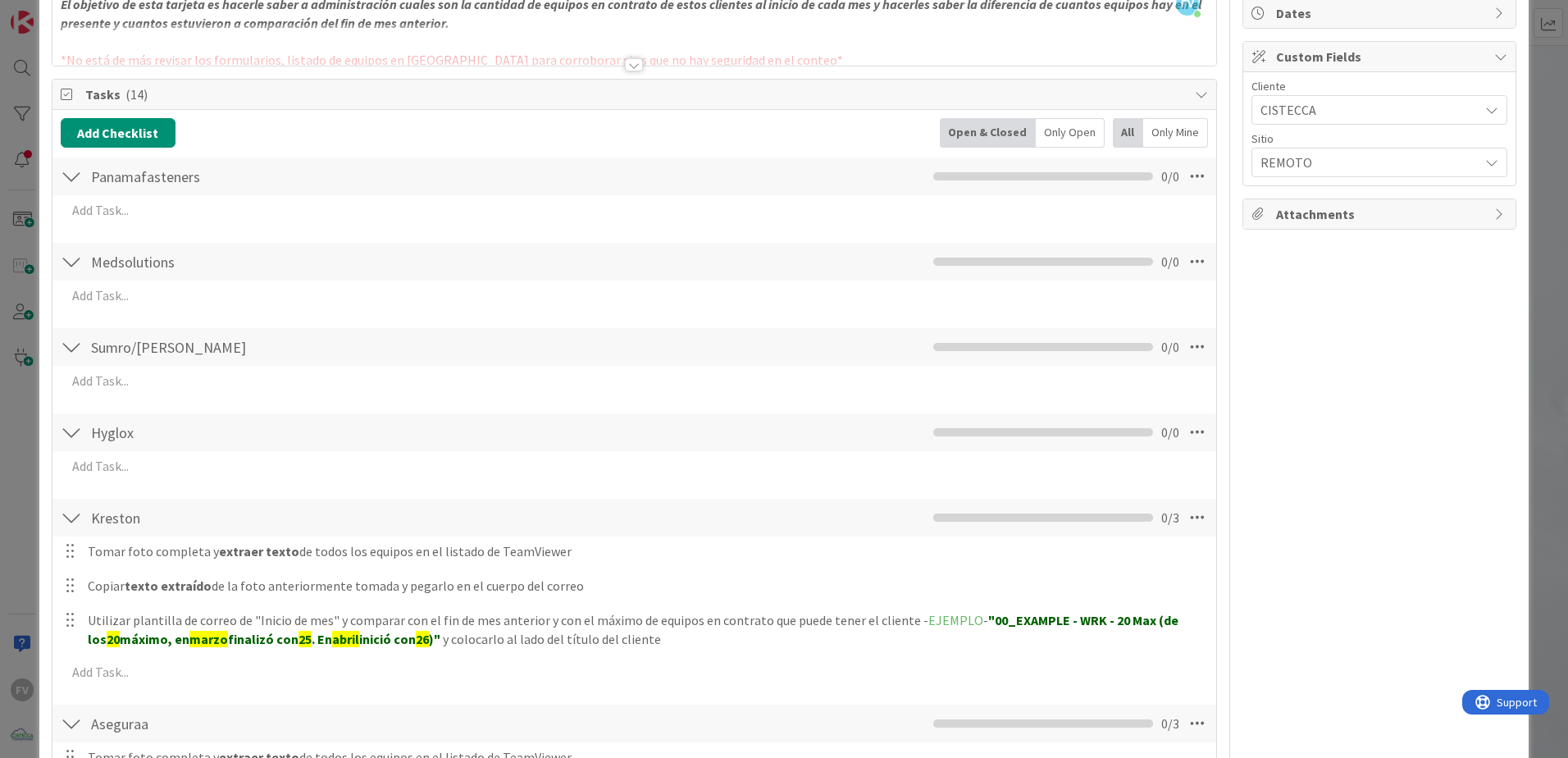
scroll to position [159, 0]
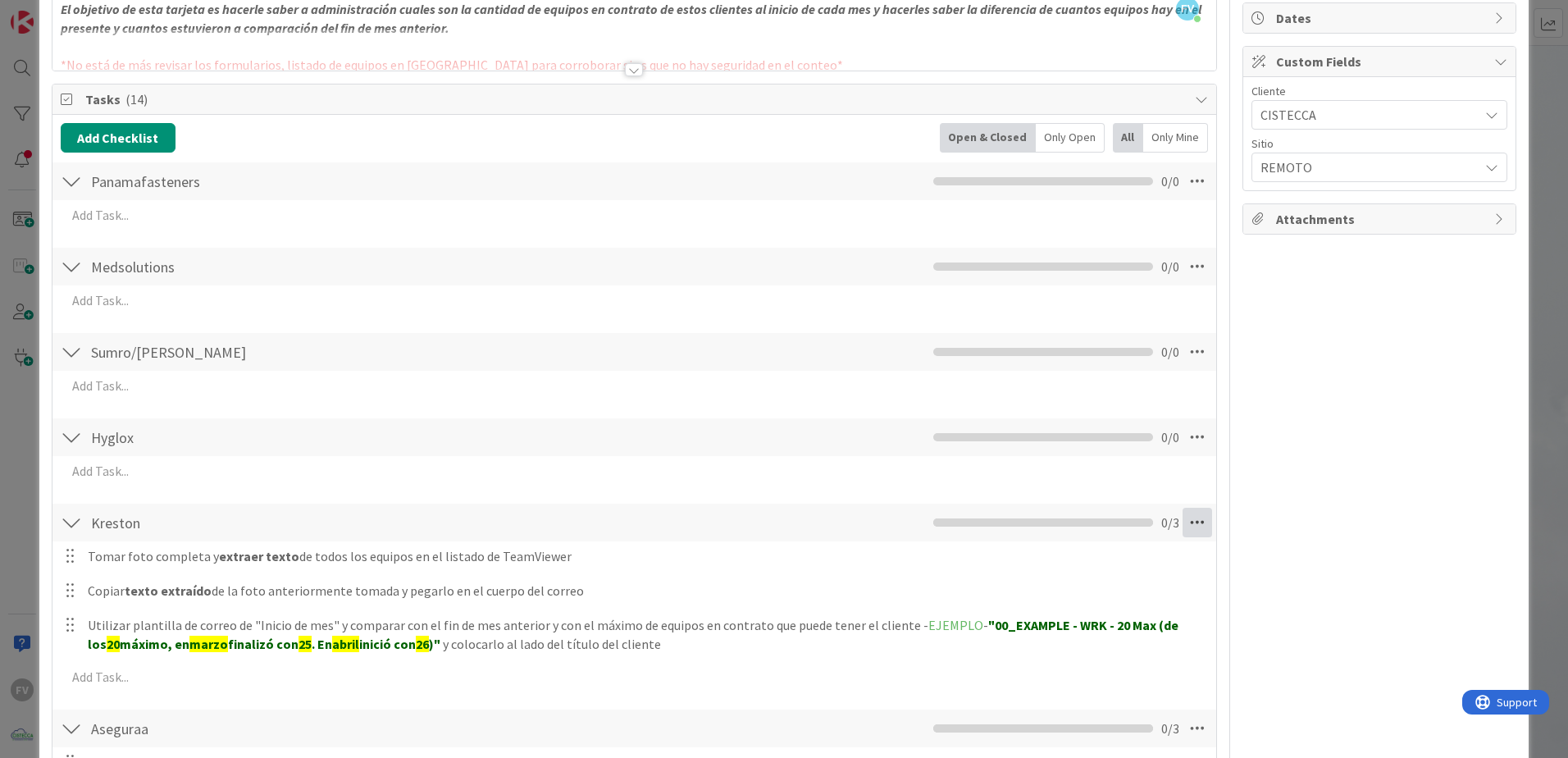
click at [1182, 520] on icon at bounding box center [1196, 522] width 29 height 29
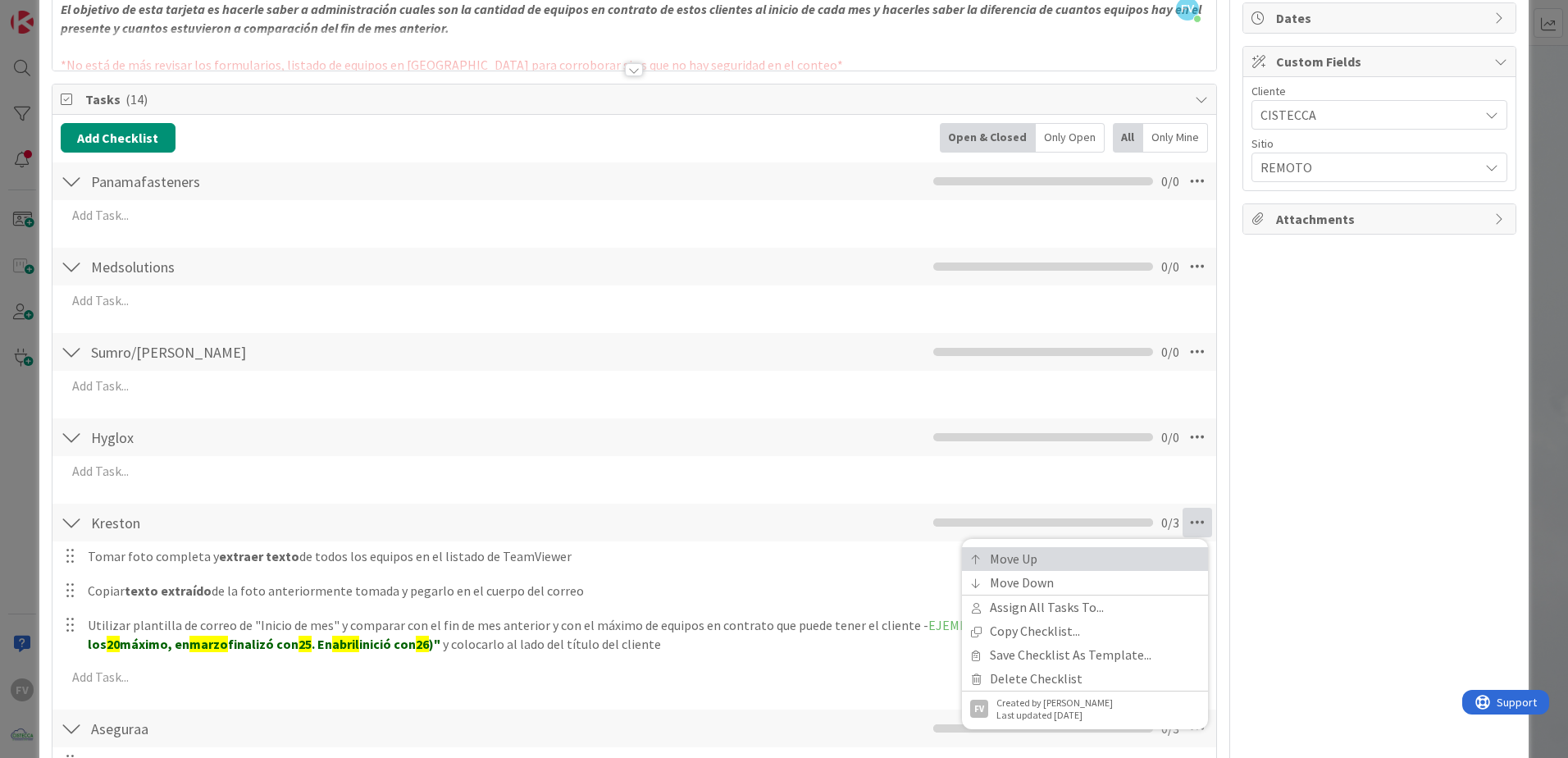
click at [1095, 559] on link "Move Up" at bounding box center [1085, 558] width 246 height 23
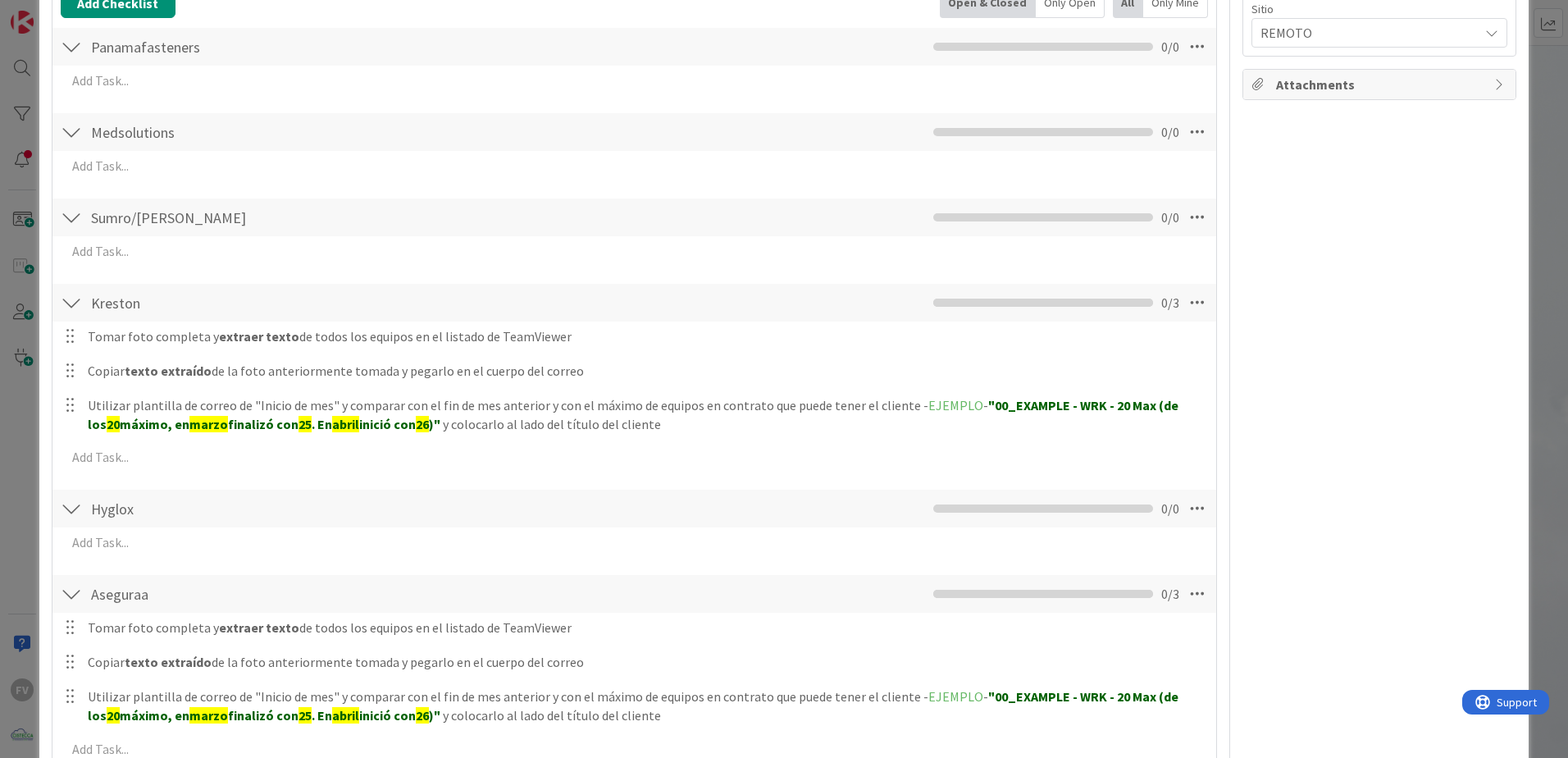
scroll to position [248, 0]
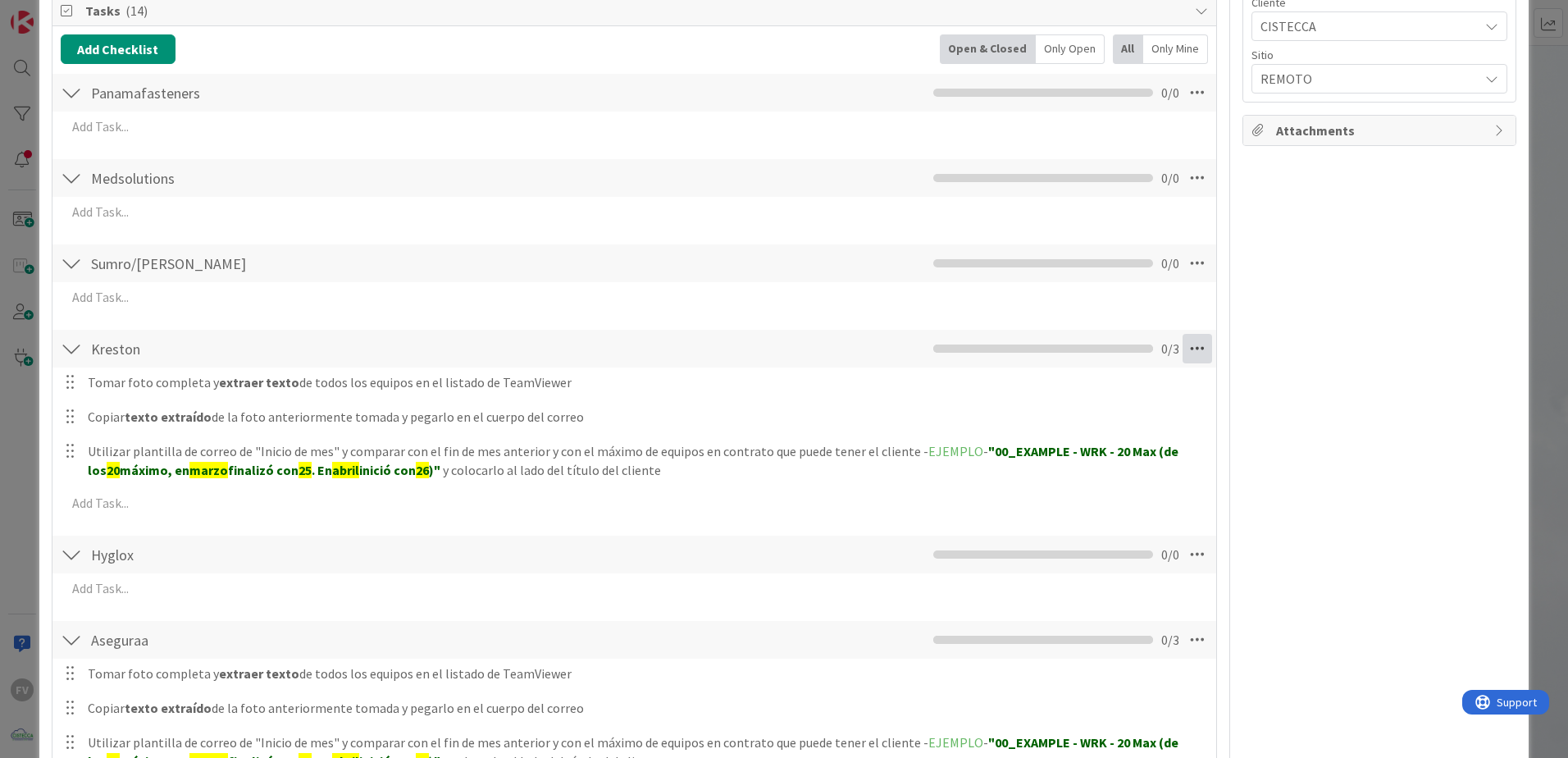
click at [1188, 356] on icon at bounding box center [1196, 348] width 29 height 29
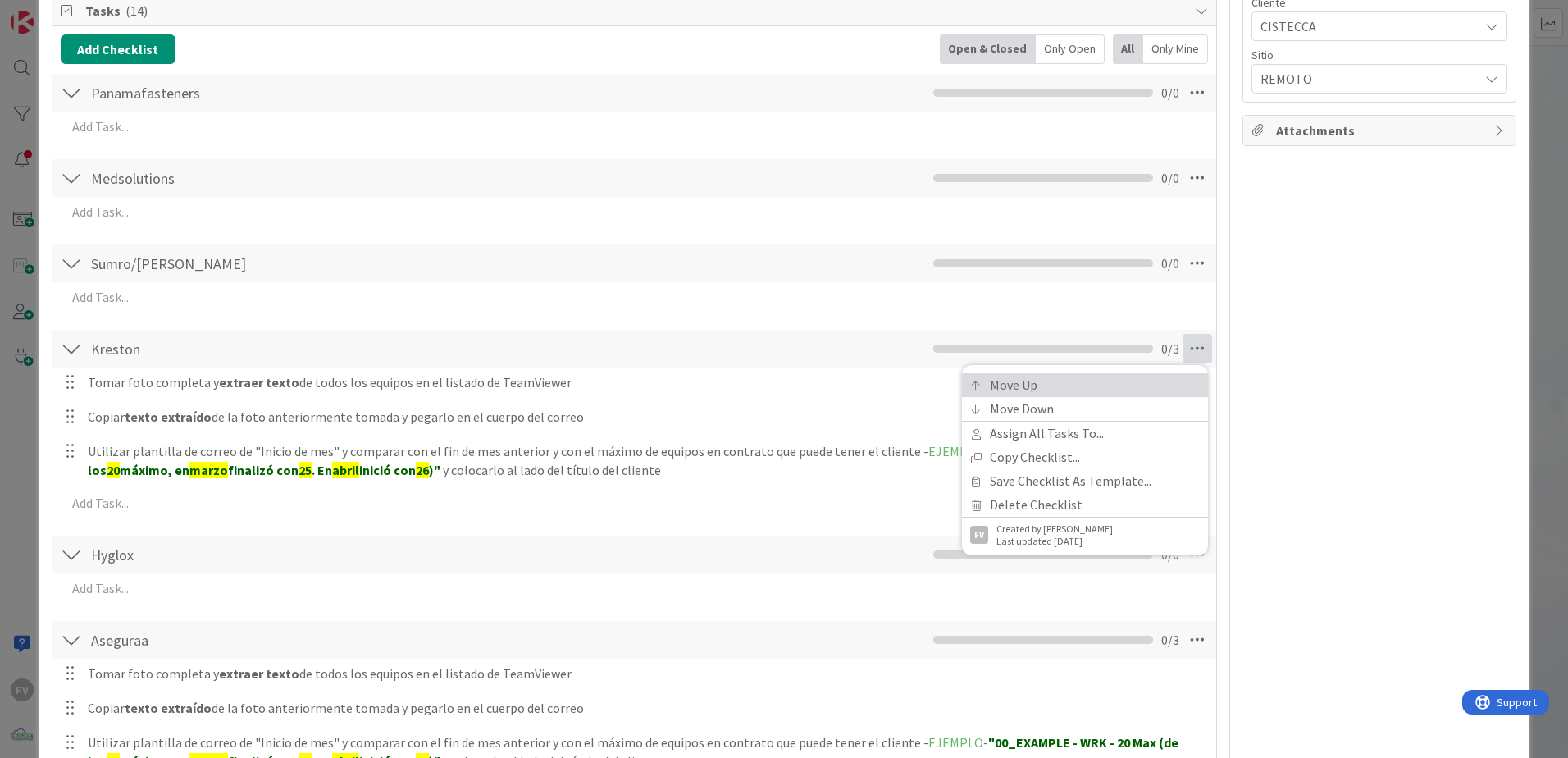
click at [1117, 387] on link "Move Up" at bounding box center [1085, 385] width 246 height 23
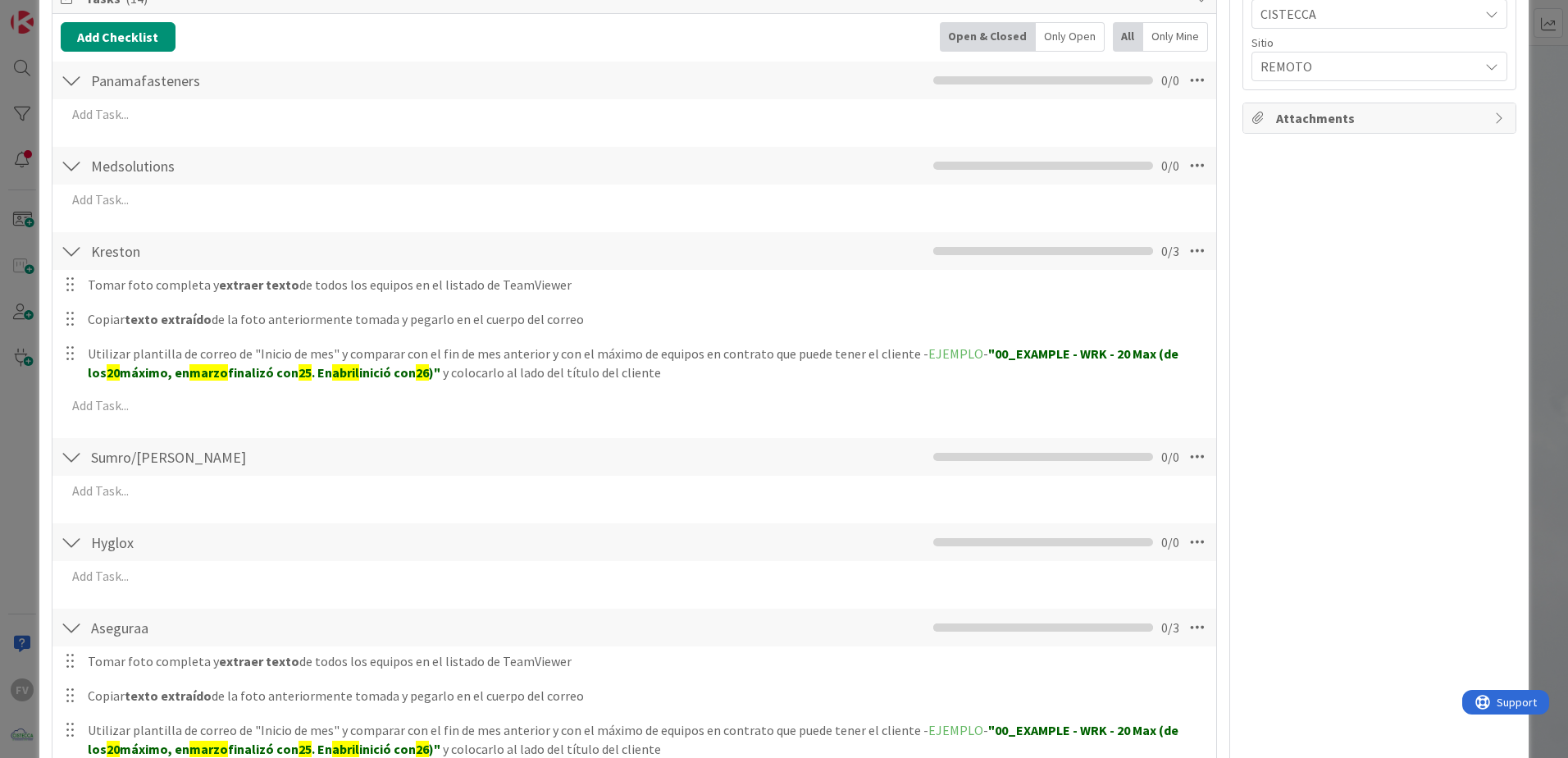
scroll to position [162, 0]
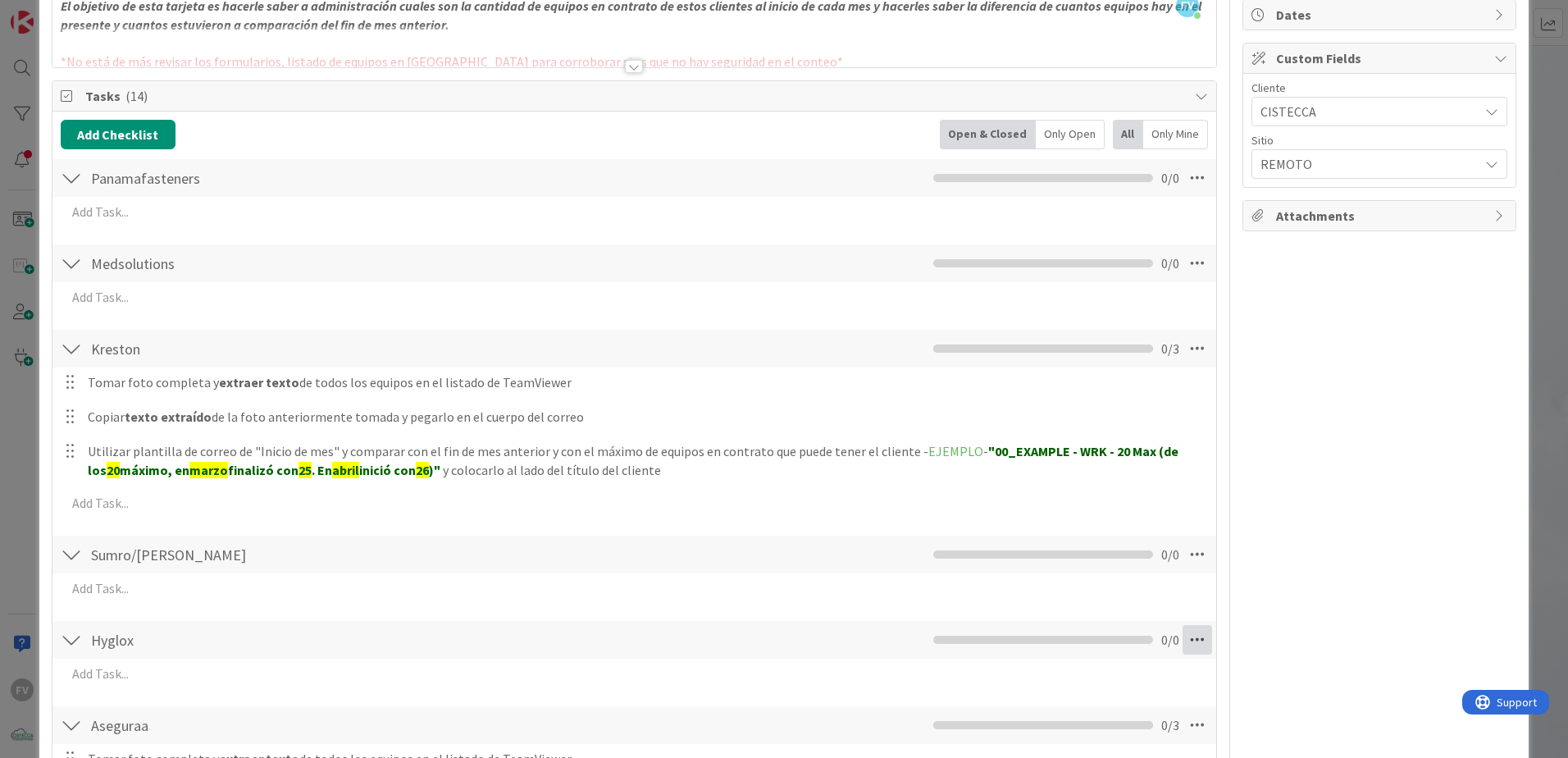
click at [1196, 629] on icon at bounding box center [1196, 639] width 29 height 29
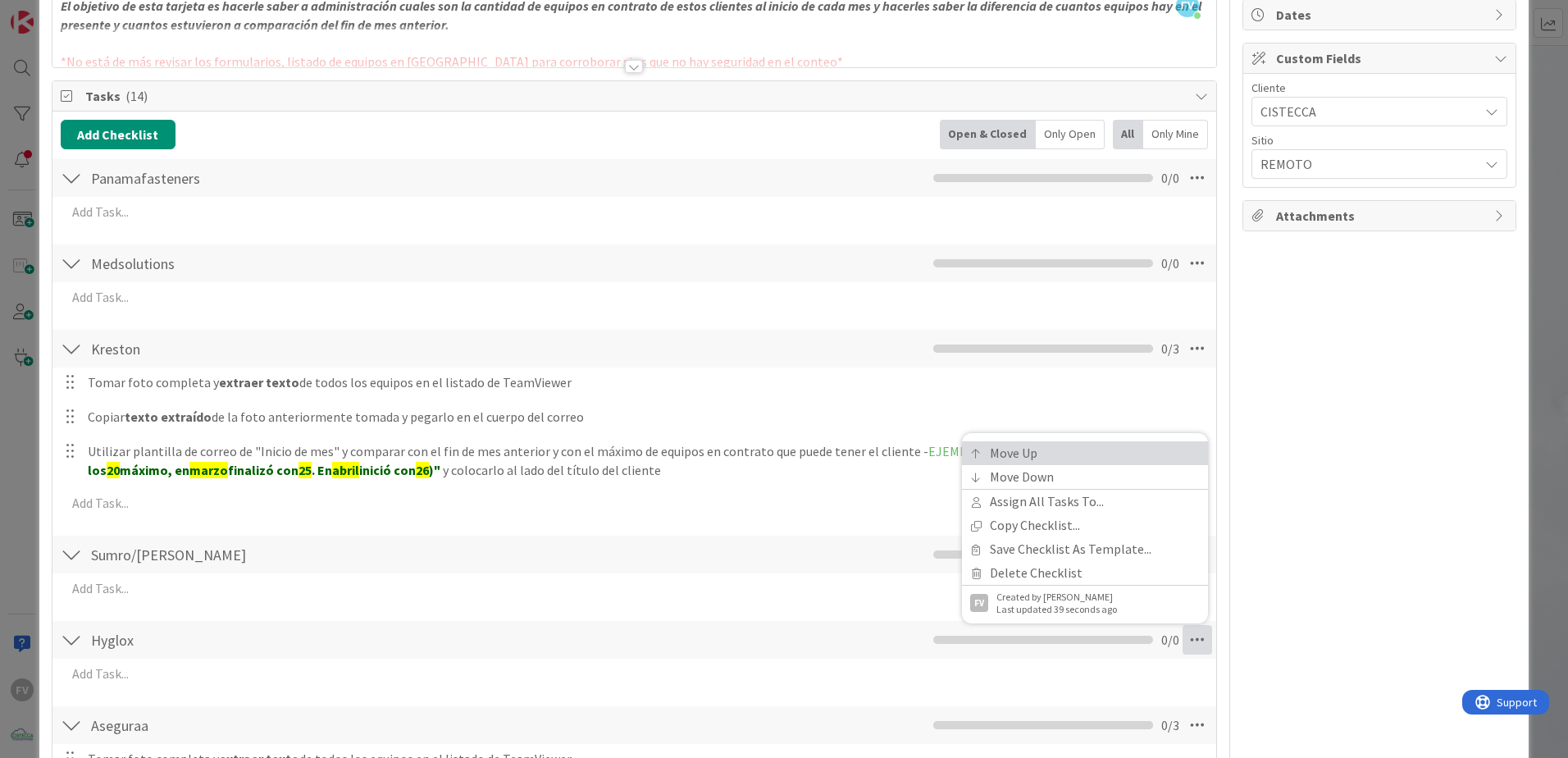
click at [1078, 460] on link "Move Up" at bounding box center [1085, 452] width 246 height 23
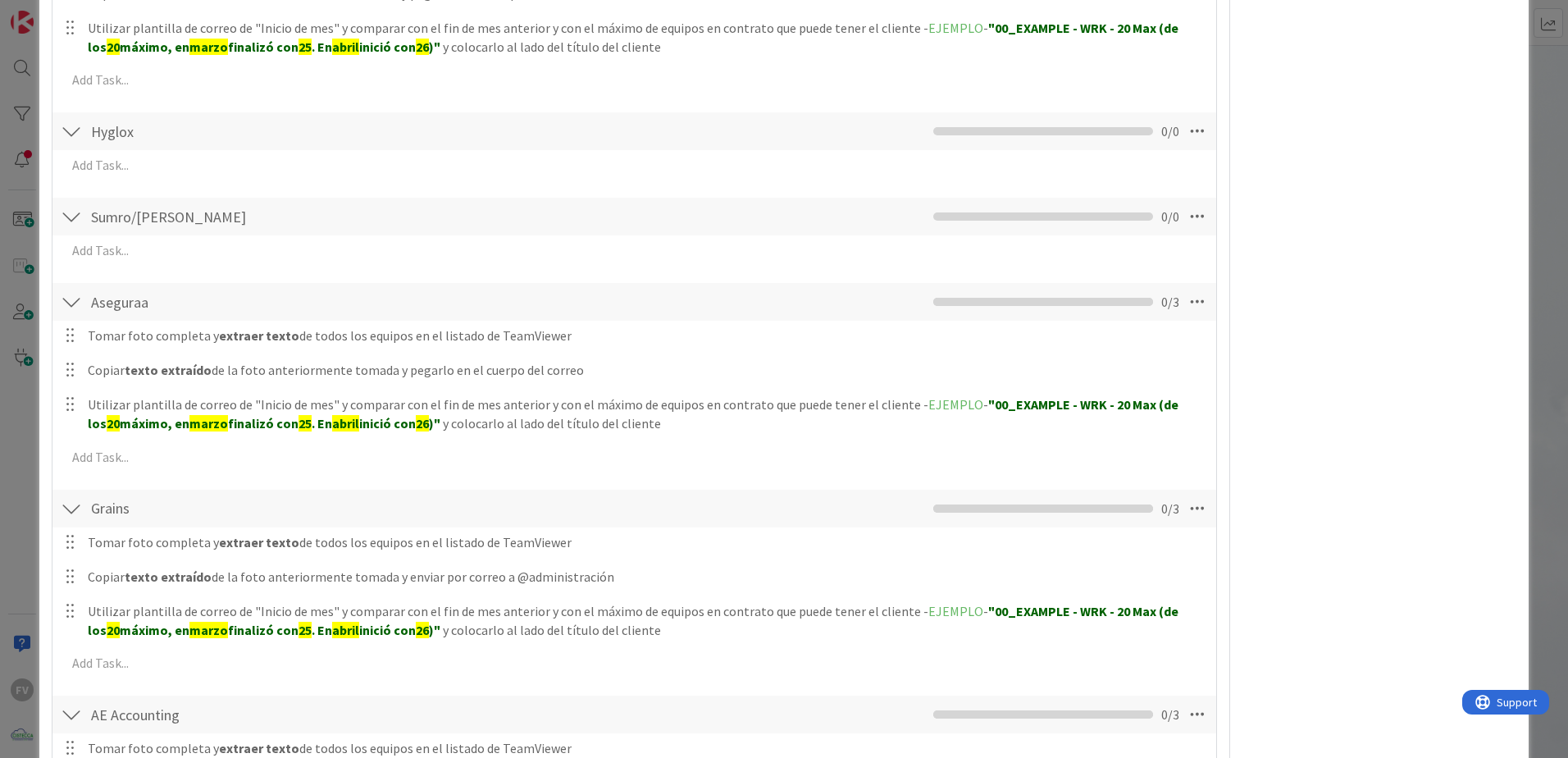
scroll to position [532, 0]
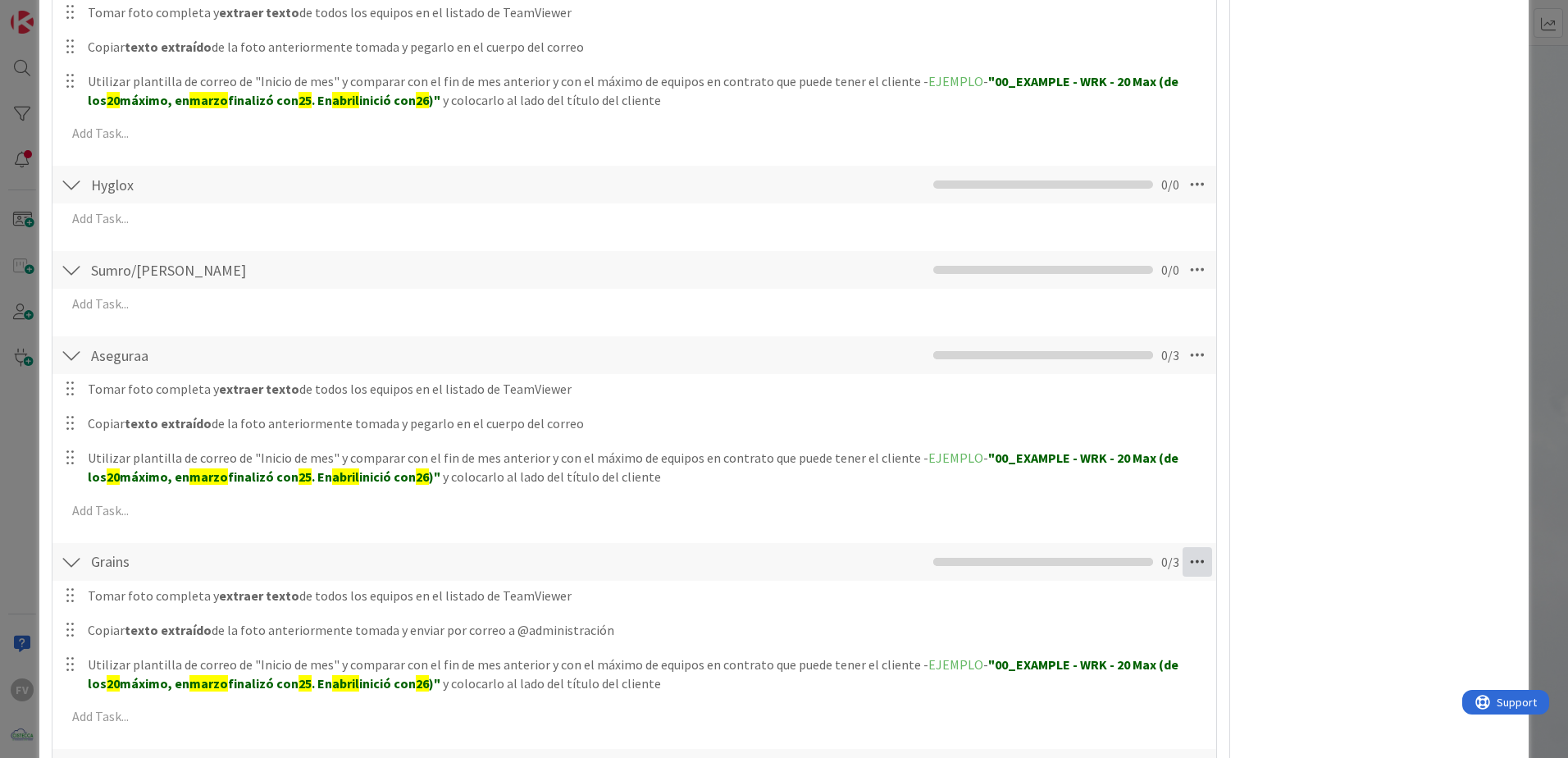
click at [1182, 555] on icon at bounding box center [1196, 561] width 29 height 29
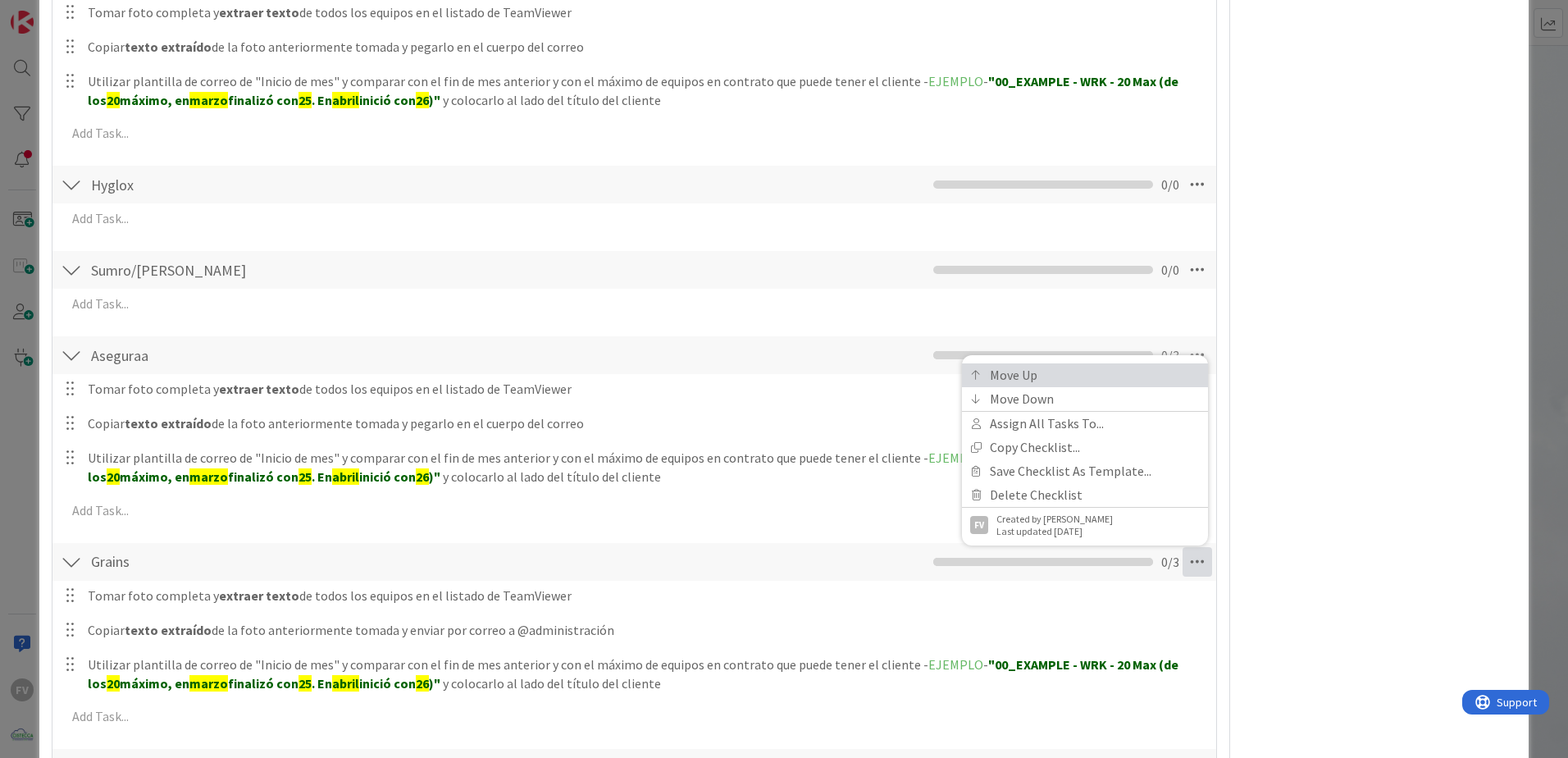
click at [1040, 376] on link "Move Up" at bounding box center [1085, 374] width 246 height 23
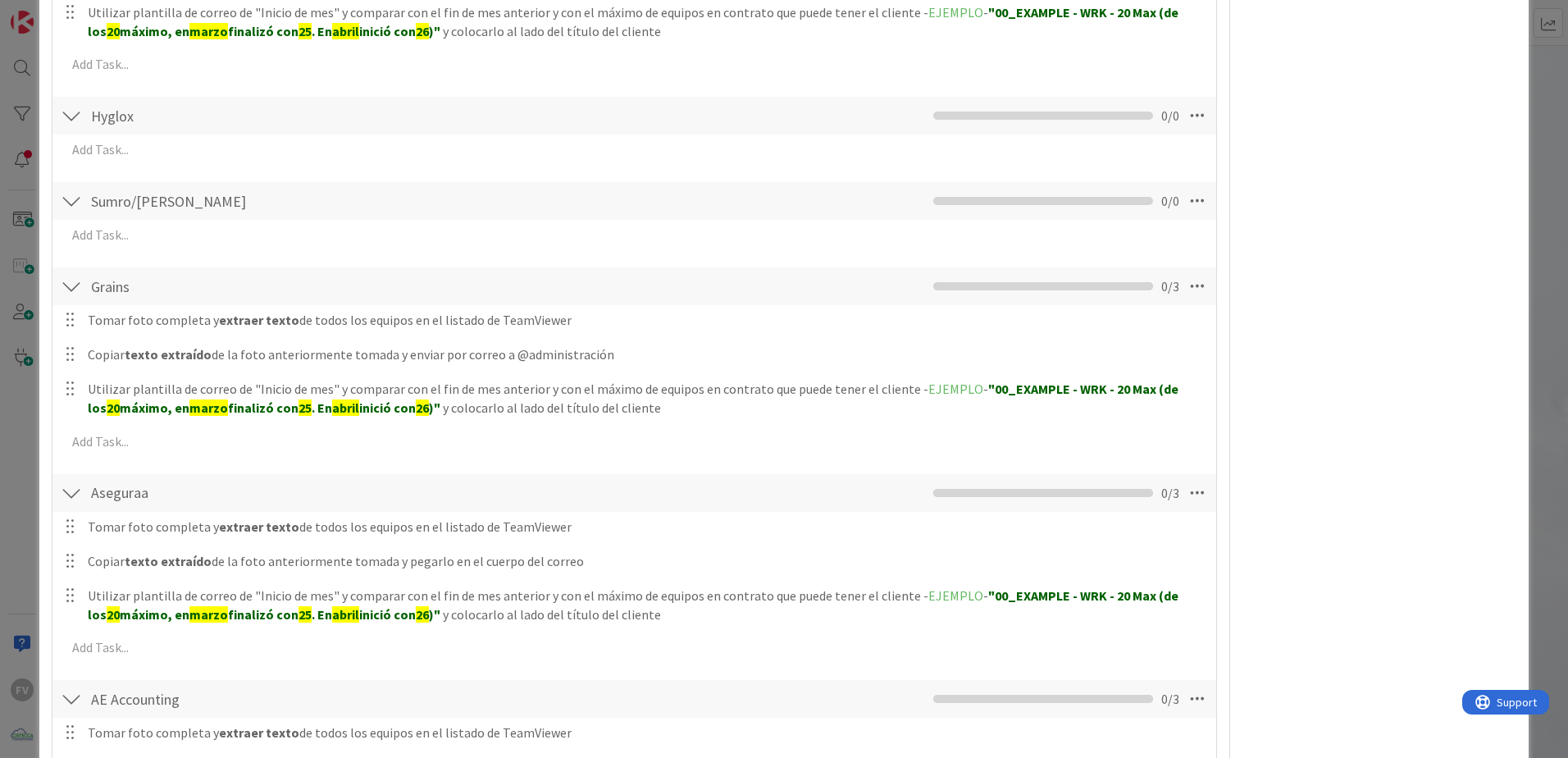
scroll to position [538, 0]
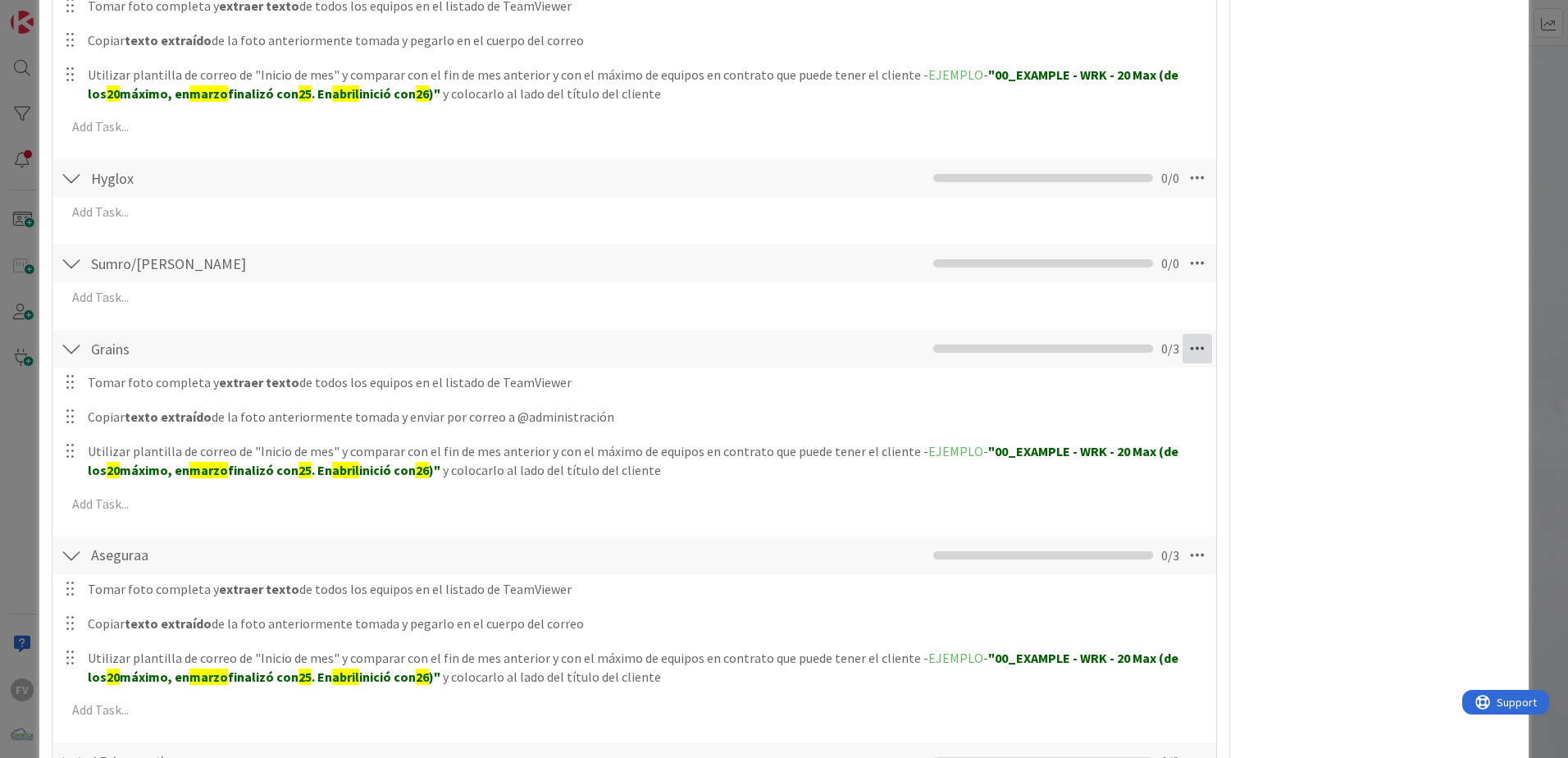
click at [1182, 344] on icon at bounding box center [1196, 348] width 29 height 29
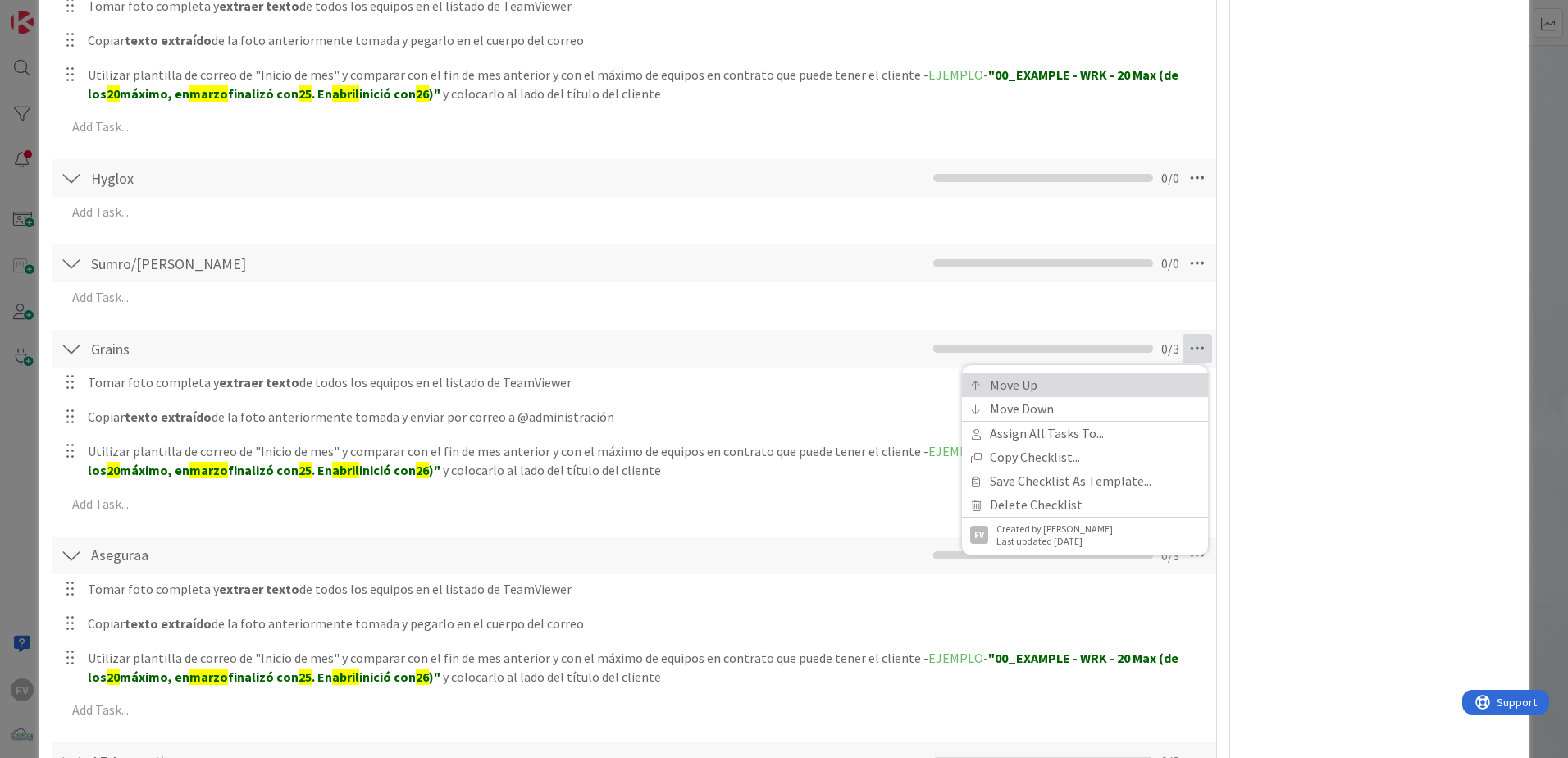
click at [1099, 378] on link "Move Up" at bounding box center [1085, 385] width 246 height 23
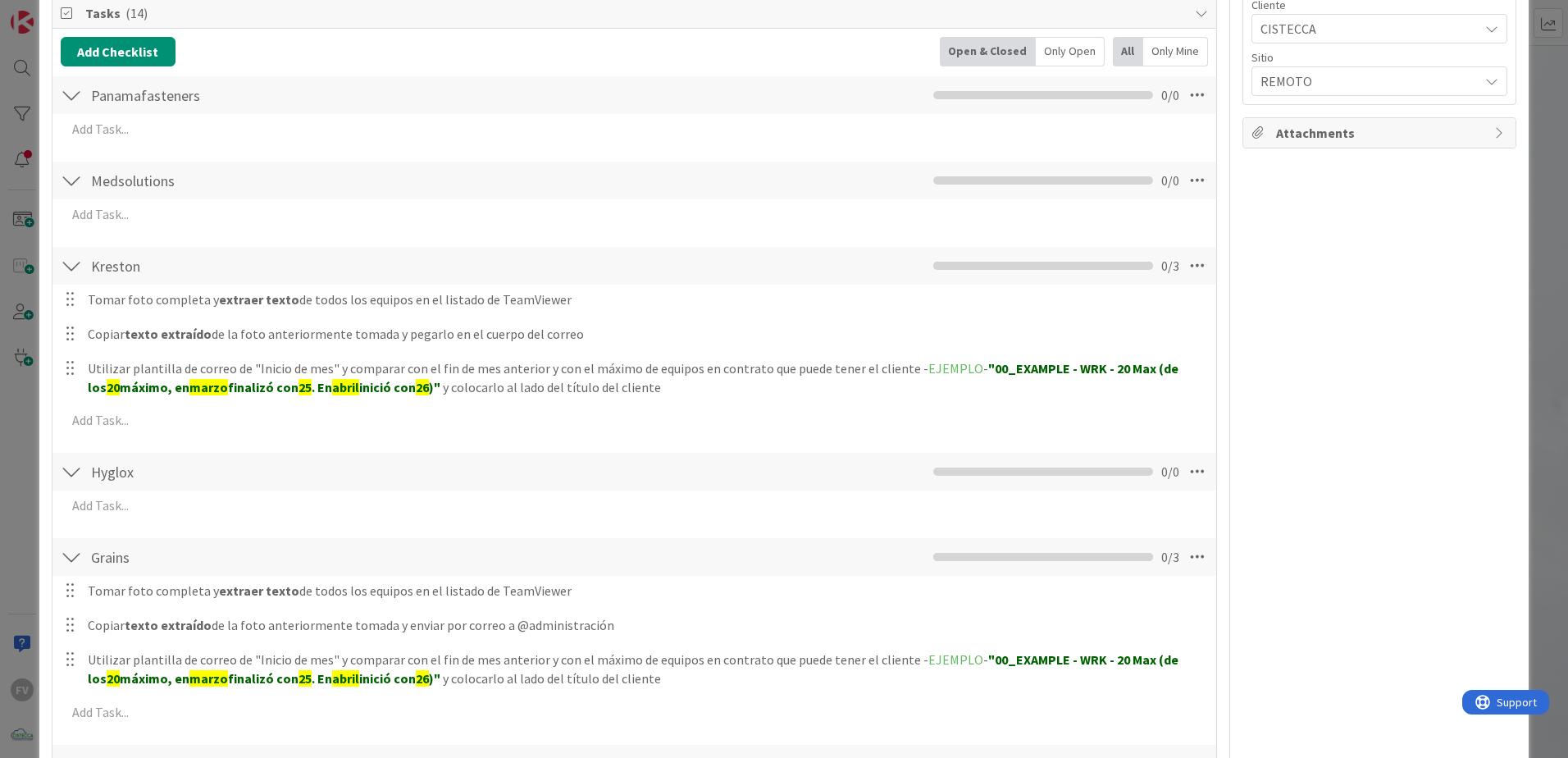
scroll to position [246, 0]
click at [1405, 441] on div "FV Owner Watchers PLANIFICADO Dates Custom Fields Cliente CISTECCA Sitio REMOTO…" at bounding box center [1379, 650] width 274 height 1664
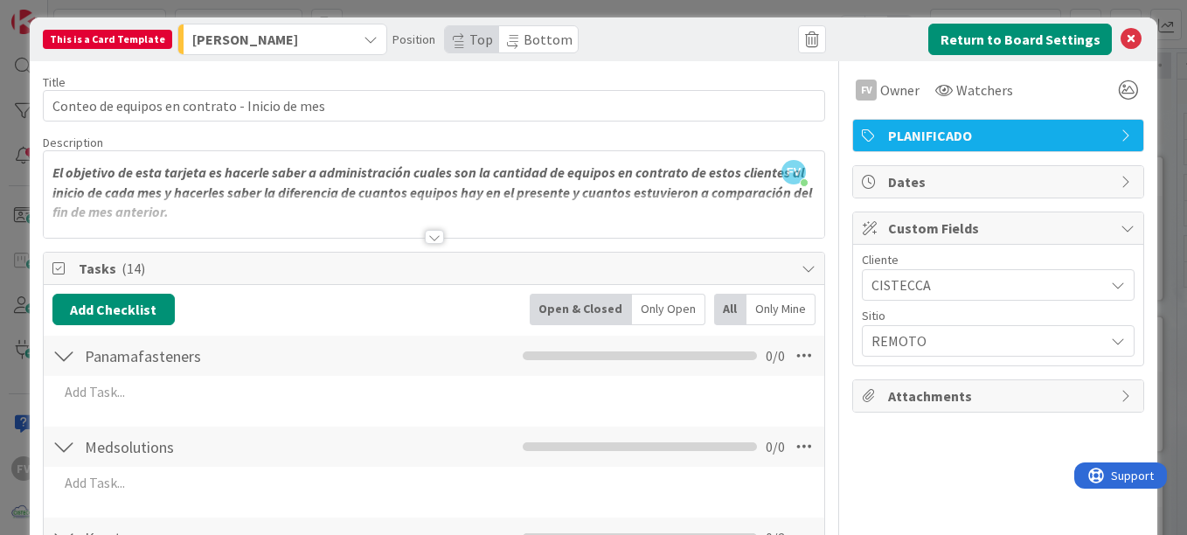
scroll to position [0, 0]
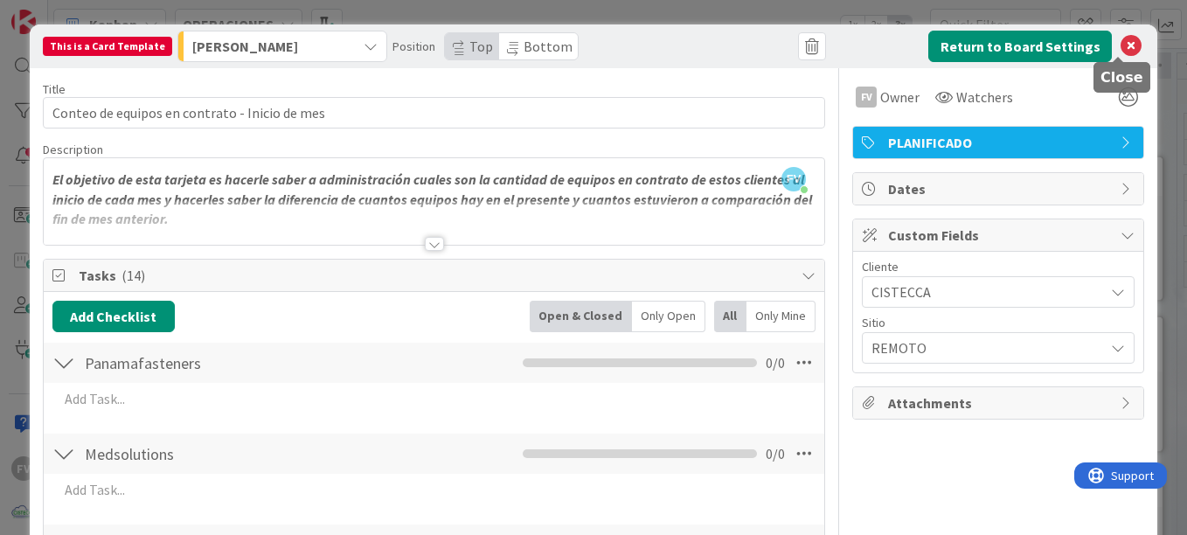
click at [1126, 36] on icon at bounding box center [1131, 46] width 21 height 21
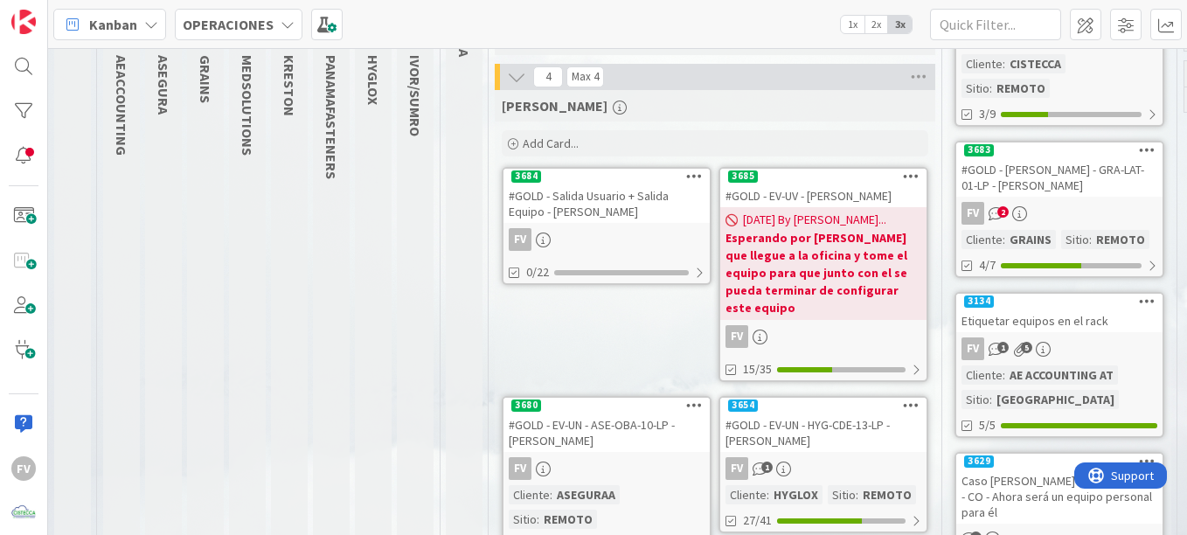
scroll to position [262, 0]
